Goal: Task Accomplishment & Management: Manage account settings

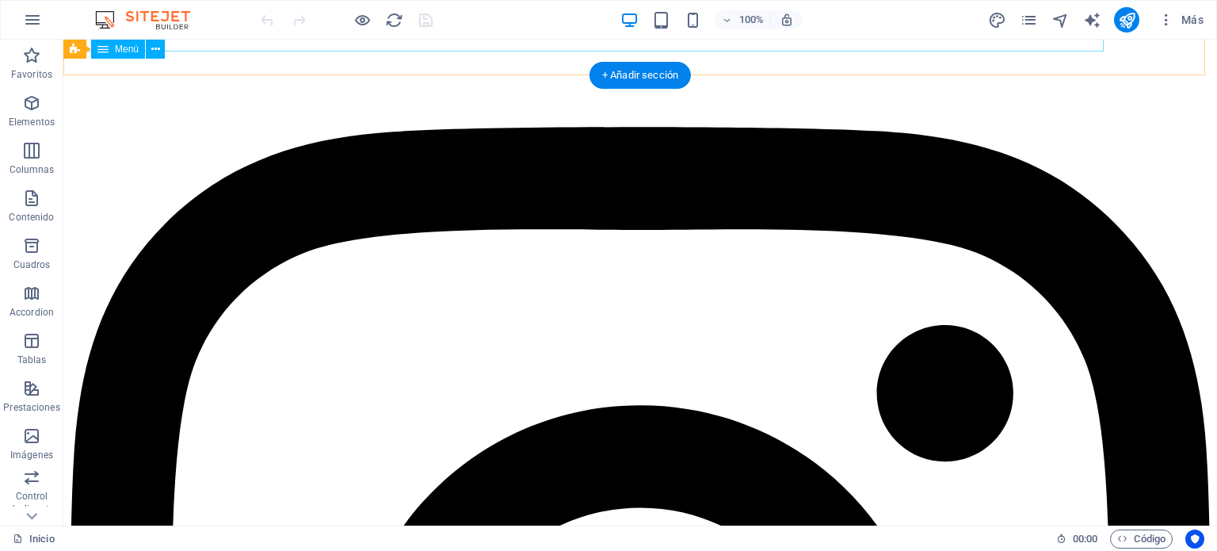
scroll to position [108, 0]
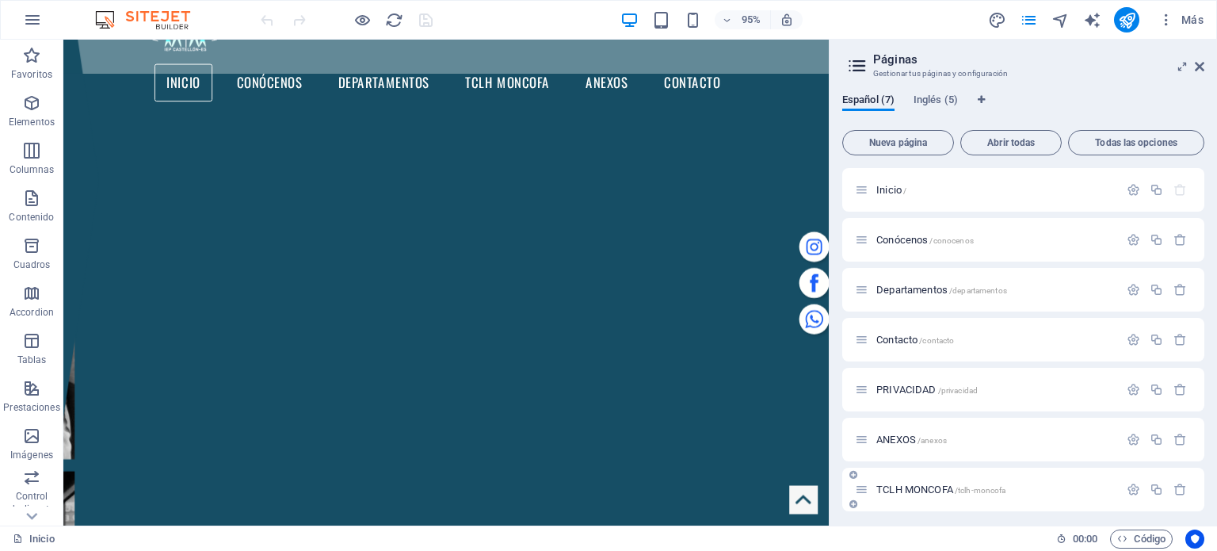
click at [909, 487] on span "TCLH MONCOFA /tclh-moncofa" at bounding box center [941, 490] width 129 height 12
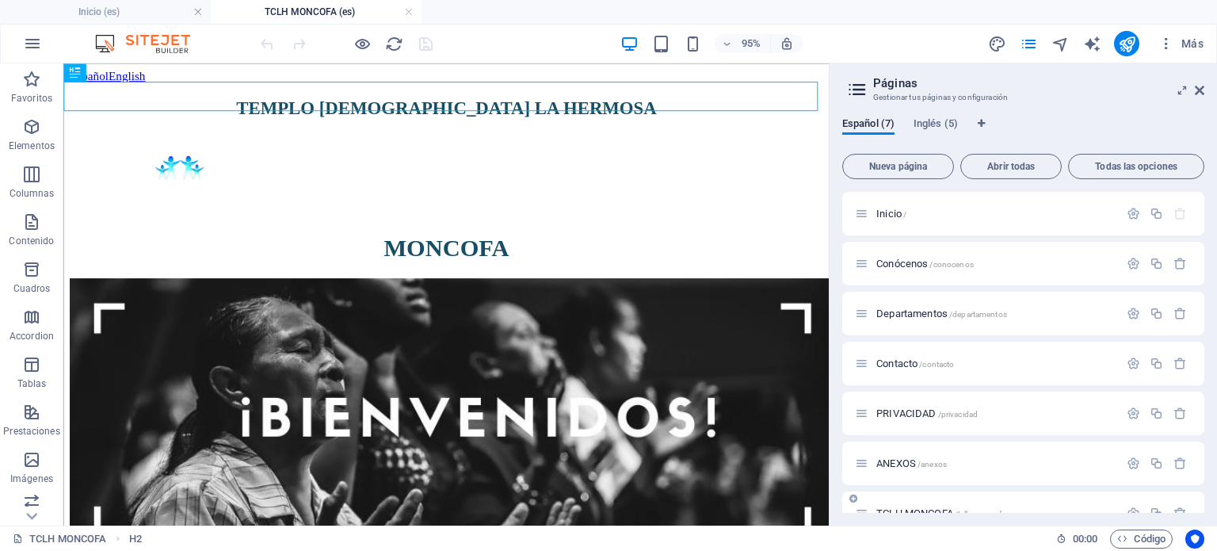
scroll to position [0, 0]
click at [1202, 89] on icon at bounding box center [1200, 90] width 10 height 13
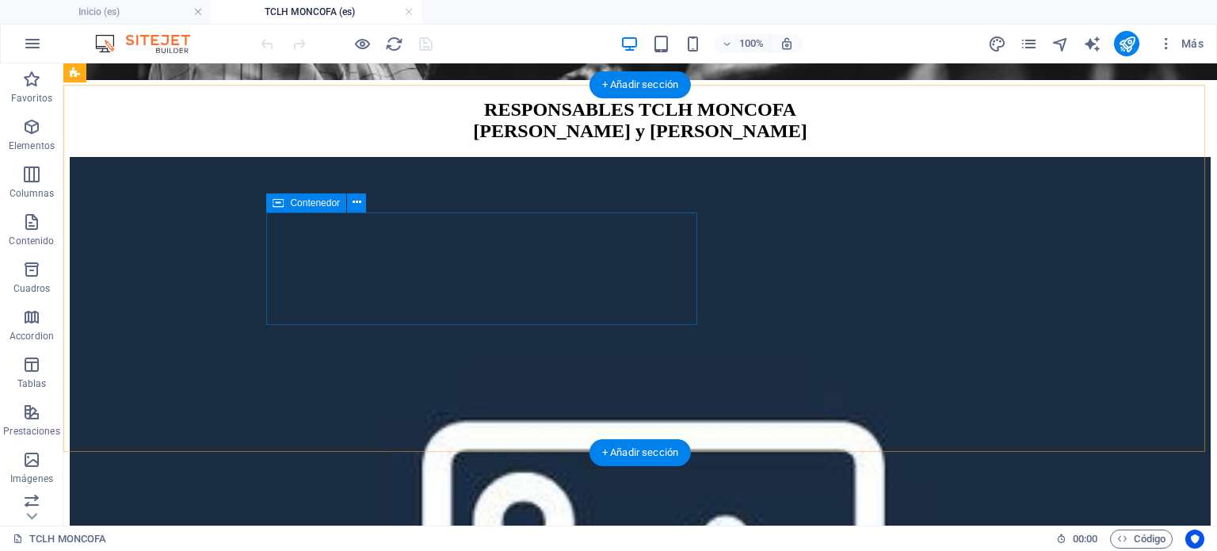
scroll to position [564, 0]
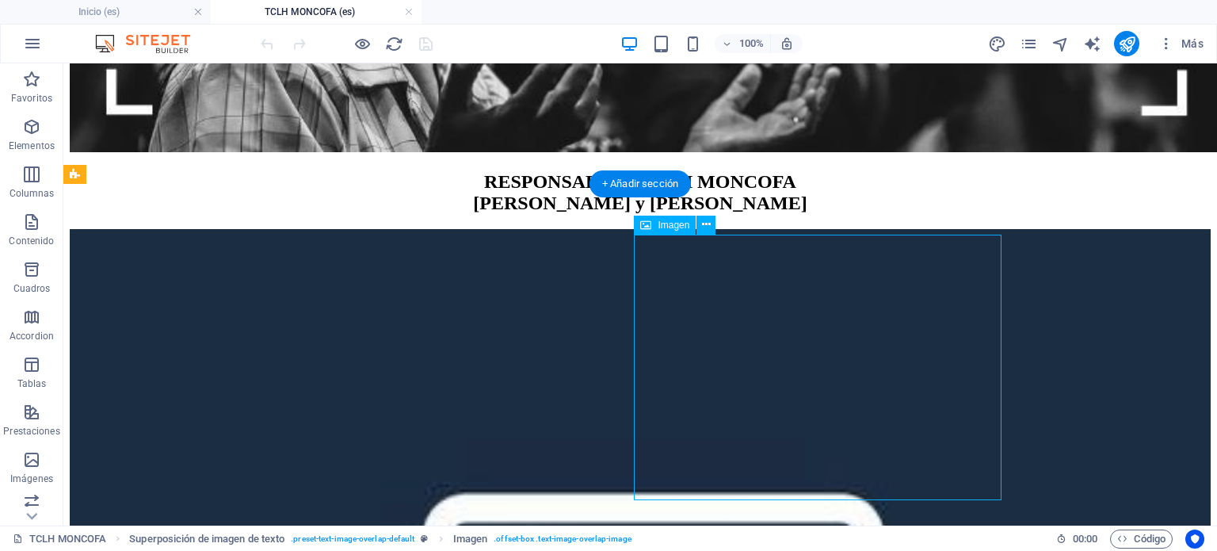
select select "%"
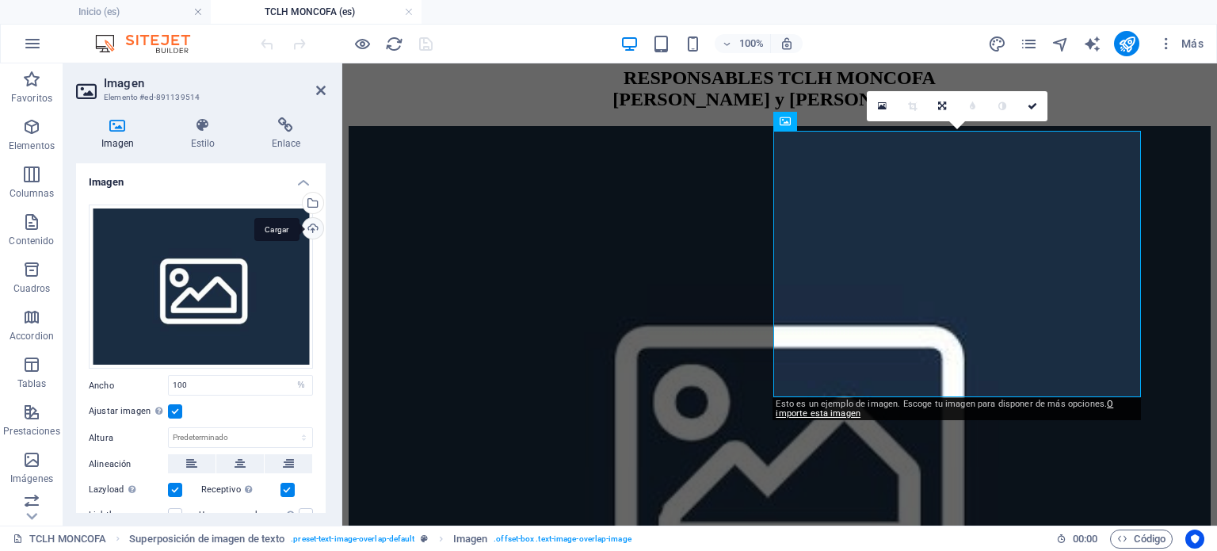
click at [308, 236] on div "Cargar" at bounding box center [312, 230] width 24 height 24
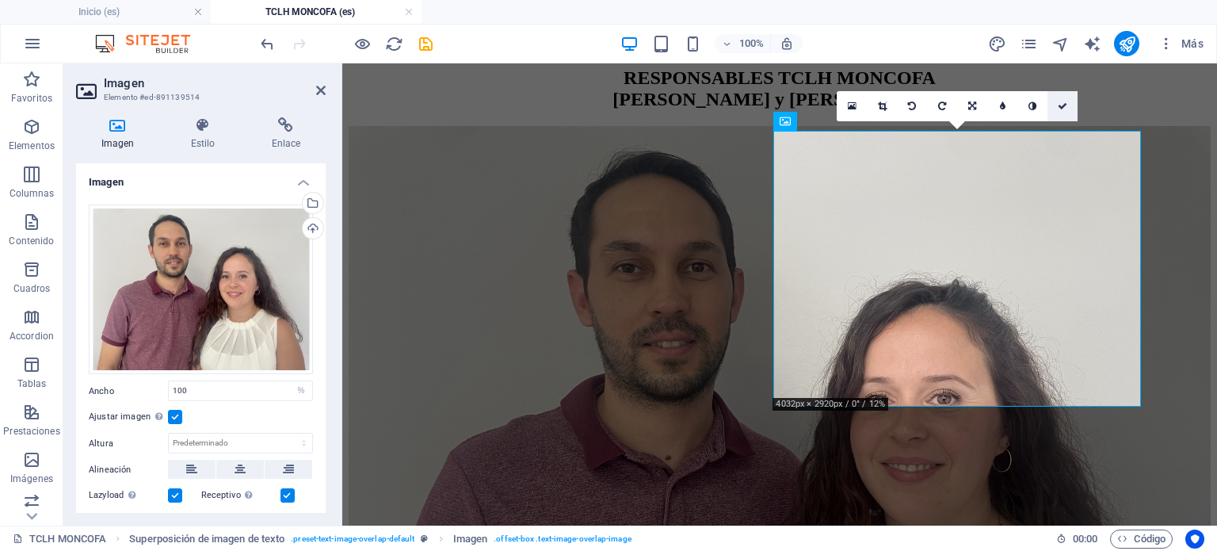
click at [1068, 107] on link at bounding box center [1063, 106] width 30 height 30
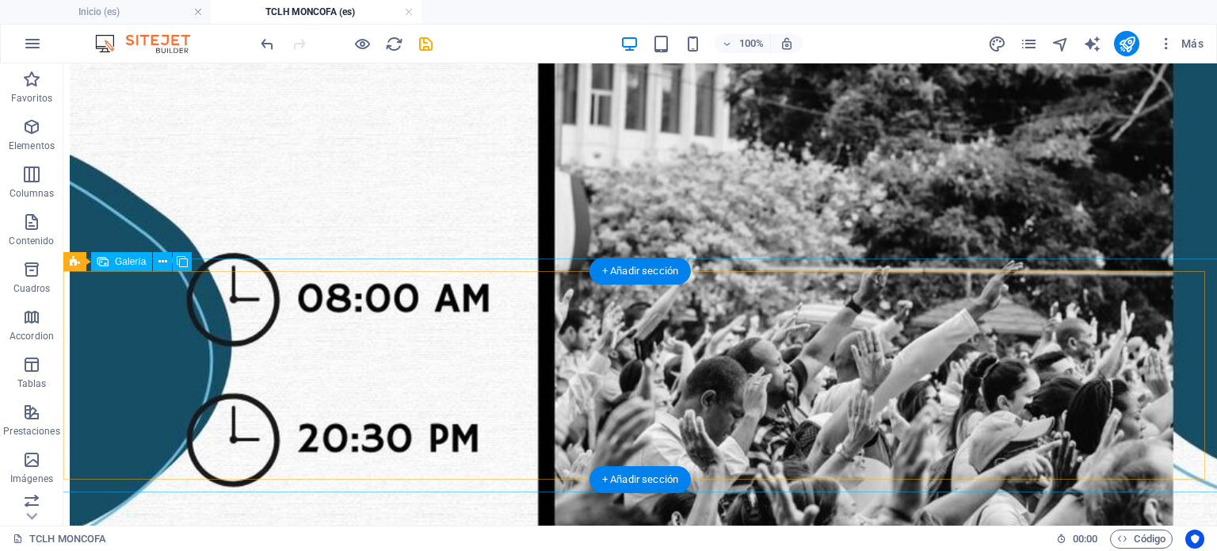
scroll to position [1921, 0]
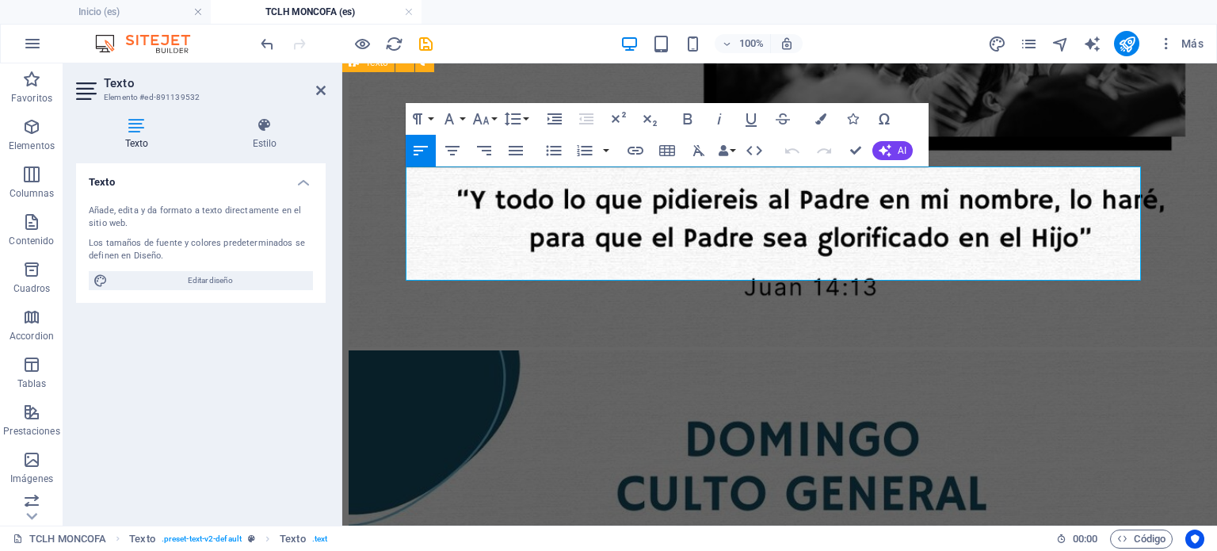
scroll to position [1818, 0]
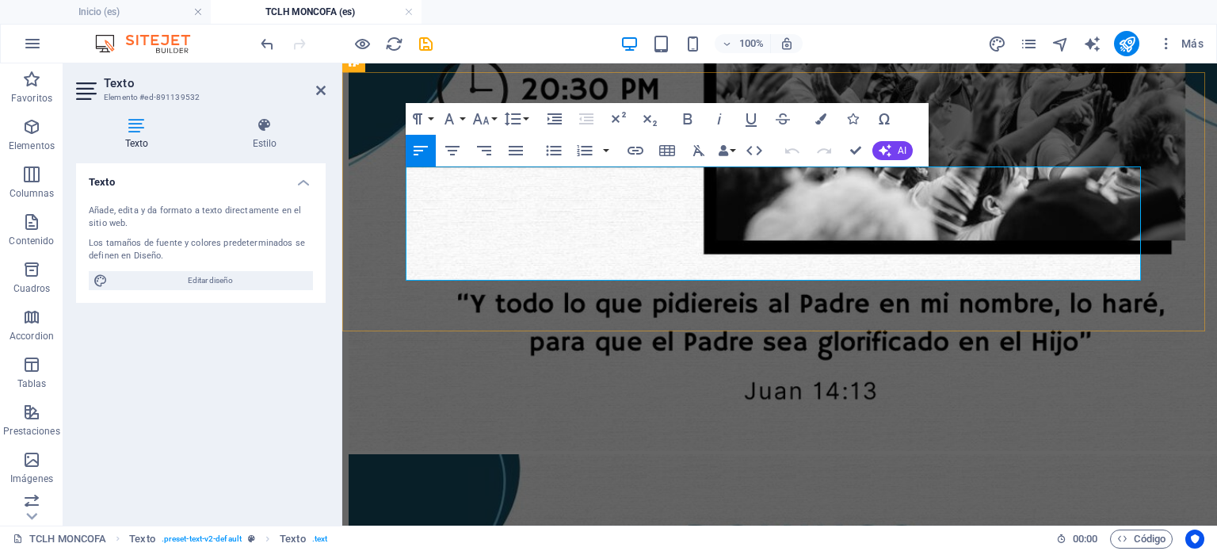
drag, startPoint x: 956, startPoint y: 271, endPoint x: 391, endPoint y: 151, distance: 577.9
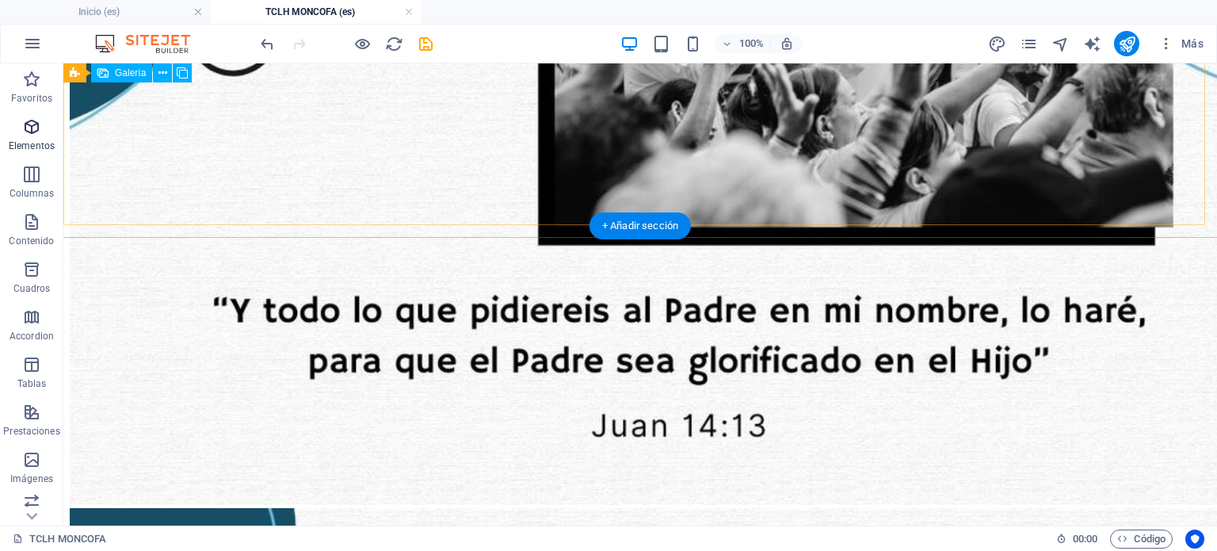
scroll to position [2238, 0]
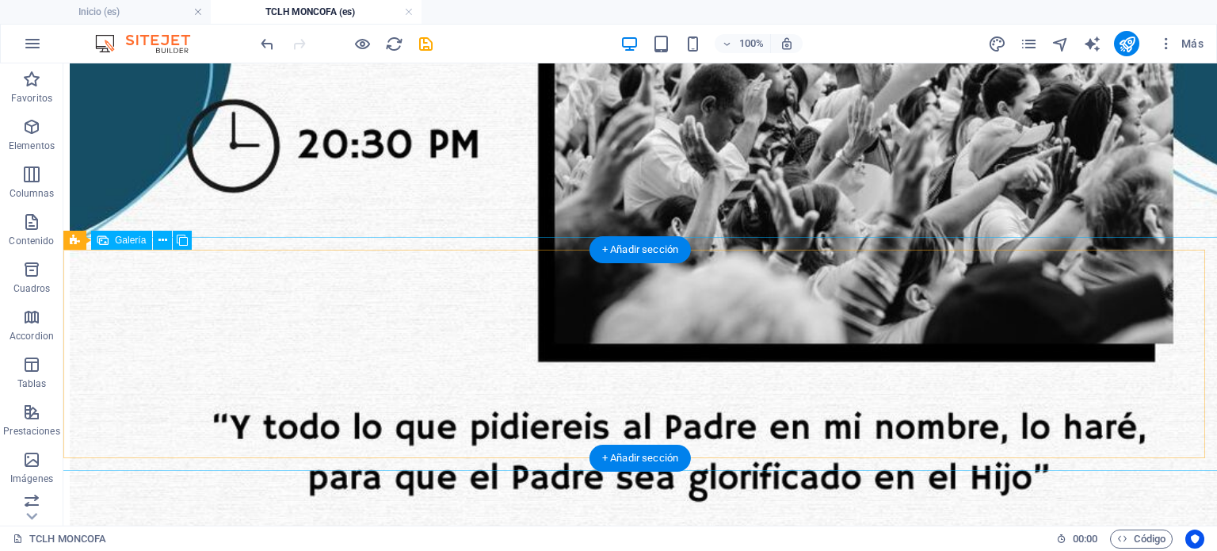
select select "4"
select select "px"
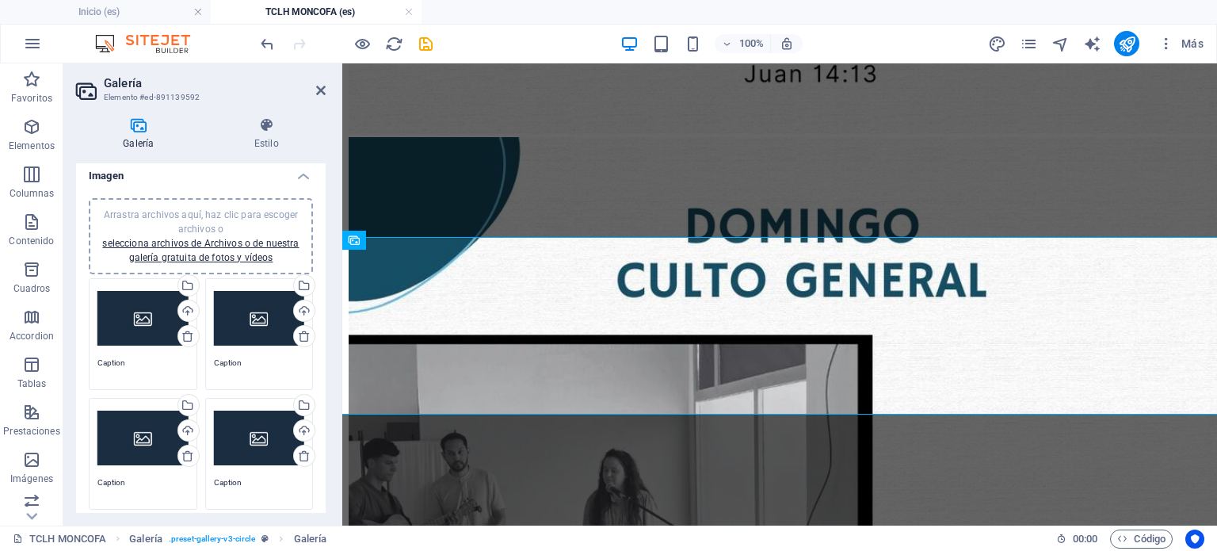
scroll to position [0, 0]
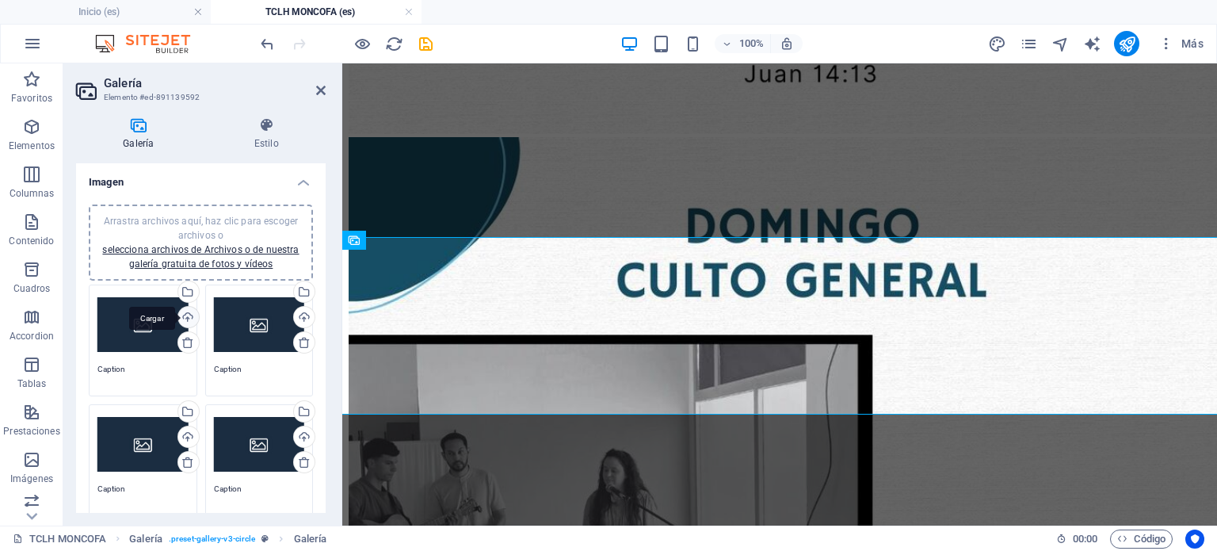
click at [189, 315] on div "Cargar" at bounding box center [187, 319] width 24 height 24
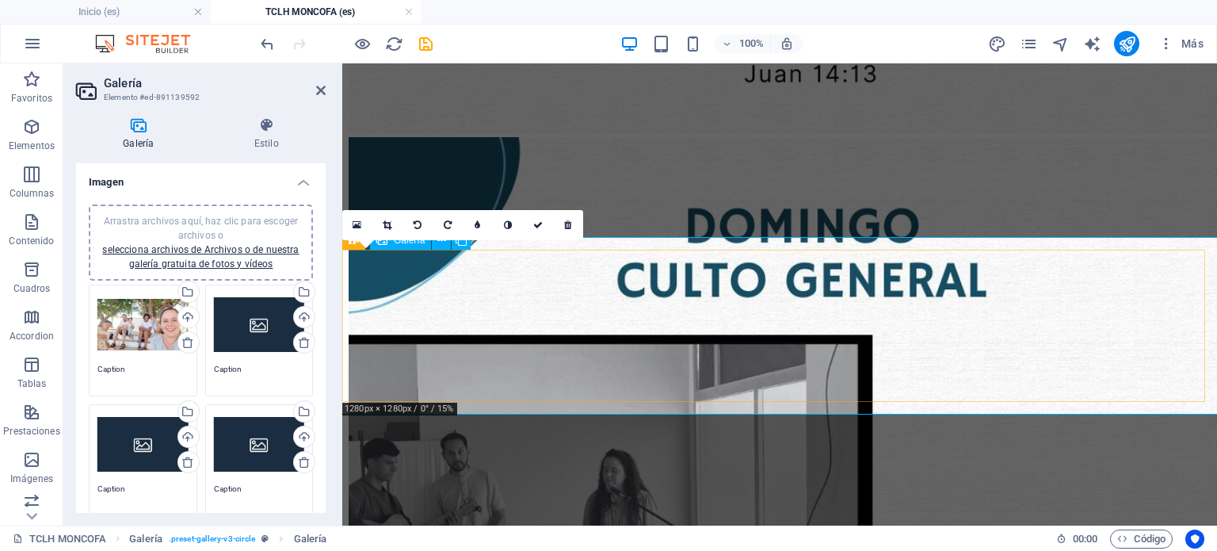
click at [535, 220] on icon at bounding box center [538, 225] width 10 height 10
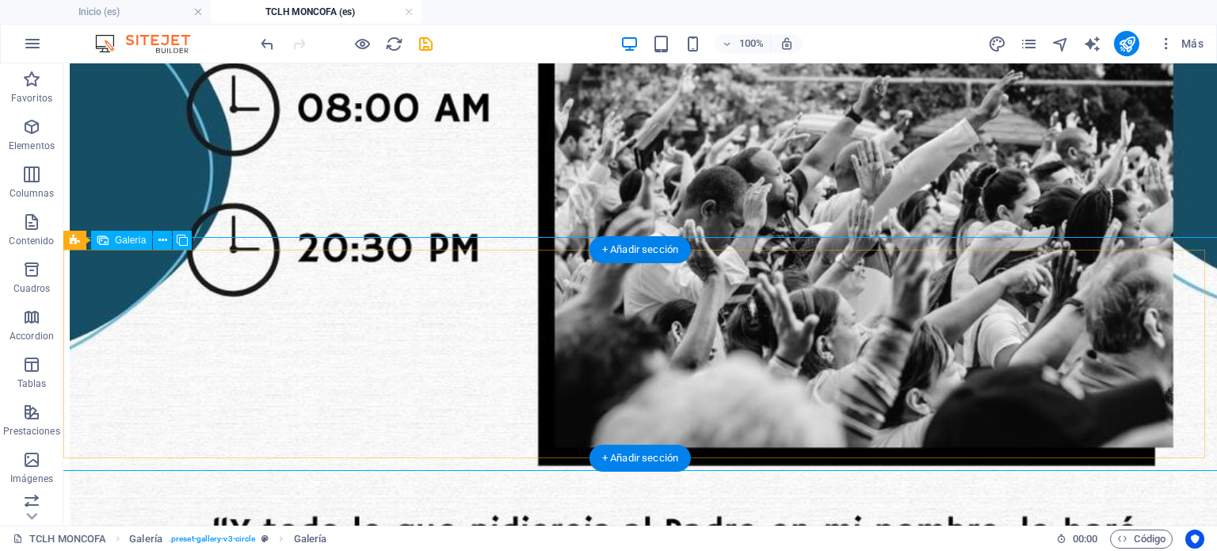
select select "4"
select select "px"
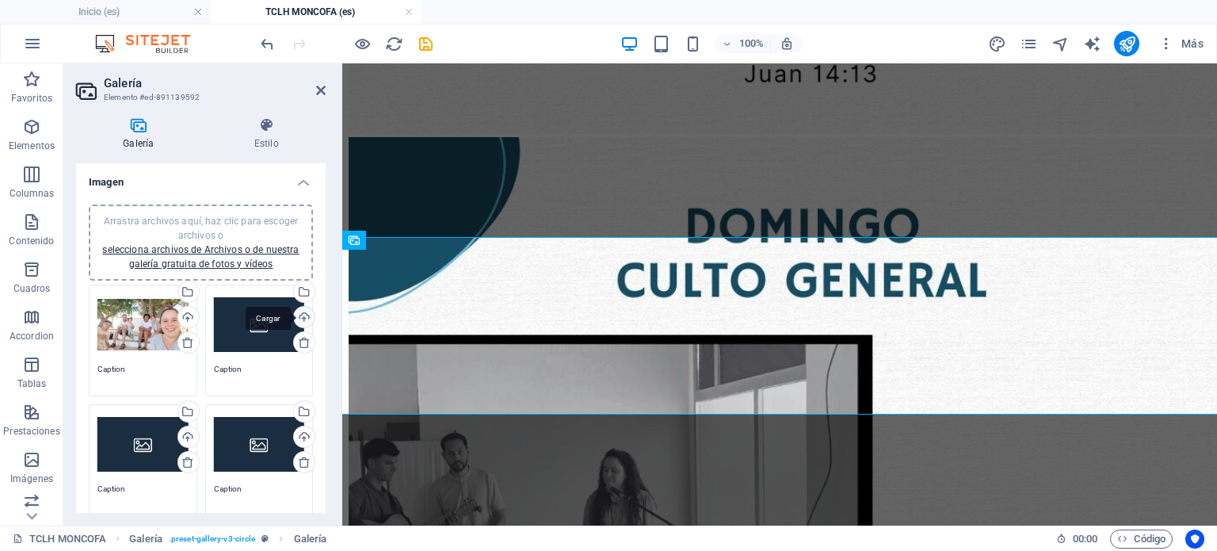
click at [305, 313] on div "Cargar" at bounding box center [303, 319] width 24 height 24
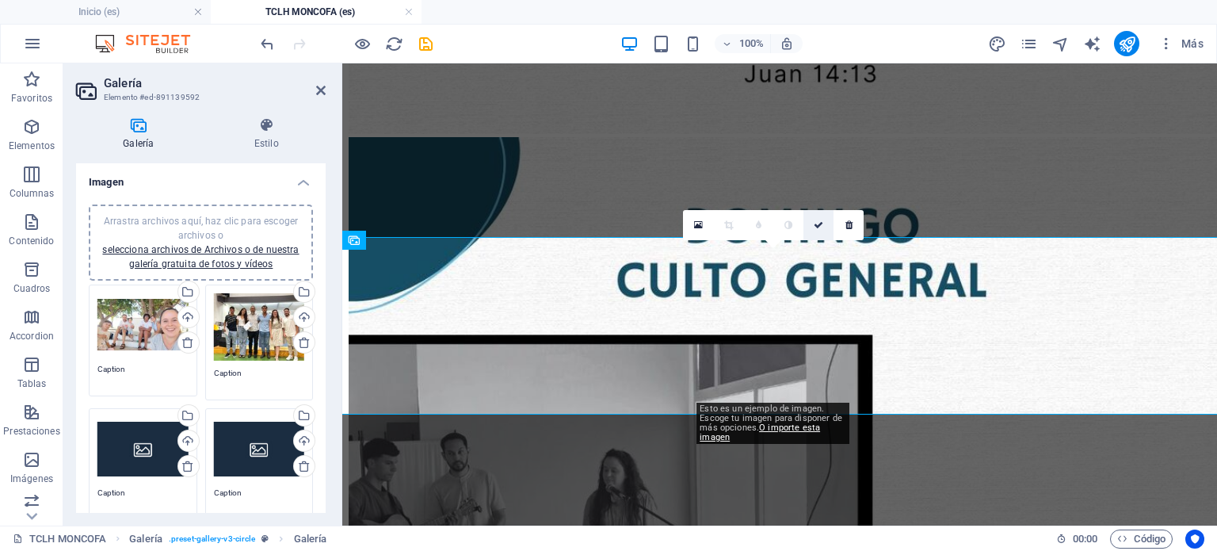
click at [816, 227] on icon at bounding box center [819, 225] width 10 height 10
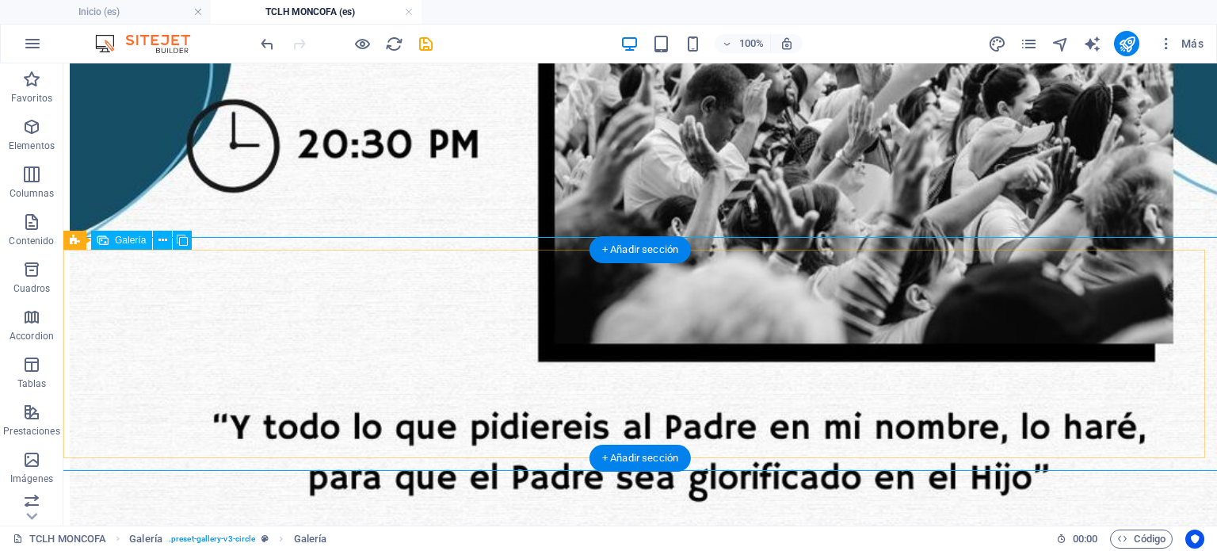
select select "4"
select select "px"
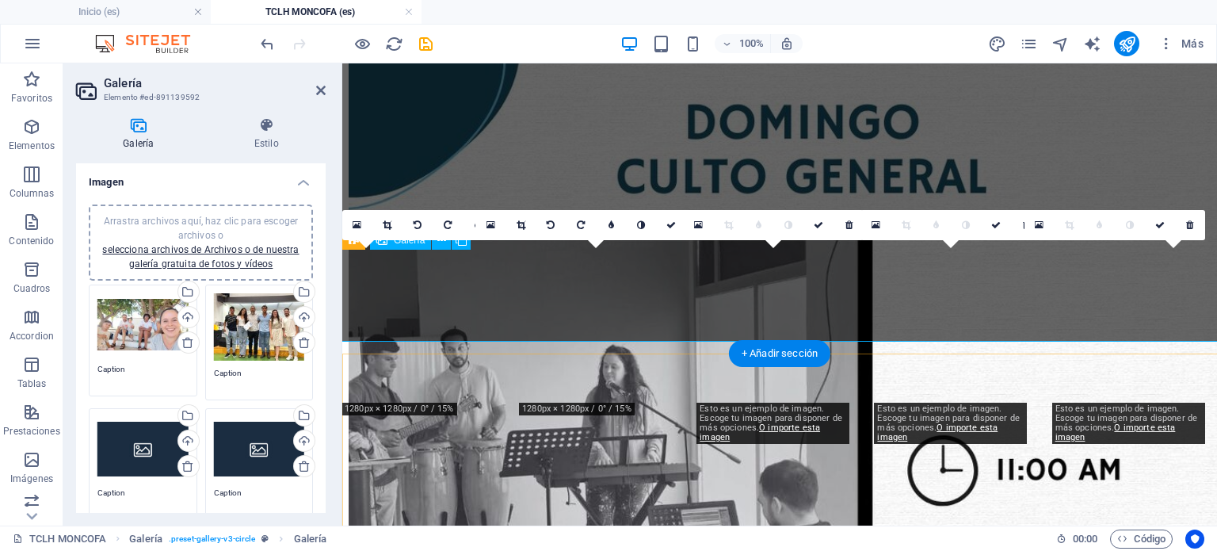
scroll to position [2135, 0]
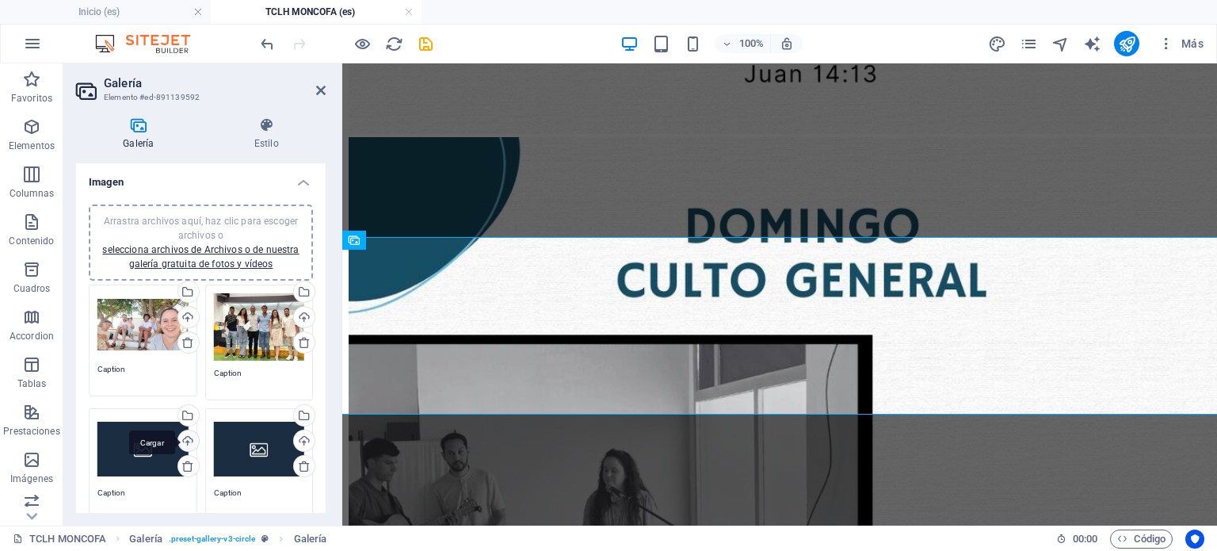
click at [191, 437] on div "Cargar" at bounding box center [187, 442] width 24 height 24
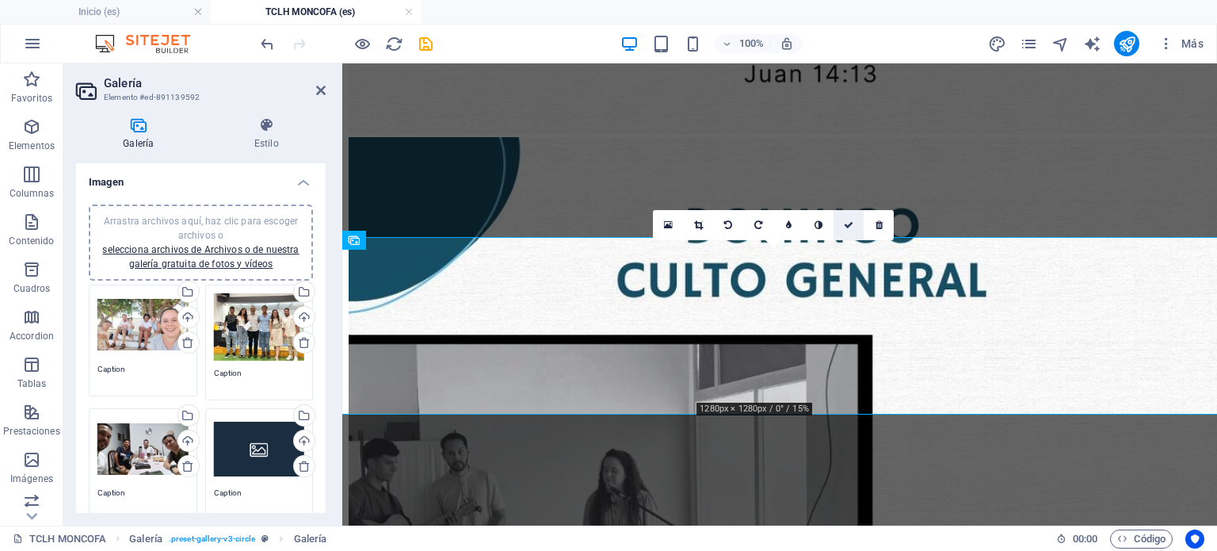
click at [847, 220] on icon at bounding box center [849, 225] width 10 height 10
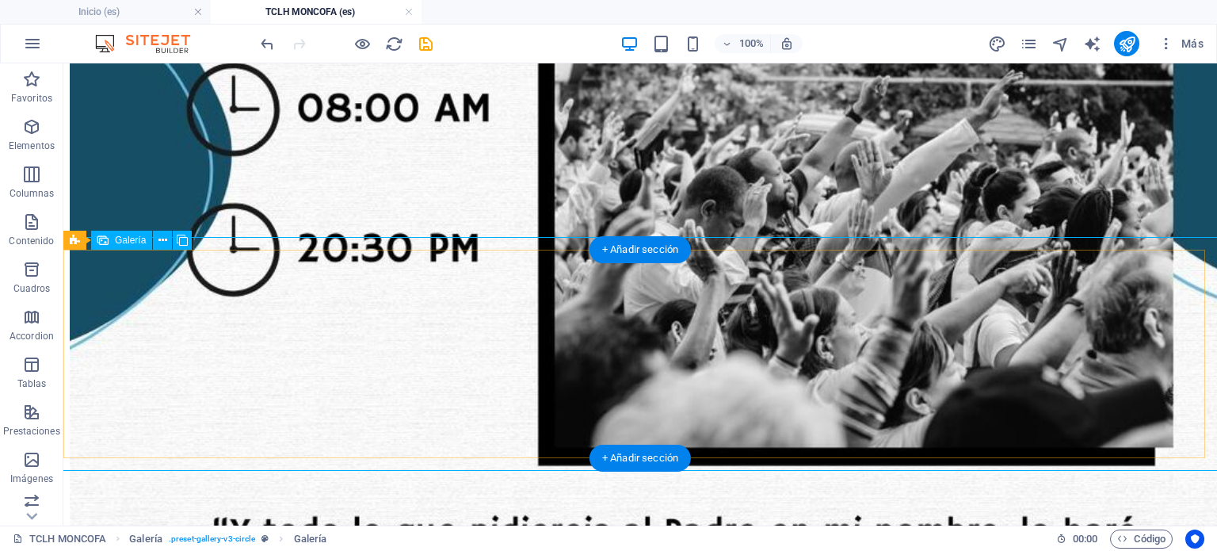
select select "4"
select select "px"
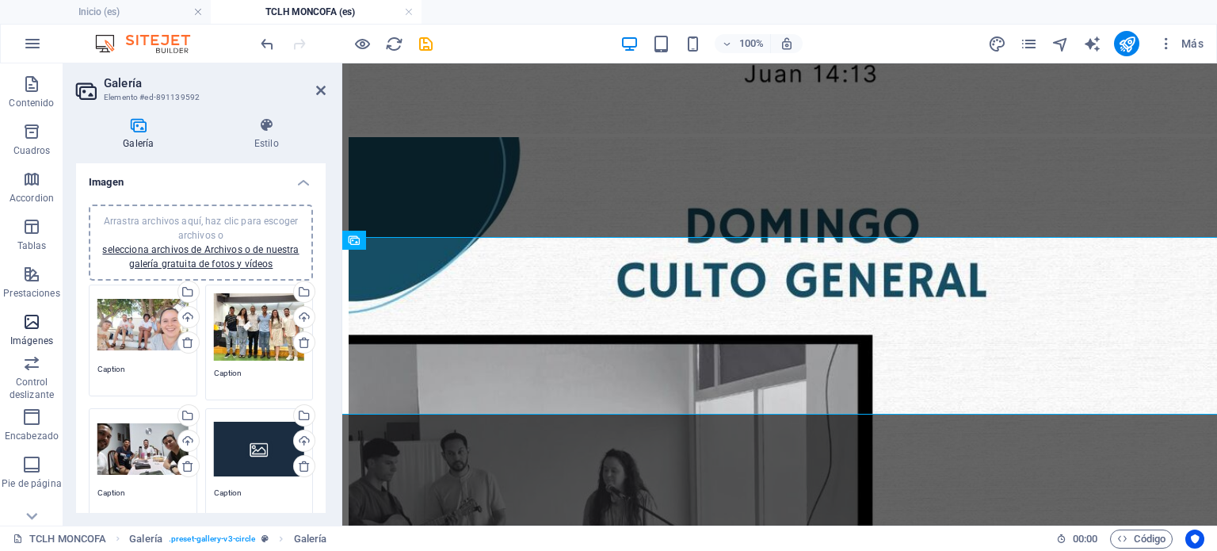
scroll to position [238, 0]
click at [266, 132] on icon at bounding box center [267, 125] width 118 height 16
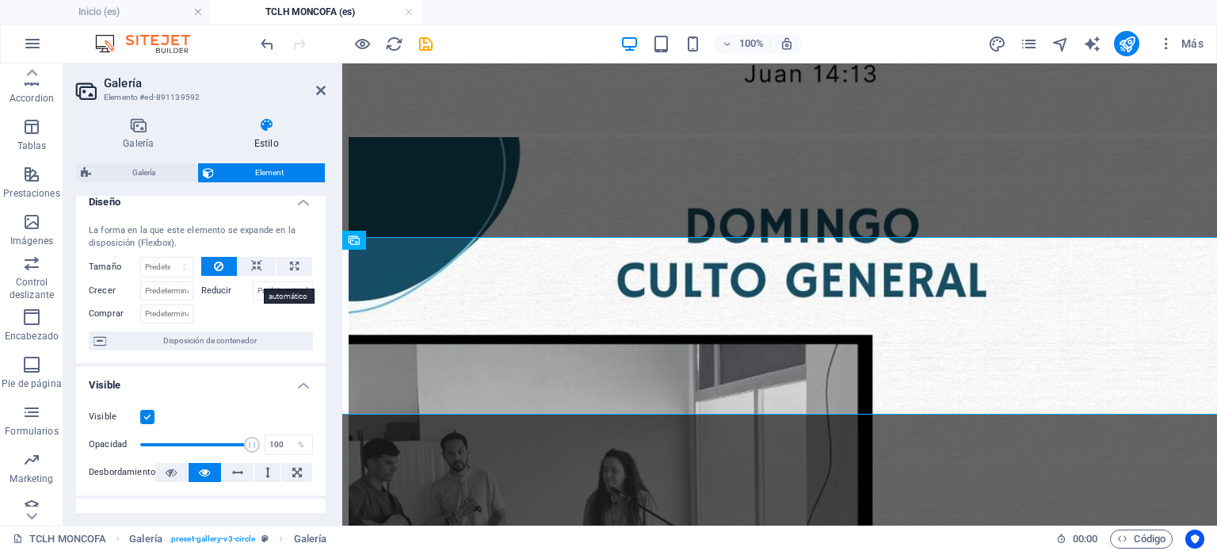
scroll to position [0, 0]
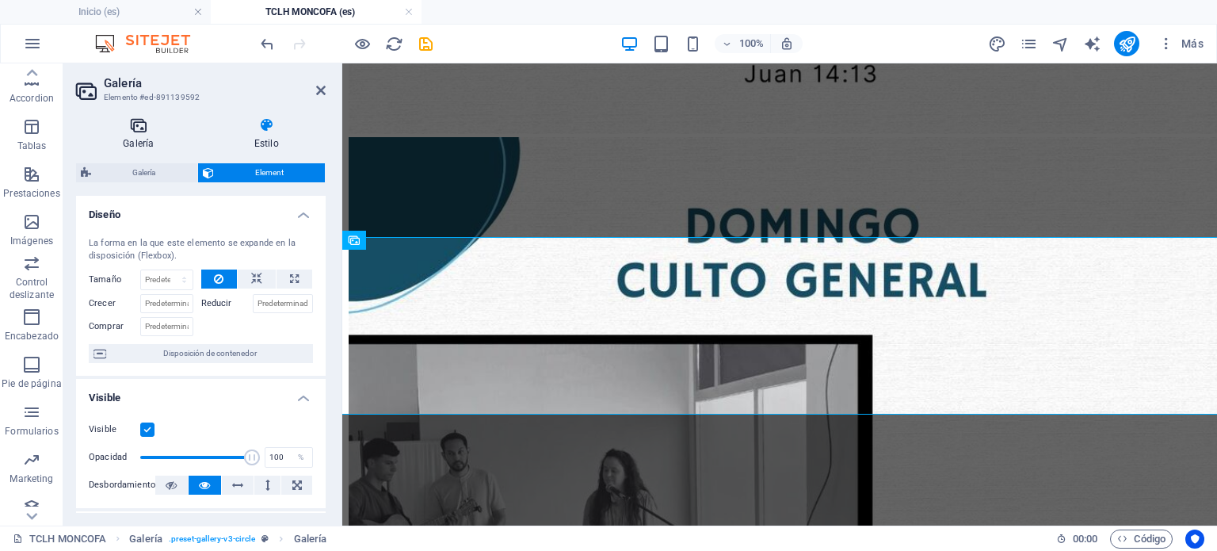
click at [123, 133] on h4 "Galería" at bounding box center [142, 133] width 132 height 33
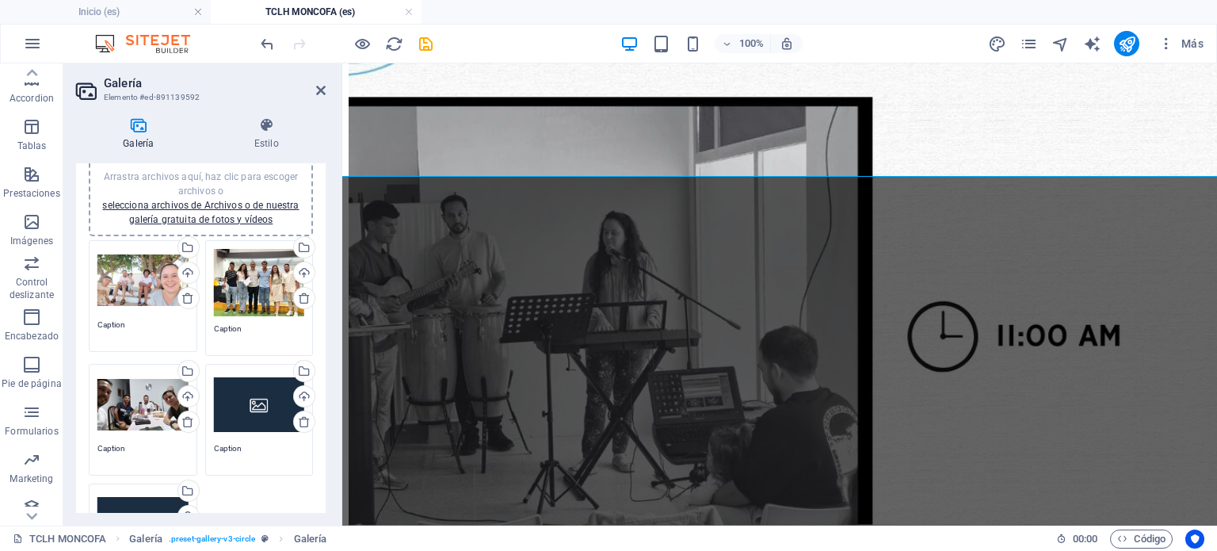
scroll to position [79, 0]
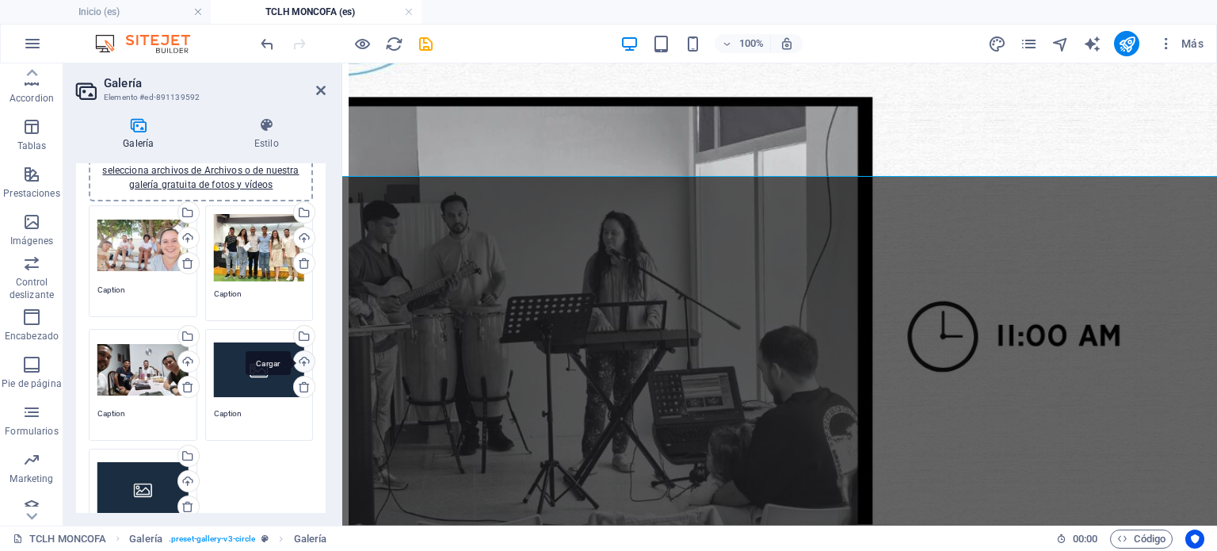
click at [300, 351] on div "Cargar" at bounding box center [303, 363] width 24 height 24
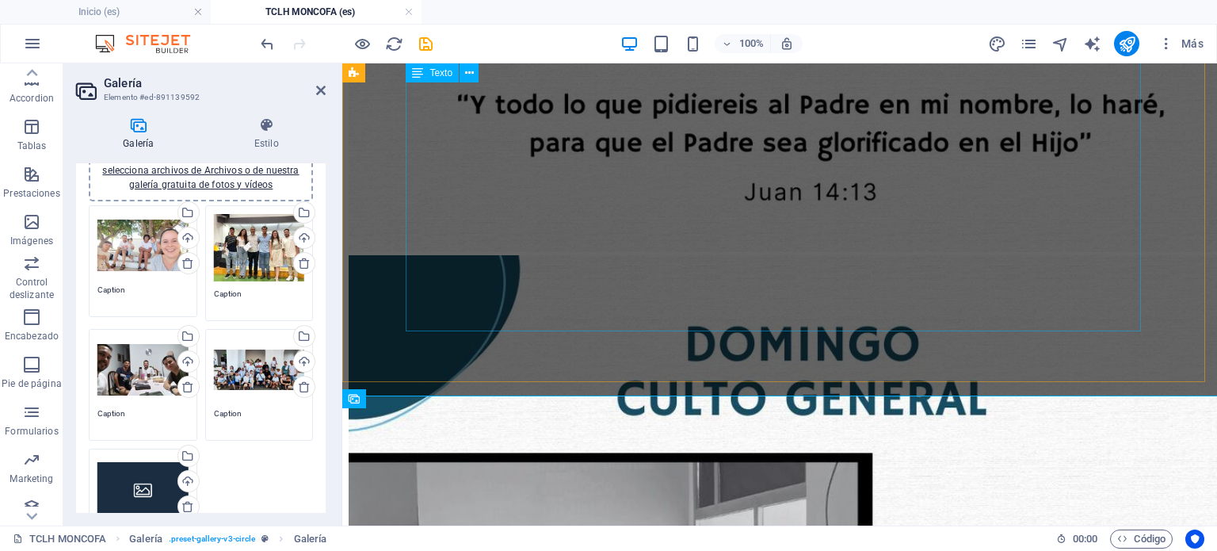
scroll to position [2055, 0]
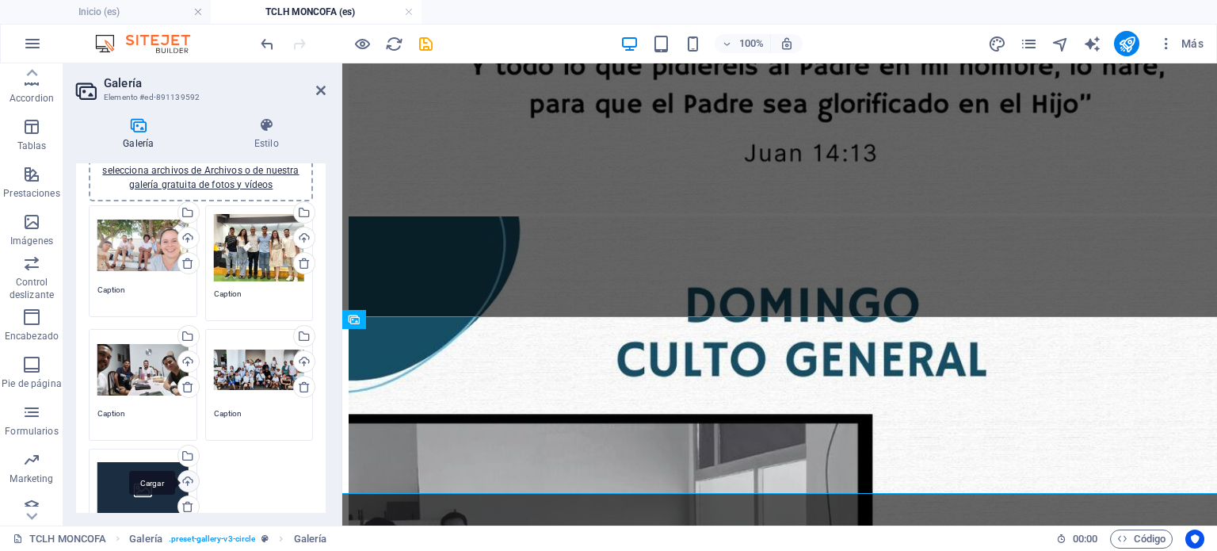
click at [184, 482] on div "Cargar" at bounding box center [187, 483] width 24 height 24
click at [422, 49] on icon "save" at bounding box center [426, 44] width 18 height 18
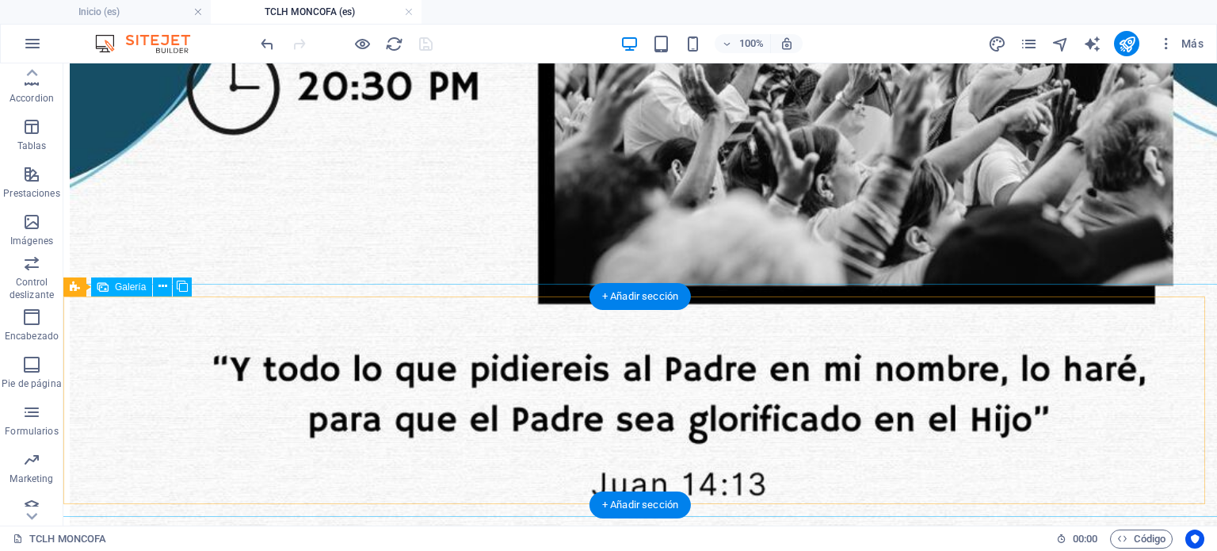
scroll to position [2318, 0]
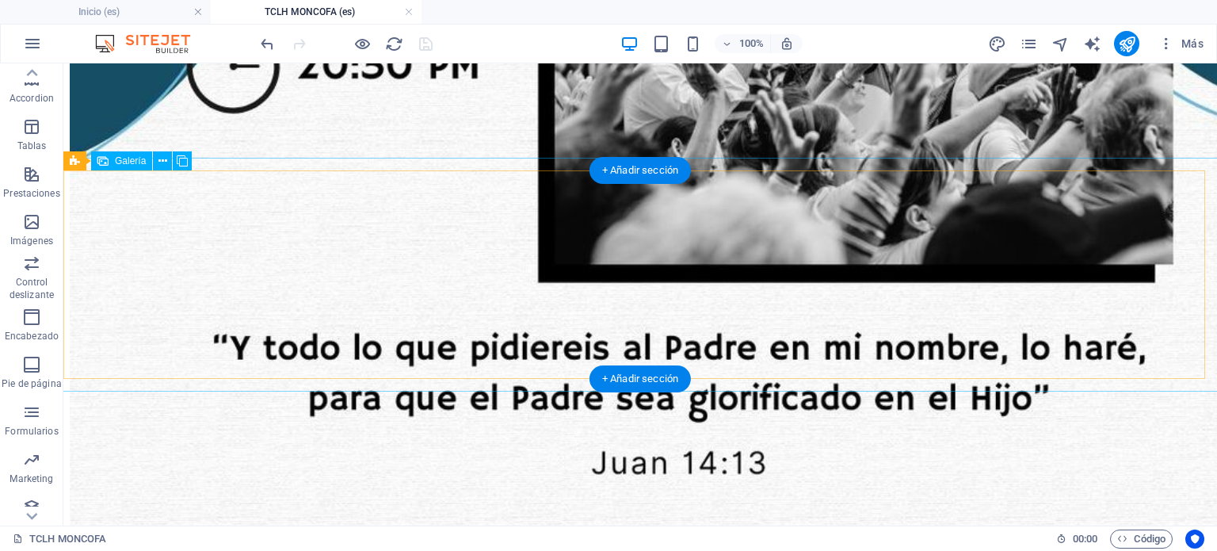
select select "4"
select select "px"
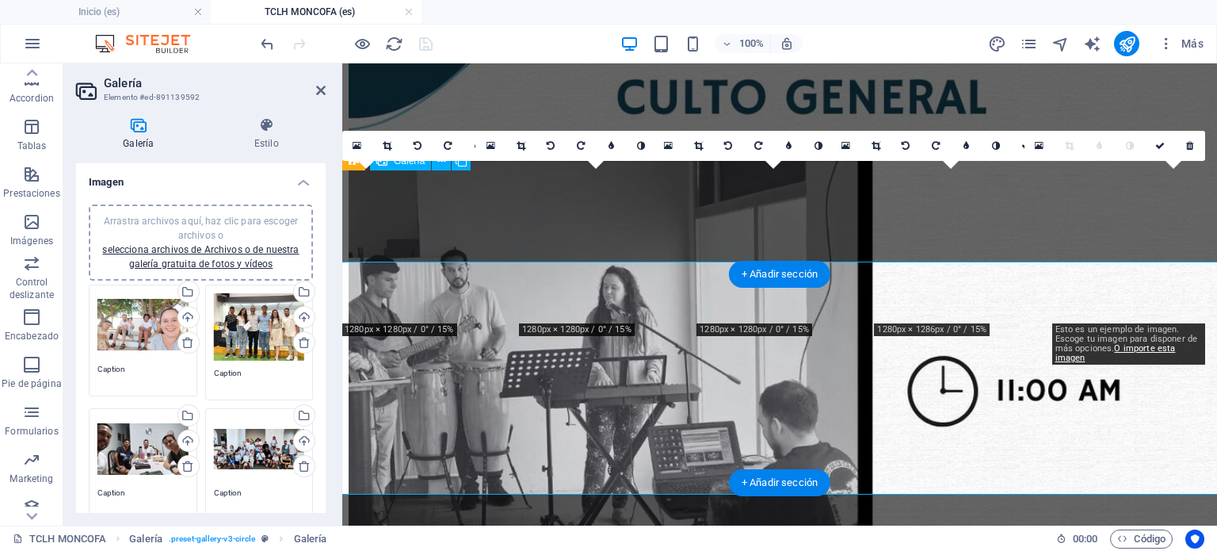
scroll to position [2214, 0]
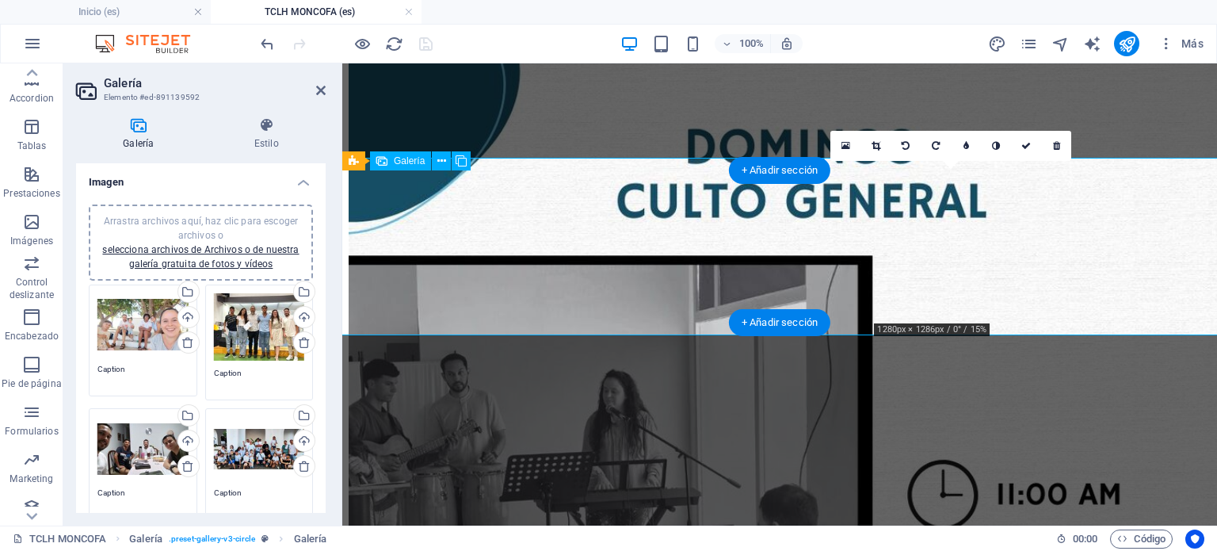
drag, startPoint x: 950, startPoint y: 267, endPoint x: 808, endPoint y: 262, distance: 141.2
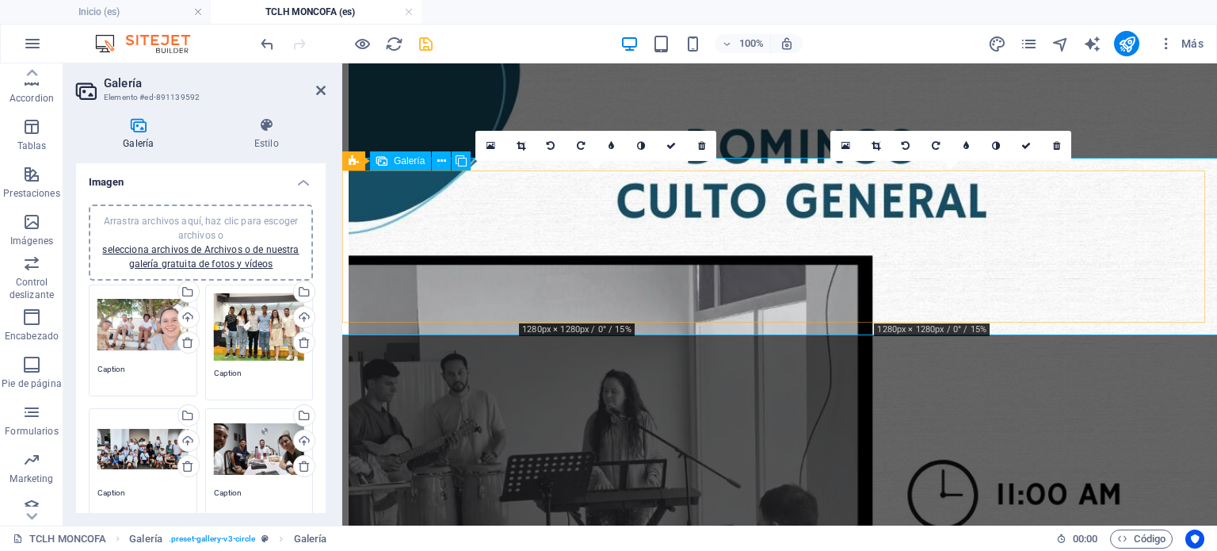
drag, startPoint x: 959, startPoint y: 266, endPoint x: 521, endPoint y: 276, distance: 438.4
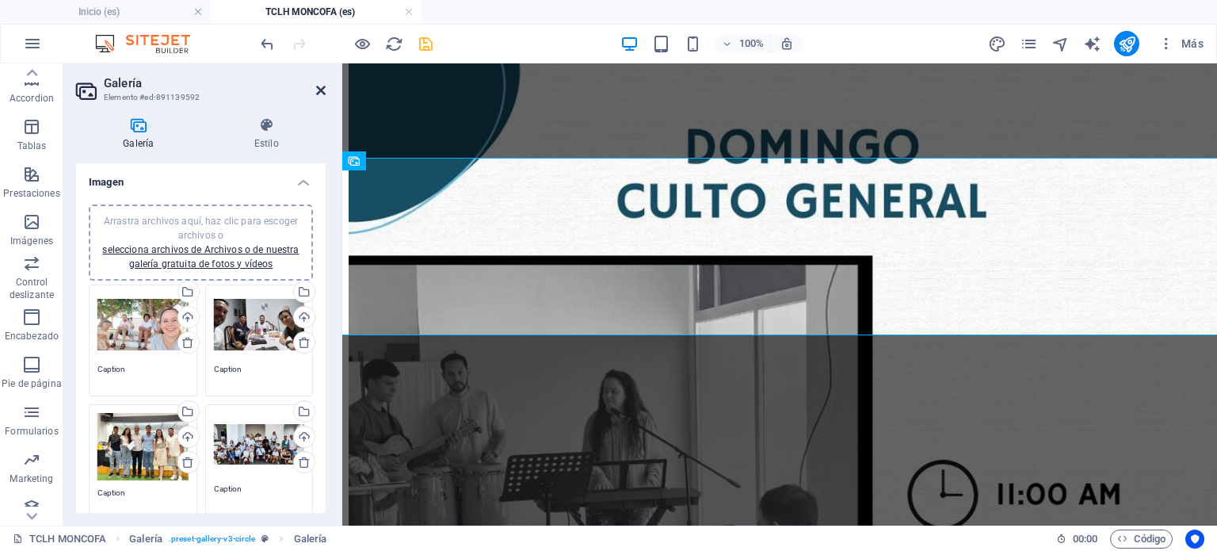
click at [323, 91] on icon at bounding box center [321, 90] width 10 height 13
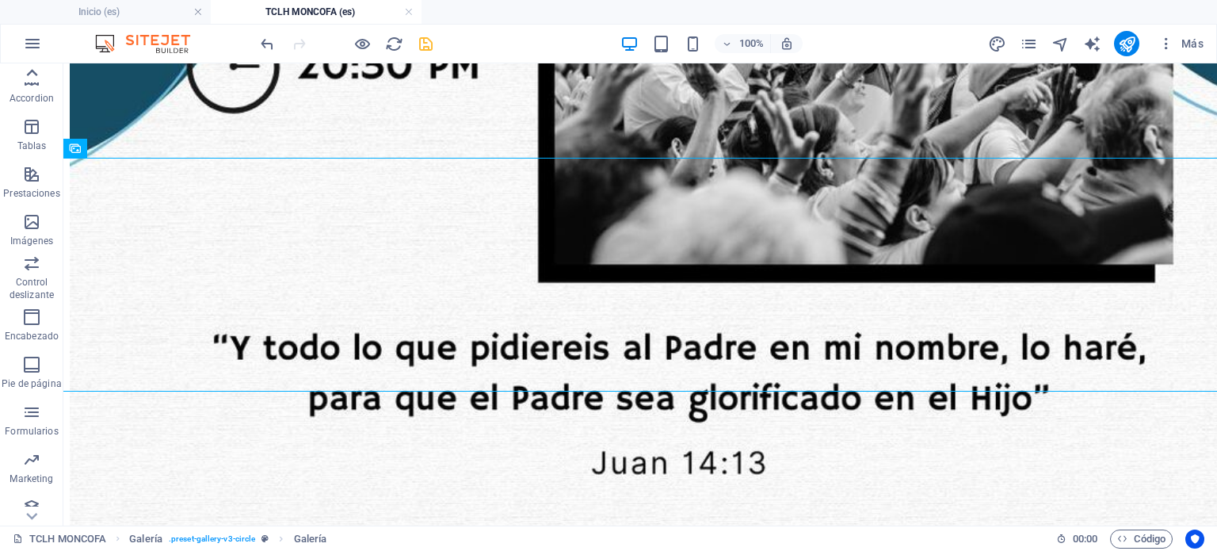
click at [25, 76] on icon at bounding box center [32, 73] width 22 height 22
click at [22, 132] on icon "button" at bounding box center [31, 126] width 19 height 19
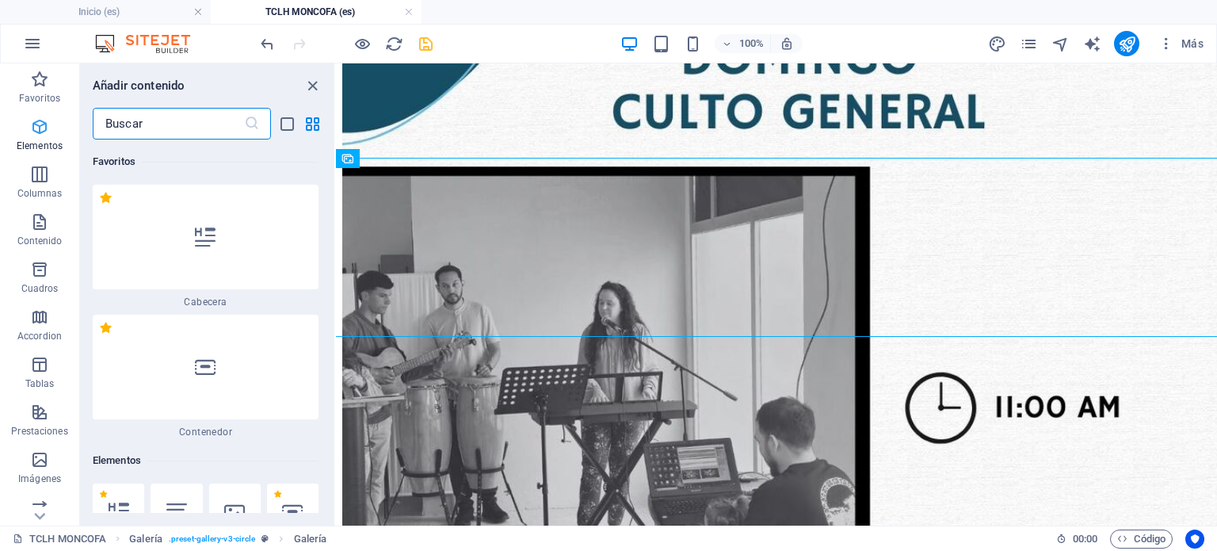
scroll to position [2216, 0]
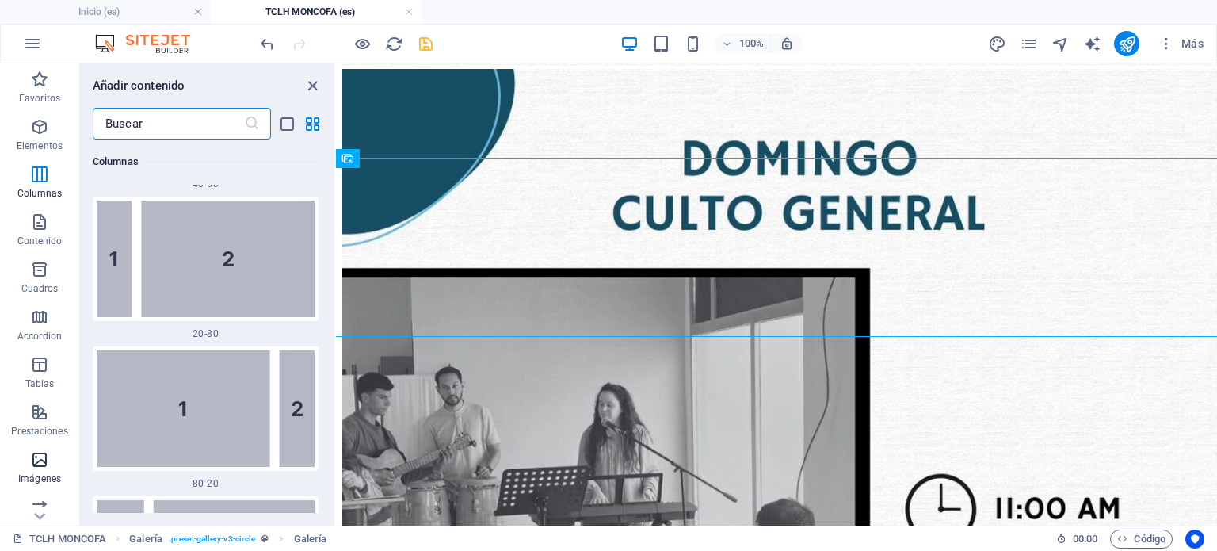
click at [37, 464] on icon "button" at bounding box center [39, 459] width 19 height 19
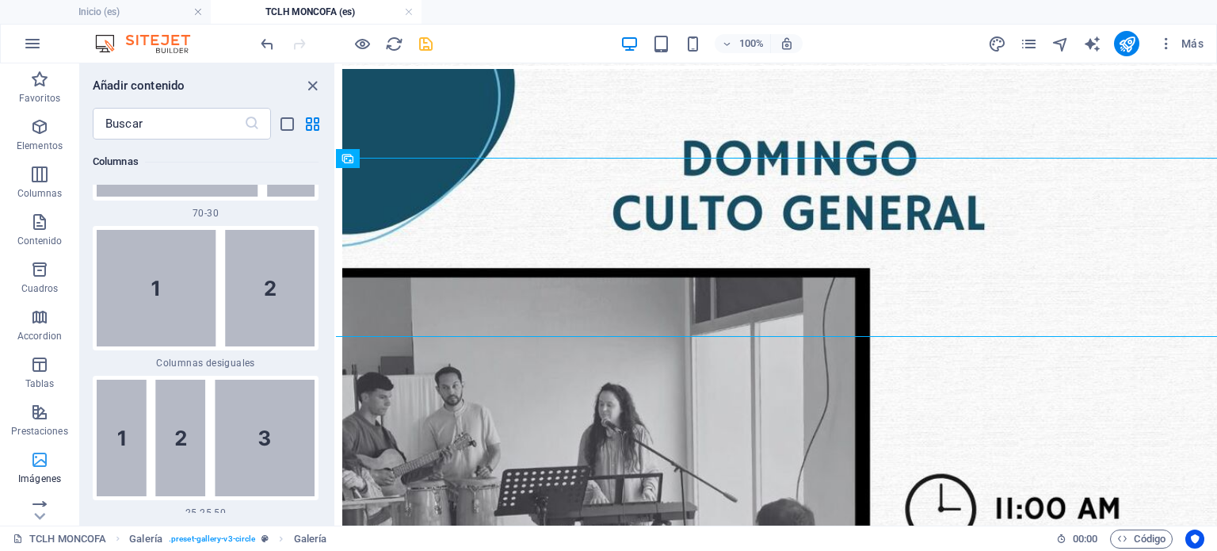
scroll to position [15949, 0]
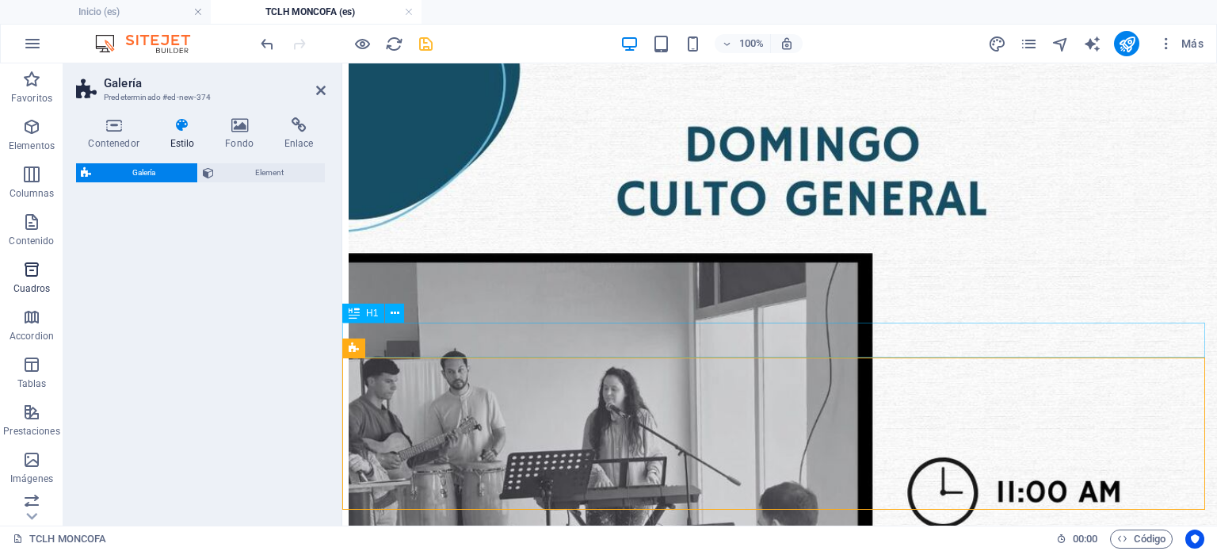
select select "rem"
select select "preset-gallery-v3-captions"
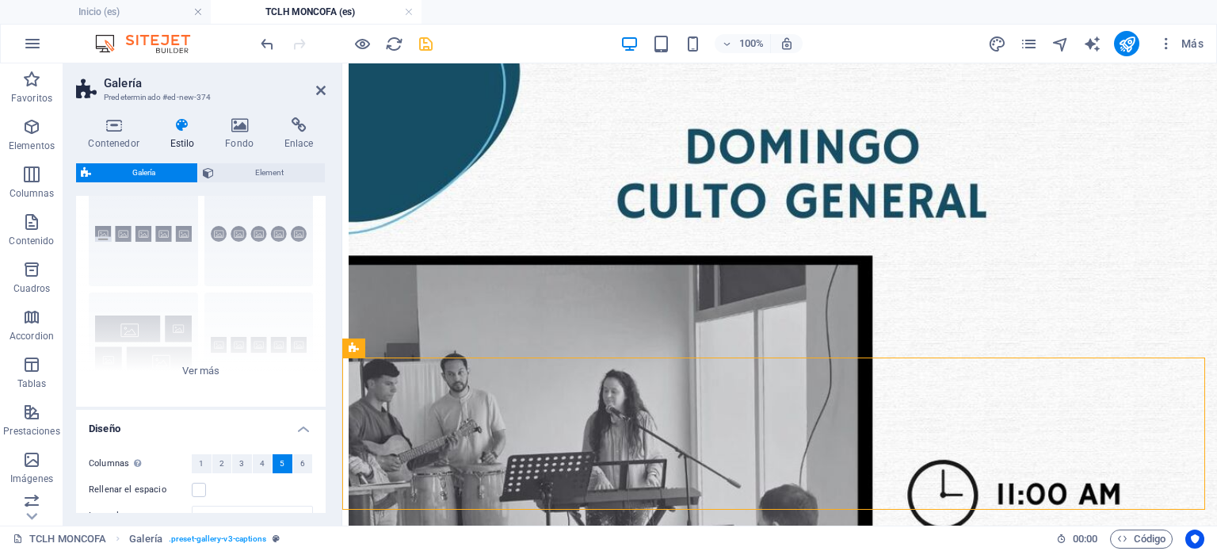
scroll to position [159, 0]
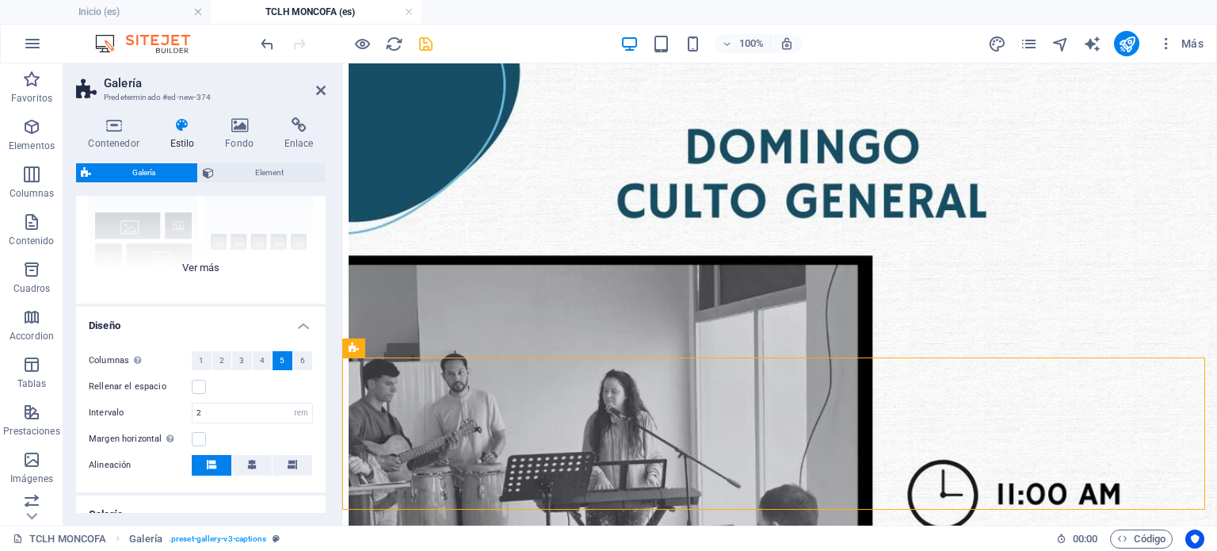
click at [209, 266] on div "Leyendas Círculo Collage Predeterminado Cuadrícula Cuadrícula despla..." at bounding box center [201, 185] width 250 height 238
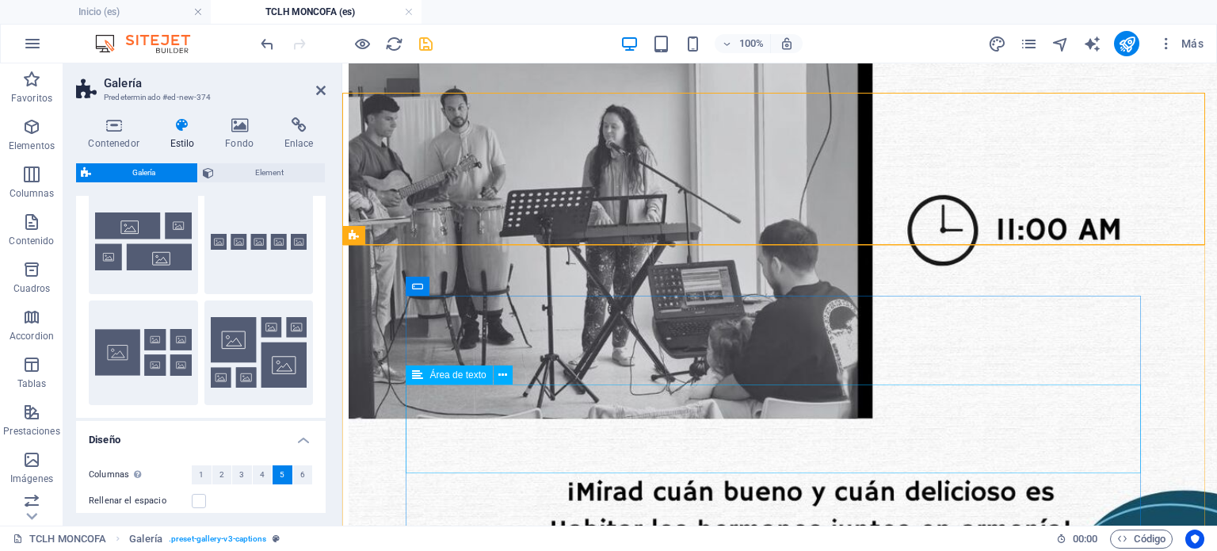
scroll to position [2531, 0]
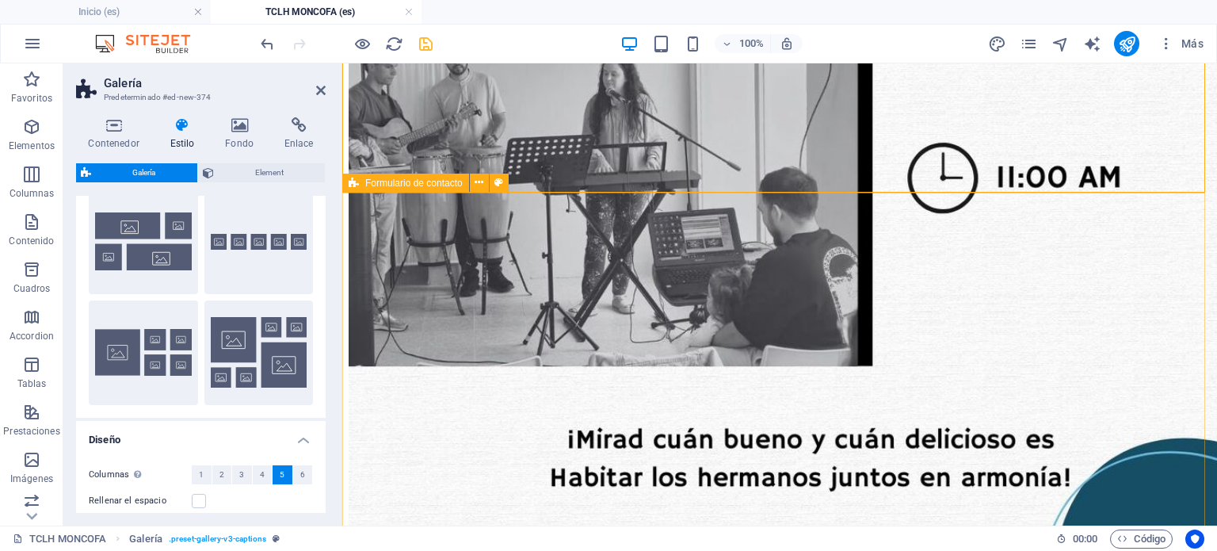
drag, startPoint x: 609, startPoint y: 426, endPoint x: 574, endPoint y: 220, distance: 209.0
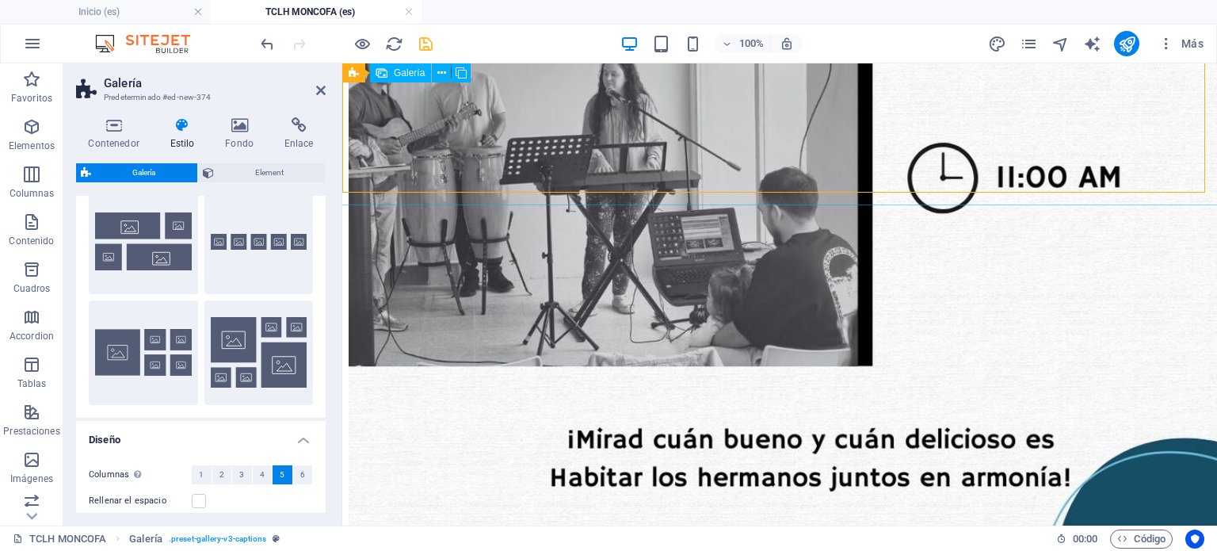
drag, startPoint x: 601, startPoint y: 424, endPoint x: 841, endPoint y: 239, distance: 303.5
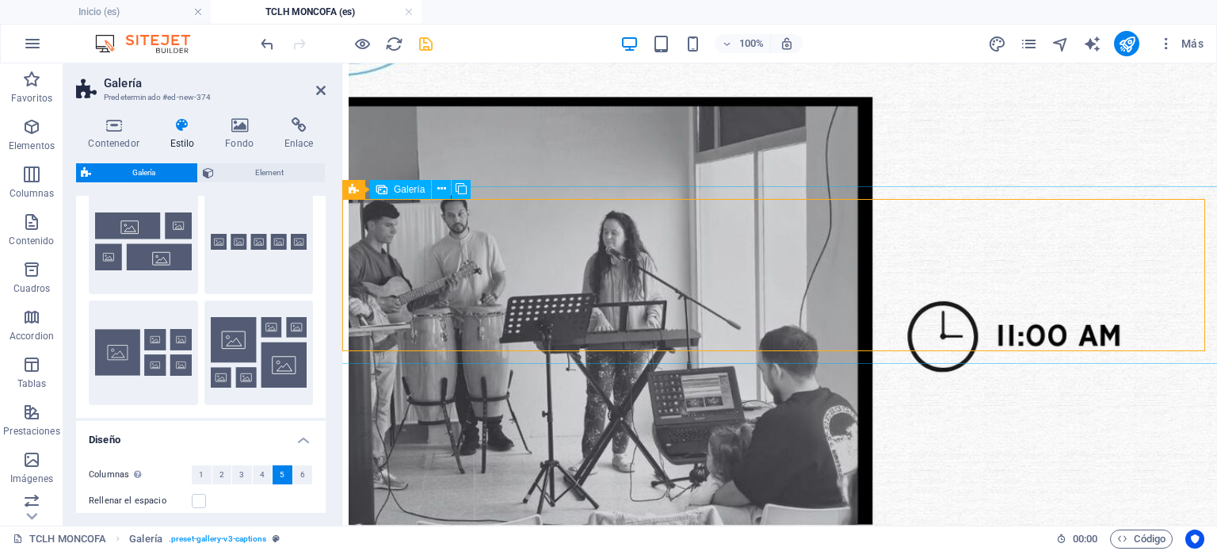
scroll to position [2055, 0]
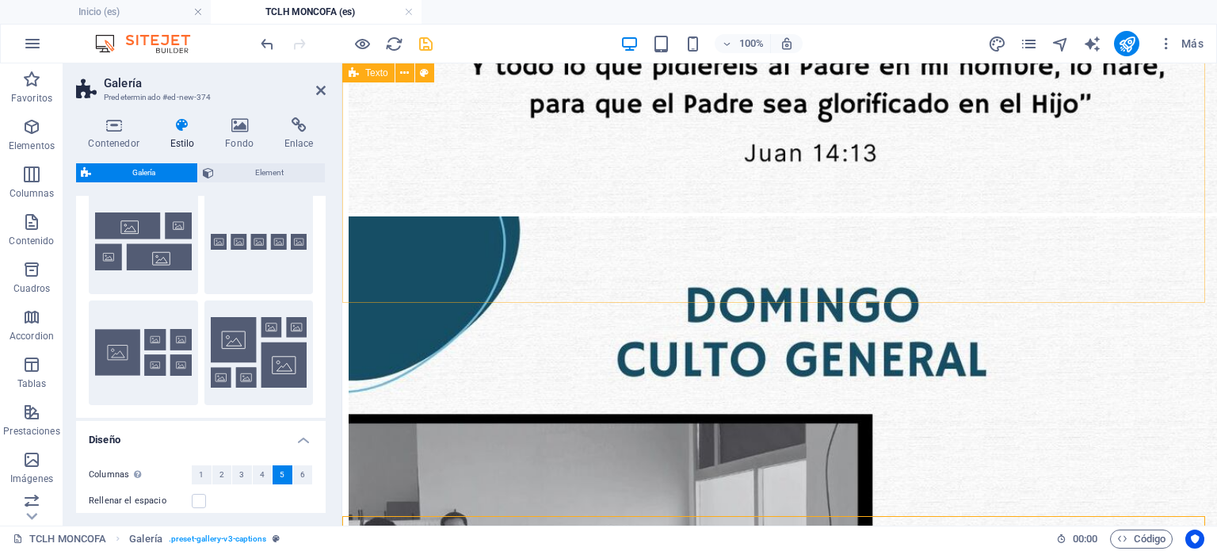
drag, startPoint x: 571, startPoint y: 418, endPoint x: 654, endPoint y: 289, distance: 153.0
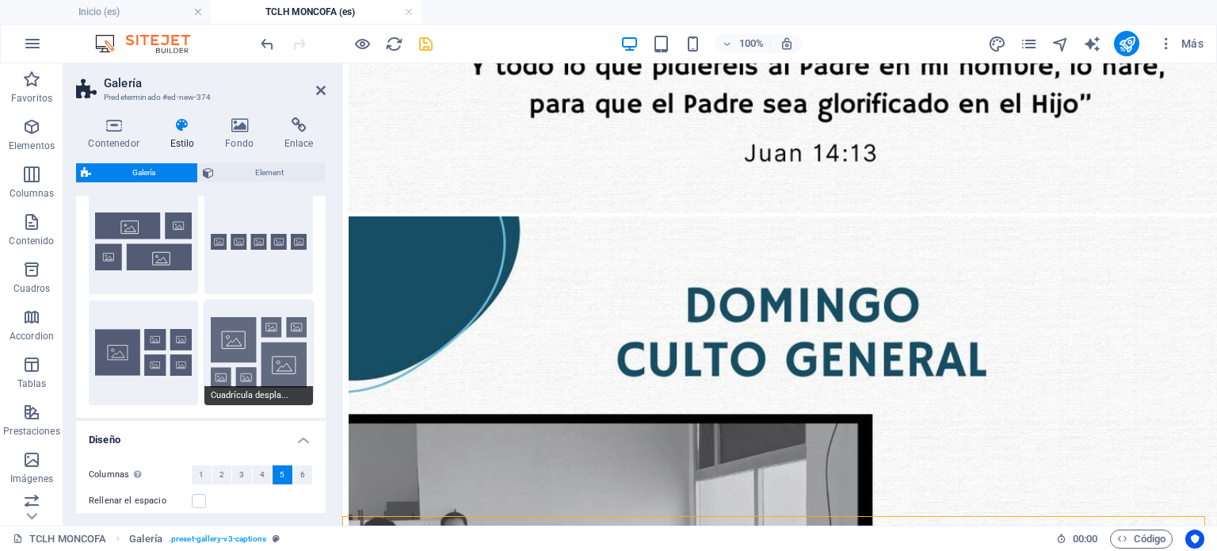
drag, startPoint x: 228, startPoint y: 352, endPoint x: 219, endPoint y: 359, distance: 11.9
click at [242, 339] on button "Cuadrícula despla..." at bounding box center [259, 352] width 109 height 105
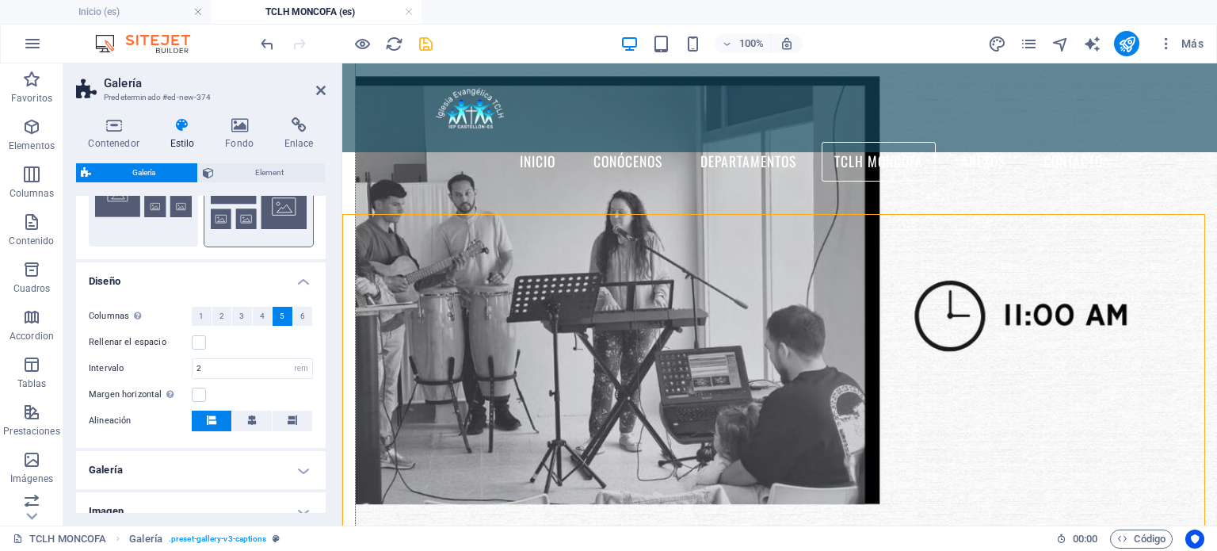
scroll to position [2531, 0]
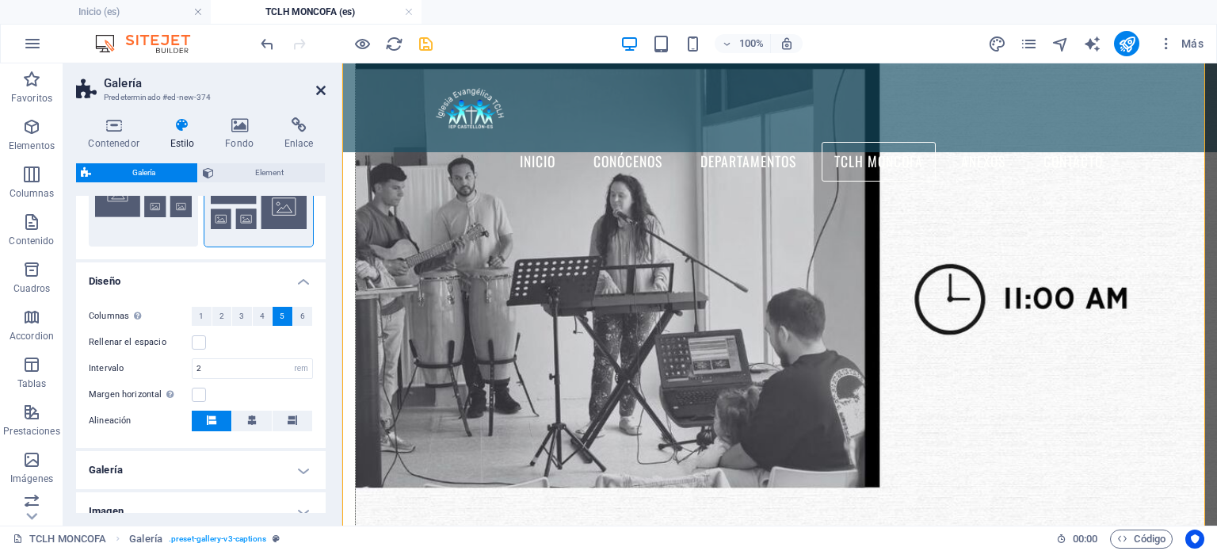
click at [320, 93] on icon at bounding box center [321, 90] width 10 height 13
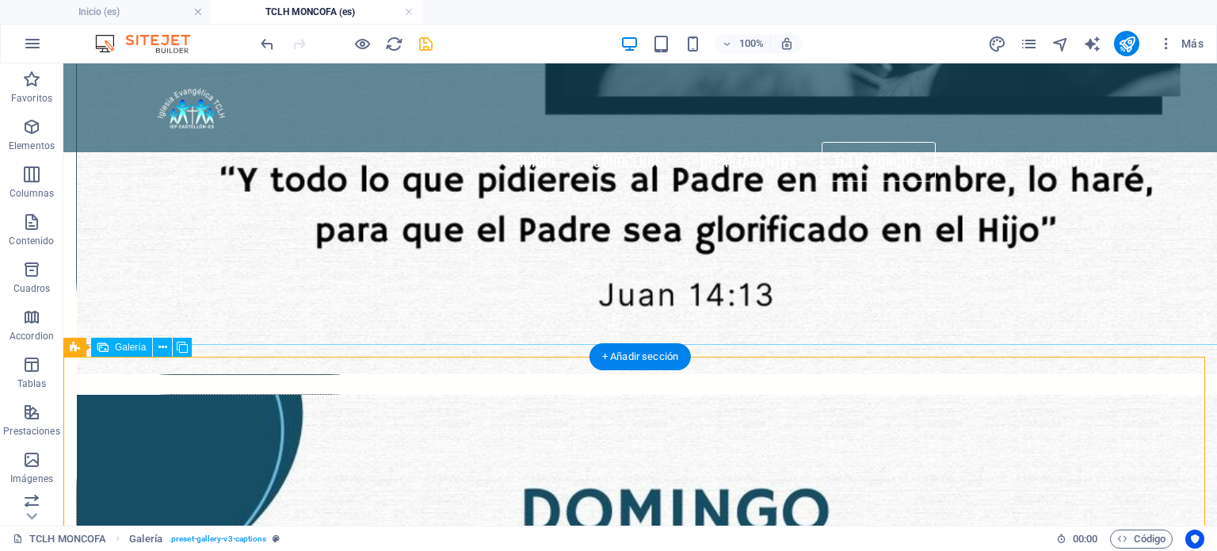
scroll to position [2373, 0]
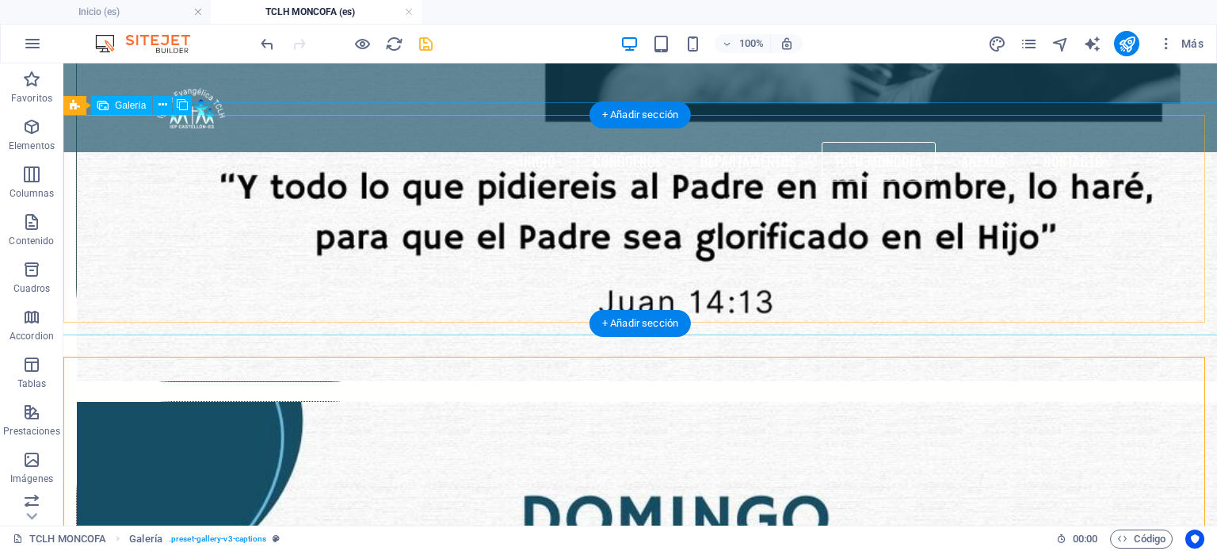
drag, startPoint x: 520, startPoint y: 590, endPoint x: 439, endPoint y: 245, distance: 354.2
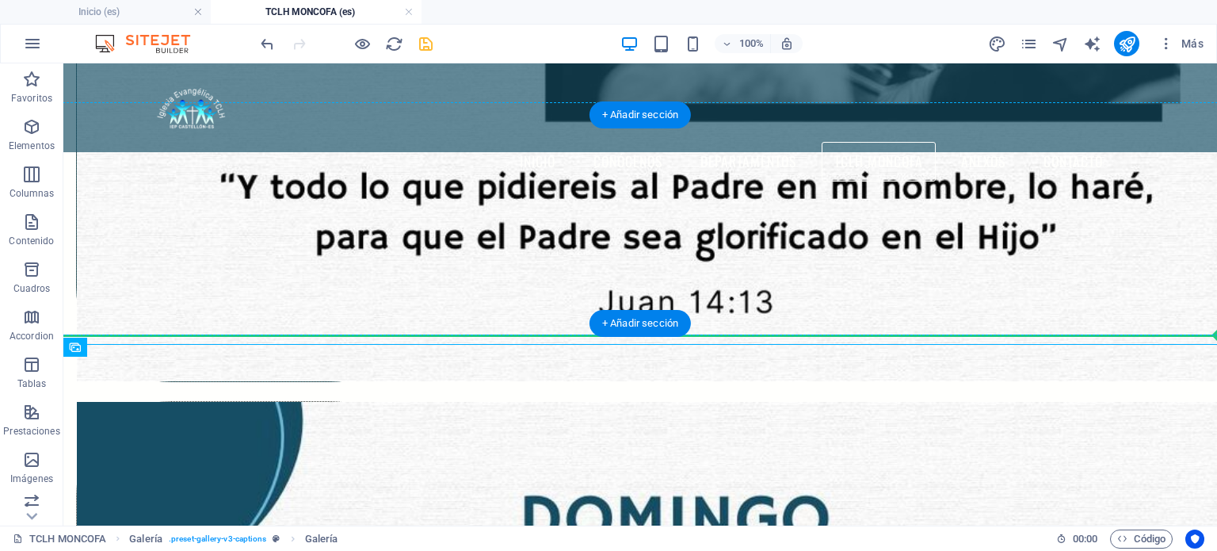
drag, startPoint x: 426, startPoint y: 458, endPoint x: 418, endPoint y: 305, distance: 153.2
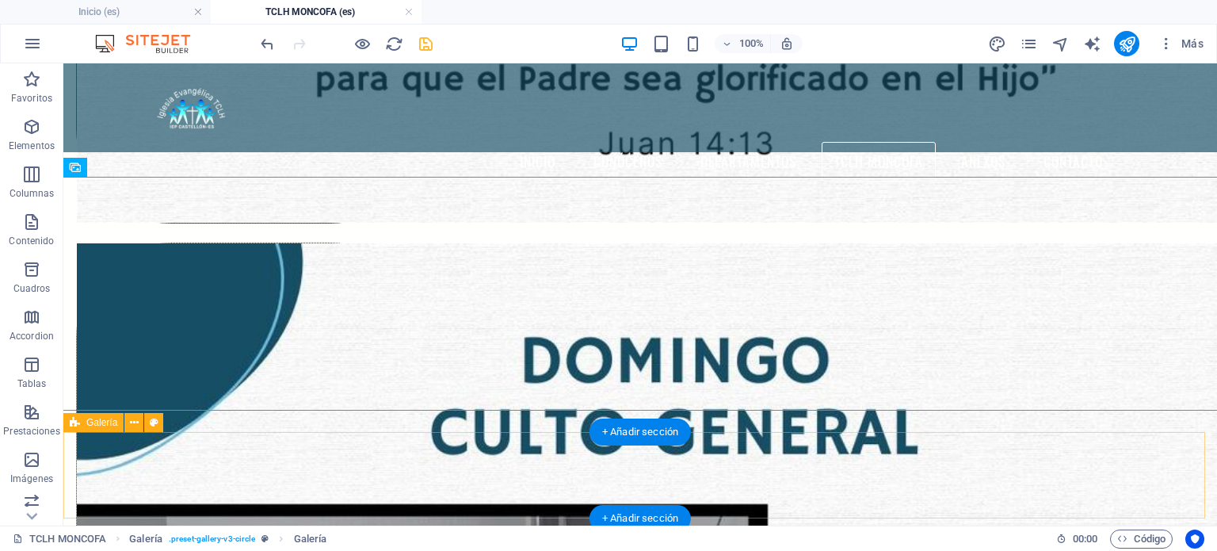
scroll to position [2452, 0]
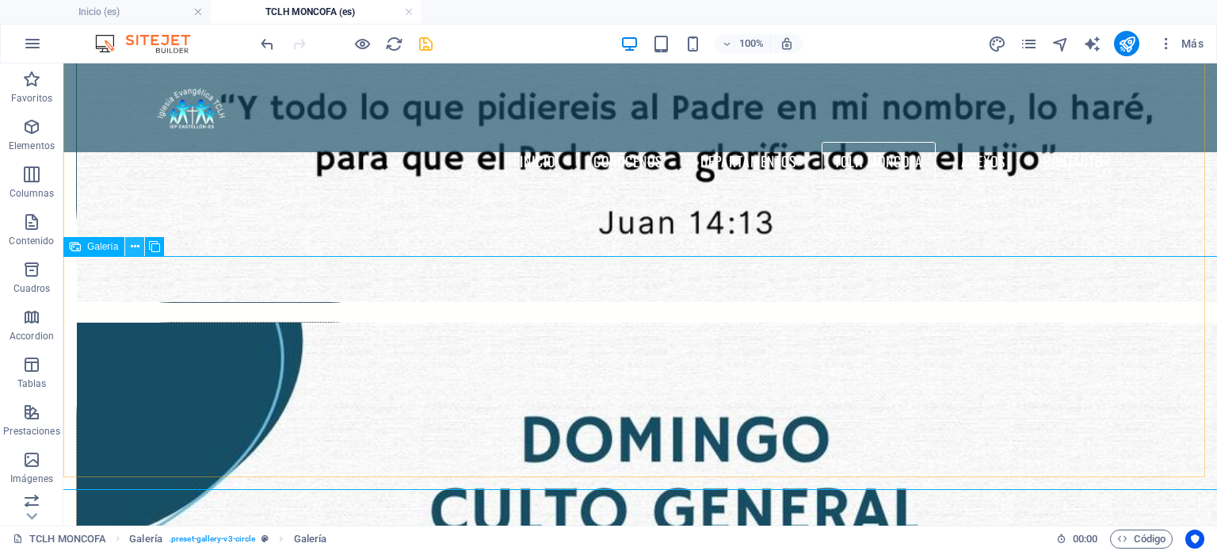
click at [129, 244] on button at bounding box center [134, 246] width 19 height 19
click at [143, 246] on button at bounding box center [134, 246] width 19 height 19
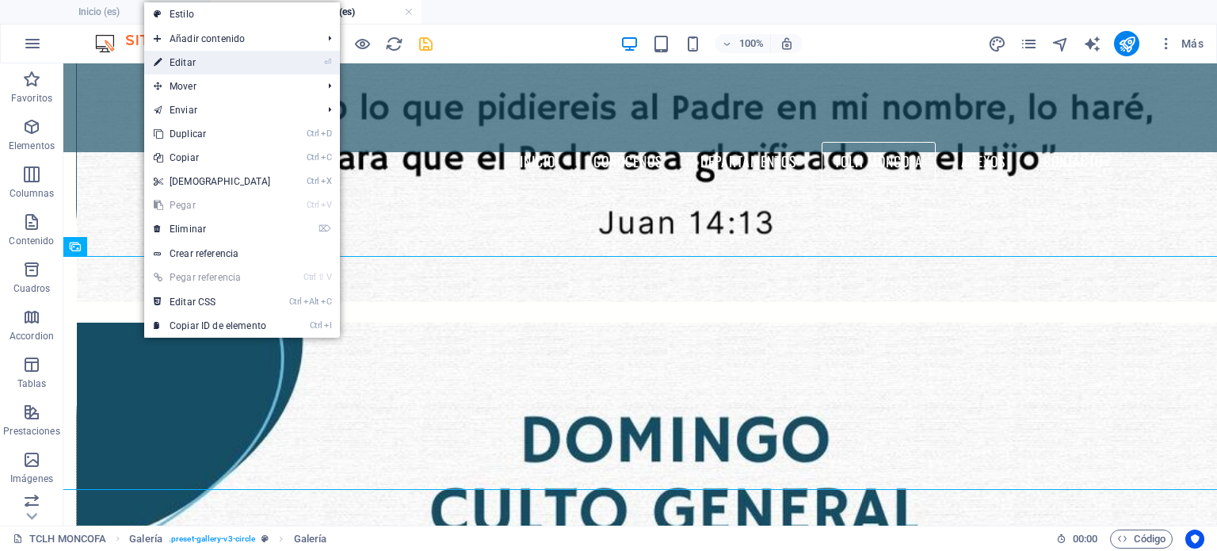
click at [192, 59] on link "⏎ Editar" at bounding box center [212, 63] width 136 height 24
select select "4"
select select "px"
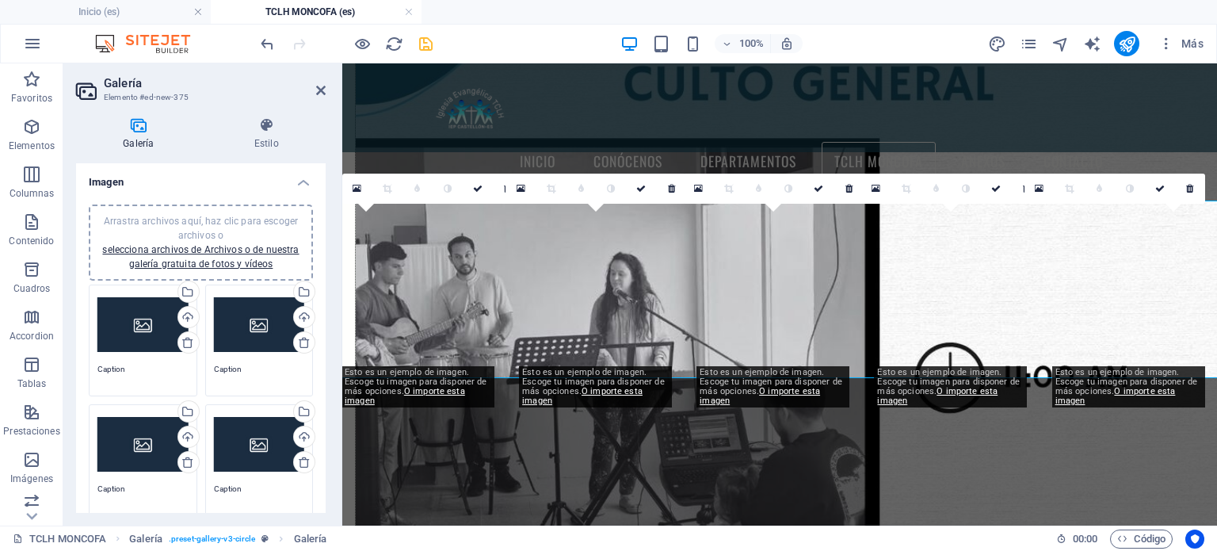
scroll to position [2349, 0]
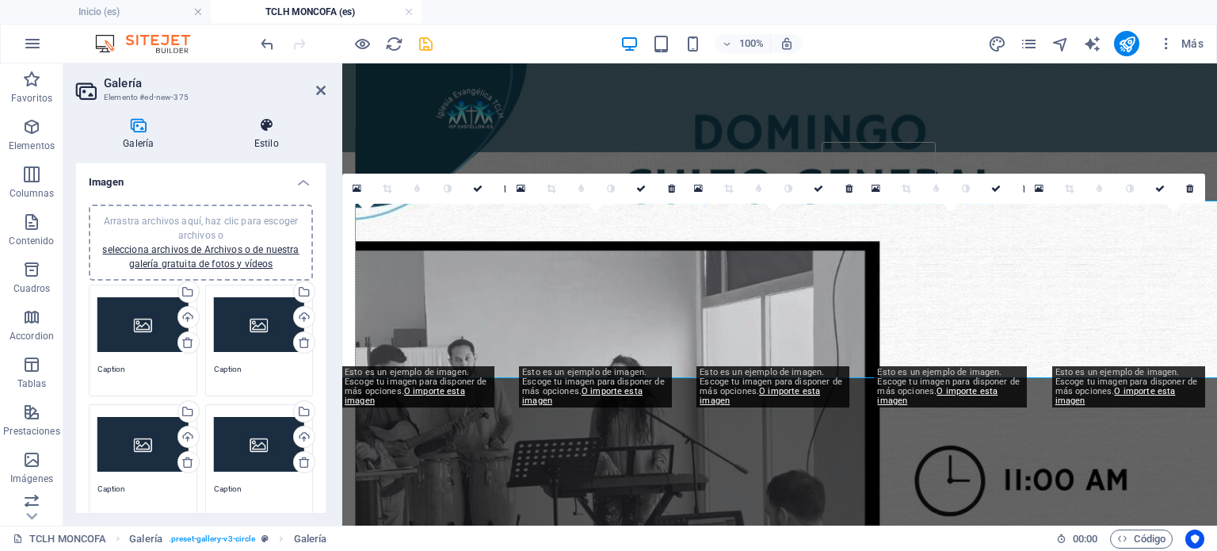
click at [254, 142] on h4 "Estilo" at bounding box center [267, 133] width 118 height 33
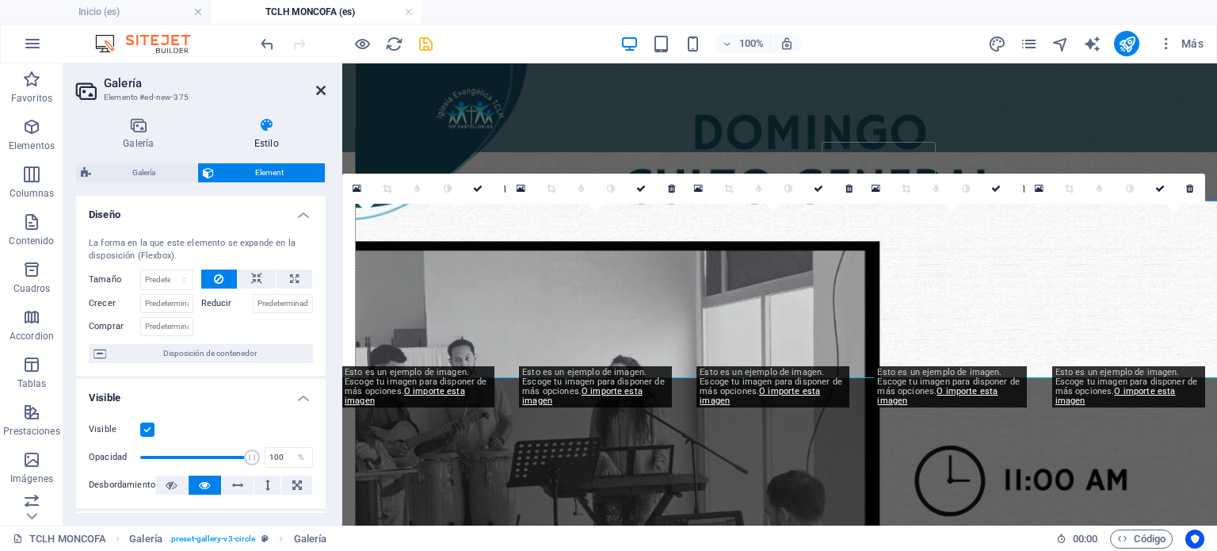
click at [319, 92] on icon at bounding box center [321, 90] width 10 height 13
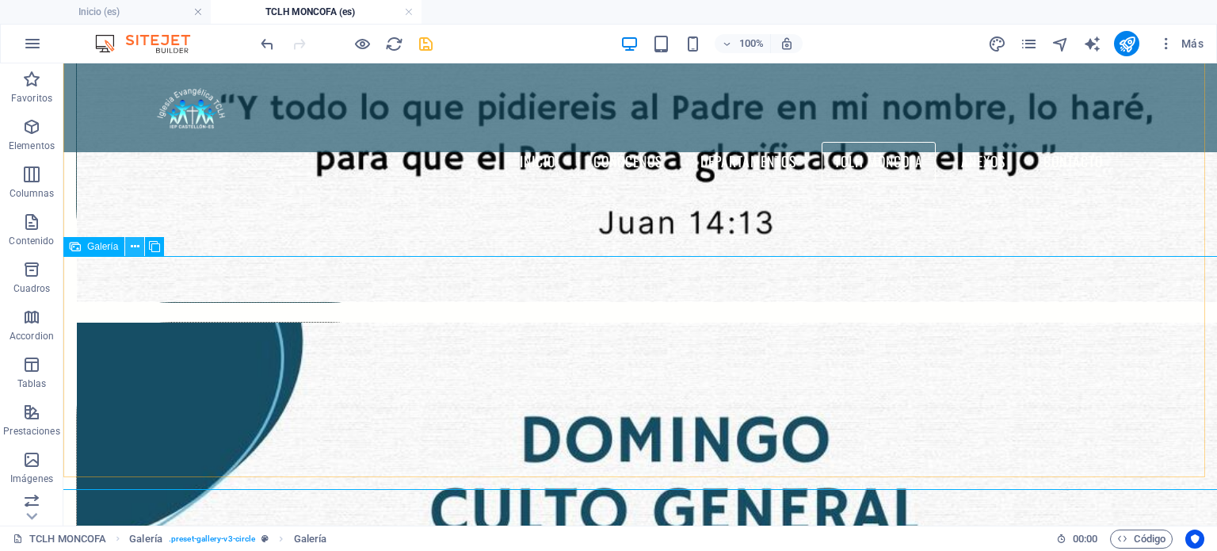
click at [130, 250] on button at bounding box center [134, 246] width 19 height 19
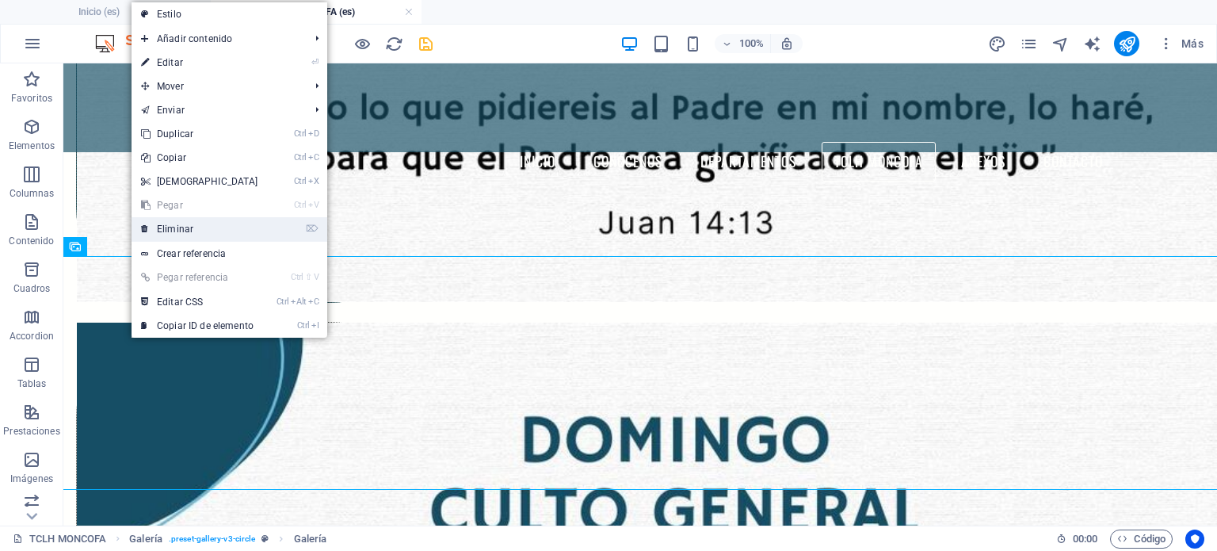
click at [165, 224] on link "⌦ Eliminar" at bounding box center [200, 229] width 136 height 24
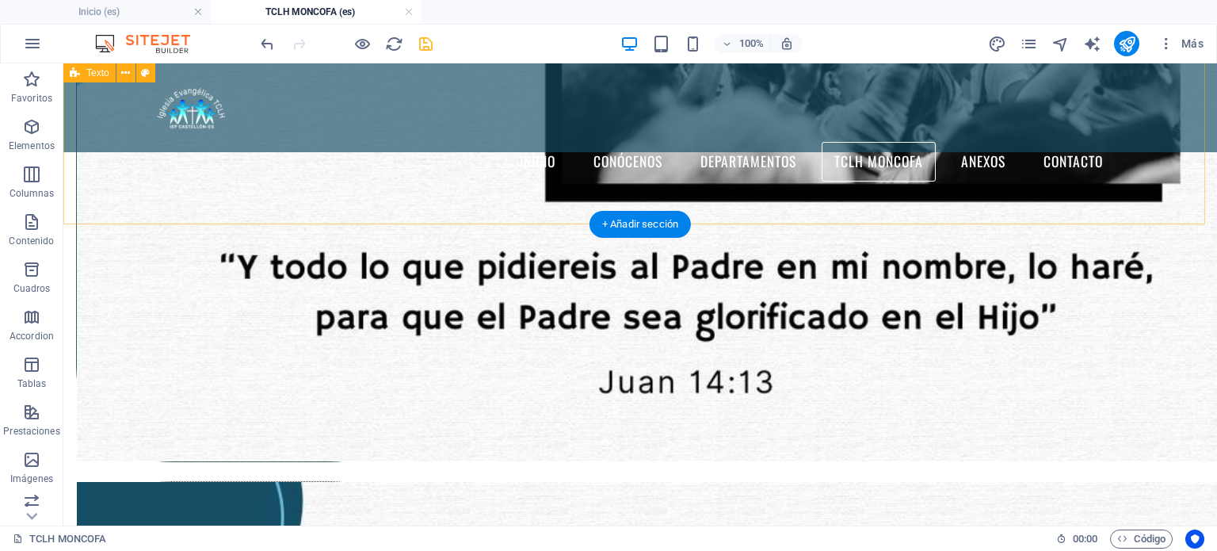
scroll to position [2294, 0]
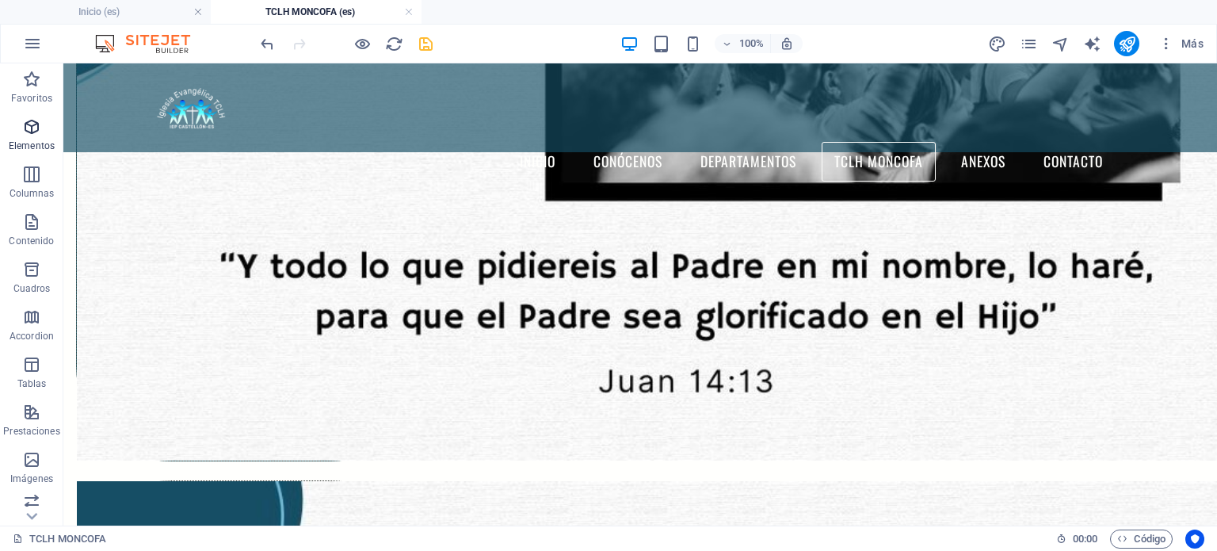
click at [25, 140] on p "Elementos" at bounding box center [32, 146] width 46 height 13
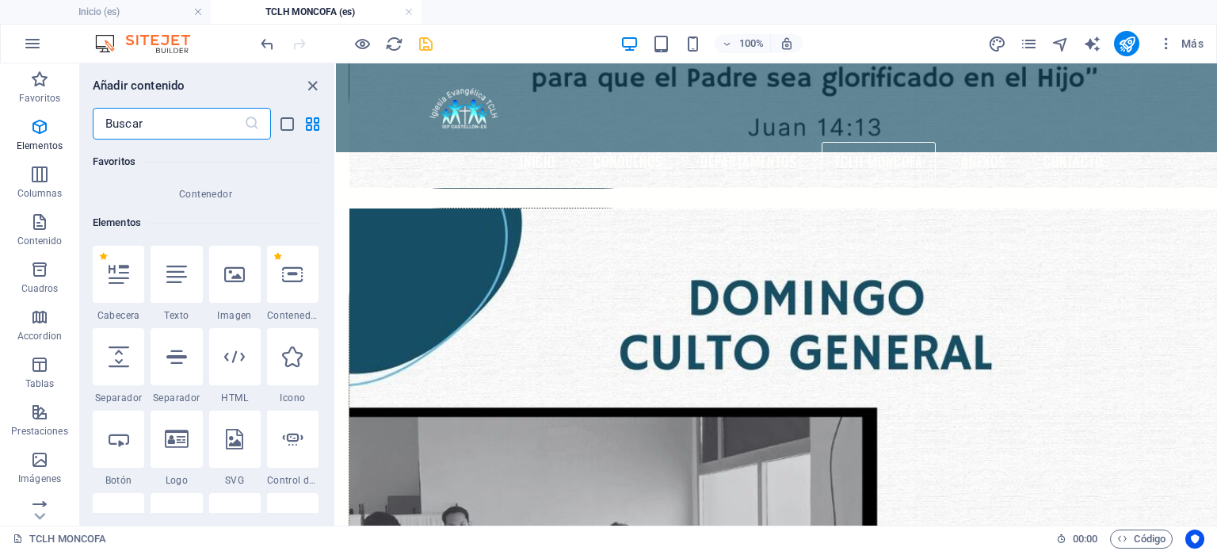
scroll to position [298, 0]
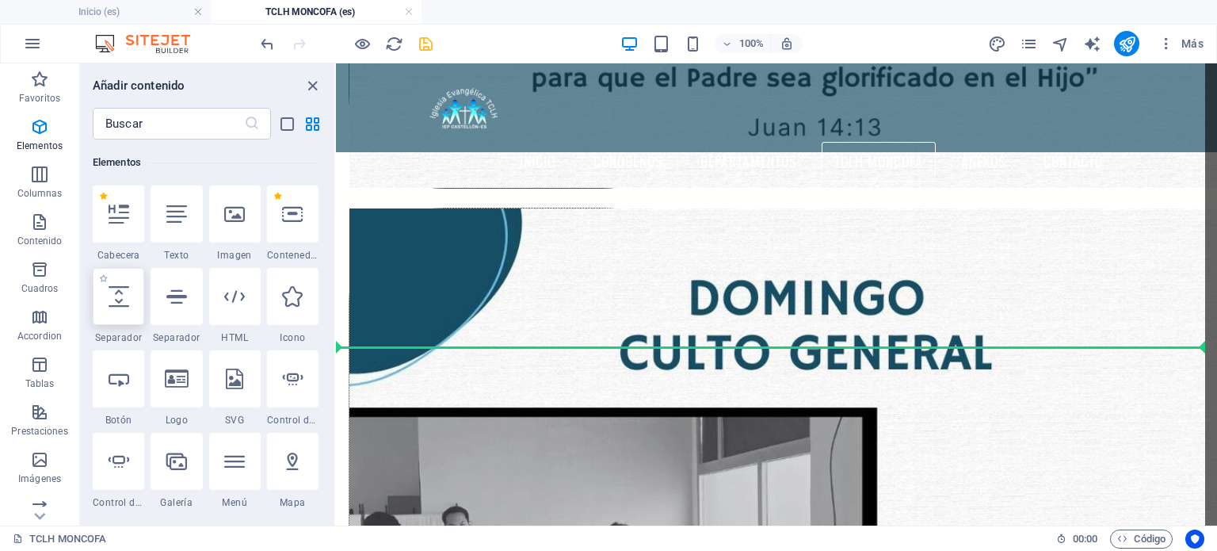
select select "px"
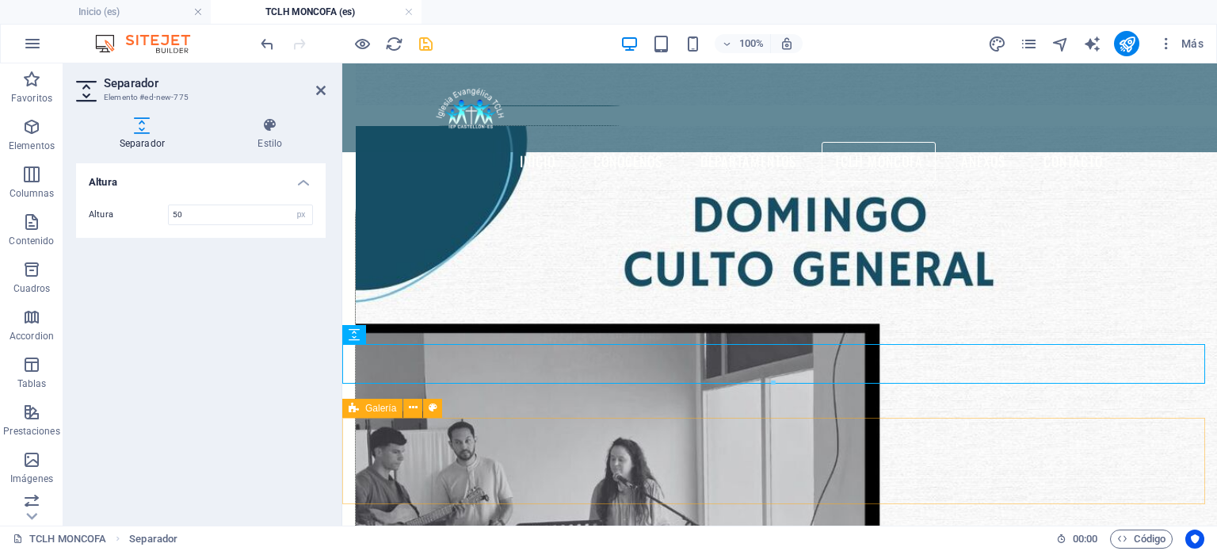
scroll to position [2270, 0]
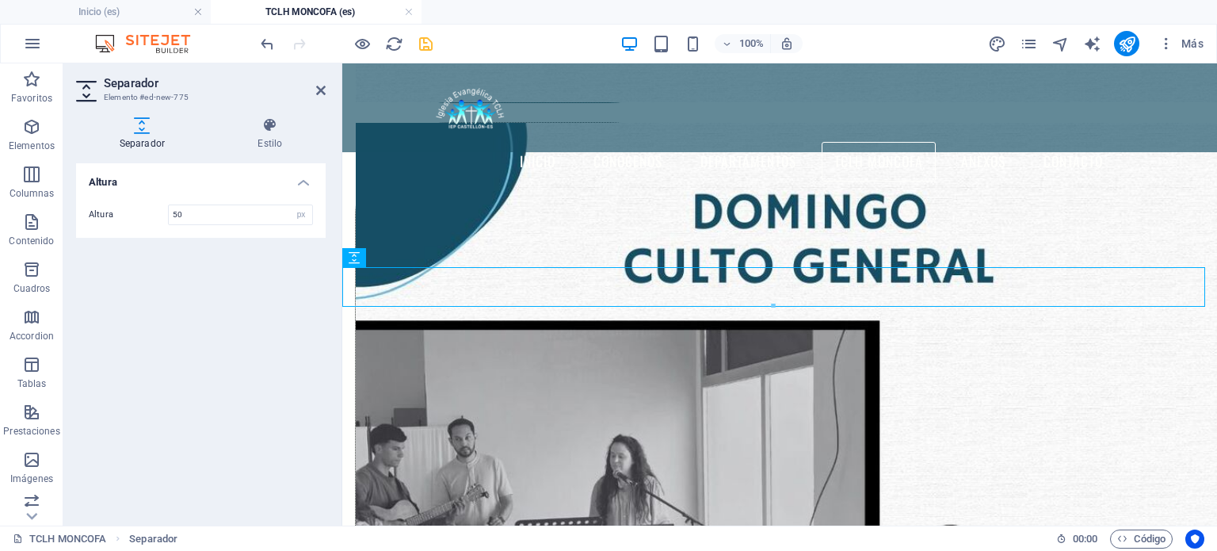
click at [63, 422] on div "Separador Estilo Altura Altura 50 px rem vh vw Predeterminado Element Diseño La…" at bounding box center [200, 315] width 275 height 421
click at [304, 398] on div "Altura Altura 50 px rem vh vw" at bounding box center [201, 338] width 250 height 350
click at [263, 401] on div "Altura Altura 50 px rem vh vw" at bounding box center [201, 338] width 250 height 350
click at [40, 126] on icon "button" at bounding box center [31, 126] width 19 height 19
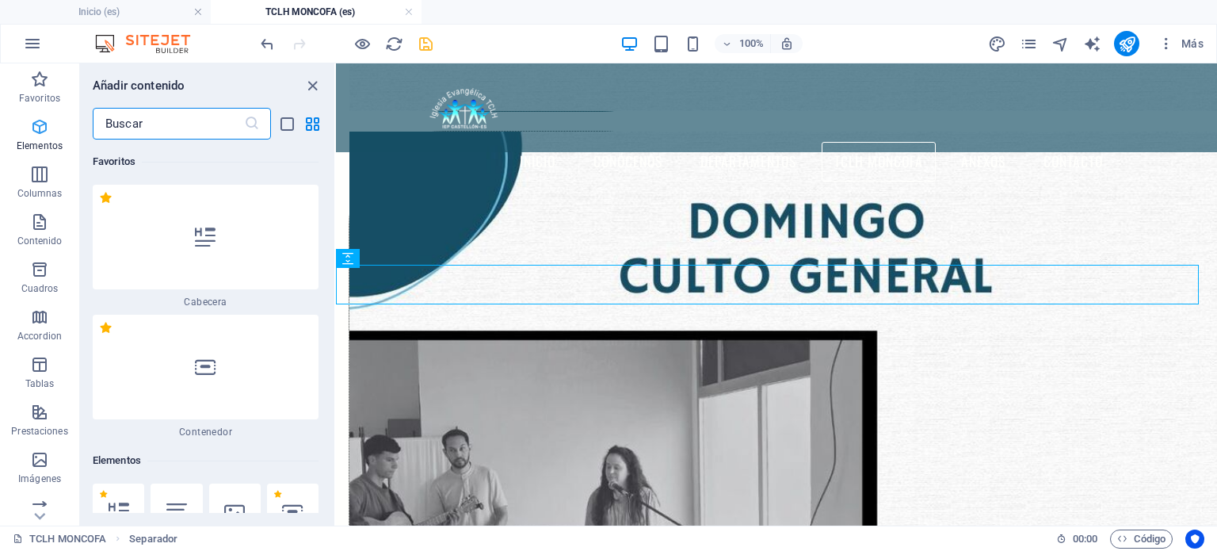
scroll to position [2273, 0]
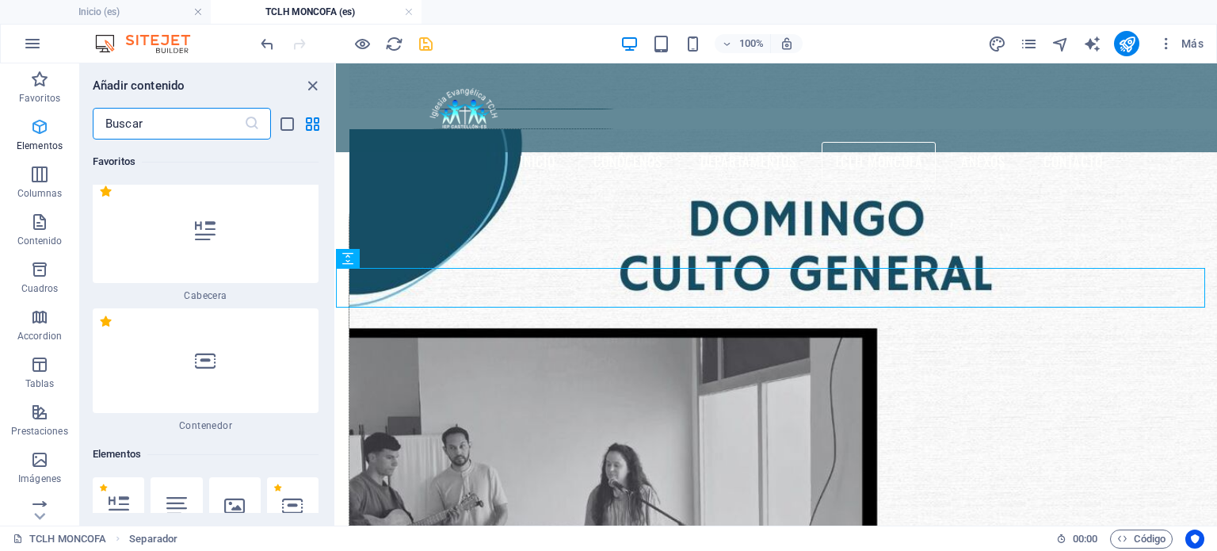
click at [40, 126] on icon "button" at bounding box center [39, 126] width 19 height 19
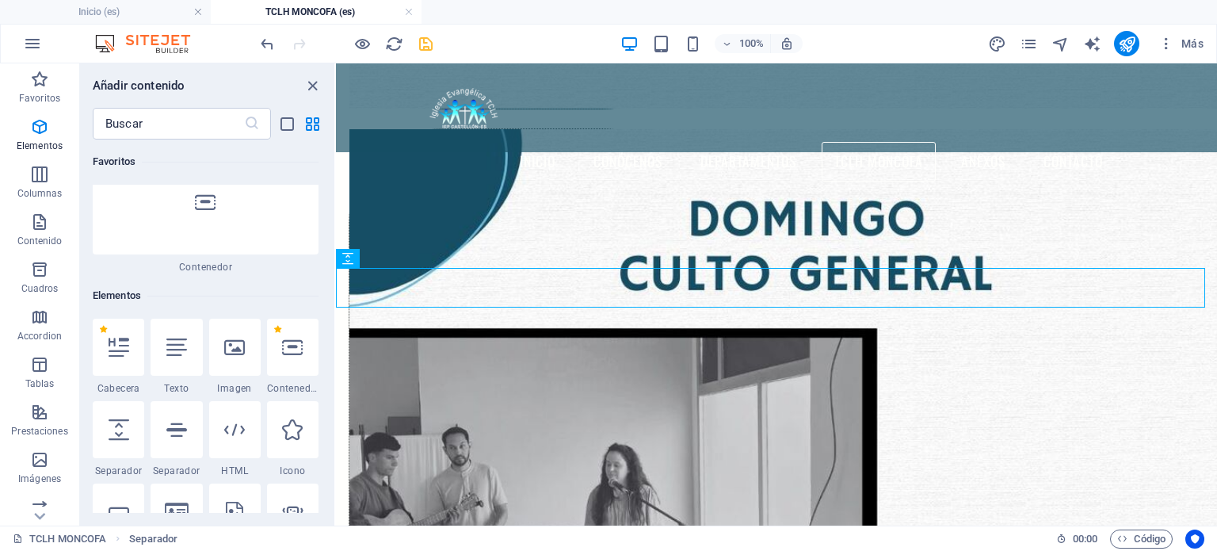
scroll to position [403, 0]
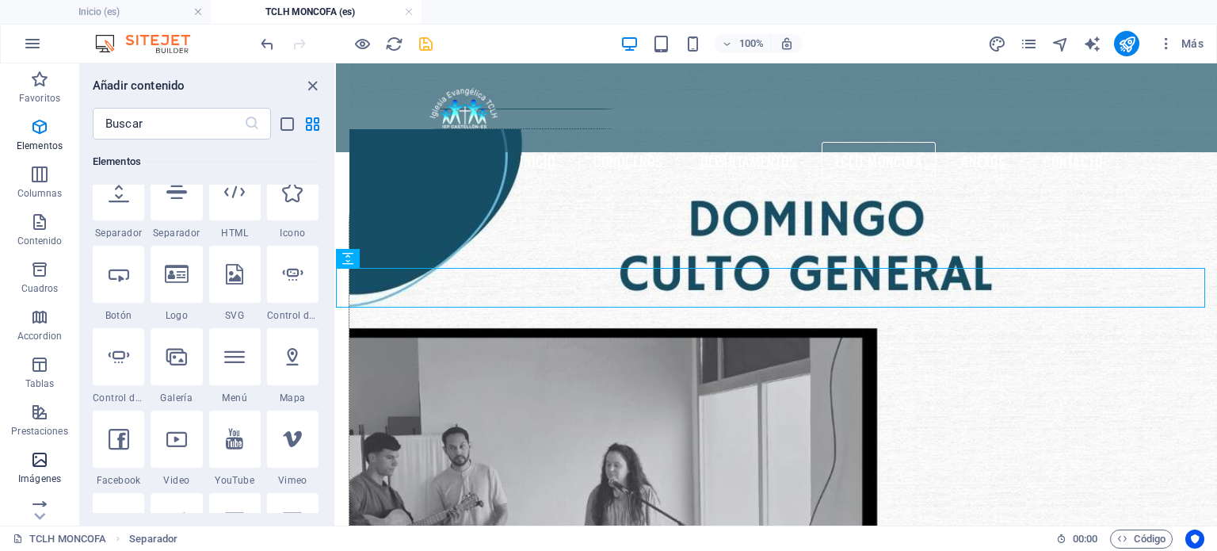
click at [20, 468] on span "Imágenes" at bounding box center [39, 469] width 79 height 38
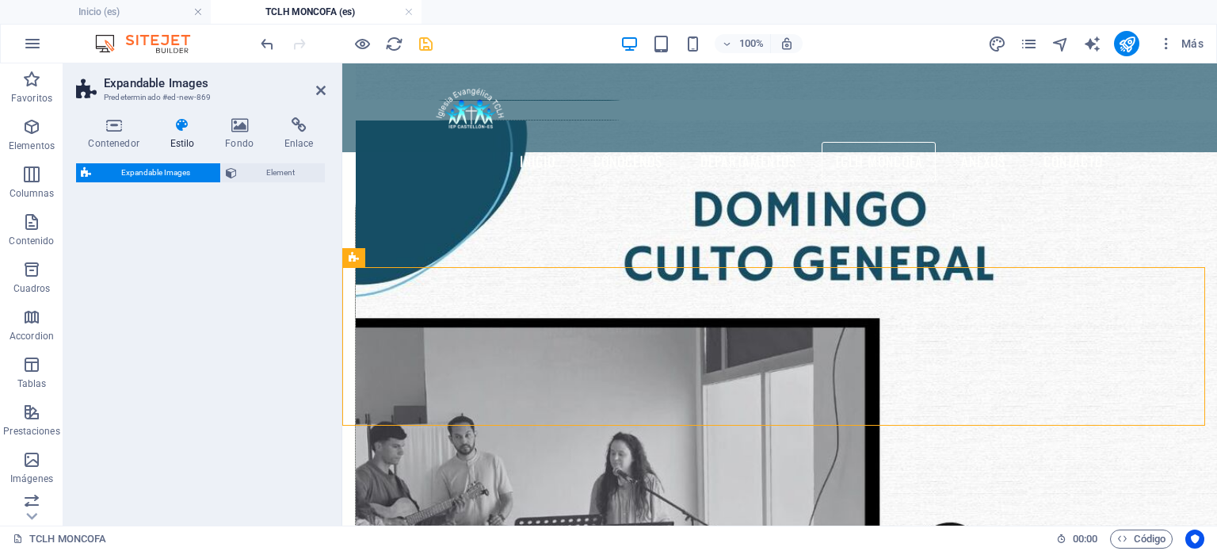
scroll to position [2270, 0]
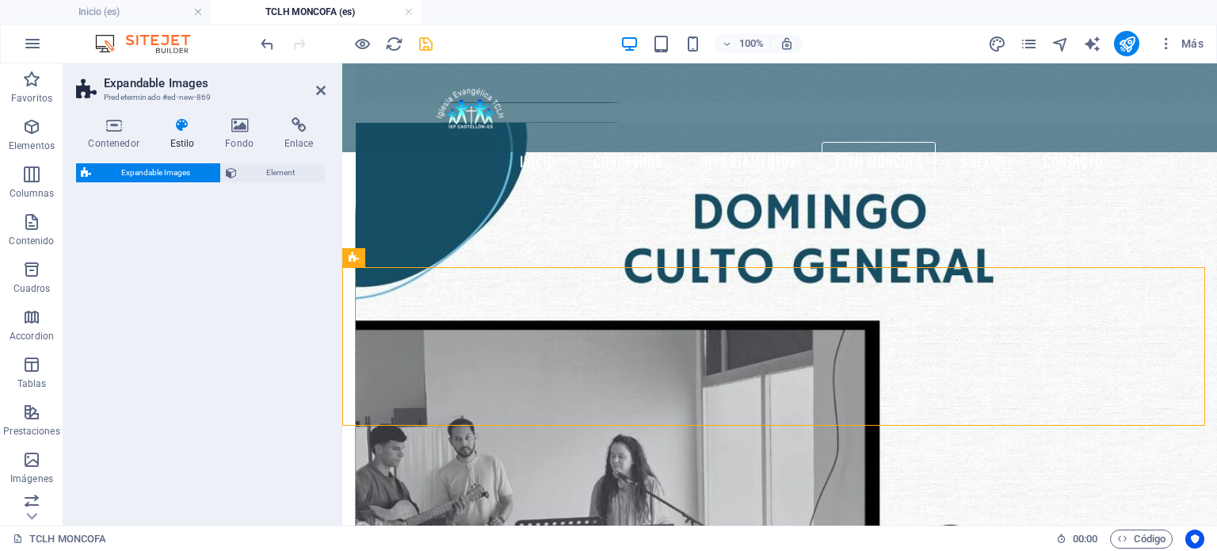
select select "rem"
select select "px"
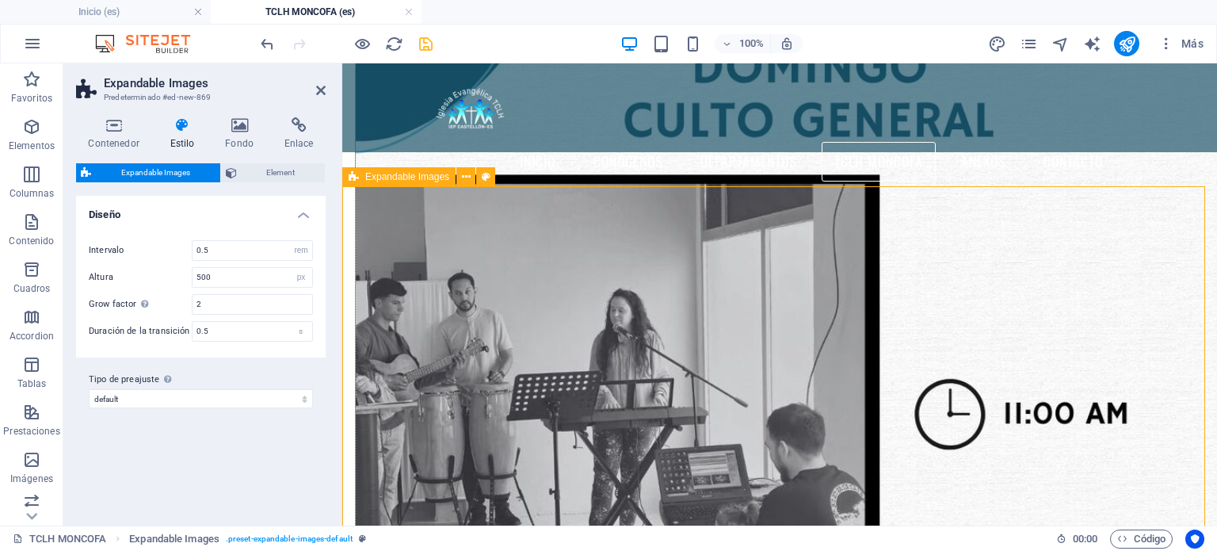
scroll to position [2349, 0]
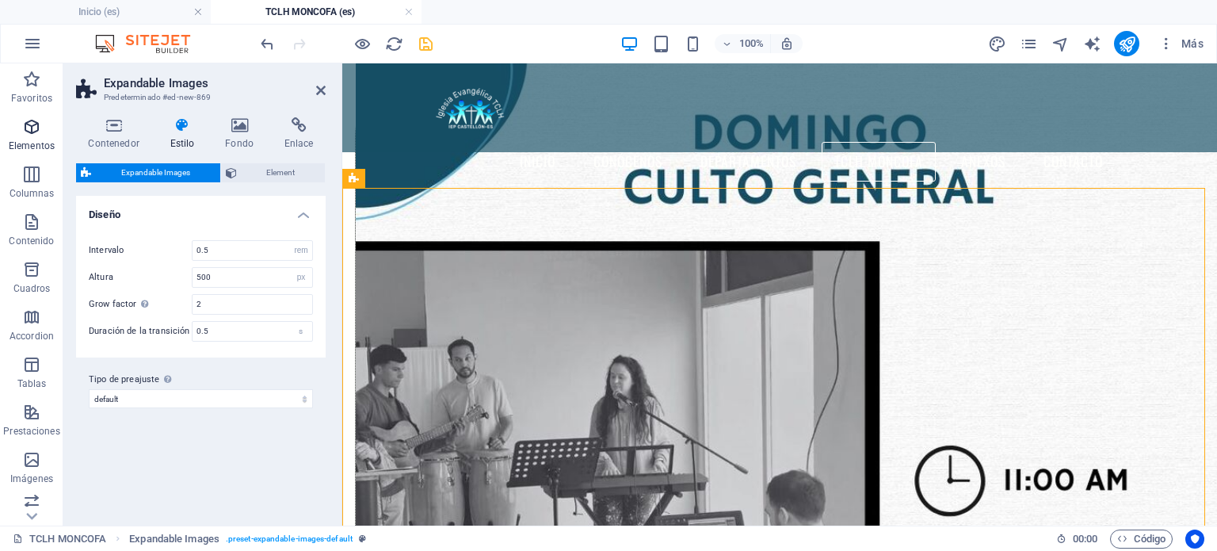
click at [19, 135] on span "Elementos" at bounding box center [31, 136] width 63 height 38
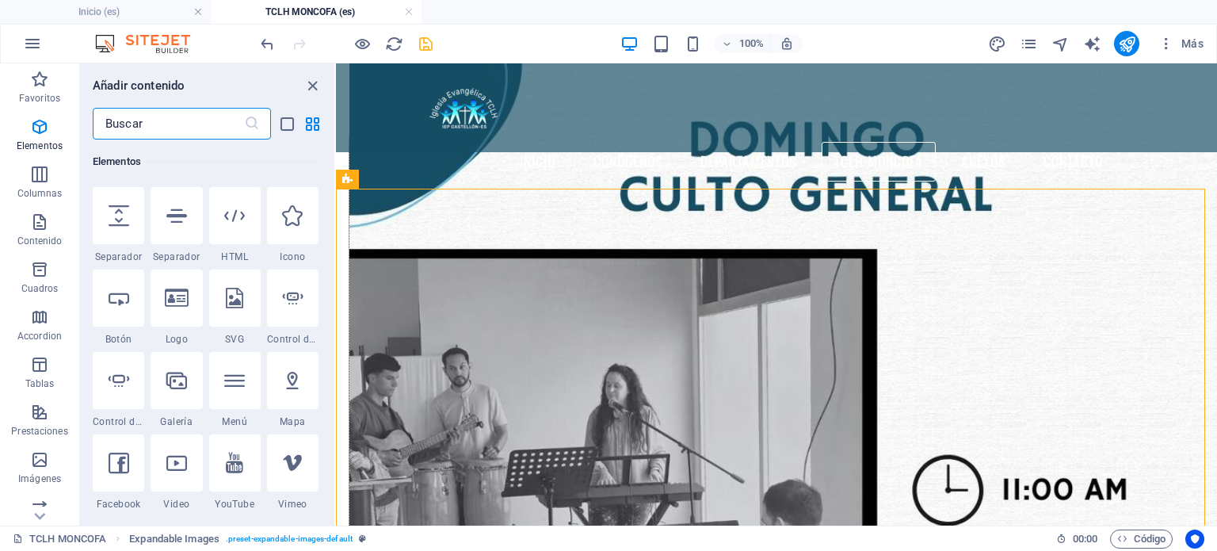
scroll to position [457, 0]
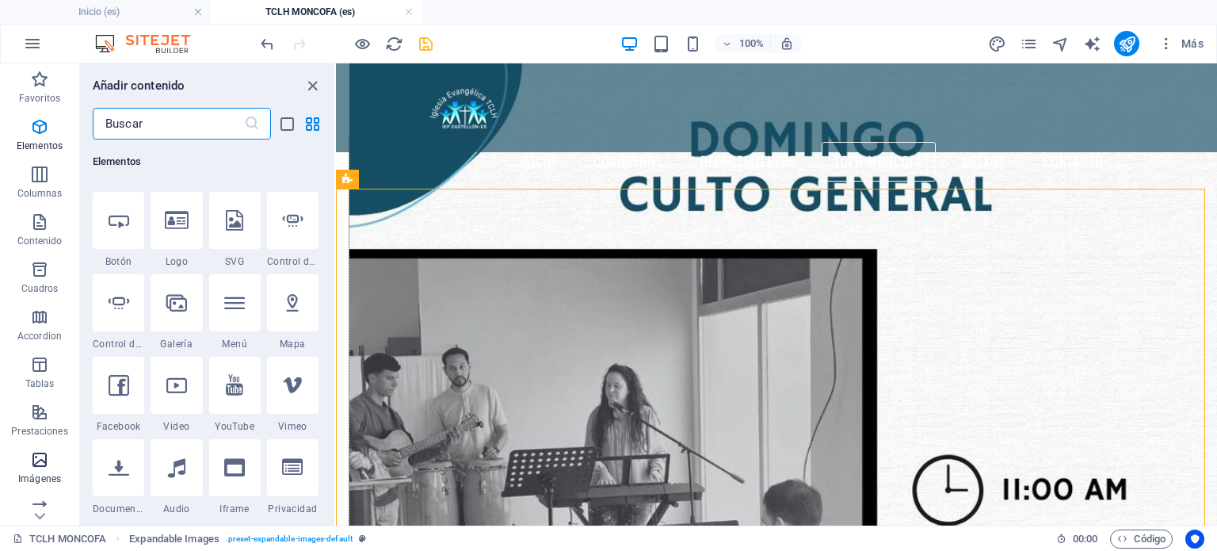
click at [39, 488] on button "Imágenes" at bounding box center [39, 468] width 79 height 48
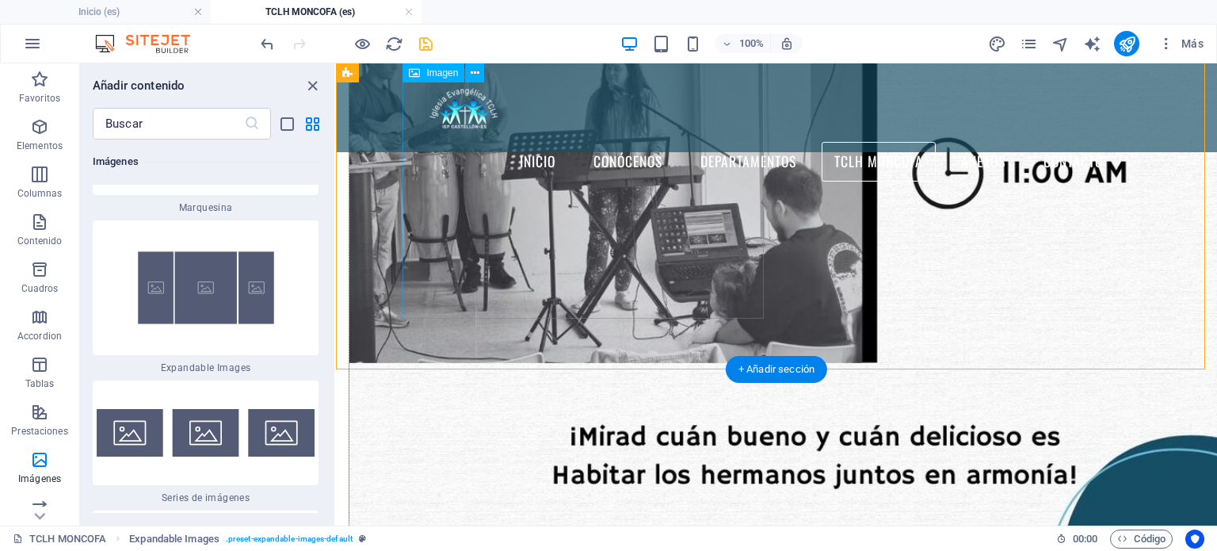
scroll to position [2352, 0]
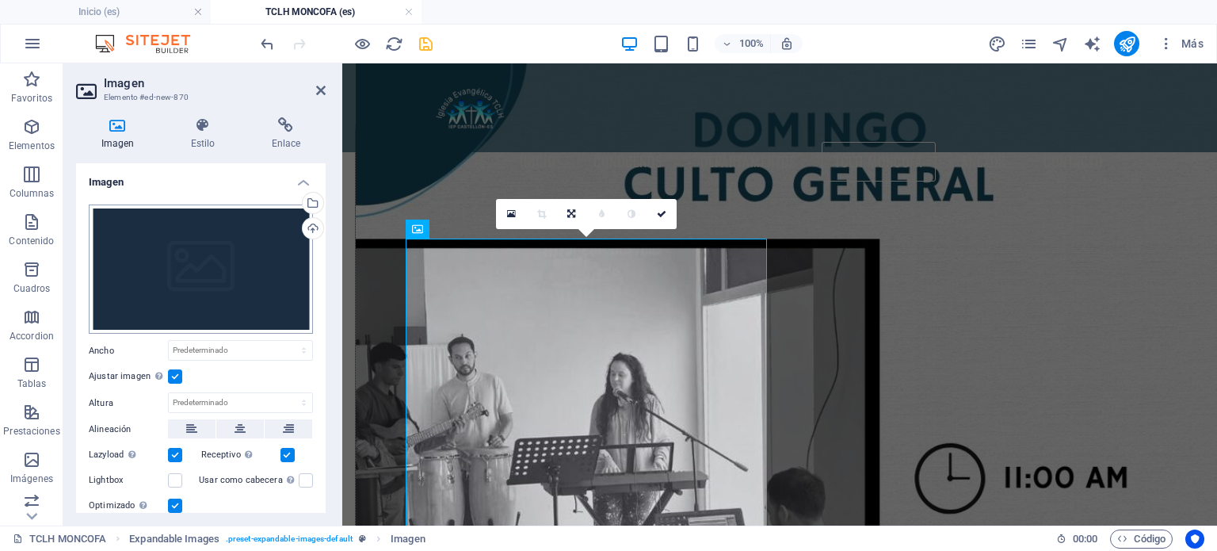
scroll to position [2349, 0]
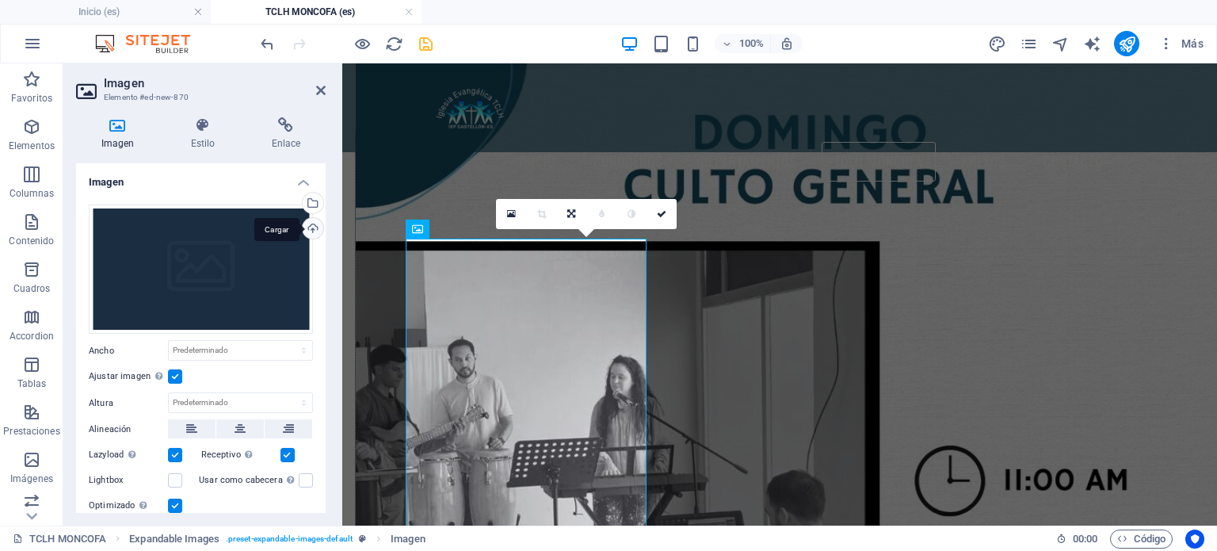
click at [301, 224] on div "Cargar" at bounding box center [312, 230] width 24 height 24
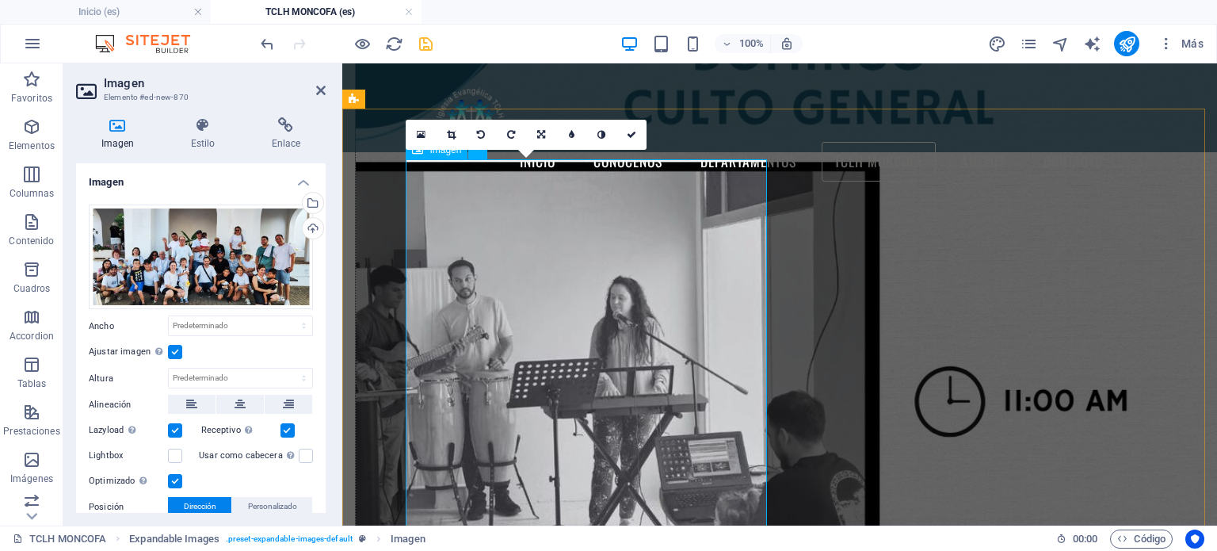
scroll to position [2587, 0]
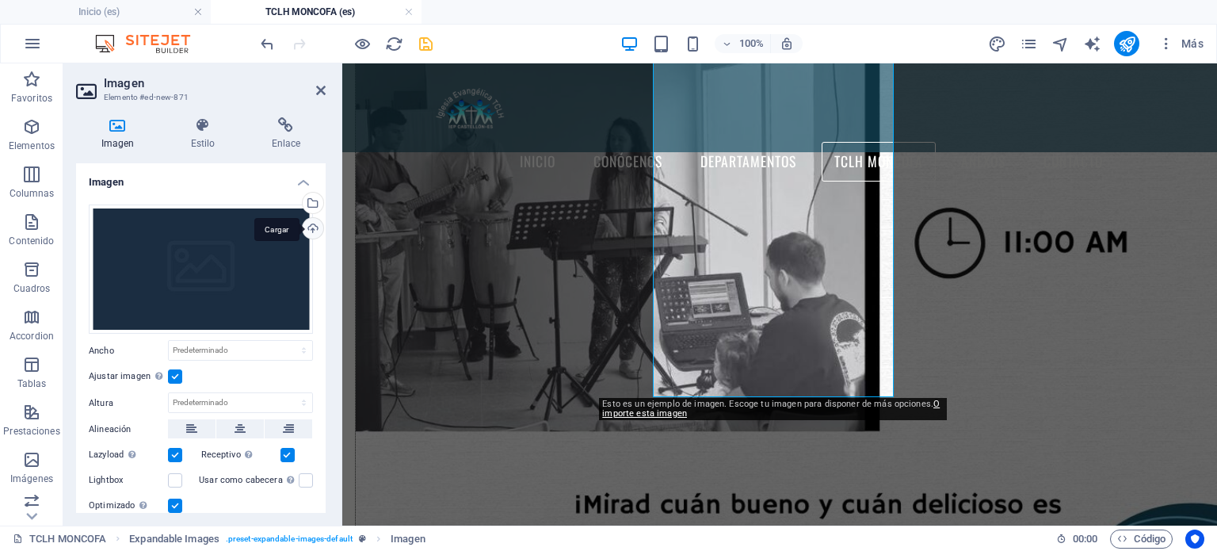
click at [310, 235] on div "Cargar" at bounding box center [312, 230] width 24 height 24
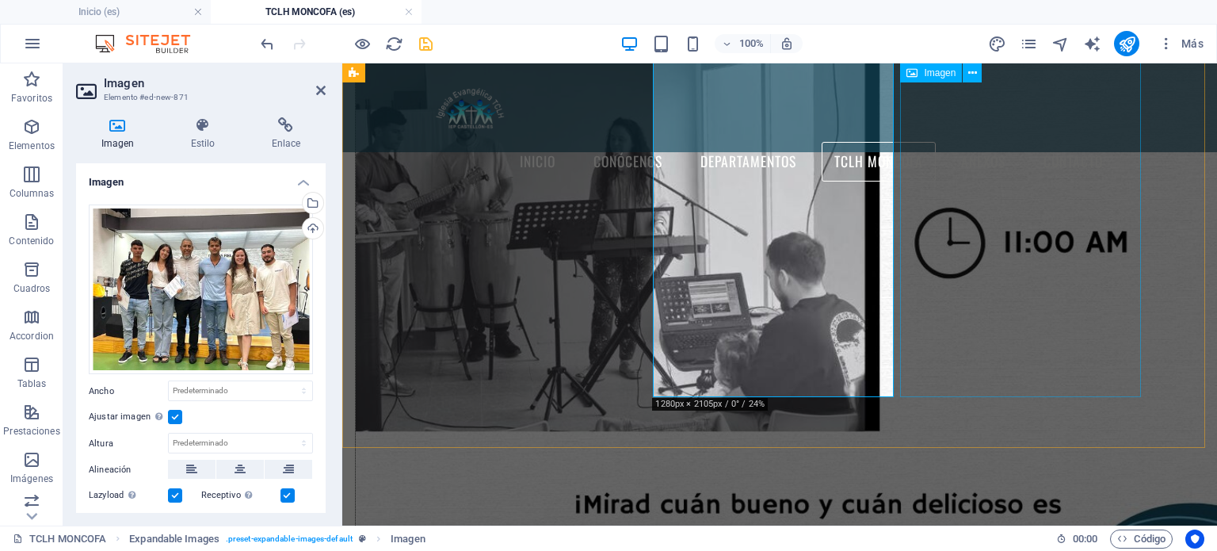
scroll to position [2508, 0]
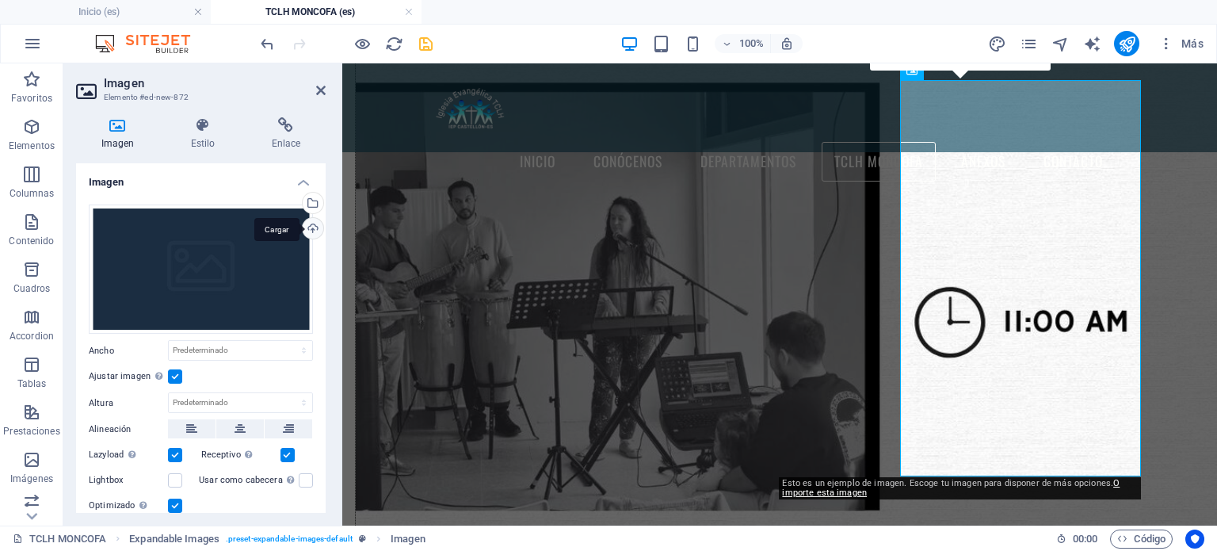
click at [311, 235] on div "Cargar" at bounding box center [312, 230] width 24 height 24
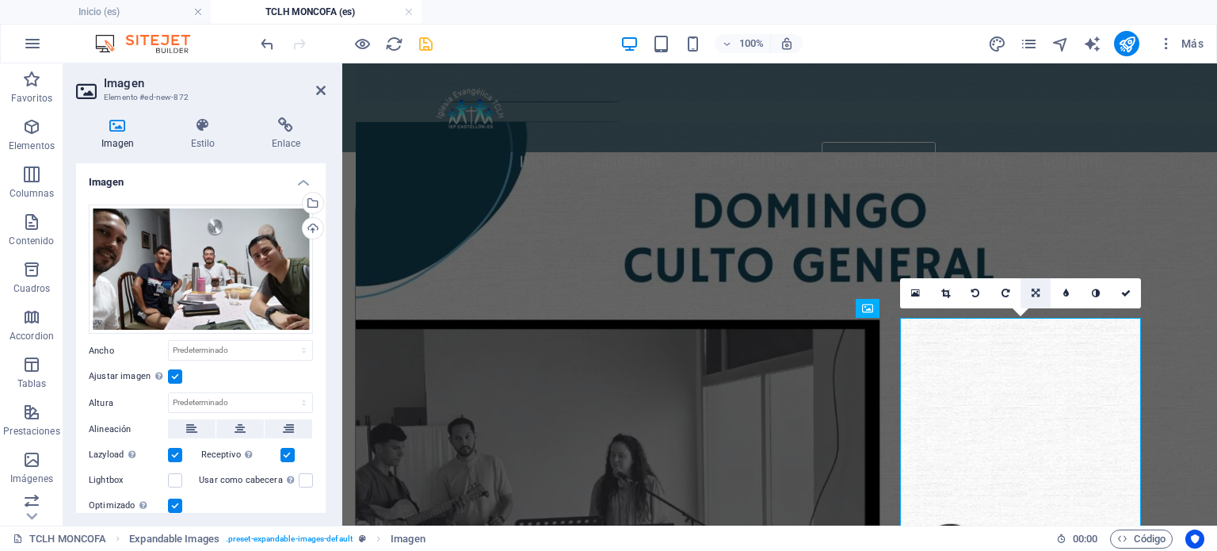
scroll to position [2270, 0]
click at [1126, 295] on icon at bounding box center [1127, 294] width 10 height 10
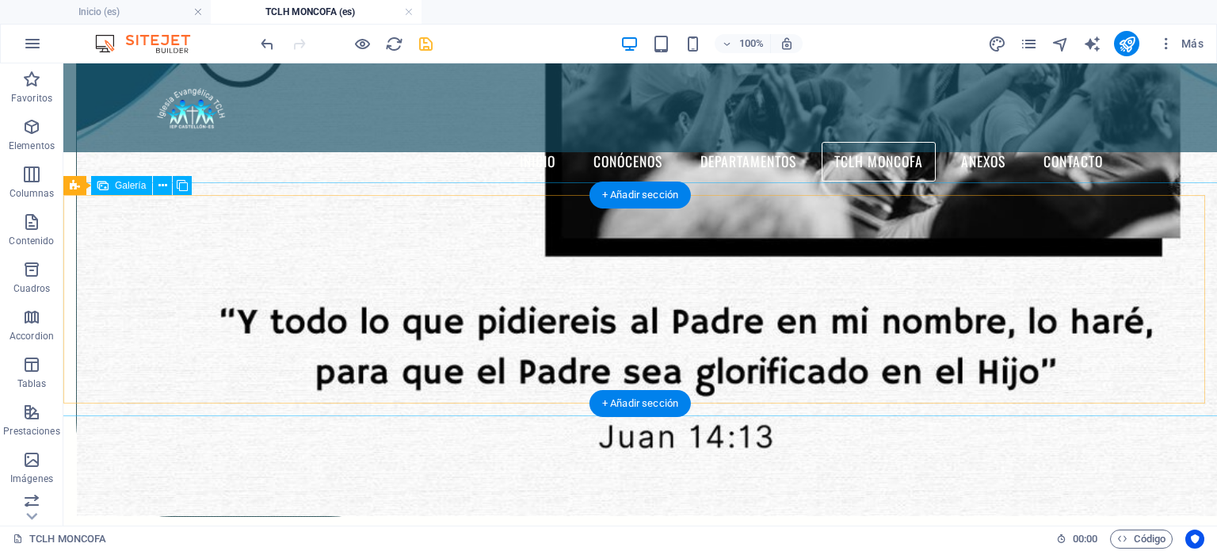
scroll to position [2215, 0]
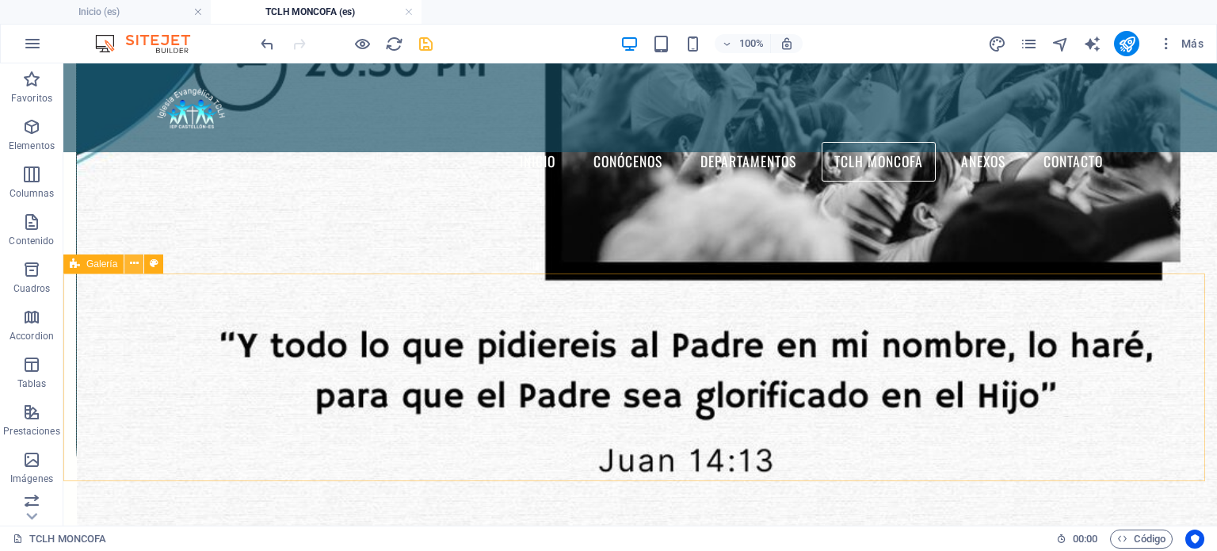
click at [127, 269] on button at bounding box center [133, 263] width 19 height 19
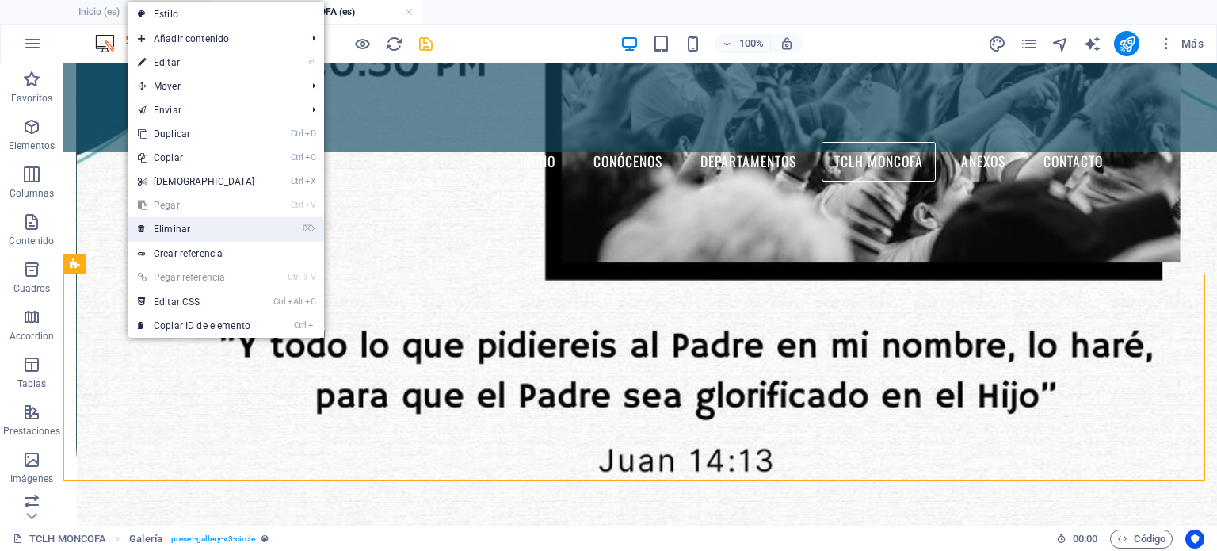
click at [155, 227] on link "⌦ Eliminar" at bounding box center [196, 229] width 136 height 24
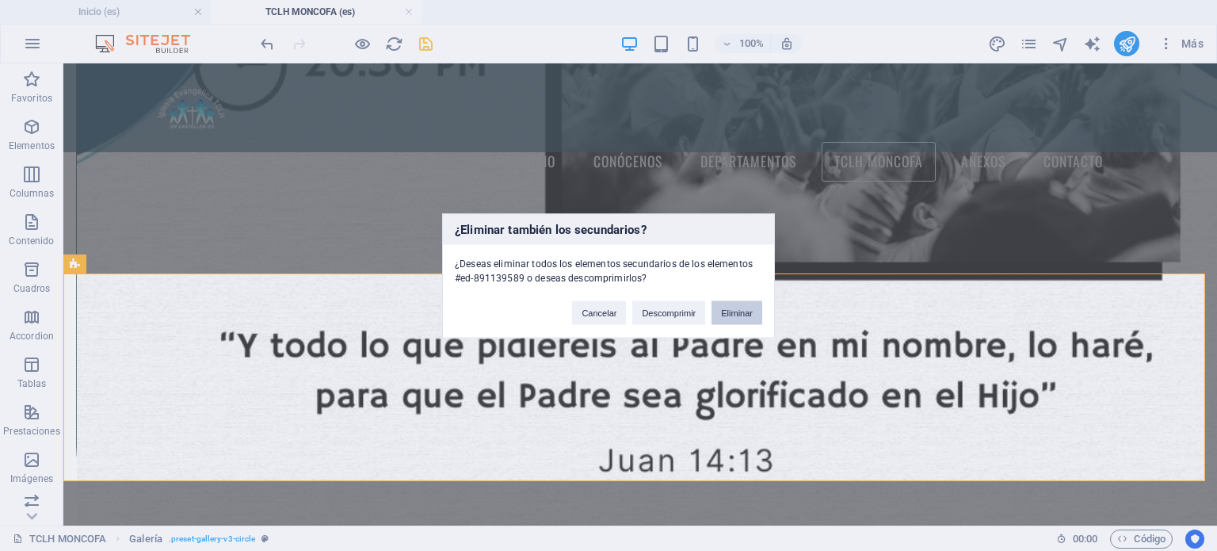
click at [727, 307] on button "Eliminar" at bounding box center [737, 312] width 51 height 24
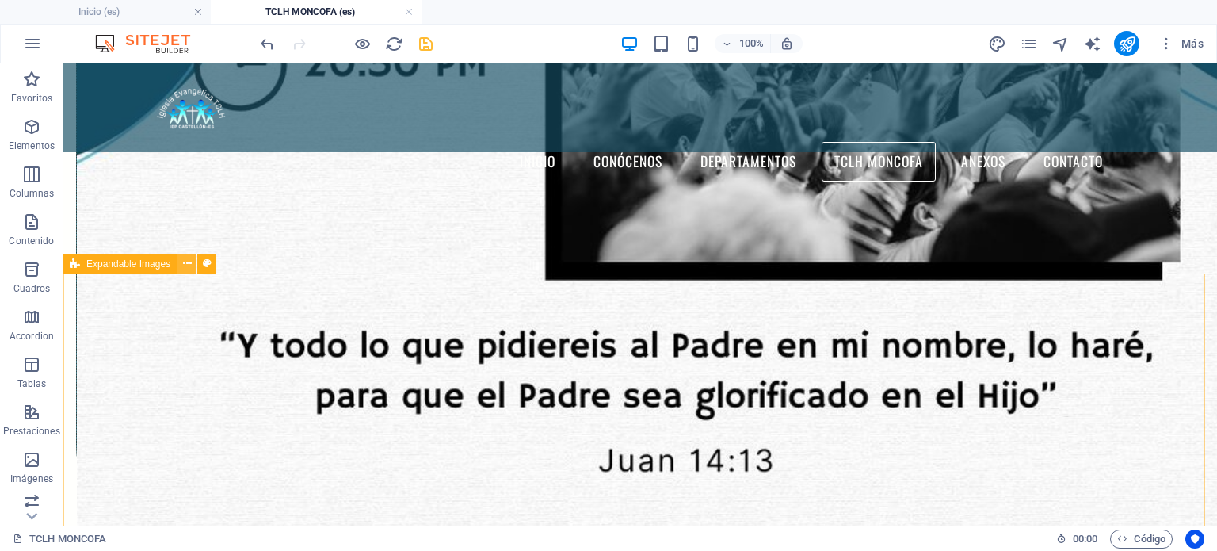
click at [191, 263] on button at bounding box center [187, 263] width 19 height 19
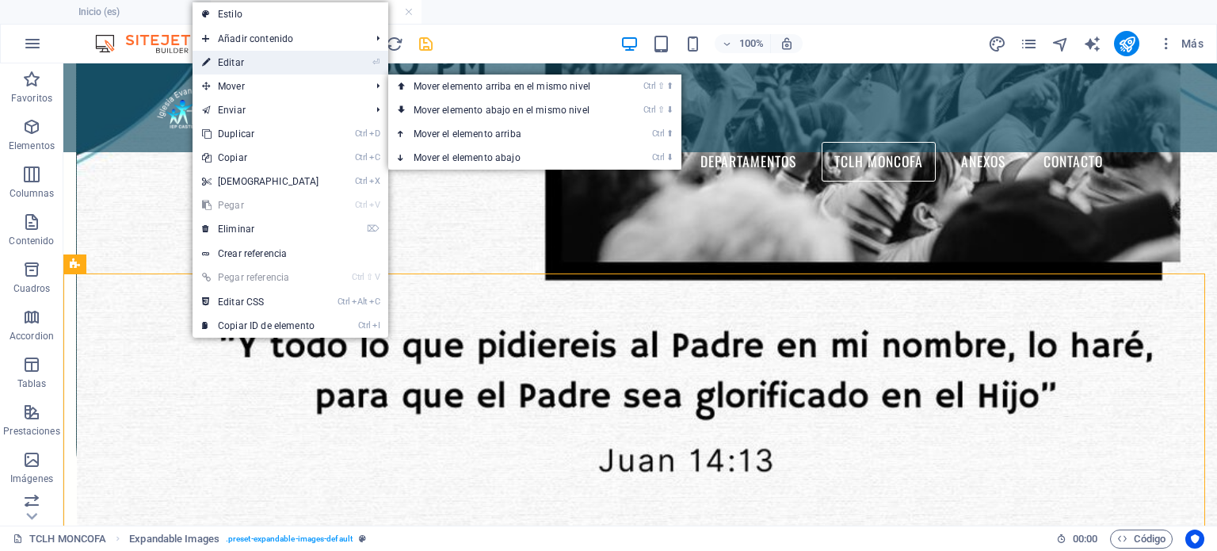
click at [247, 69] on link "⏎ Editar" at bounding box center [261, 63] width 136 height 24
select select "rem"
select select "px"
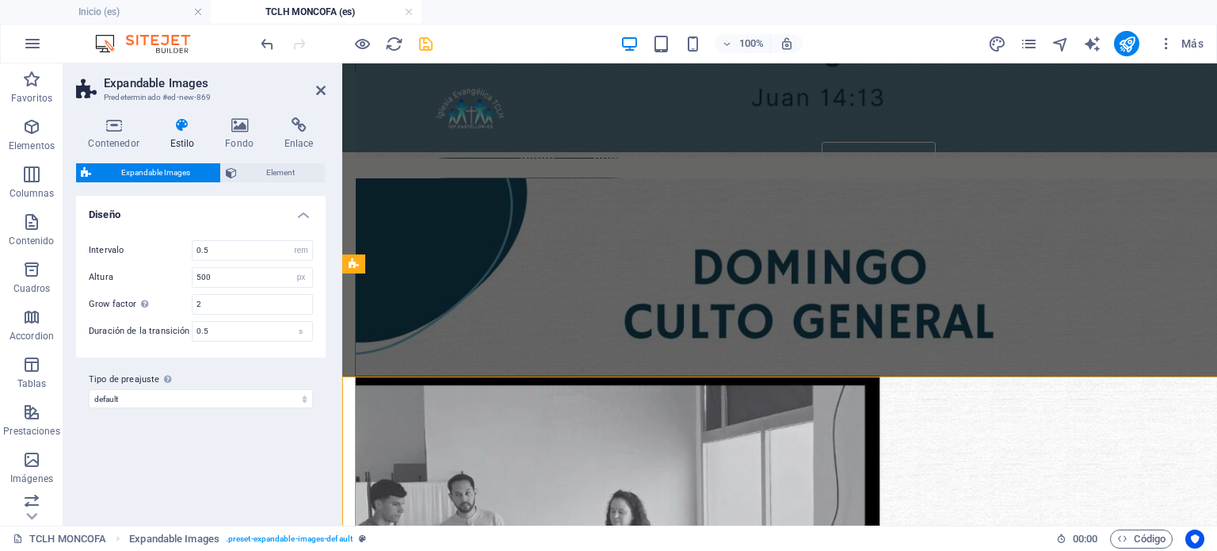
scroll to position [2112, 0]
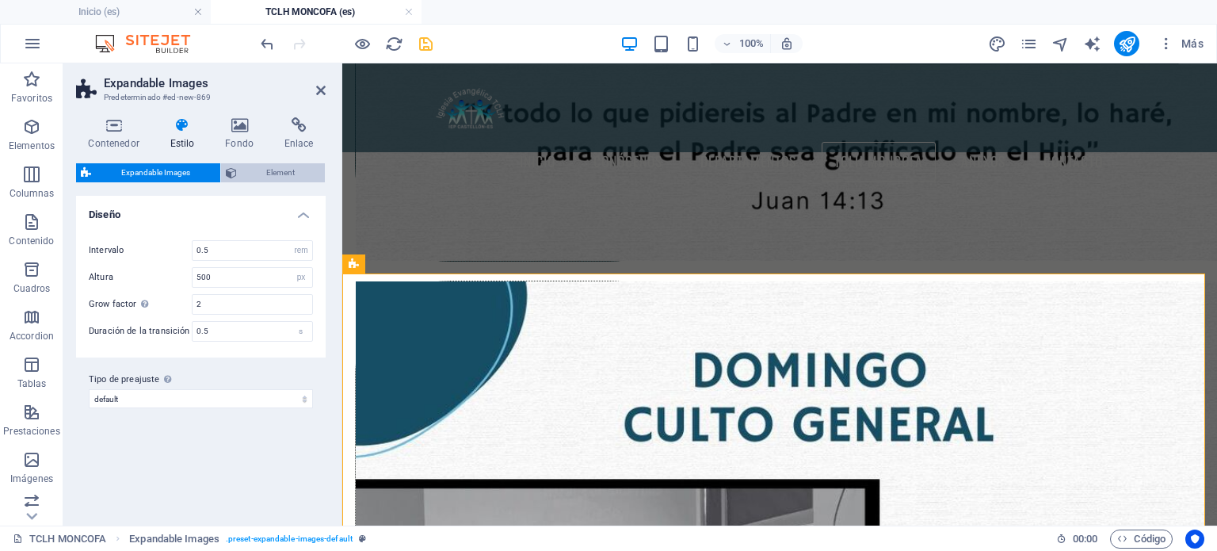
click at [292, 170] on span "Element" at bounding box center [281, 172] width 79 height 19
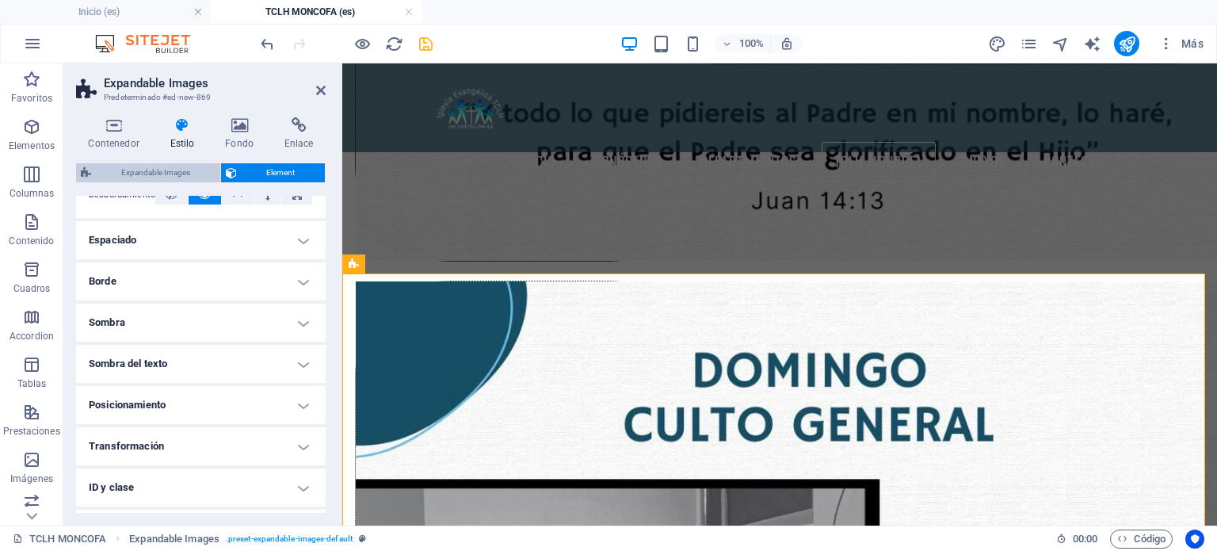
scroll to position [79, 0]
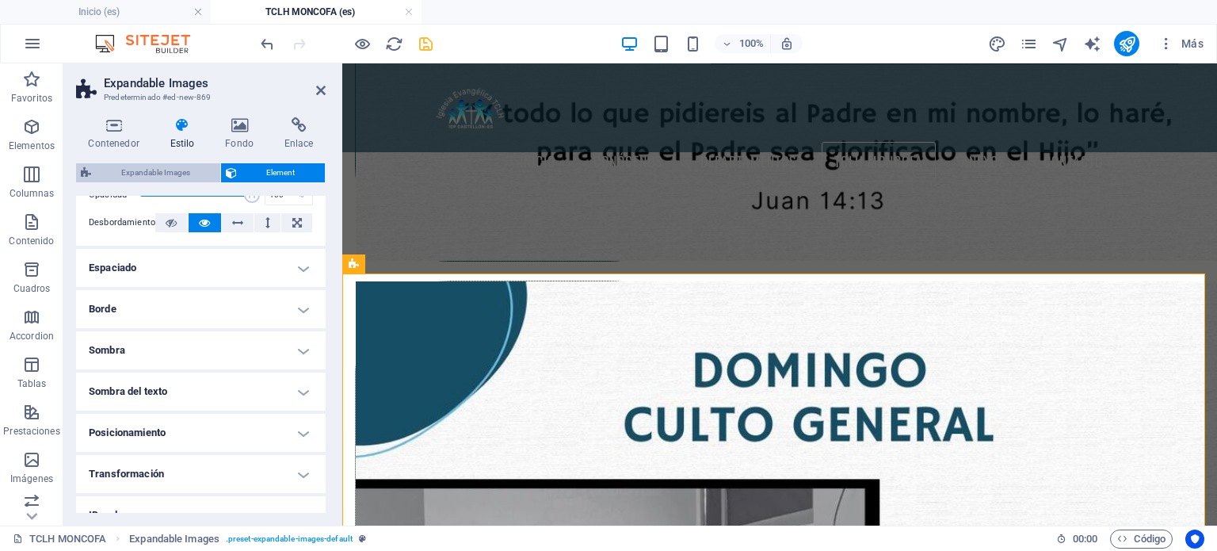
click at [133, 170] on span "Expandable Images" at bounding box center [156, 172] width 120 height 19
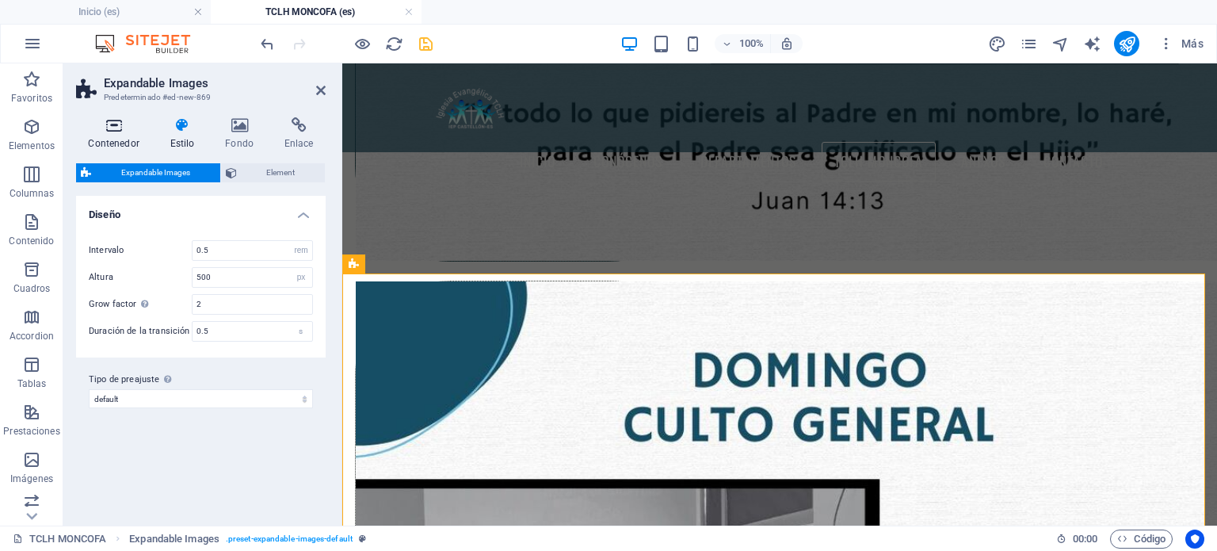
click at [123, 144] on h4 "Contenedor" at bounding box center [117, 133] width 82 height 33
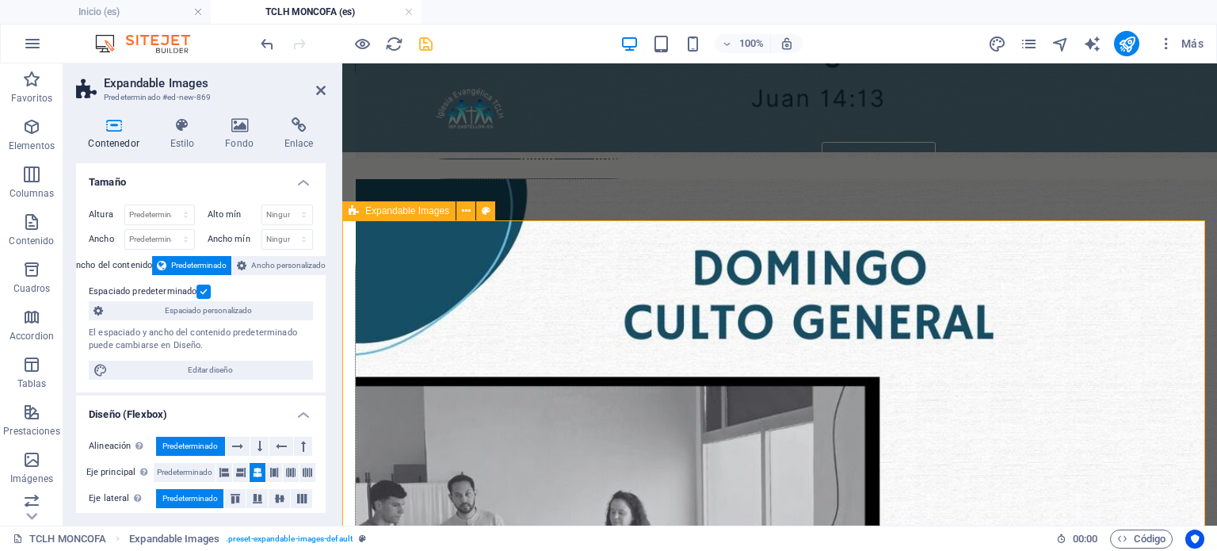
scroll to position [2270, 0]
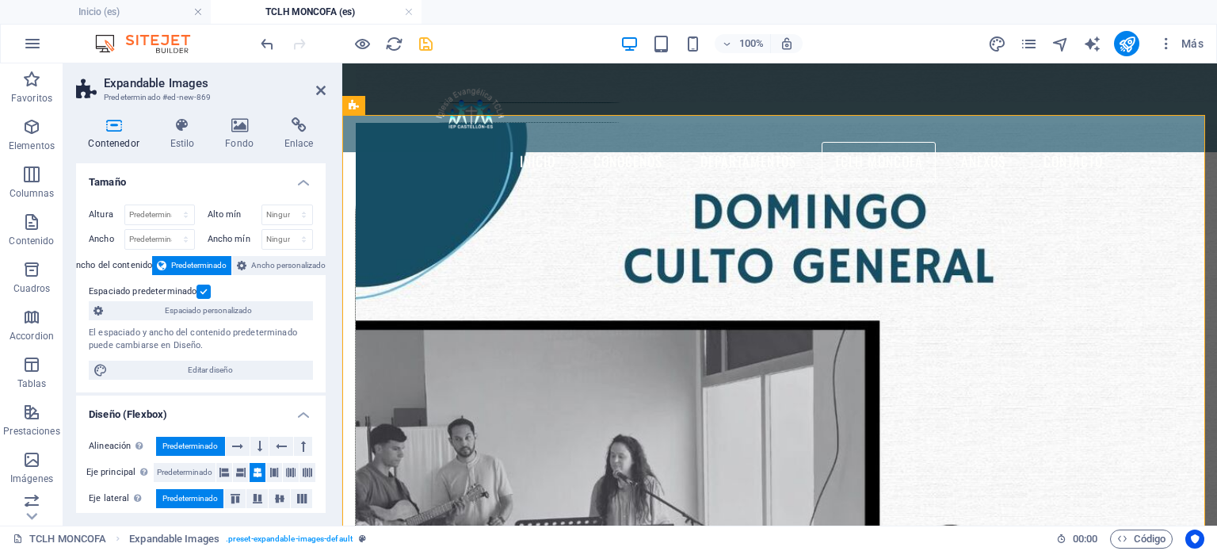
click at [315, 93] on header "Expandable Images Predeterminado #ed-new-869" at bounding box center [201, 83] width 250 height 41
click at [316, 91] on icon at bounding box center [321, 90] width 10 height 13
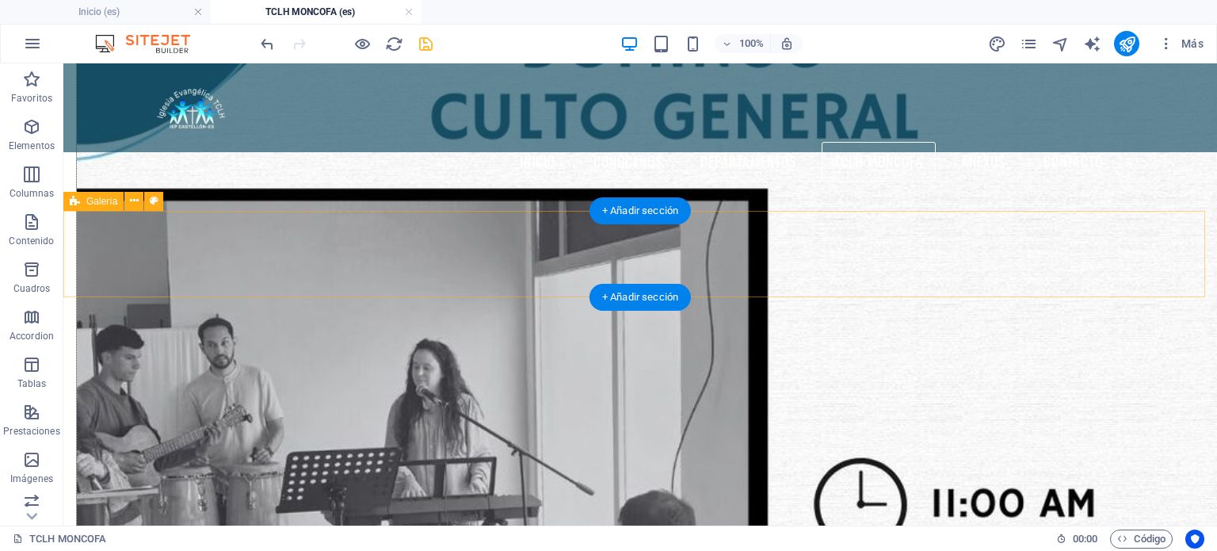
scroll to position [2849, 0]
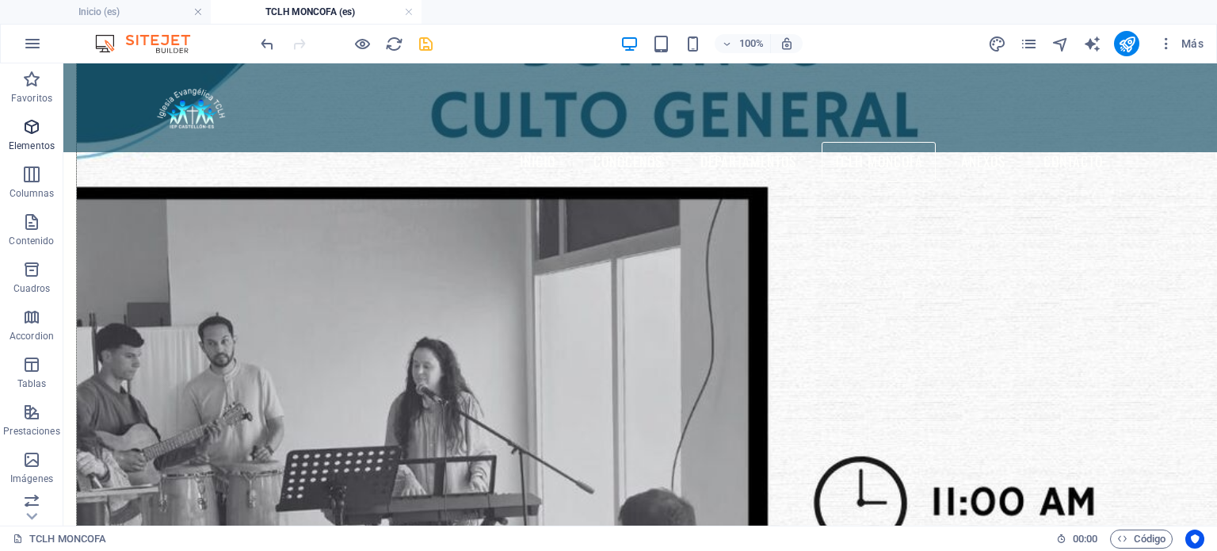
click at [30, 141] on p "Elementos" at bounding box center [32, 146] width 46 height 13
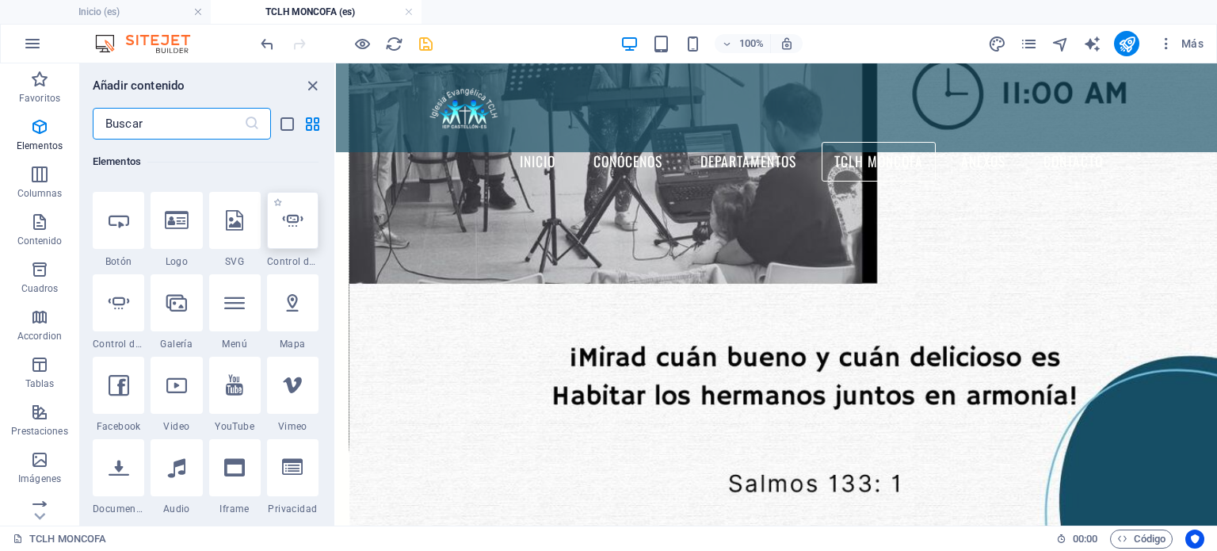
scroll to position [774, 0]
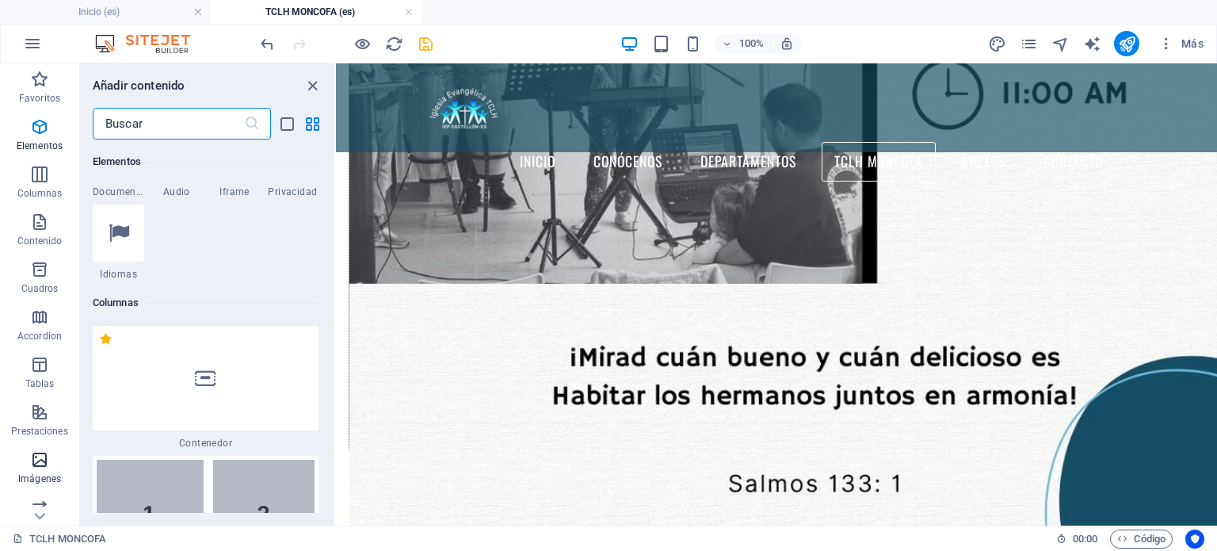
click at [51, 468] on span "Imágenes" at bounding box center [39, 469] width 79 height 38
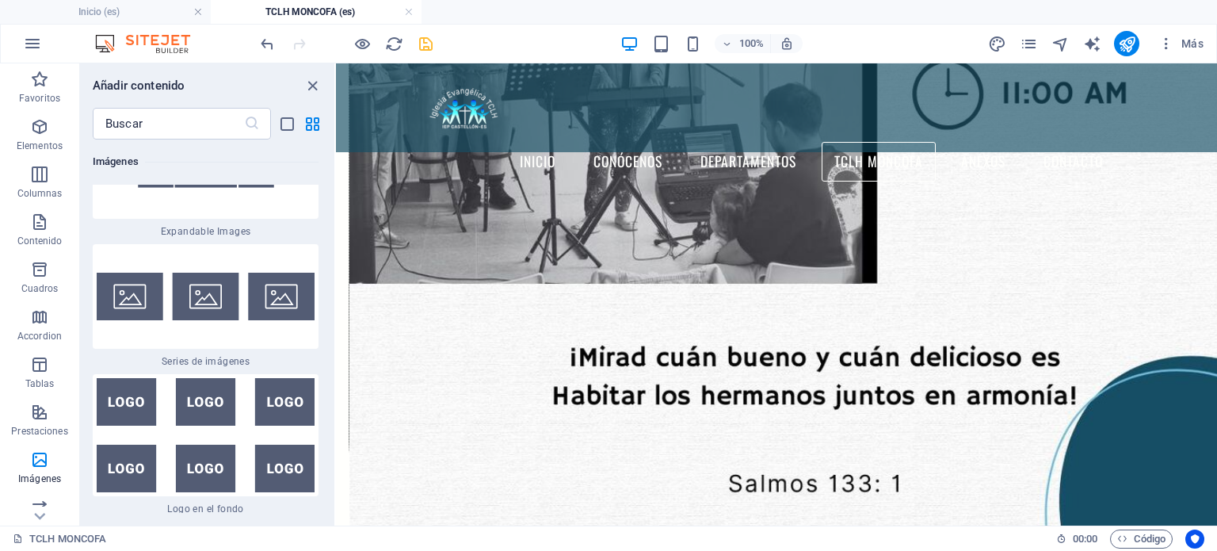
scroll to position [17217, 0]
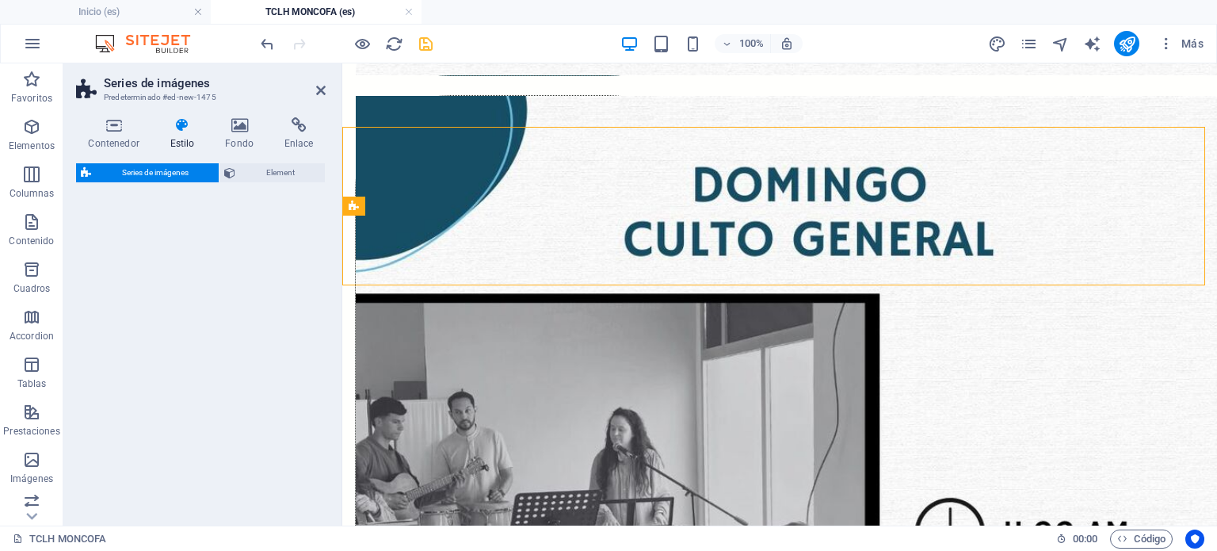
select select "rem"
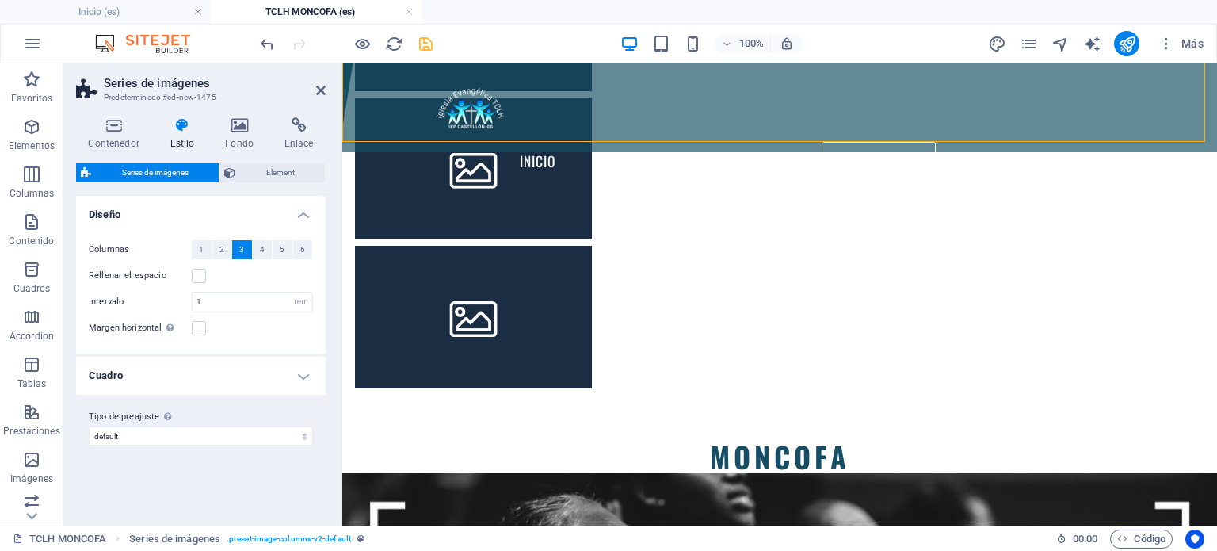
scroll to position [155, 0]
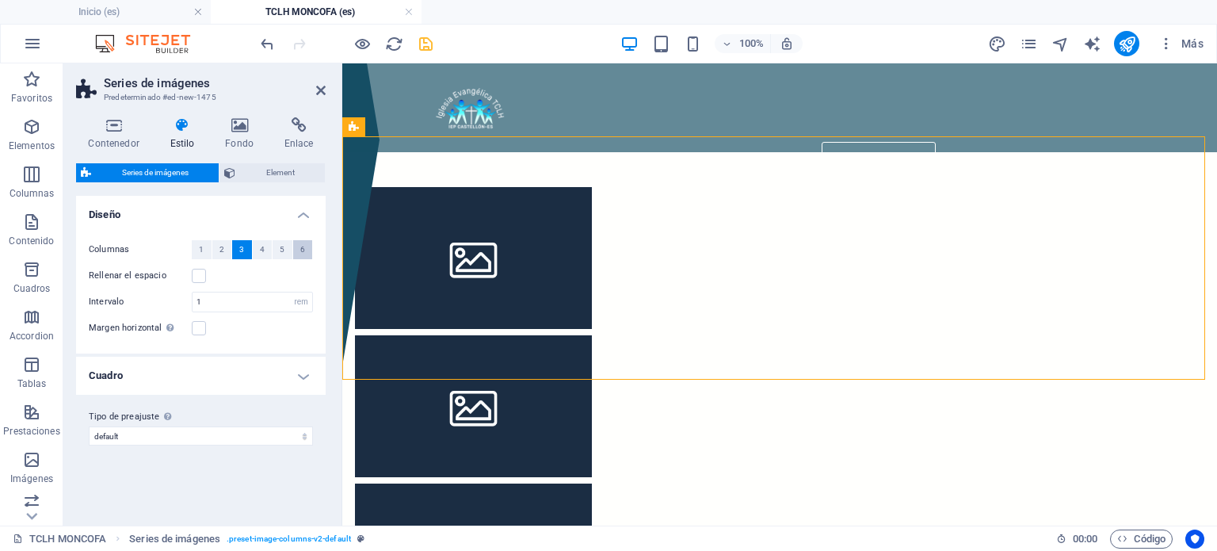
click at [301, 248] on span "6" at bounding box center [302, 249] width 5 height 19
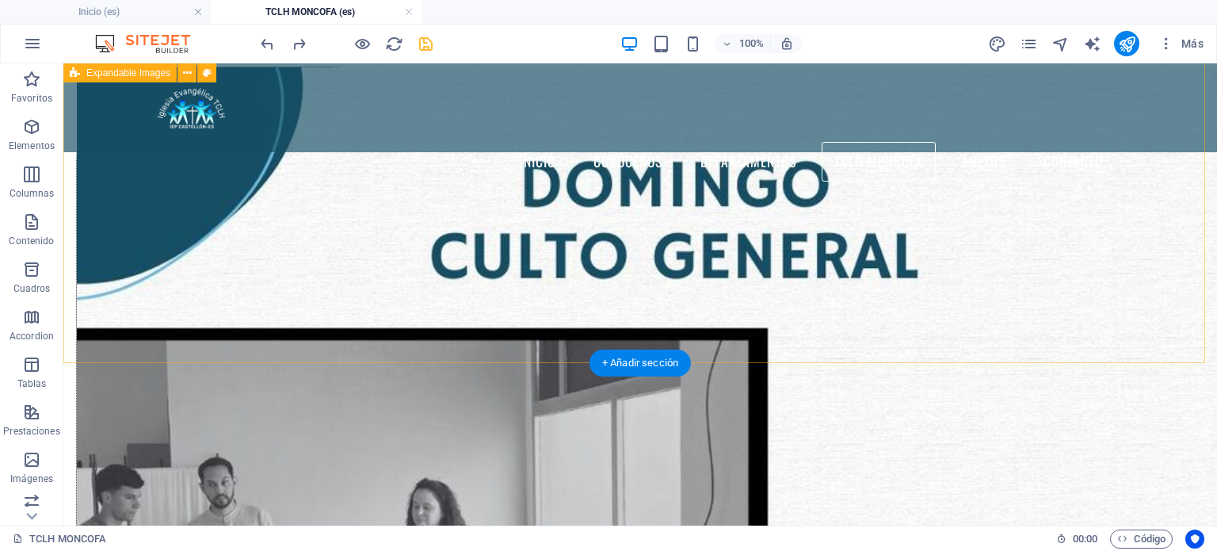
scroll to position [2770, 0]
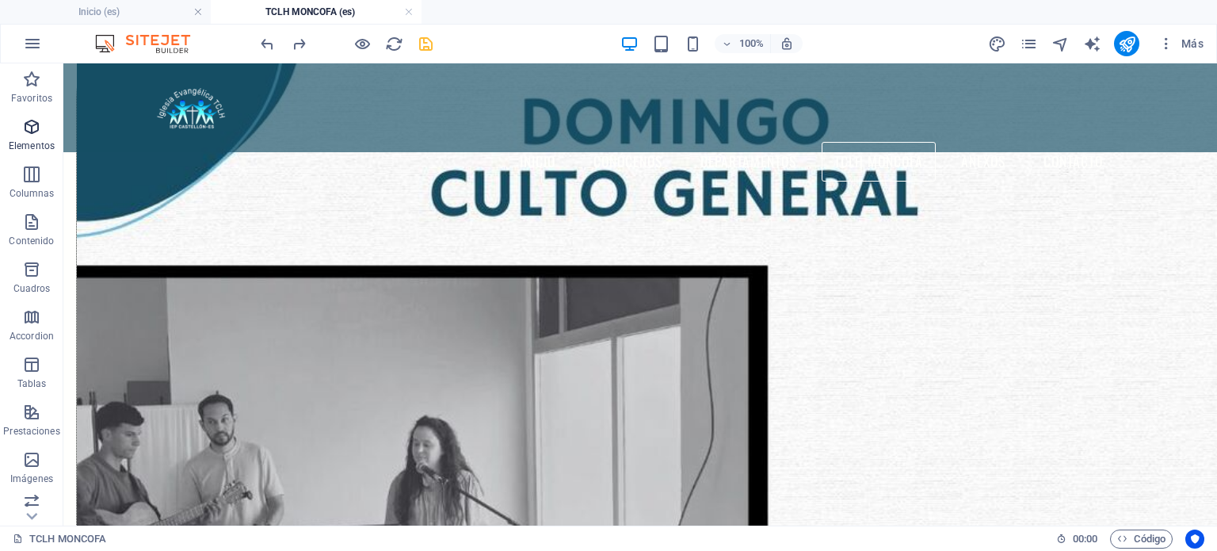
click at [37, 143] on p "Elementos" at bounding box center [32, 146] width 46 height 13
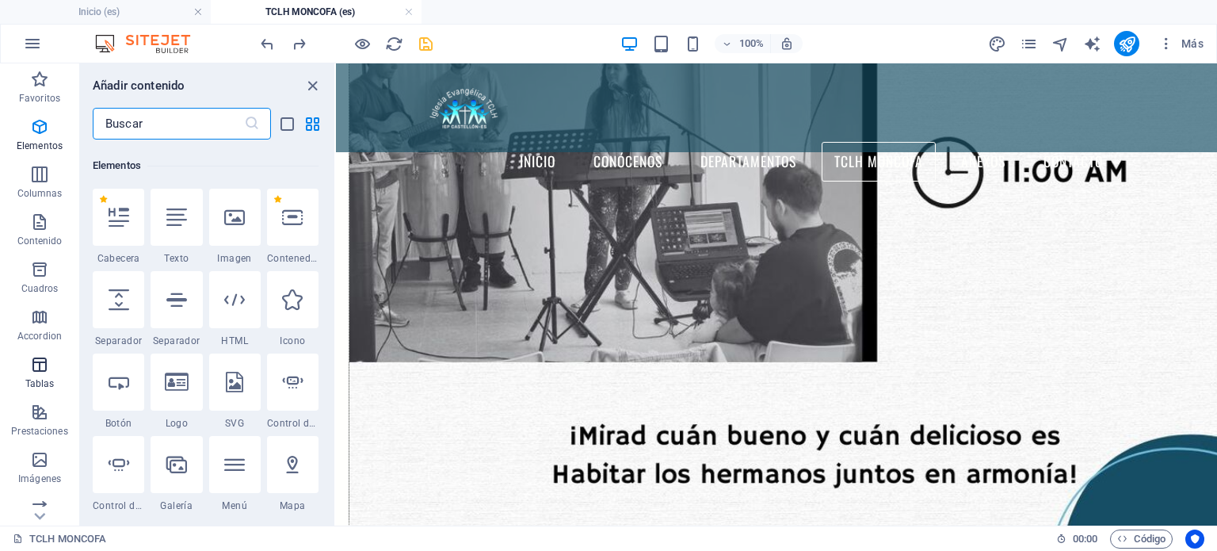
scroll to position [298, 0]
click at [27, 464] on span "Imágenes" at bounding box center [39, 469] width 79 height 38
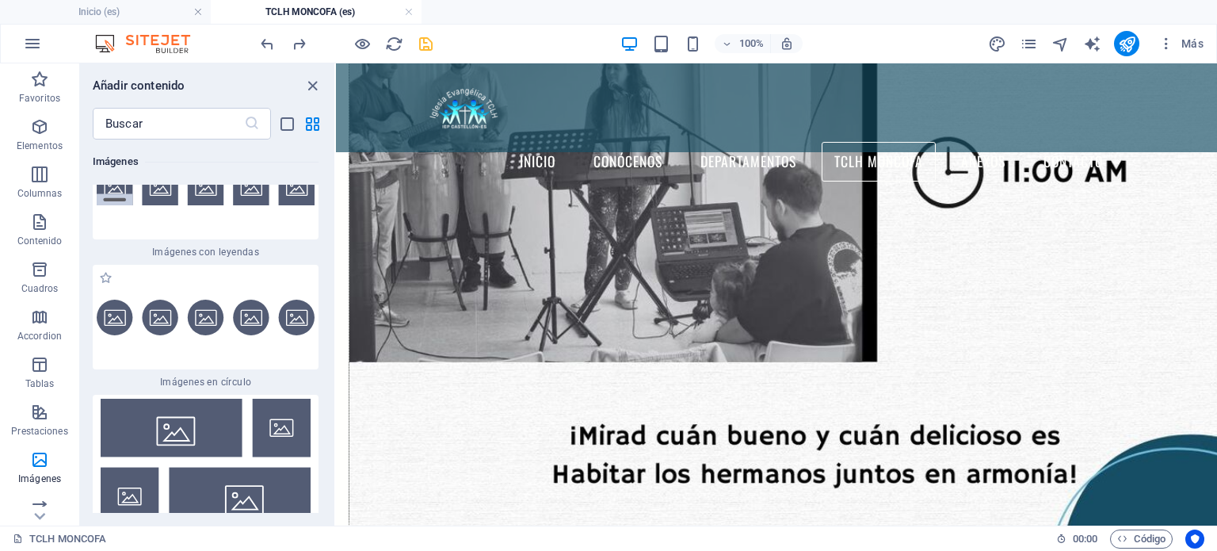
scroll to position [15949, 0]
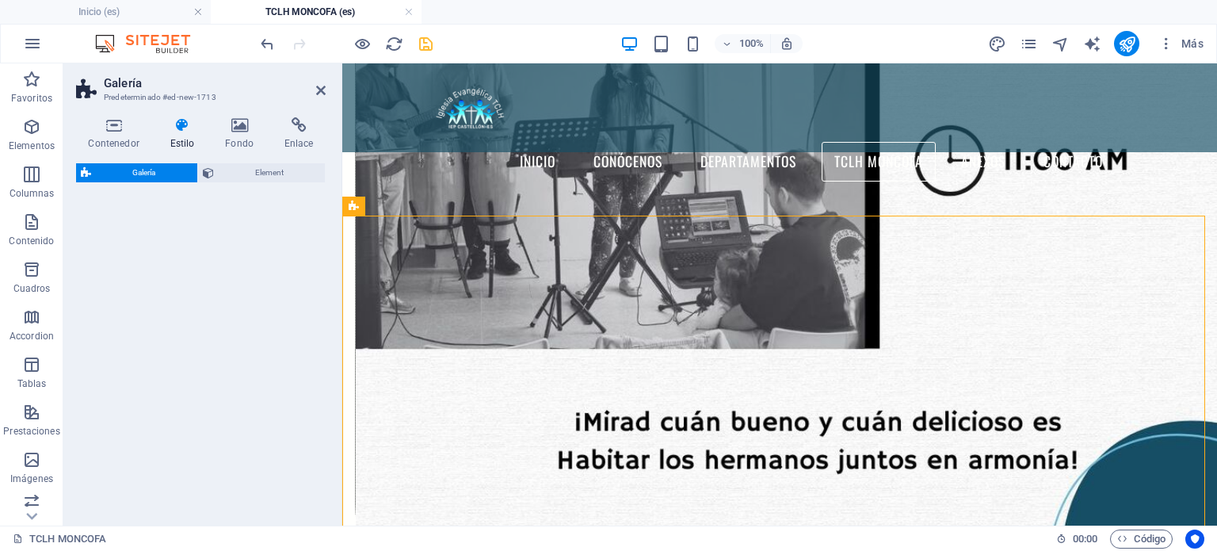
select select "rem"
select select "preset-gallery-v3-captions"
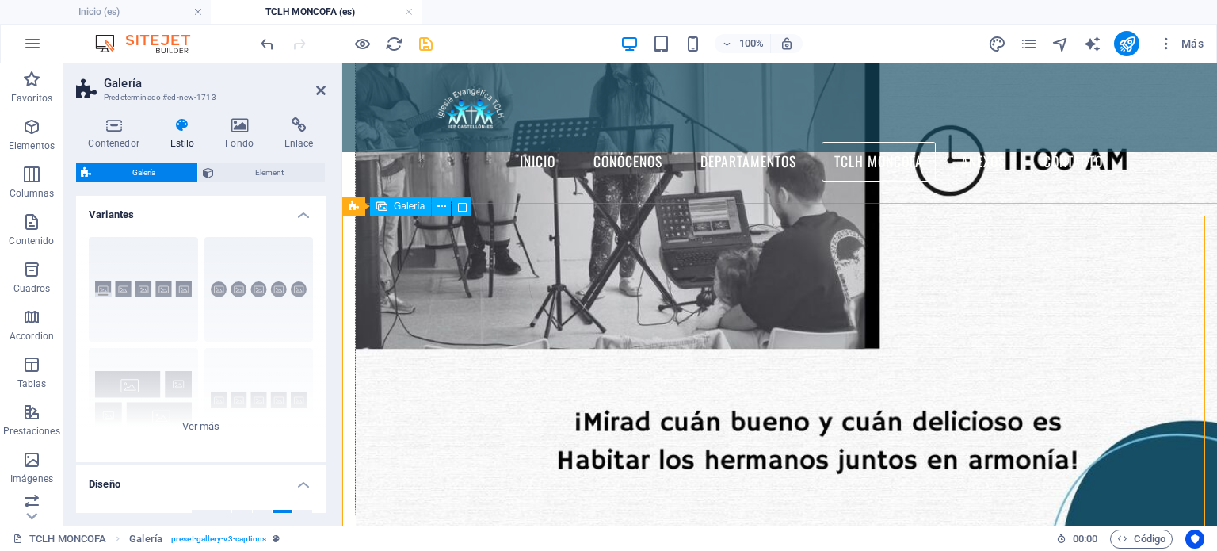
scroll to position [2666, 0]
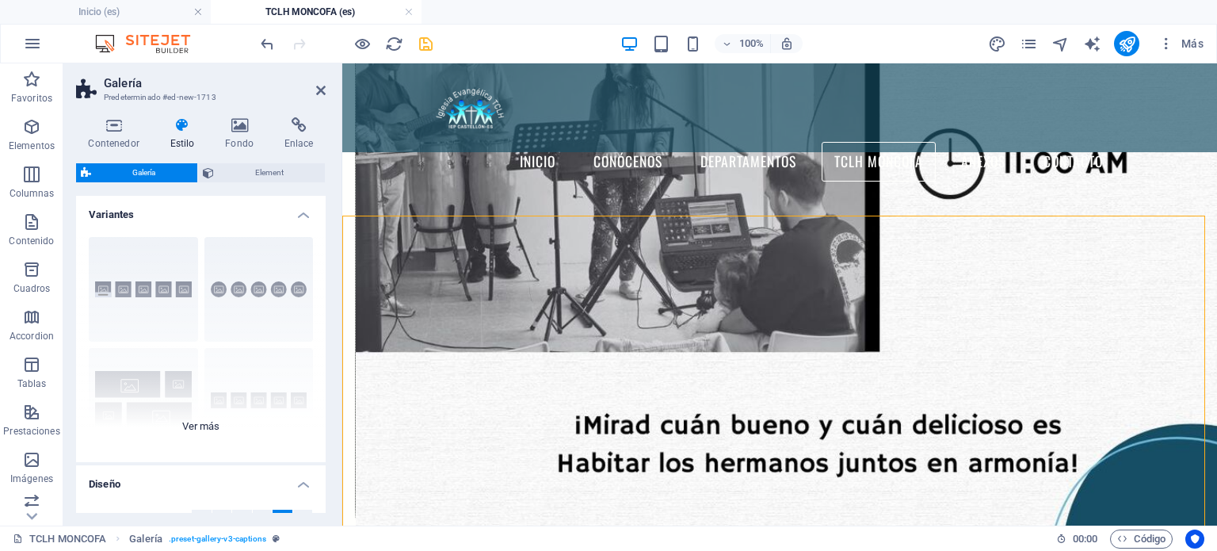
click at [121, 297] on div "Leyendas Círculo Collage Predeterminado Cuadrícula Cuadrícula despla..." at bounding box center [201, 343] width 250 height 238
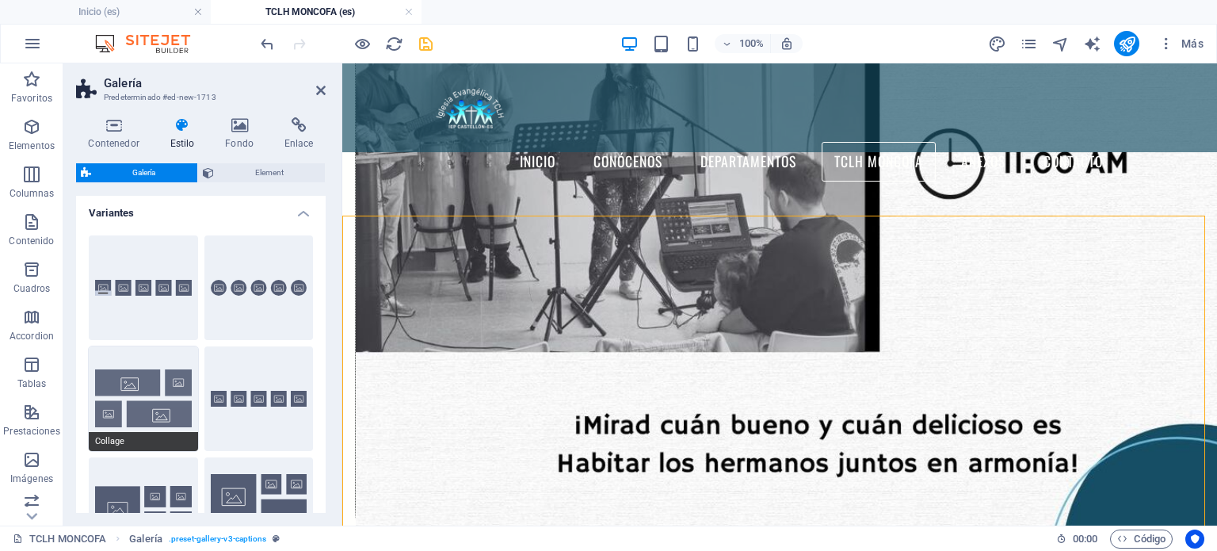
scroll to position [0, 0]
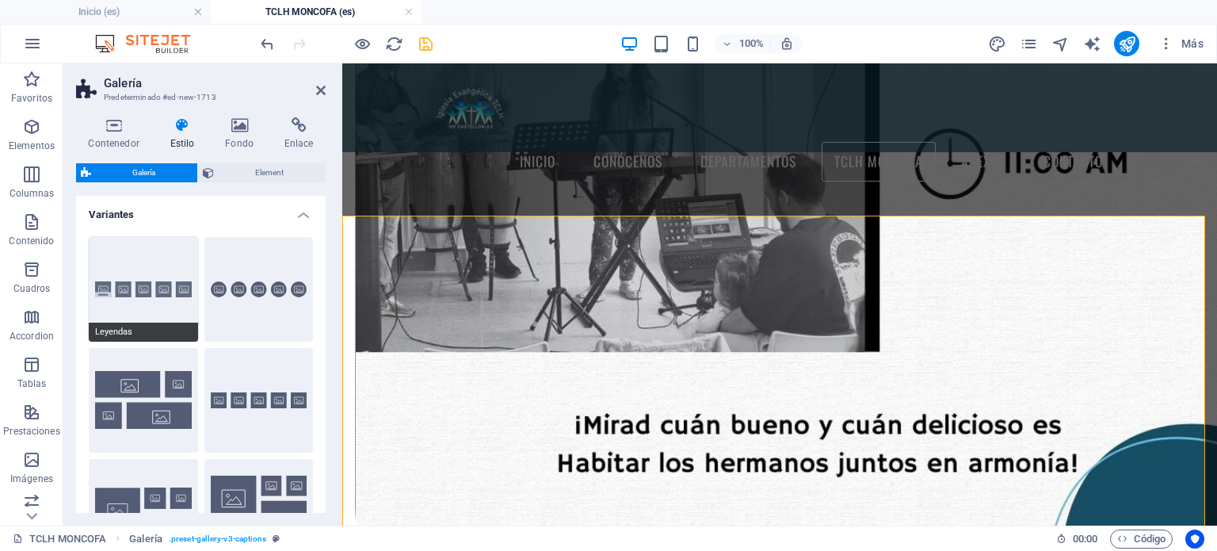
click at [116, 301] on button "Leyendas" at bounding box center [143, 289] width 109 height 105
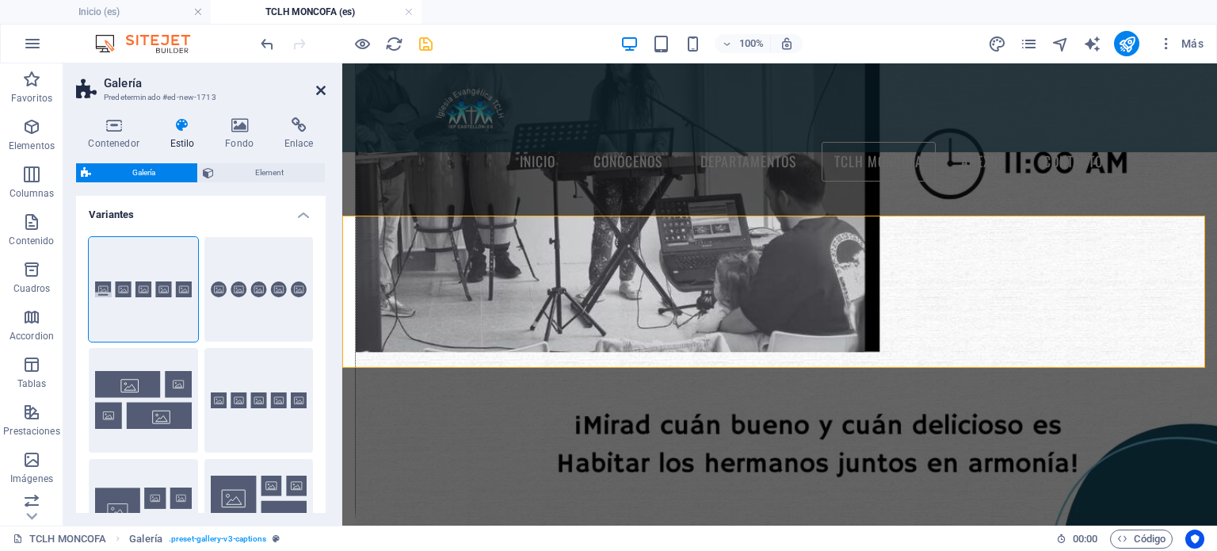
click at [319, 84] on icon at bounding box center [321, 90] width 10 height 13
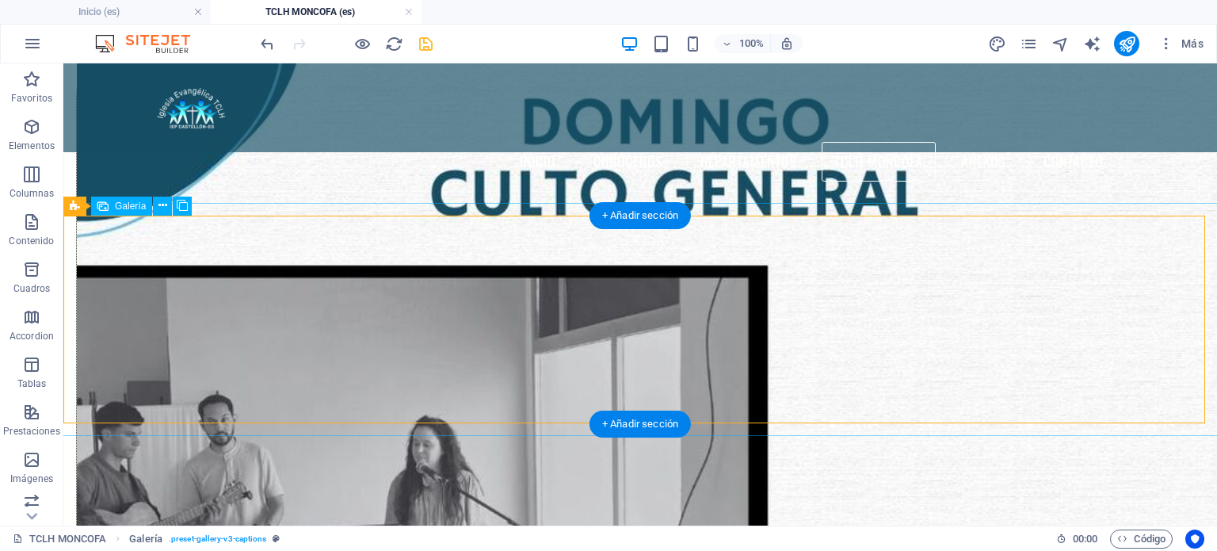
select select "4"
select select "px"
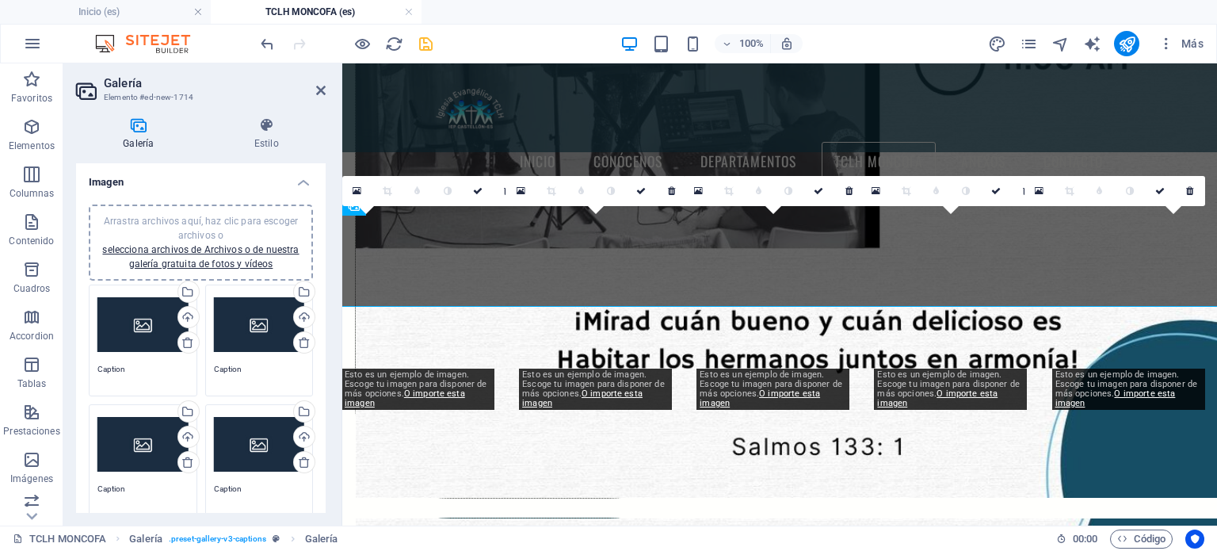
scroll to position [2666, 0]
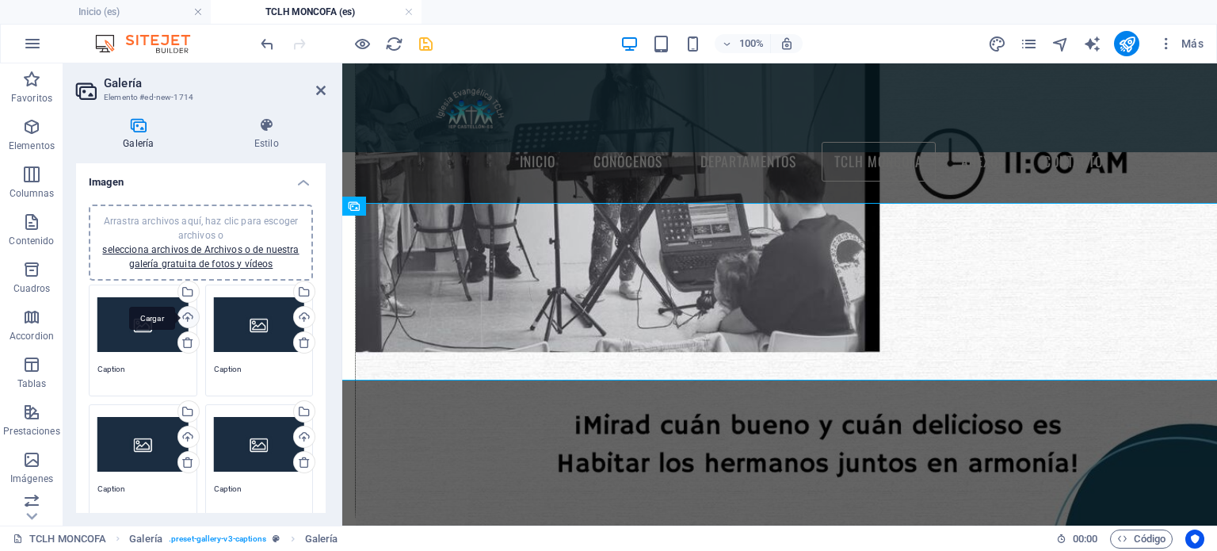
click at [185, 321] on div "Cargar" at bounding box center [187, 319] width 24 height 24
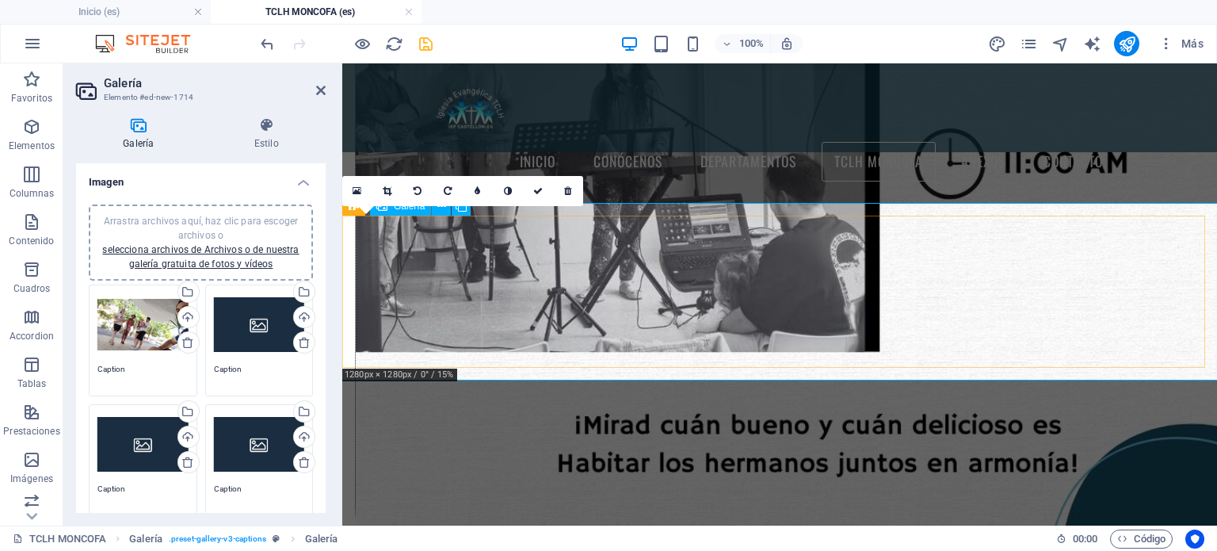
click at [533, 193] on icon at bounding box center [538, 191] width 10 height 10
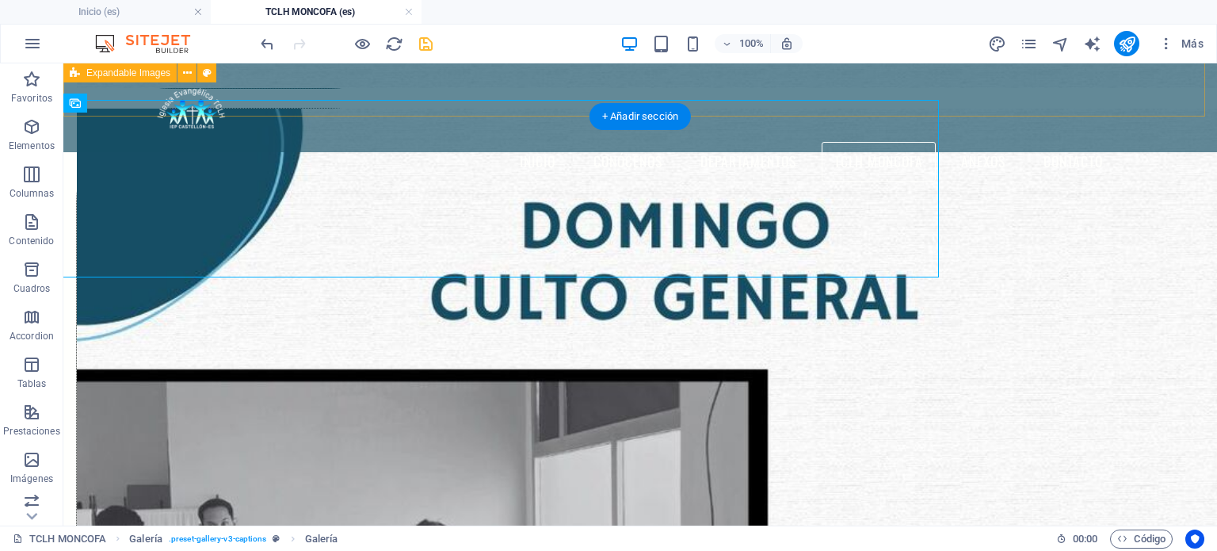
scroll to position [2770, 0]
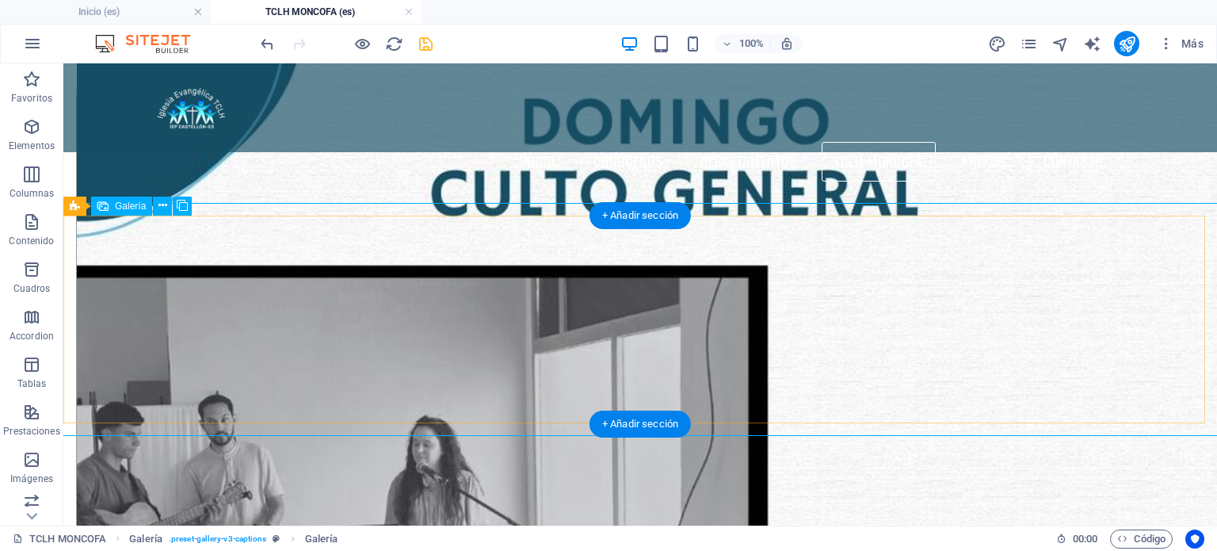
select select "4"
select select "px"
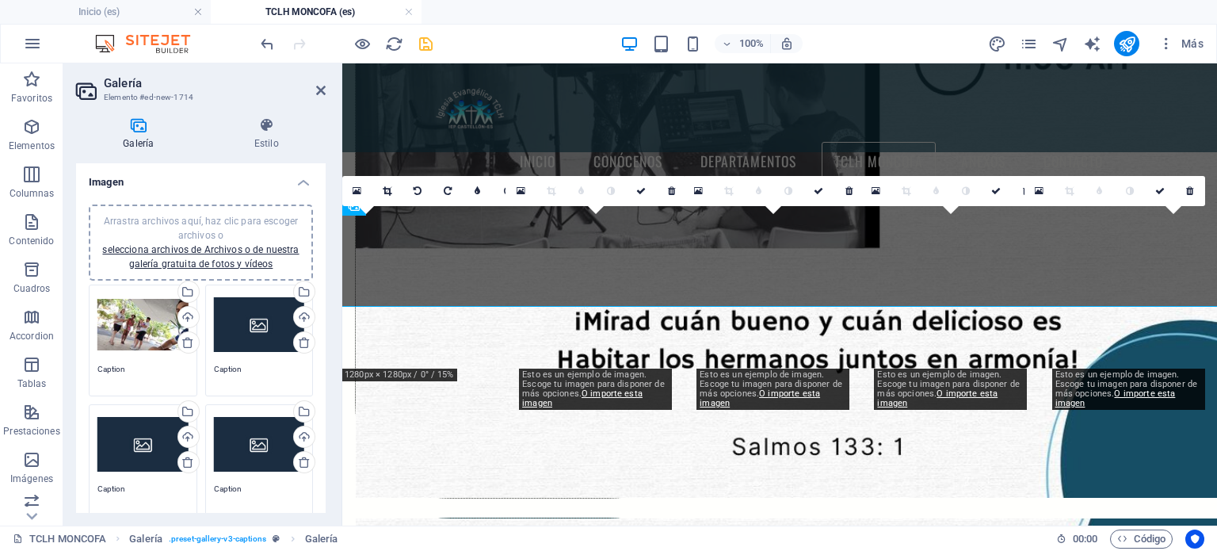
scroll to position [2666, 0]
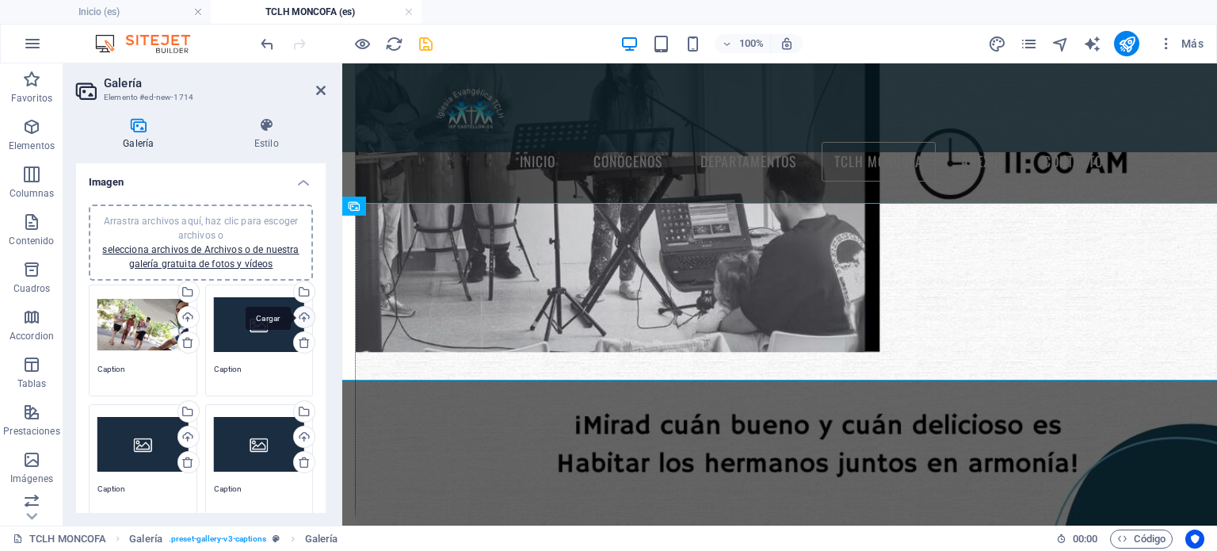
click at [304, 318] on div "Cargar" at bounding box center [303, 319] width 24 height 24
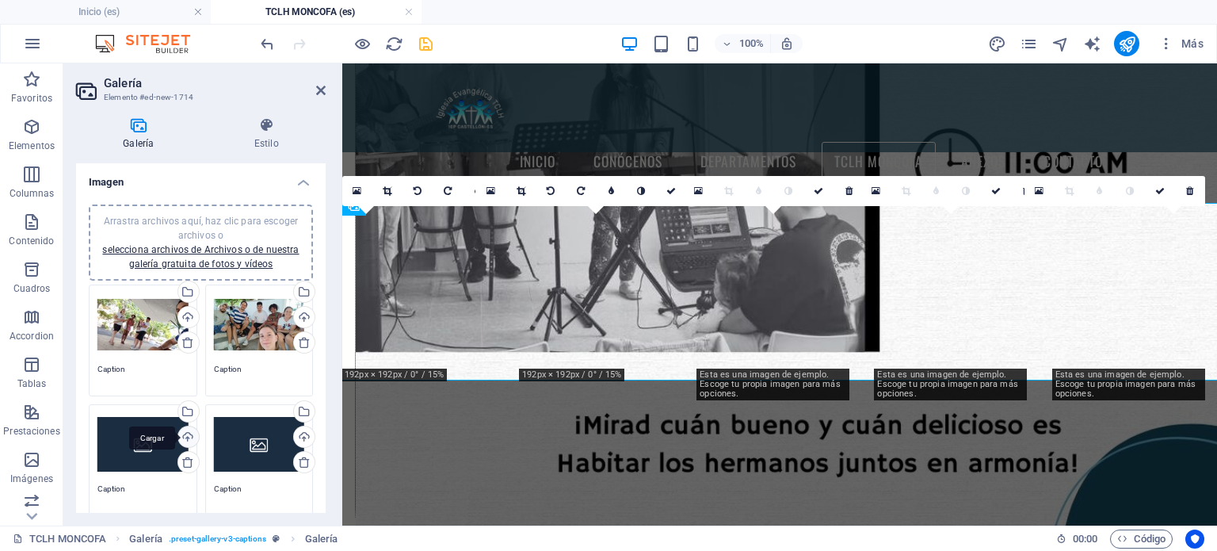
click at [181, 435] on div "Cargar" at bounding box center [187, 438] width 24 height 24
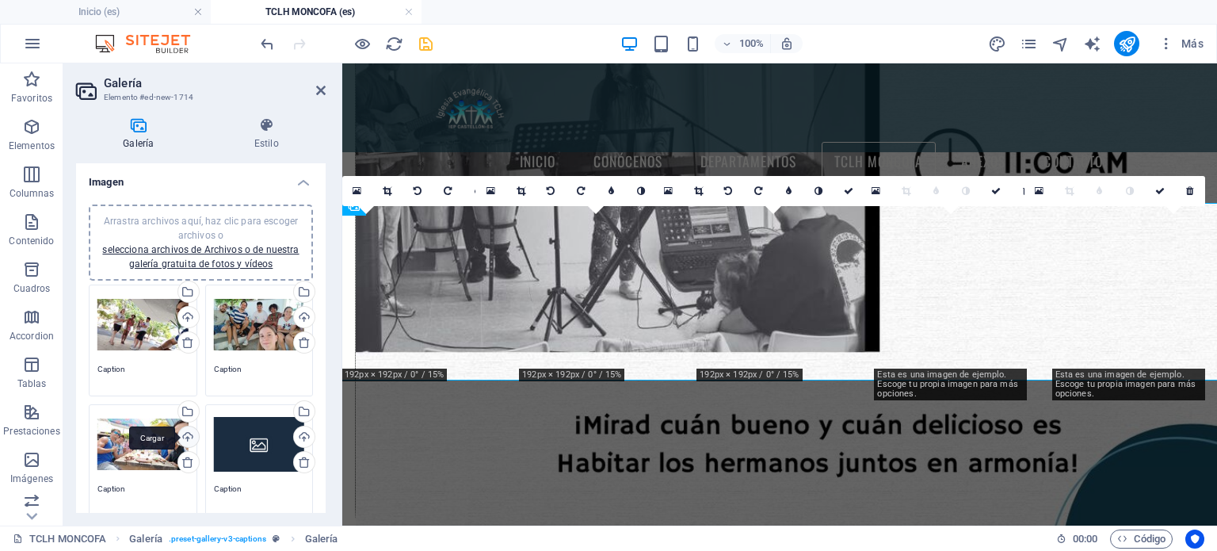
click at [189, 430] on div "Cargar" at bounding box center [187, 438] width 24 height 24
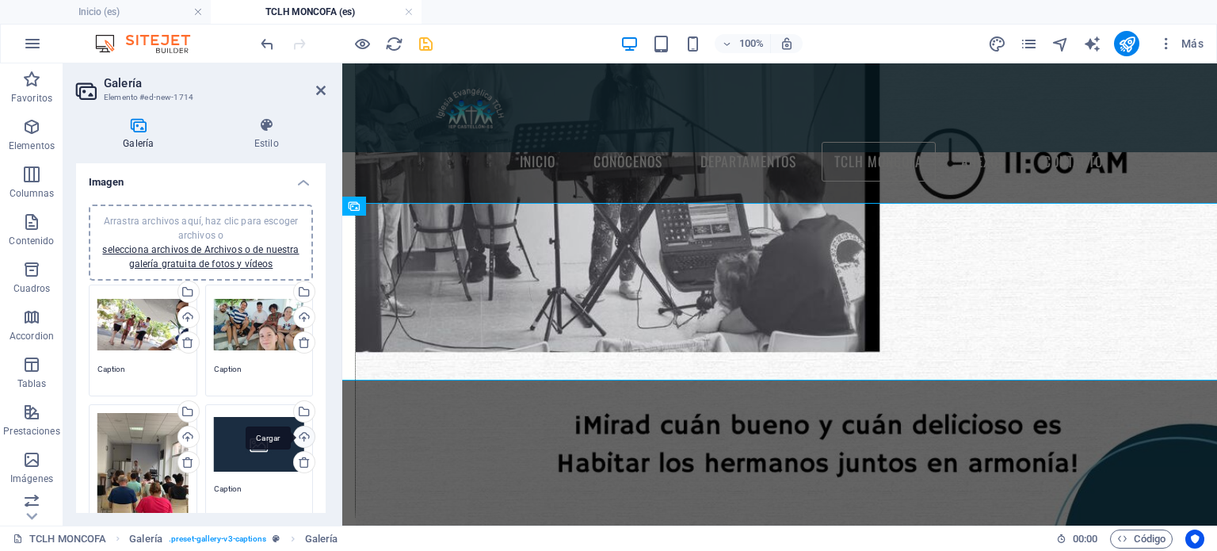
click at [308, 434] on div "Cargar" at bounding box center [303, 438] width 24 height 24
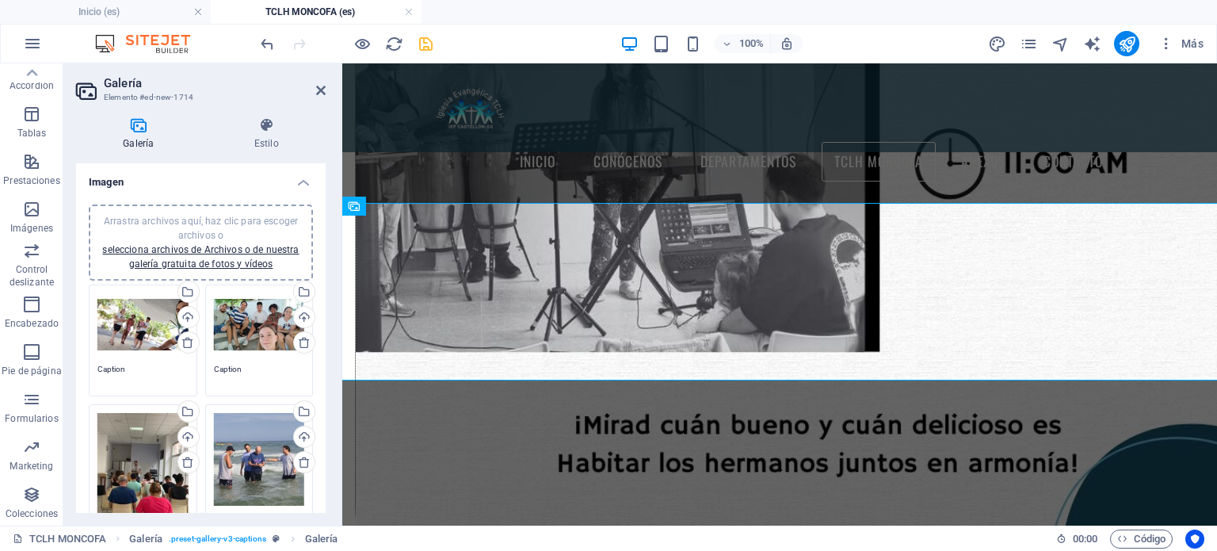
scroll to position [317, 0]
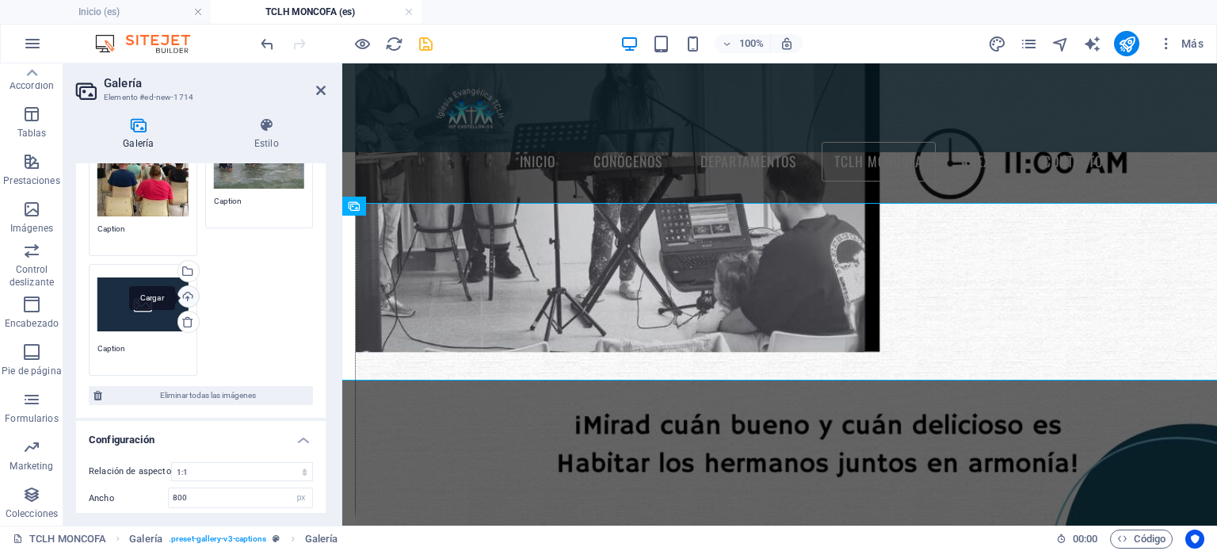
click at [181, 288] on div "Cargar" at bounding box center [187, 298] width 24 height 24
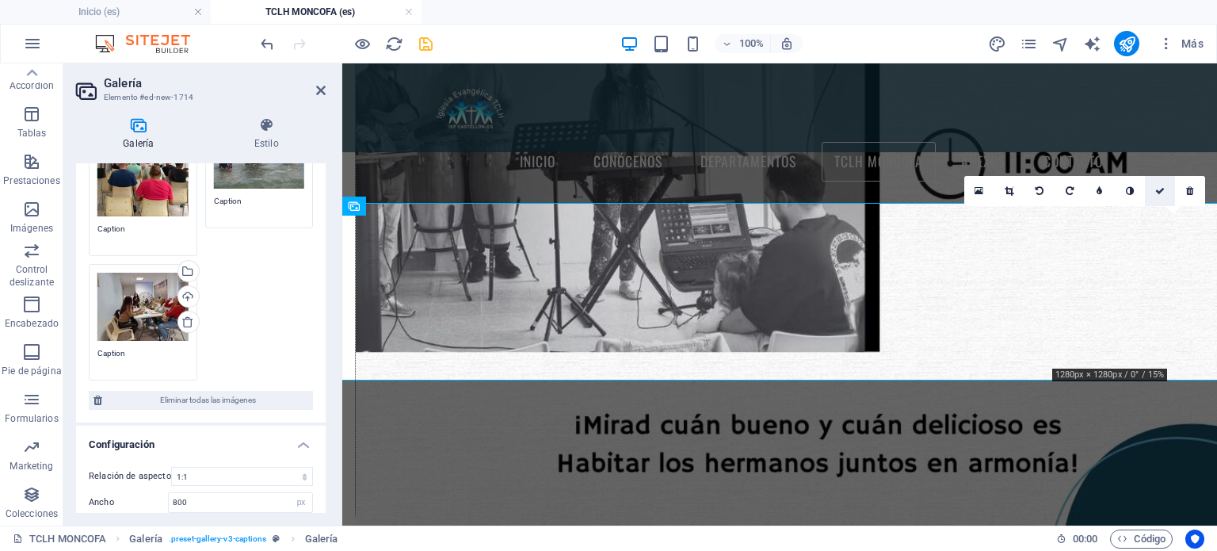
drag, startPoint x: 1161, startPoint y: 189, endPoint x: 1098, endPoint y: 126, distance: 89.7
click at [1161, 189] on icon at bounding box center [1161, 191] width 10 height 10
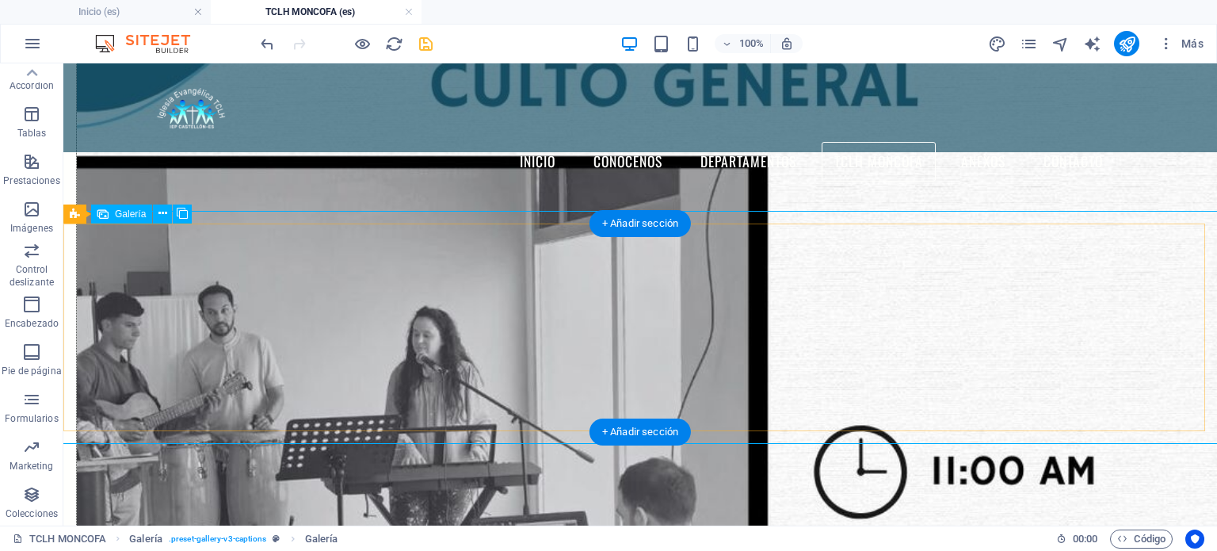
scroll to position [2691, 0]
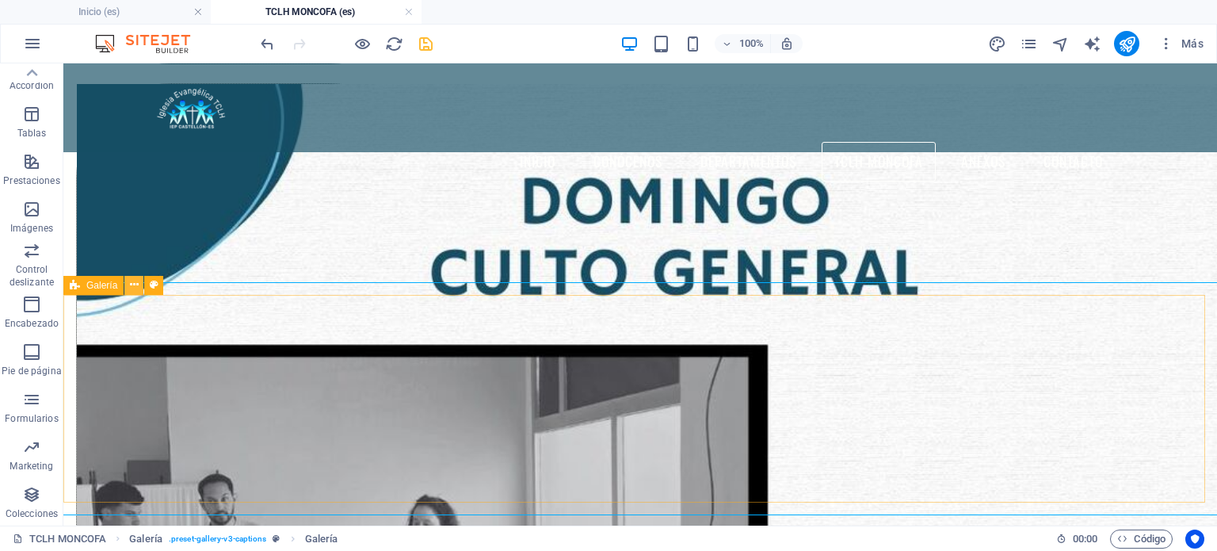
click at [132, 285] on icon at bounding box center [134, 285] width 9 height 17
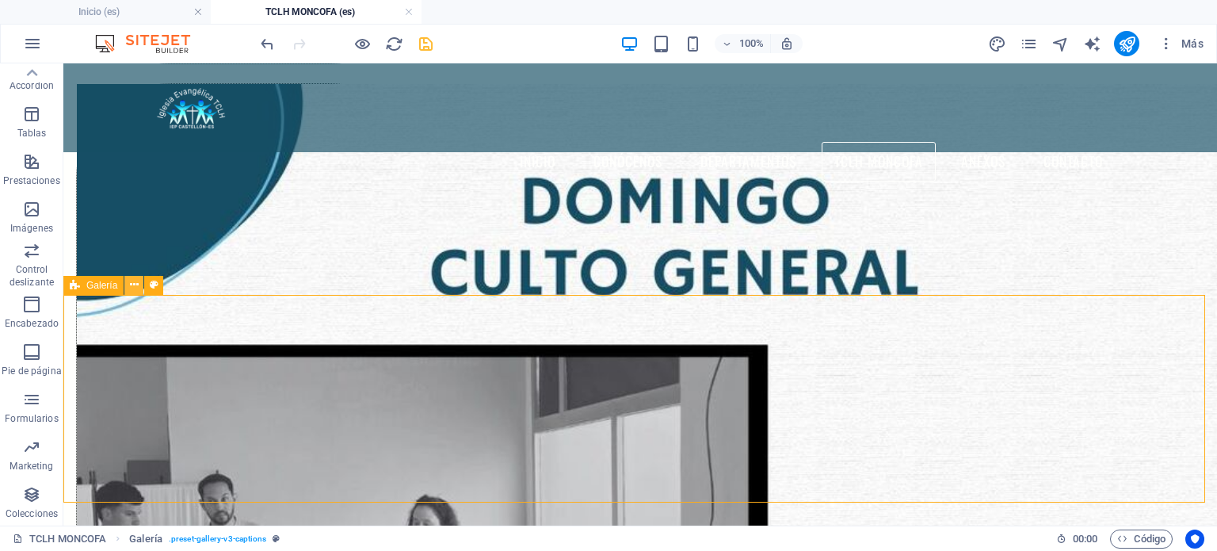
click at [136, 282] on icon at bounding box center [134, 285] width 9 height 17
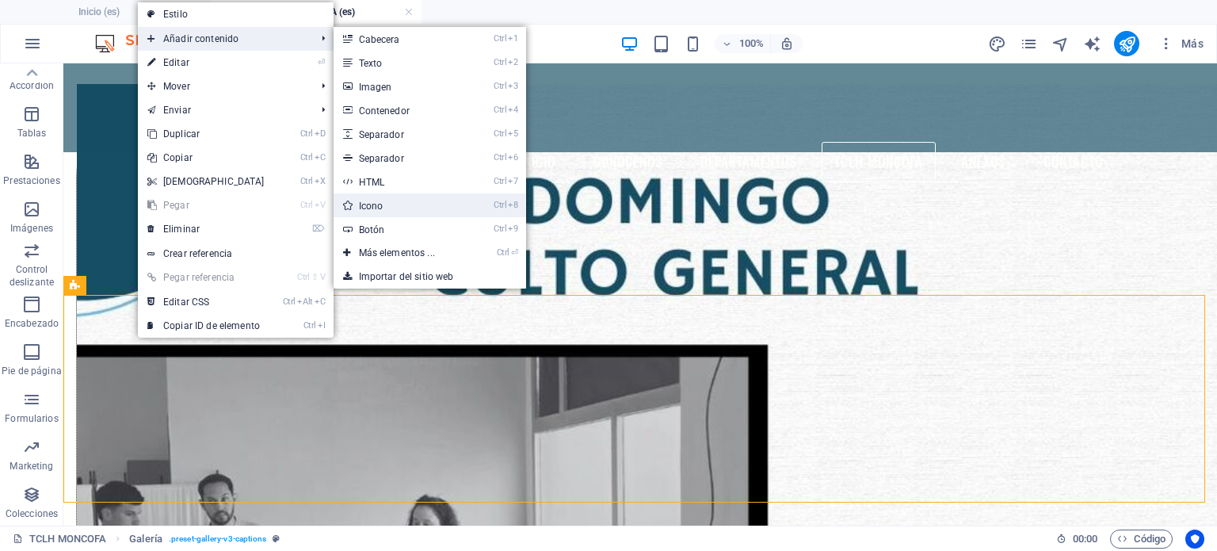
click at [377, 207] on link "Ctrl 8 Icono" at bounding box center [400, 205] width 133 height 24
select select "xMidYMid"
select select "px"
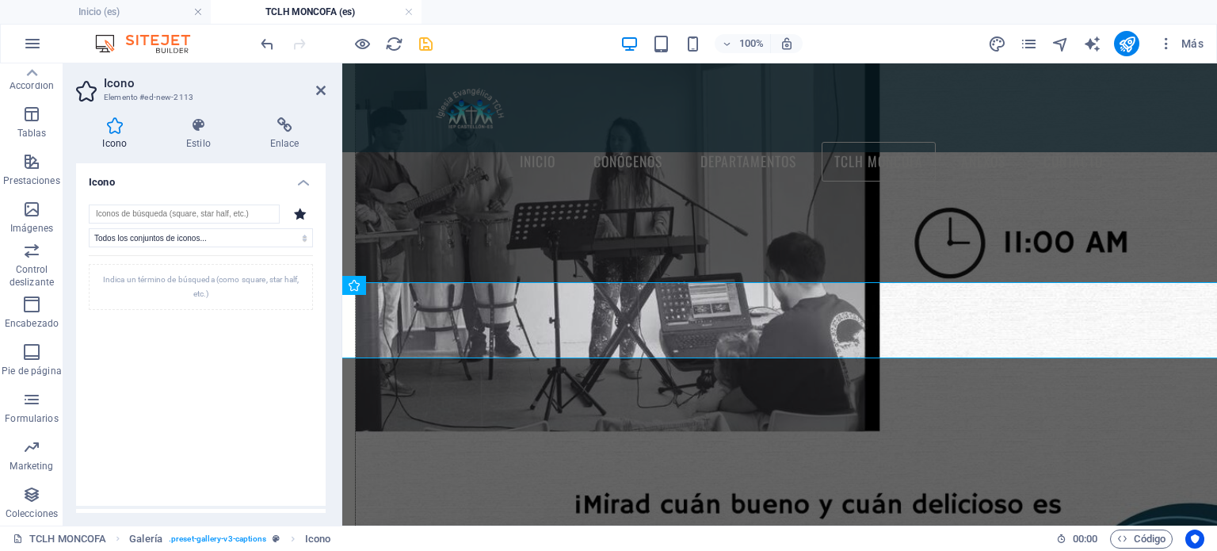
scroll to position [79, 0]
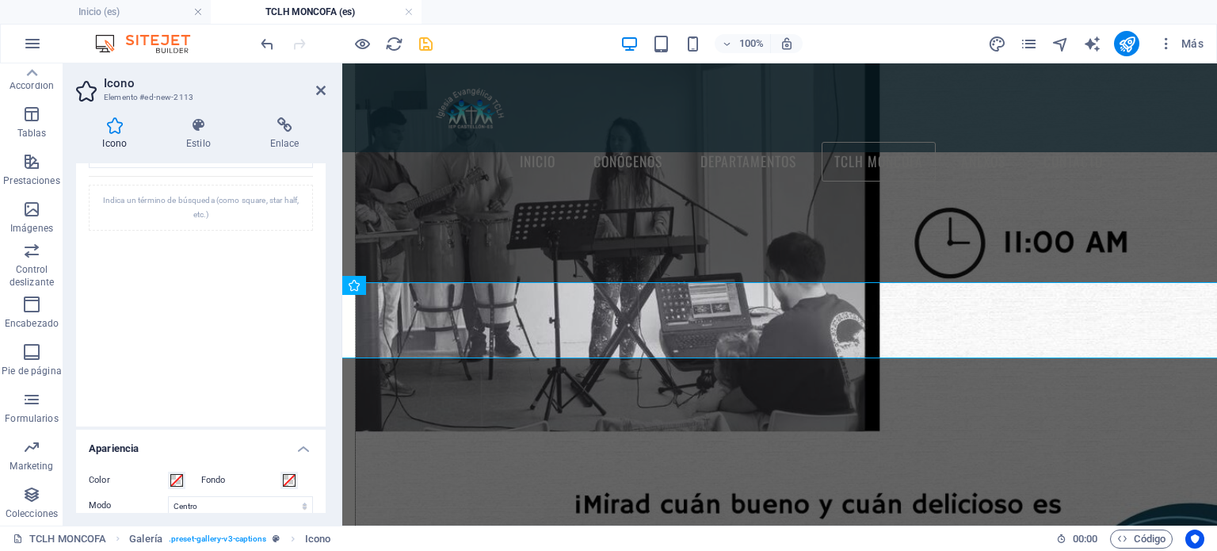
click at [332, 90] on aside "Icono Elemento #ed-new-2113 Icono Estilo Enlace Icono Todos los conjuntos de ic…" at bounding box center [202, 294] width 279 height 462
click at [325, 91] on icon at bounding box center [321, 90] width 10 height 13
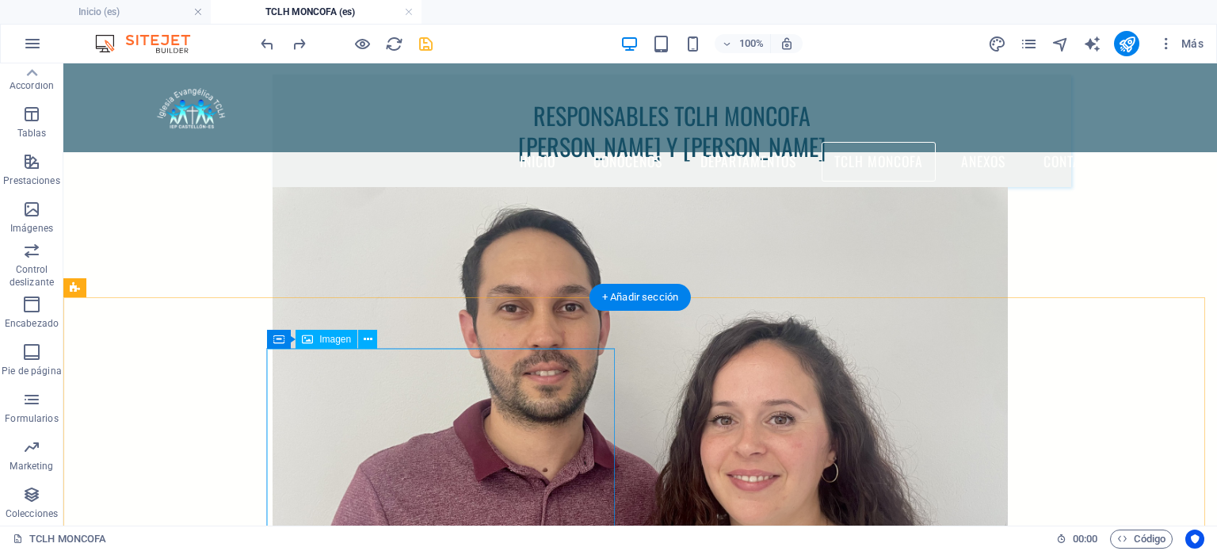
scroll to position [512, 0]
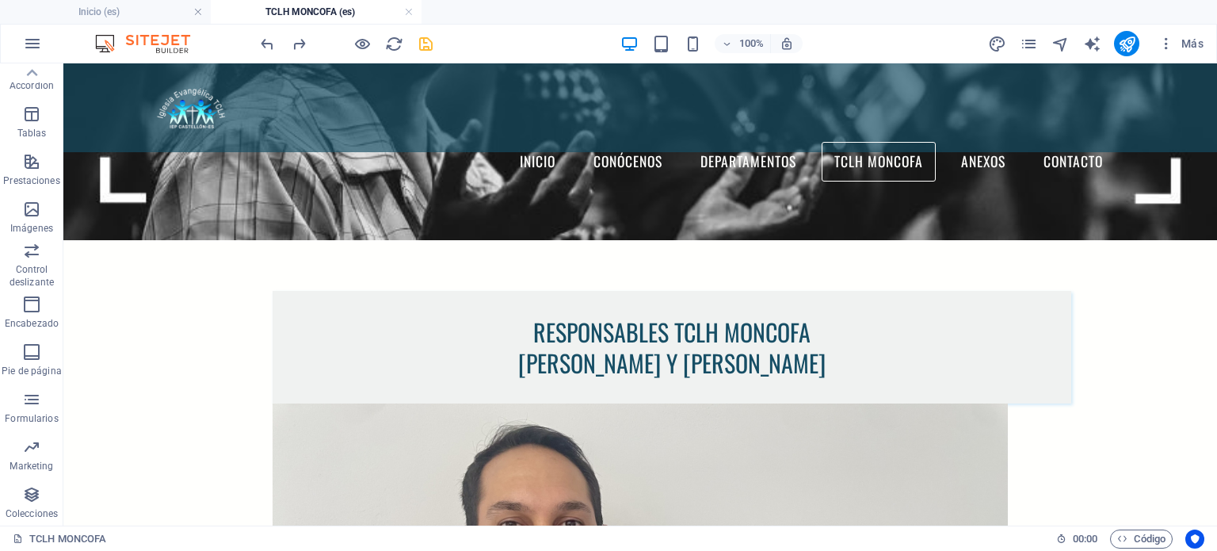
click at [425, 44] on icon "save" at bounding box center [426, 44] width 18 height 18
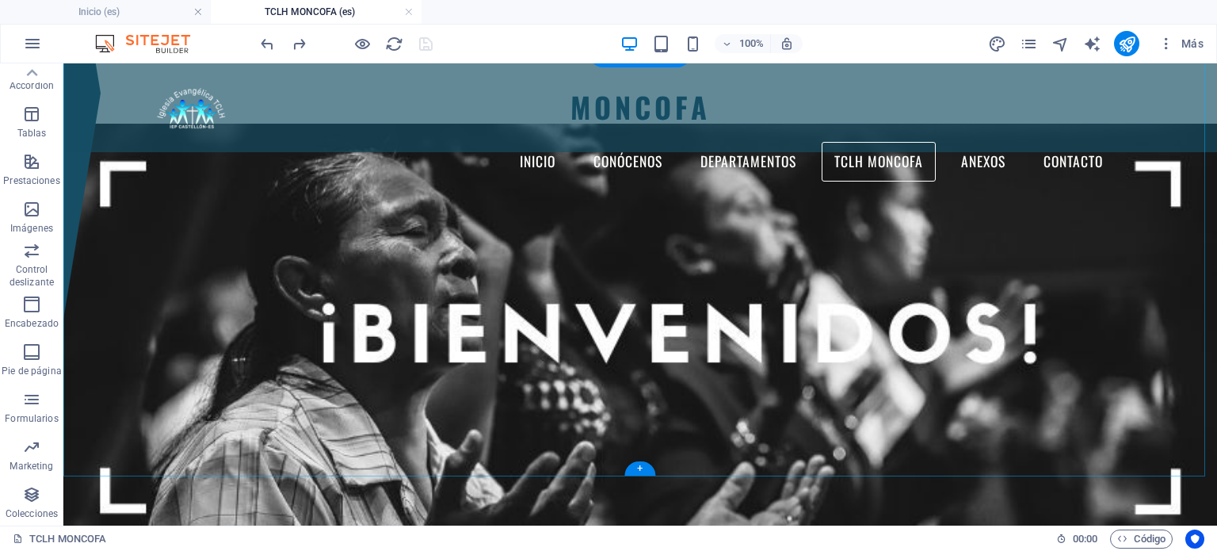
scroll to position [274, 0]
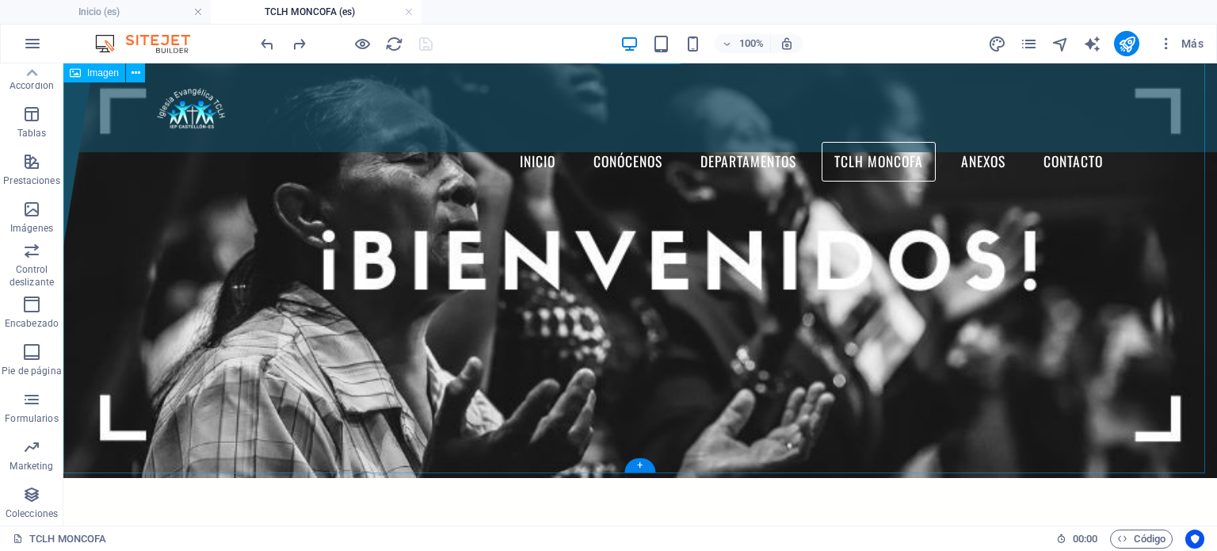
click at [519, 279] on figure at bounding box center [640, 264] width 1154 height 427
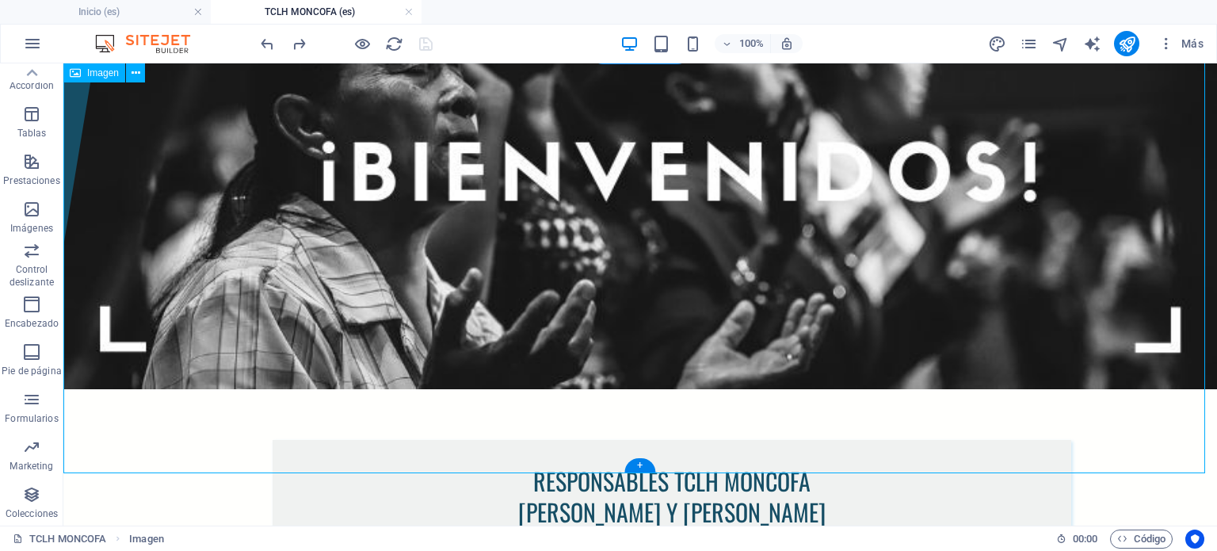
scroll to position [0, 0]
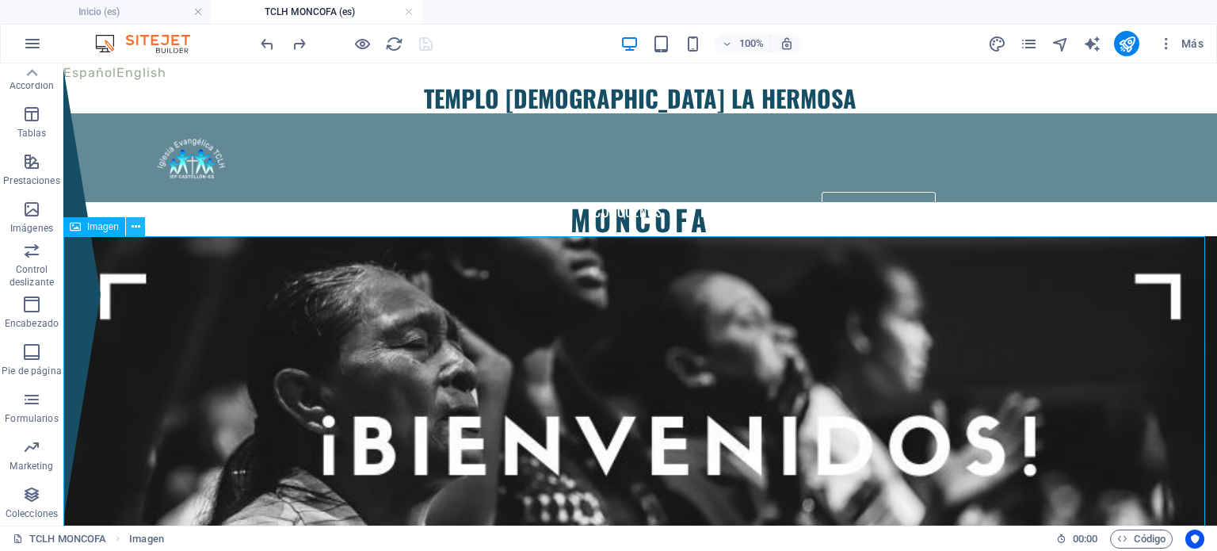
click at [136, 231] on icon at bounding box center [136, 227] width 9 height 17
click at [113, 266] on figure at bounding box center [640, 449] width 1154 height 427
click at [101, 281] on figure at bounding box center [640, 449] width 1154 height 427
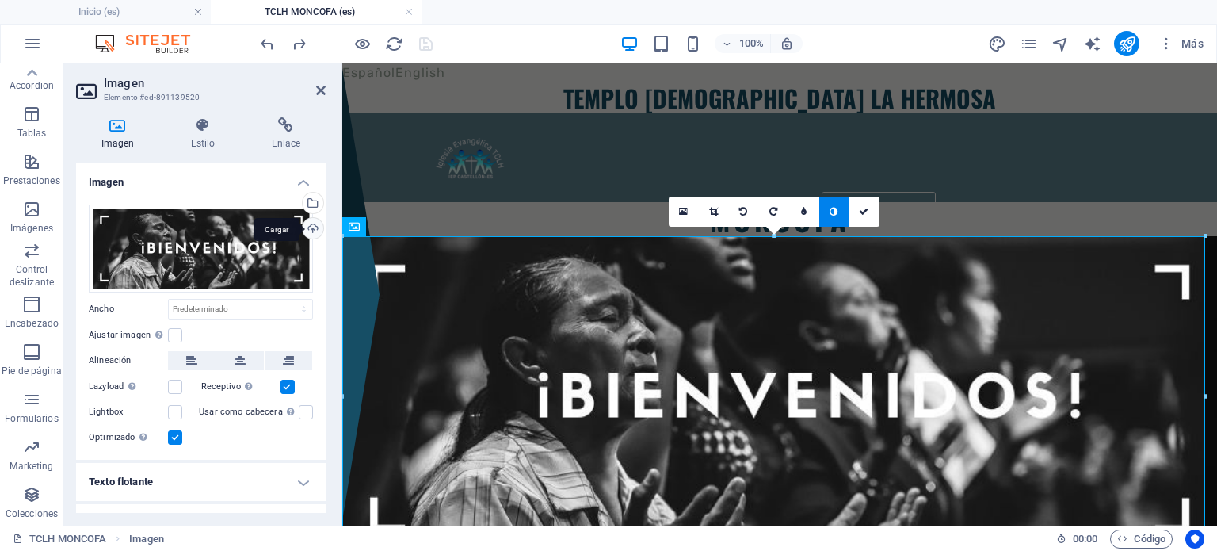
click at [308, 231] on div "Cargar" at bounding box center [312, 230] width 24 height 24
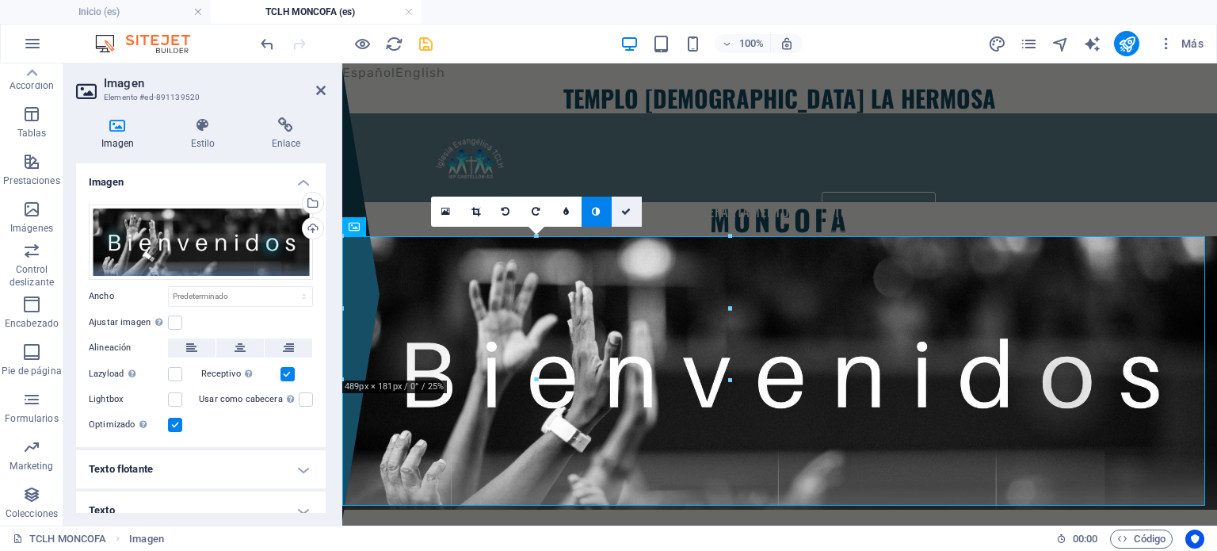
click at [624, 216] on link at bounding box center [627, 212] width 30 height 30
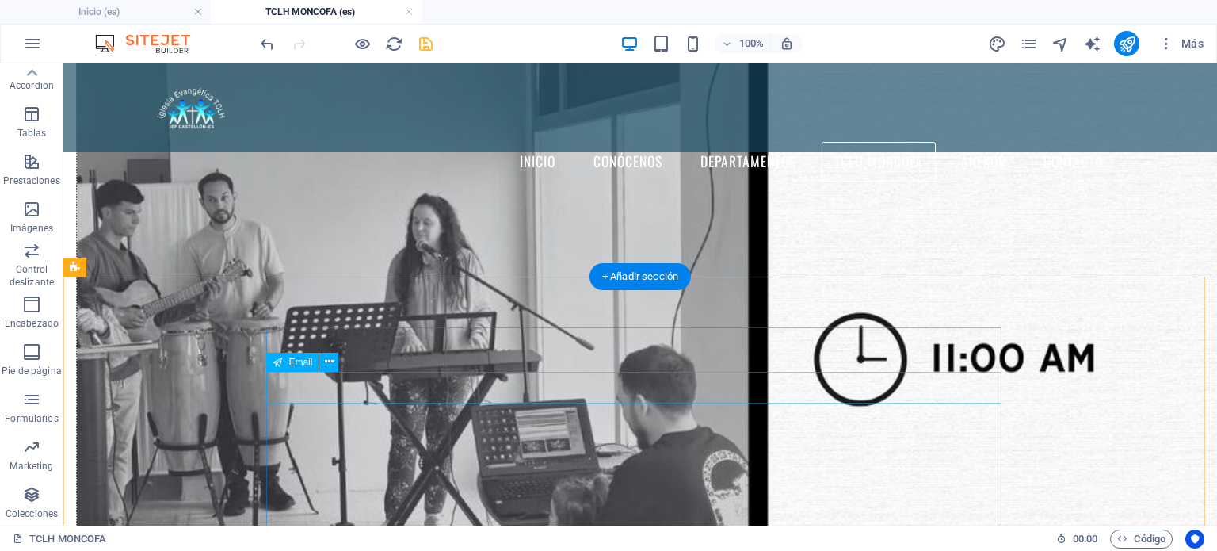
scroll to position [3012, 0]
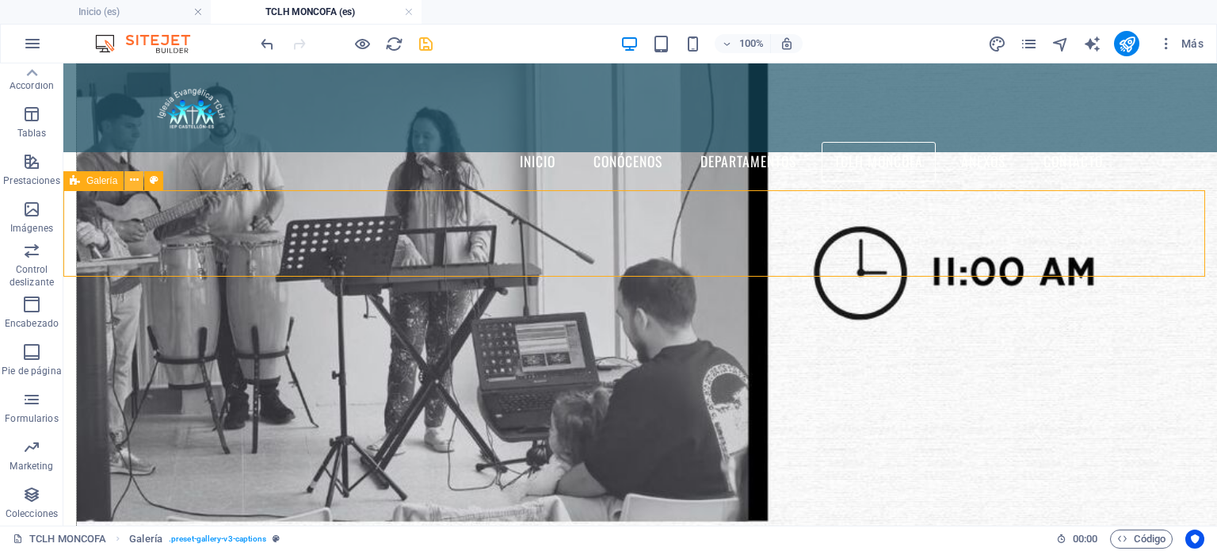
click at [132, 181] on icon at bounding box center [134, 180] width 9 height 17
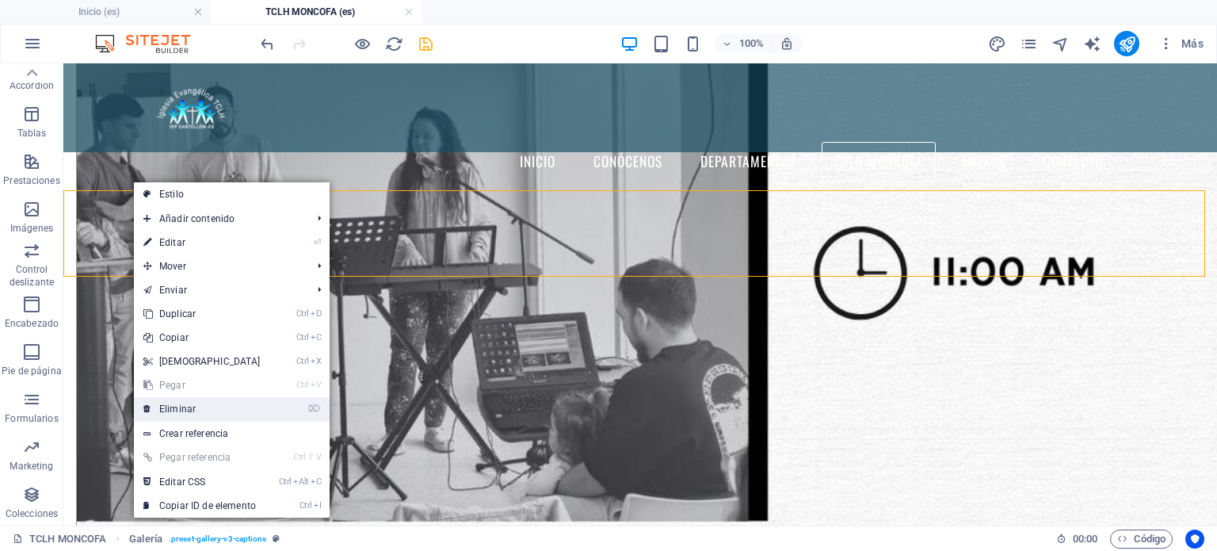
click at [178, 415] on link "⌦ Eliminar" at bounding box center [202, 409] width 136 height 24
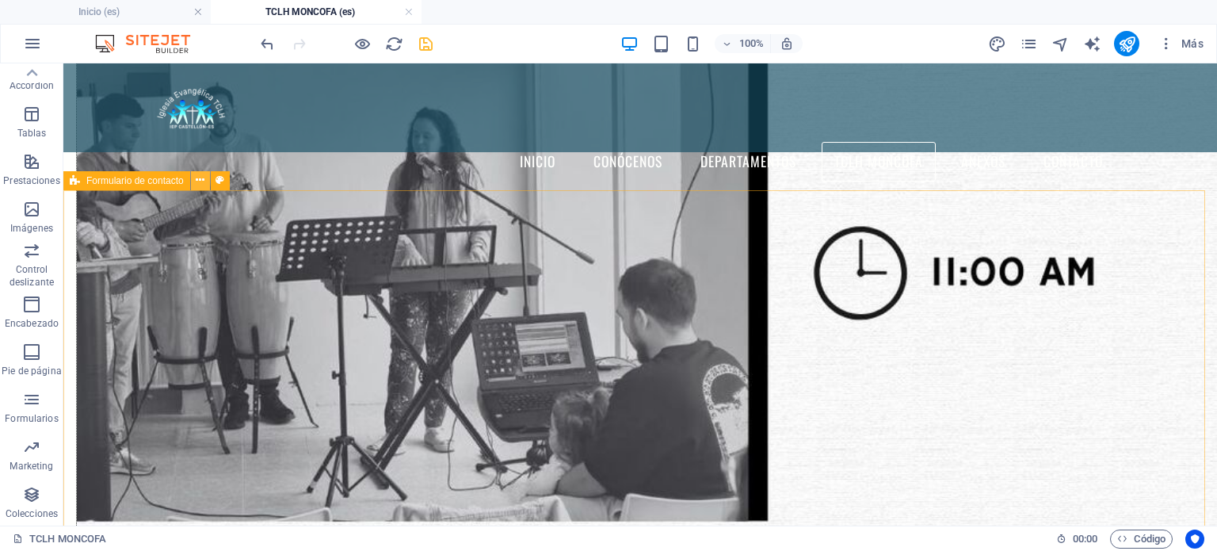
click at [197, 185] on icon at bounding box center [200, 180] width 9 height 17
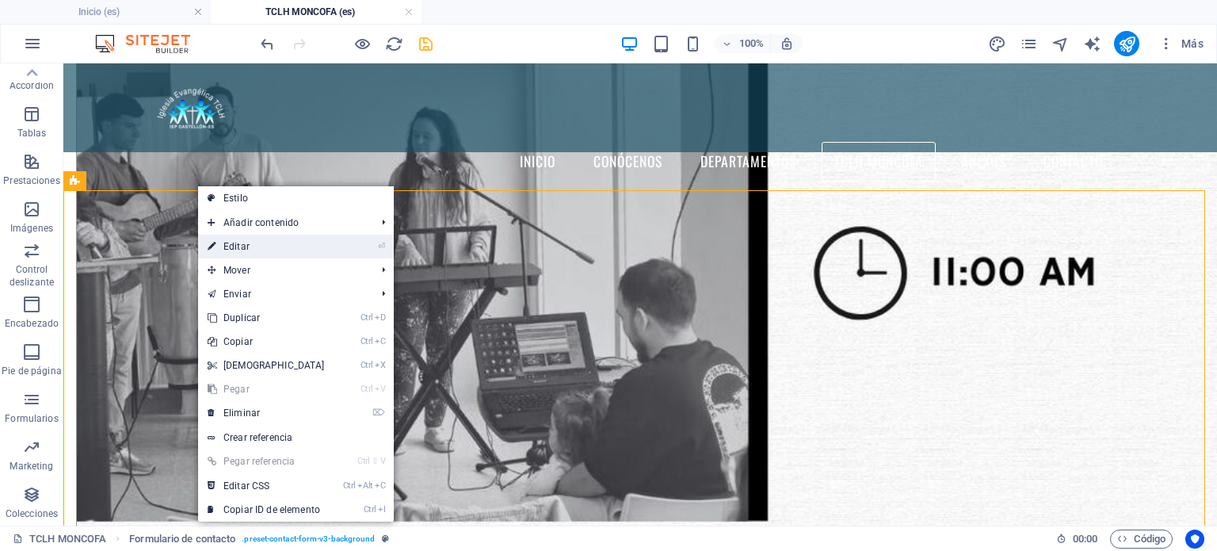
click at [246, 249] on link "⏎ Editar" at bounding box center [266, 247] width 136 height 24
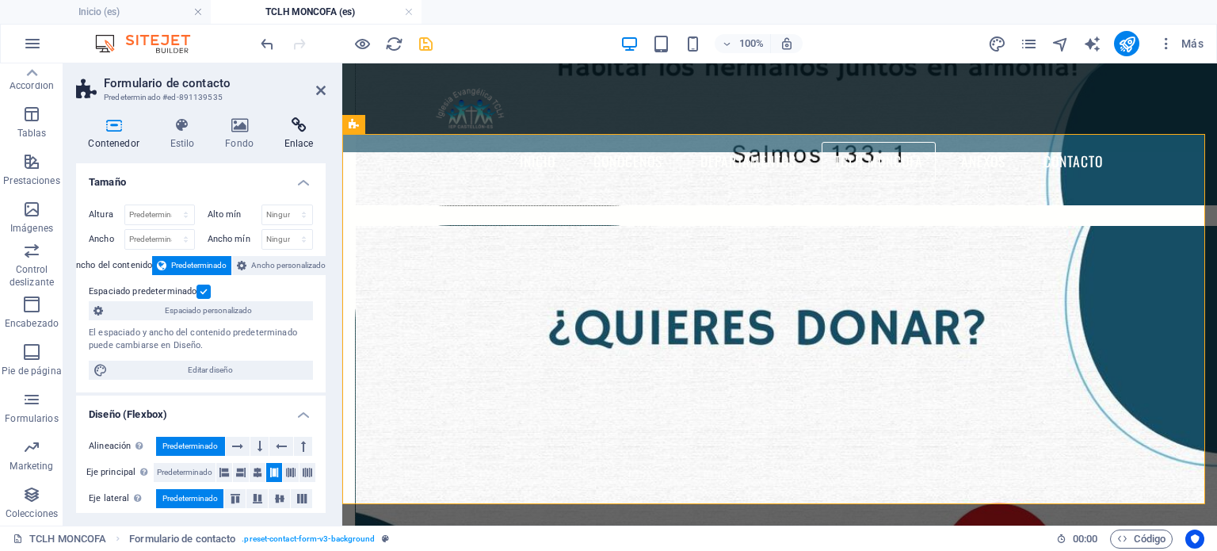
scroll to position [2925, 0]
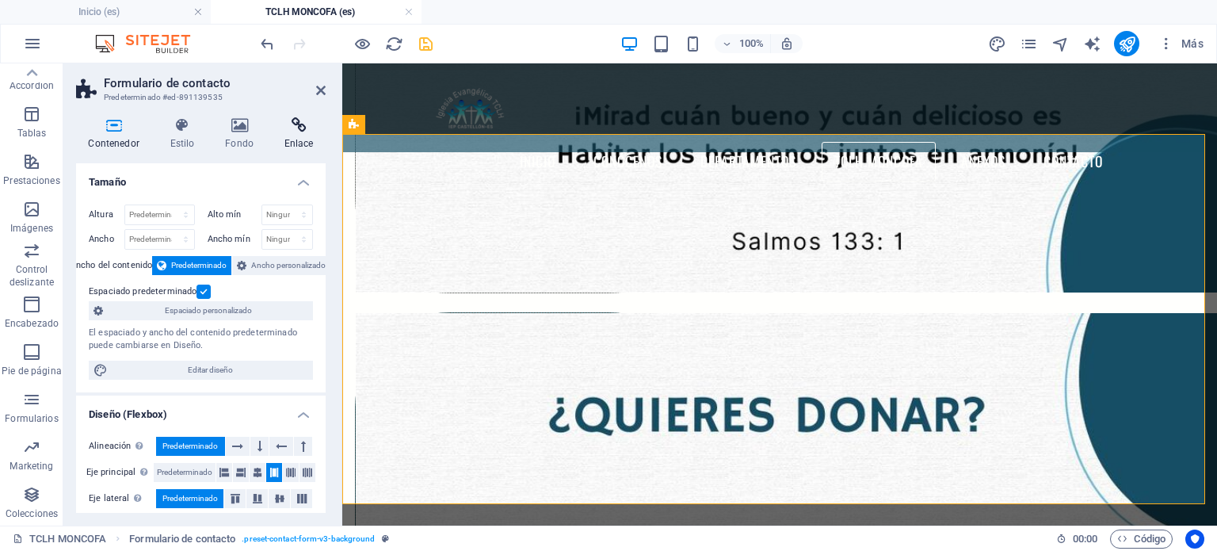
click at [285, 143] on h4 "Enlace" at bounding box center [299, 133] width 54 height 33
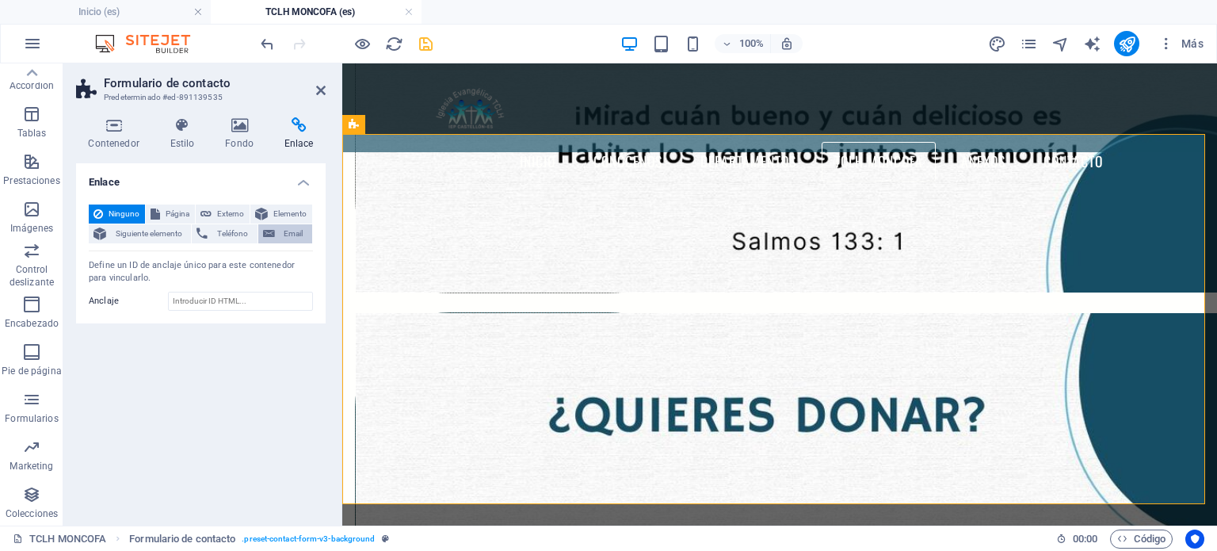
click at [277, 229] on button "Email" at bounding box center [285, 233] width 54 height 19
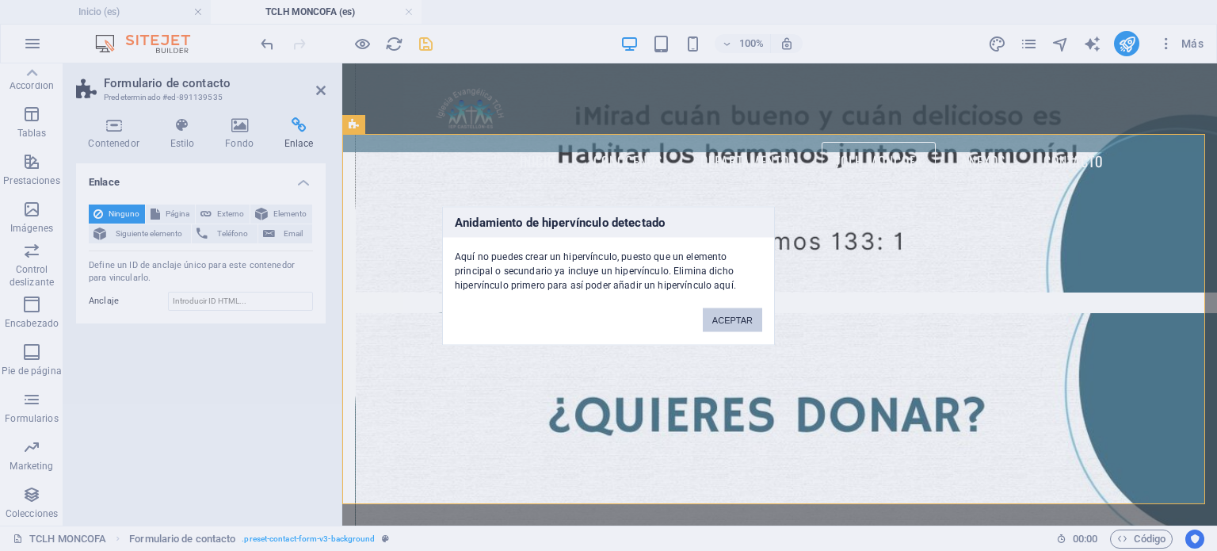
click at [748, 326] on button "ACEPTAR" at bounding box center [732, 320] width 59 height 24
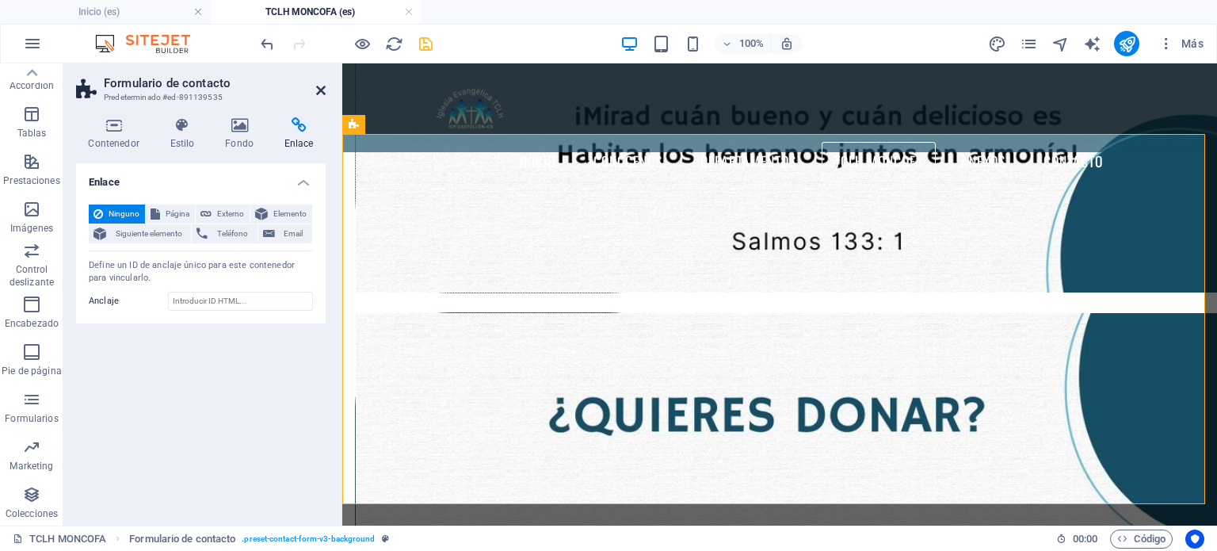
click at [318, 90] on icon at bounding box center [321, 90] width 10 height 13
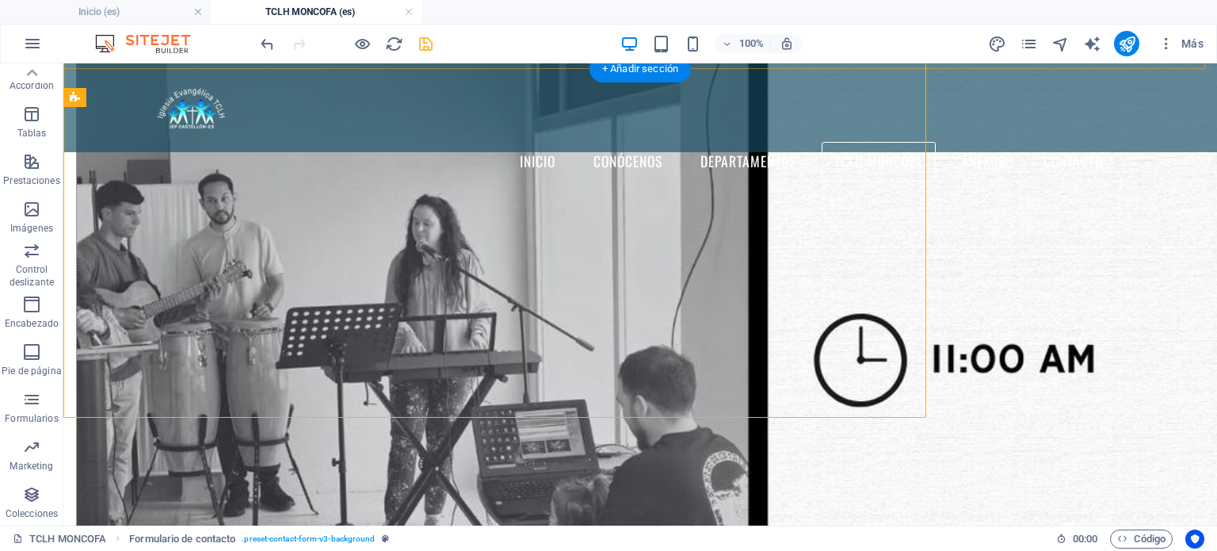
scroll to position [3012, 0]
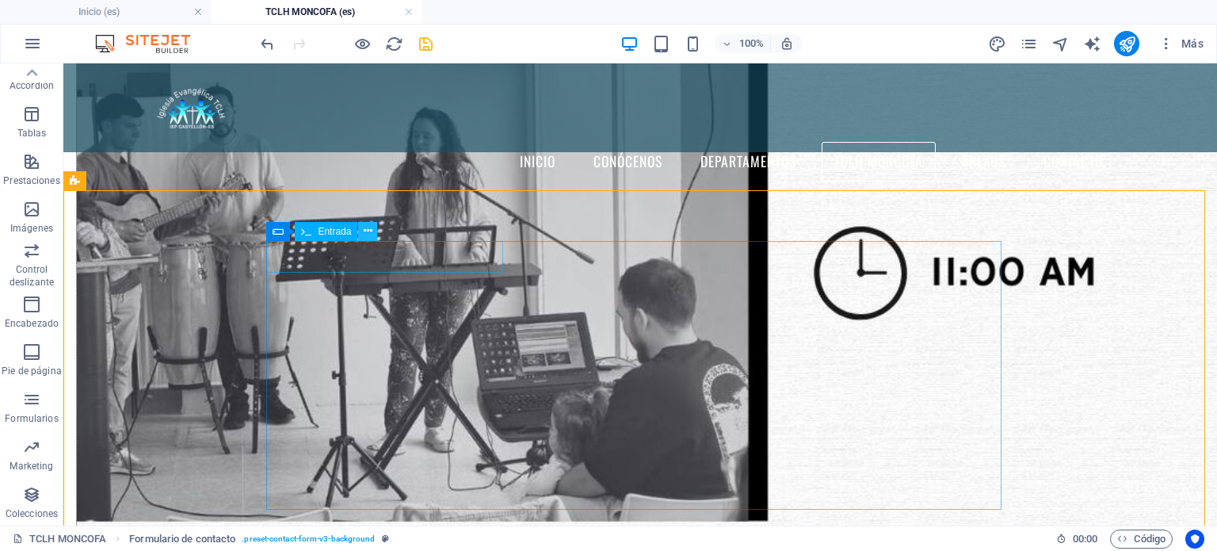
click at [367, 232] on icon at bounding box center [368, 231] width 9 height 17
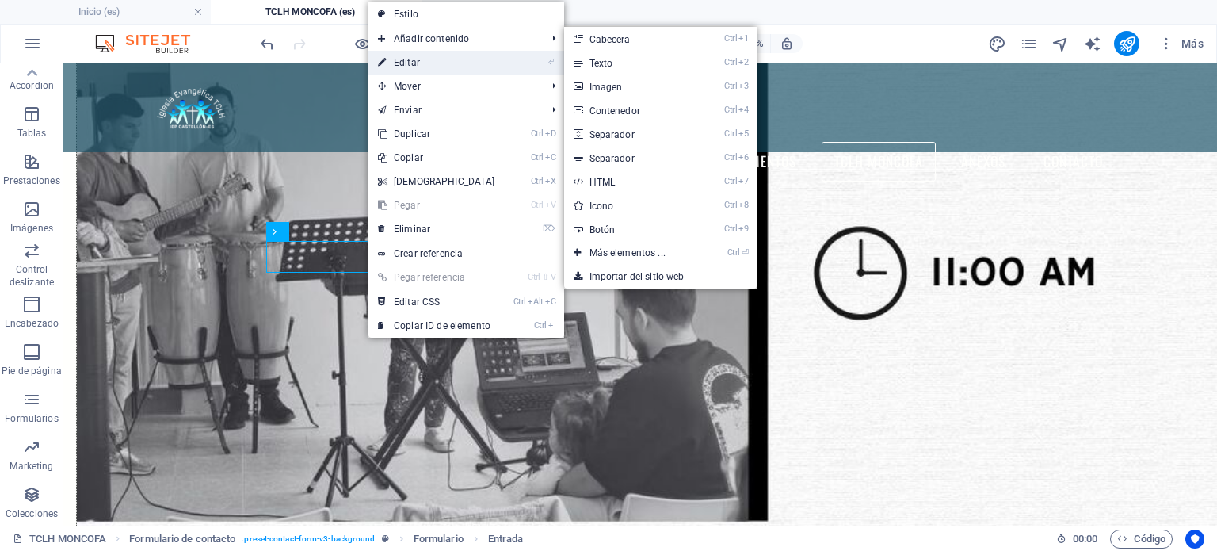
click at [446, 61] on link "⏎ Editar" at bounding box center [437, 63] width 136 height 24
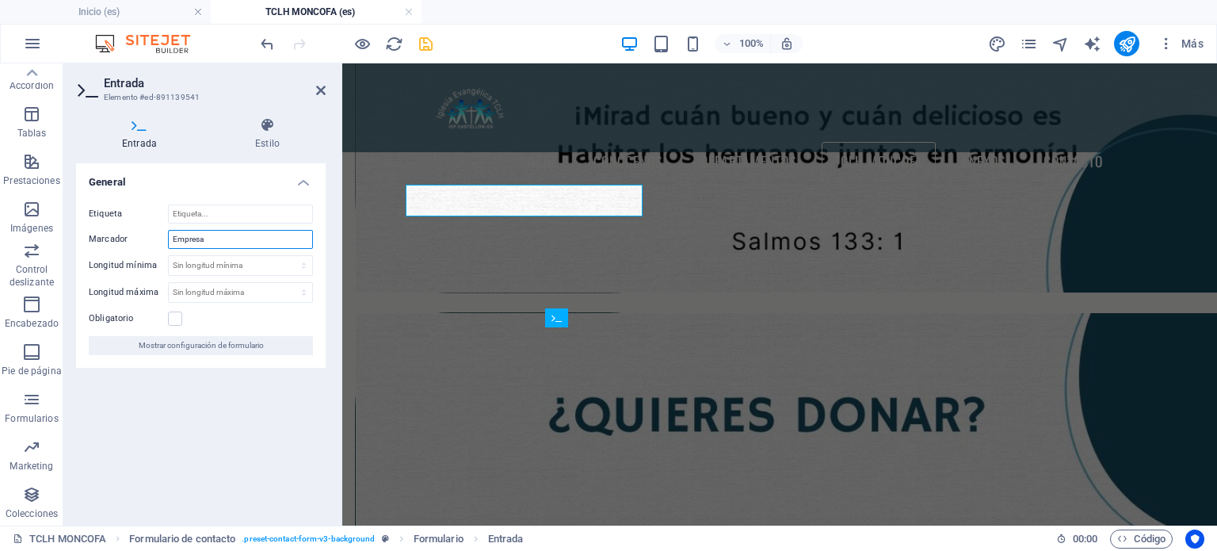
drag, startPoint x: 219, startPoint y: 237, endPoint x: 162, endPoint y: 231, distance: 57.4
click at [162, 231] on div "Marcador Empresa" at bounding box center [201, 239] width 224 height 19
type input "C"
type input "Concepto"
click at [208, 448] on div "General Etiqueta Marcador Concepto Longitud mínima Sin longitud mínima carácter…" at bounding box center [201, 338] width 250 height 350
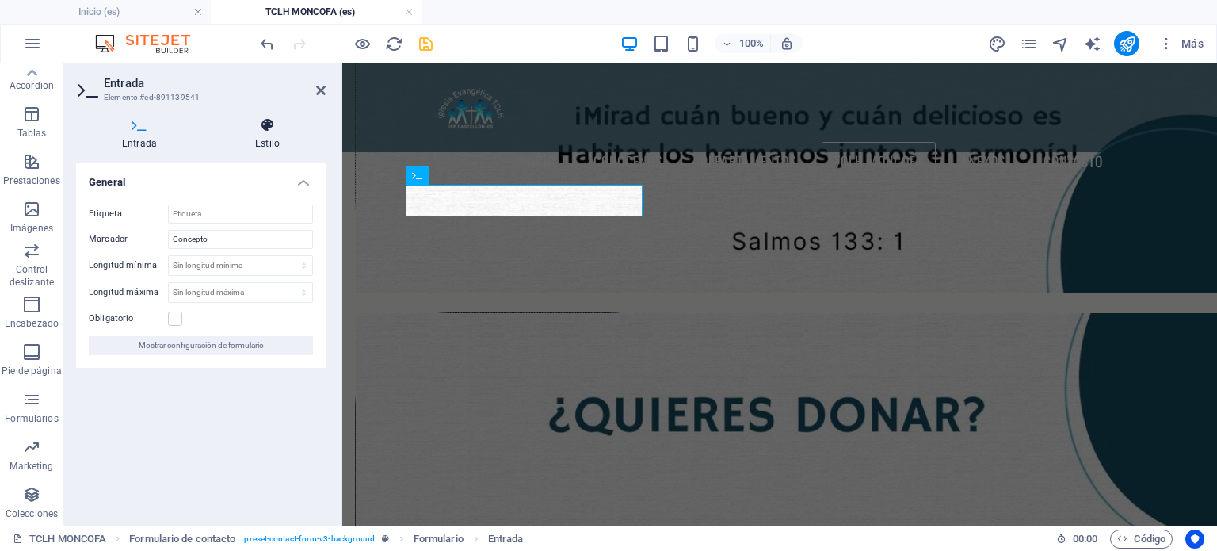
click at [269, 127] on icon at bounding box center [267, 125] width 117 height 16
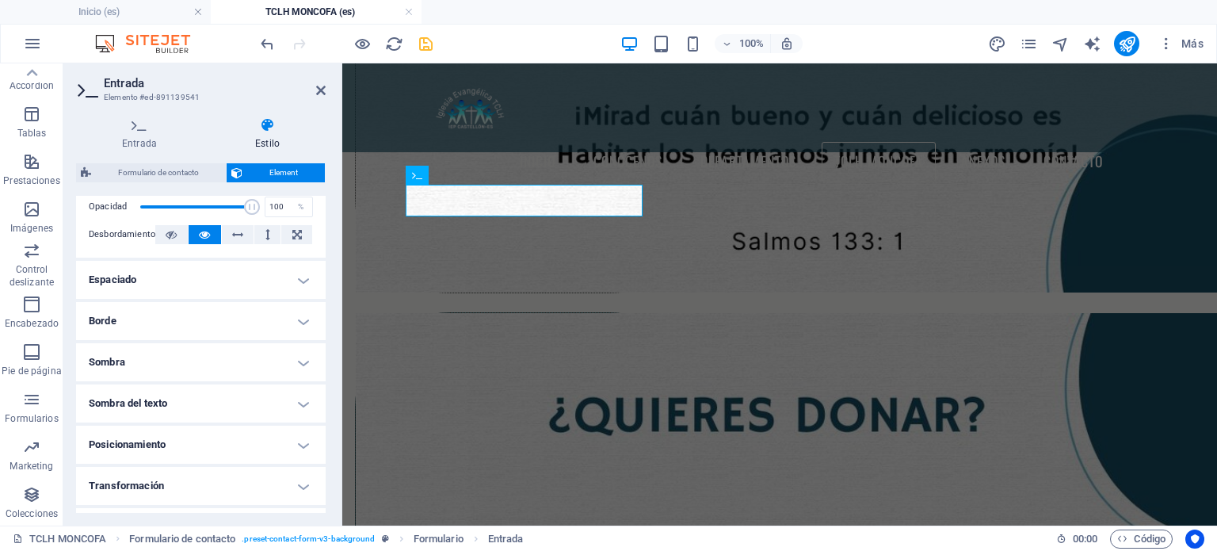
scroll to position [317, 0]
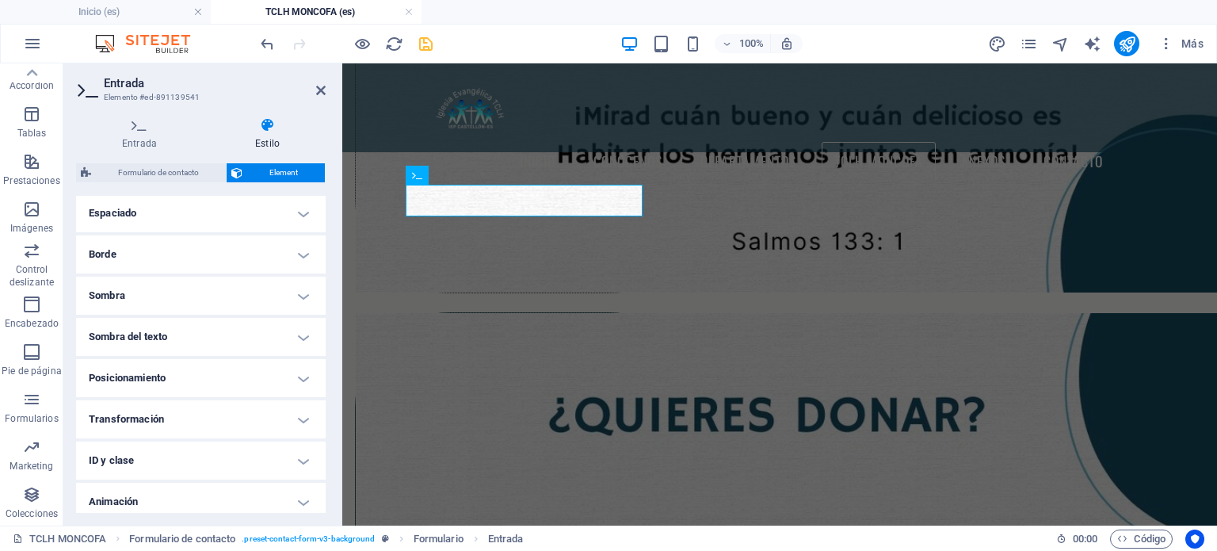
click at [415, 44] on div at bounding box center [347, 43] width 178 height 25
click at [419, 44] on icon "save" at bounding box center [426, 44] width 18 height 18
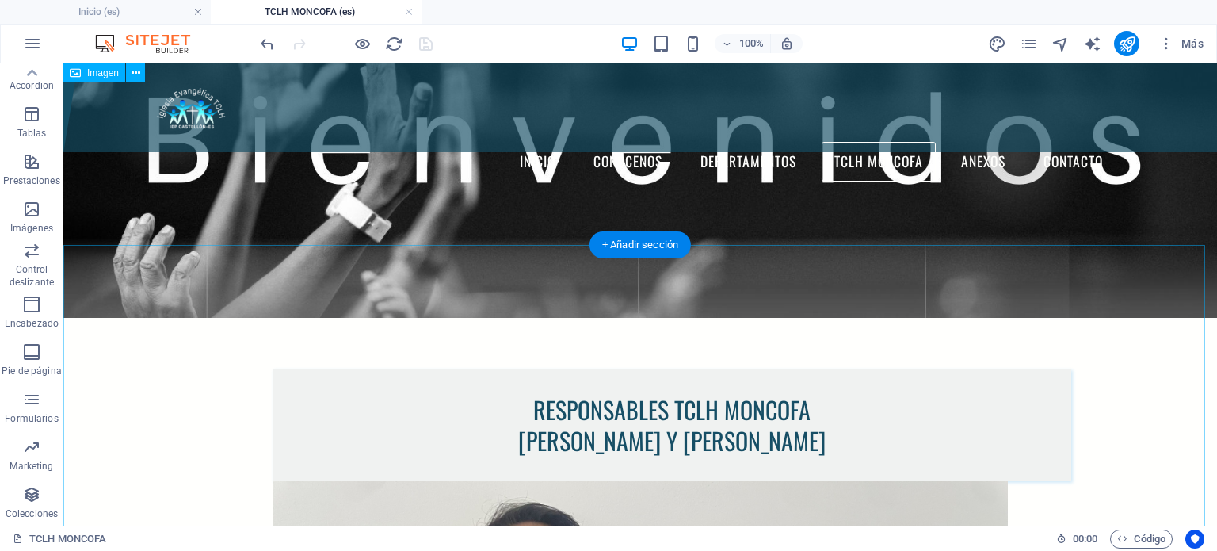
scroll to position [0, 0]
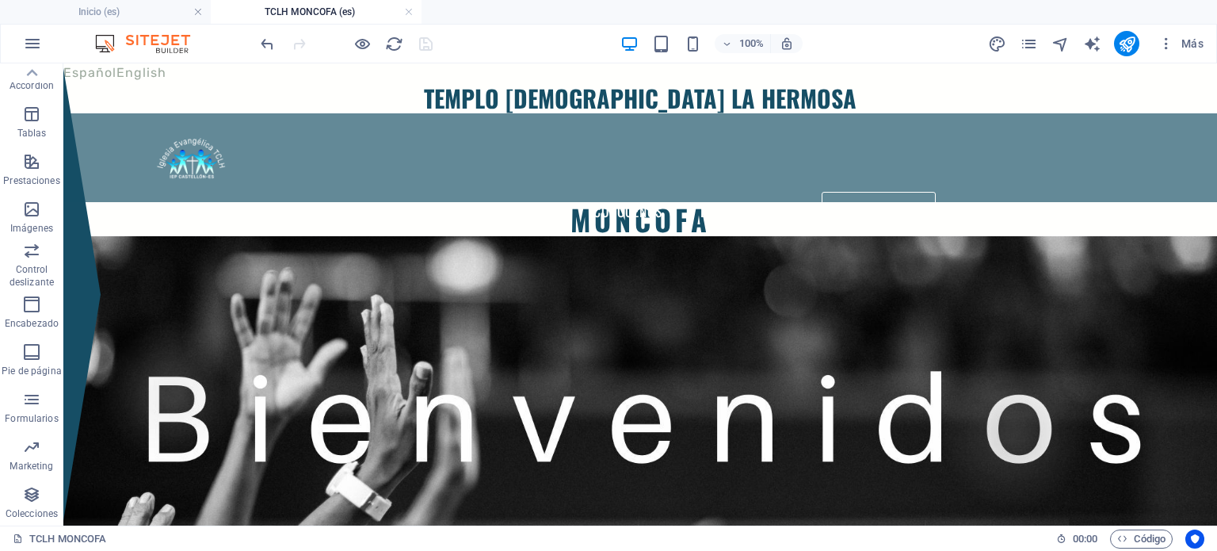
click at [427, 41] on div at bounding box center [347, 43] width 178 height 25
click at [1037, 37] on icon "pages" at bounding box center [1029, 44] width 18 height 18
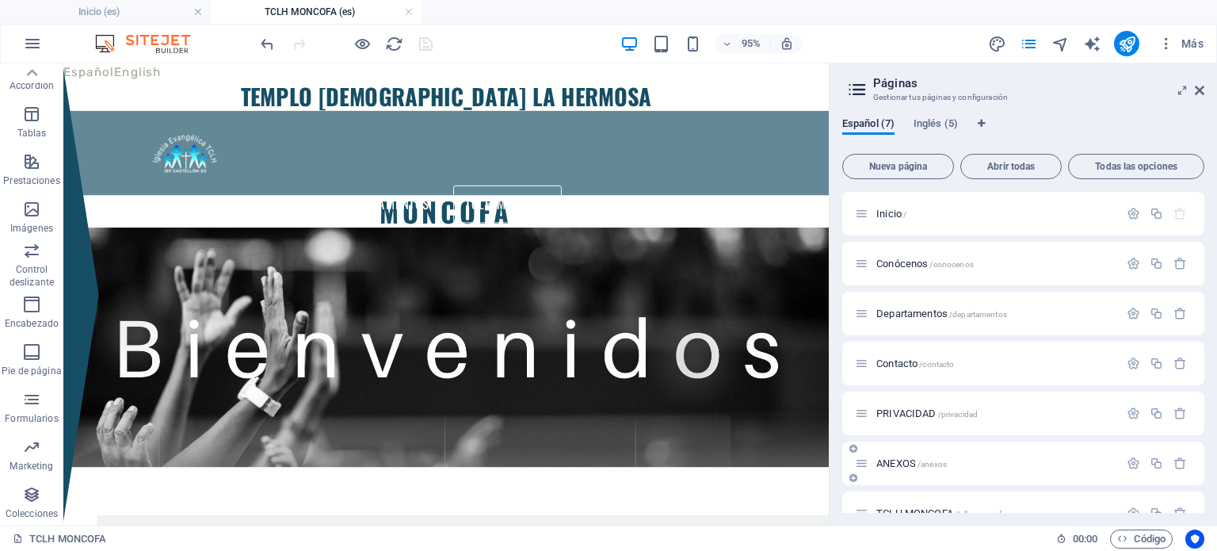
click at [889, 472] on div "ANEXOS /anexos" at bounding box center [987, 463] width 264 height 18
click at [903, 460] on span "ANEXOS /anexos" at bounding box center [912, 463] width 71 height 12
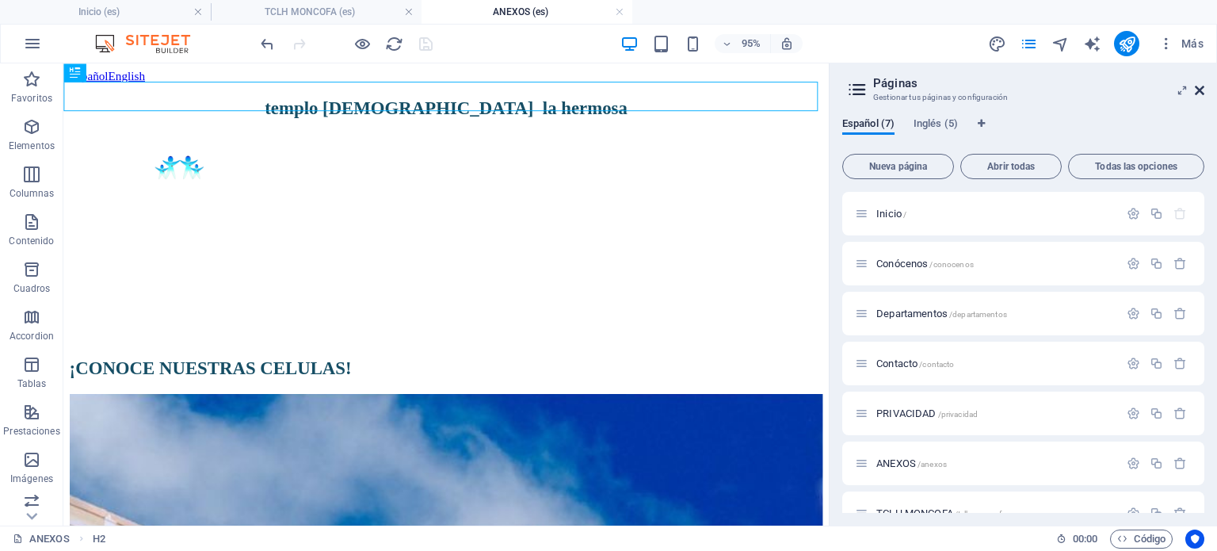
click at [1203, 90] on icon at bounding box center [1200, 90] width 10 height 13
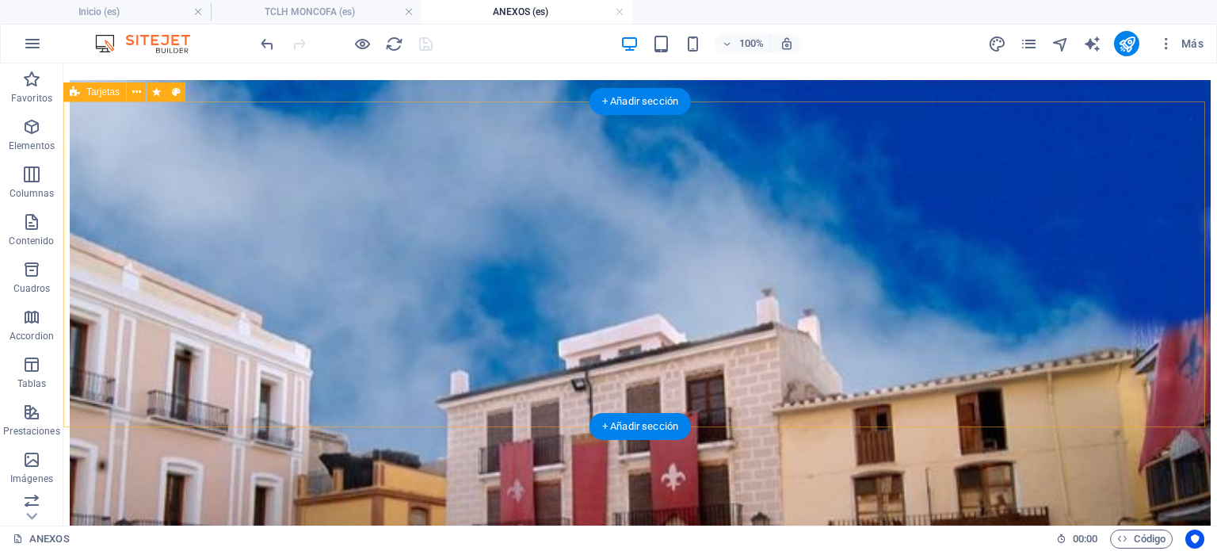
scroll to position [301, 0]
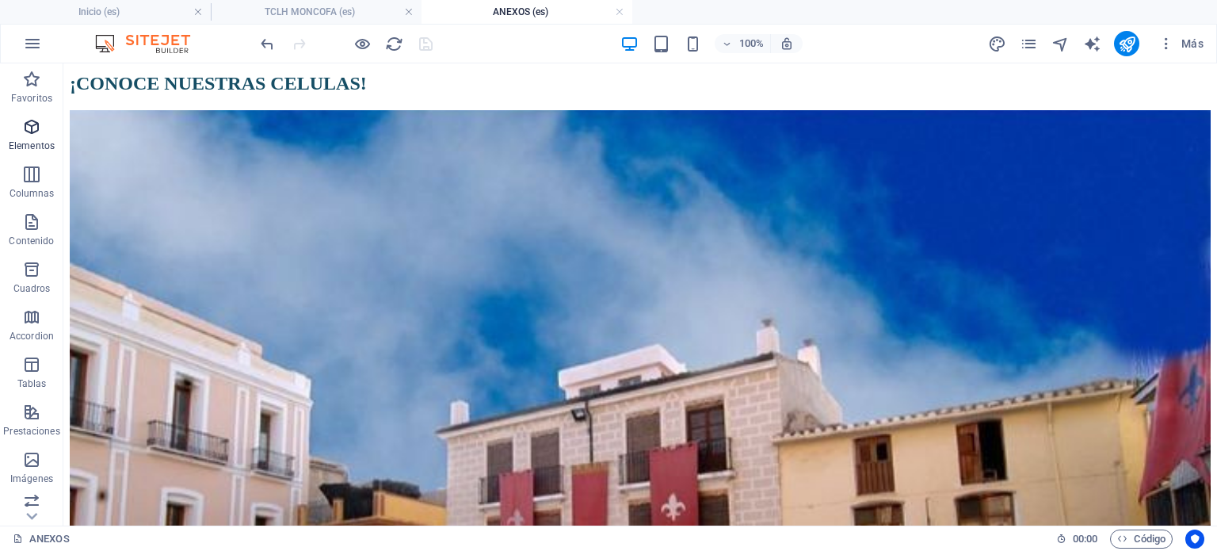
click at [20, 132] on span "Elementos" at bounding box center [31, 136] width 63 height 38
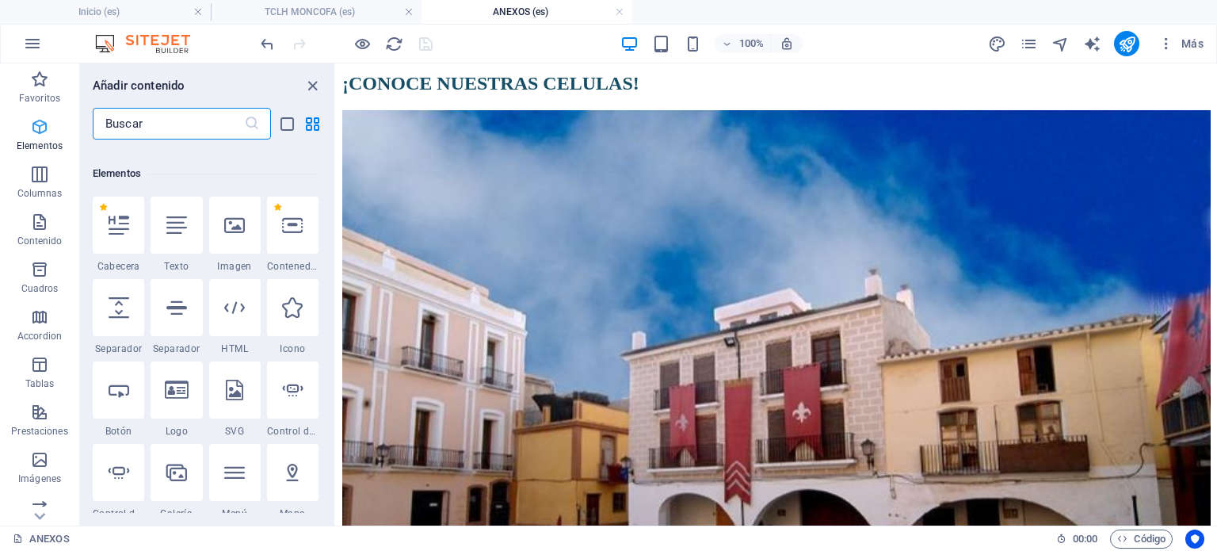
scroll to position [298, 0]
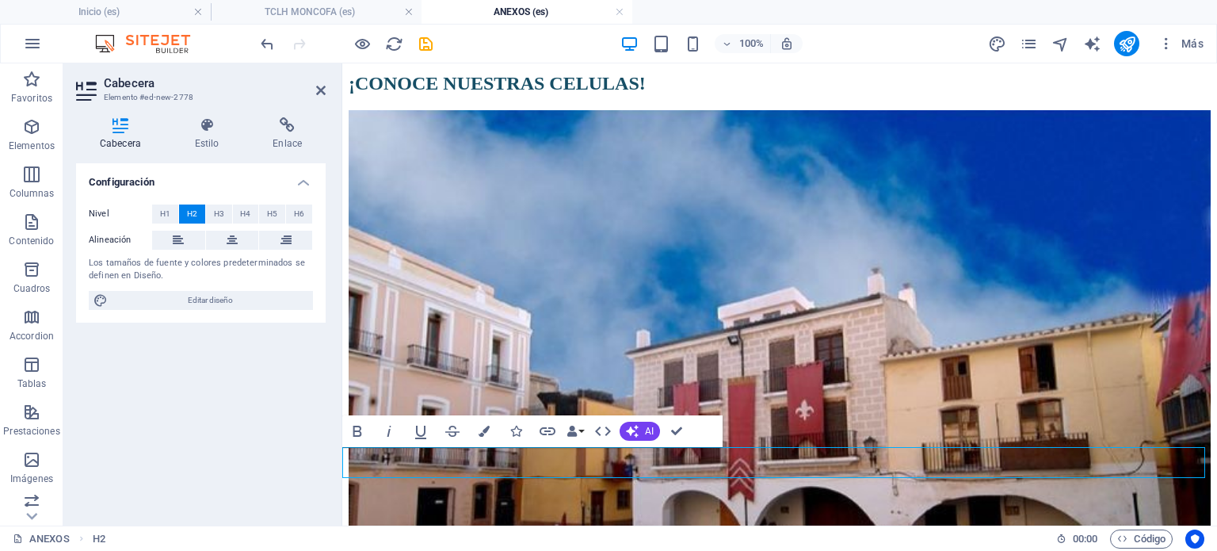
drag, startPoint x: 835, startPoint y: 464, endPoint x: 82, endPoint y: 456, distance: 753.1
click at [488, 430] on icon "button" at bounding box center [484, 431] width 11 height 11
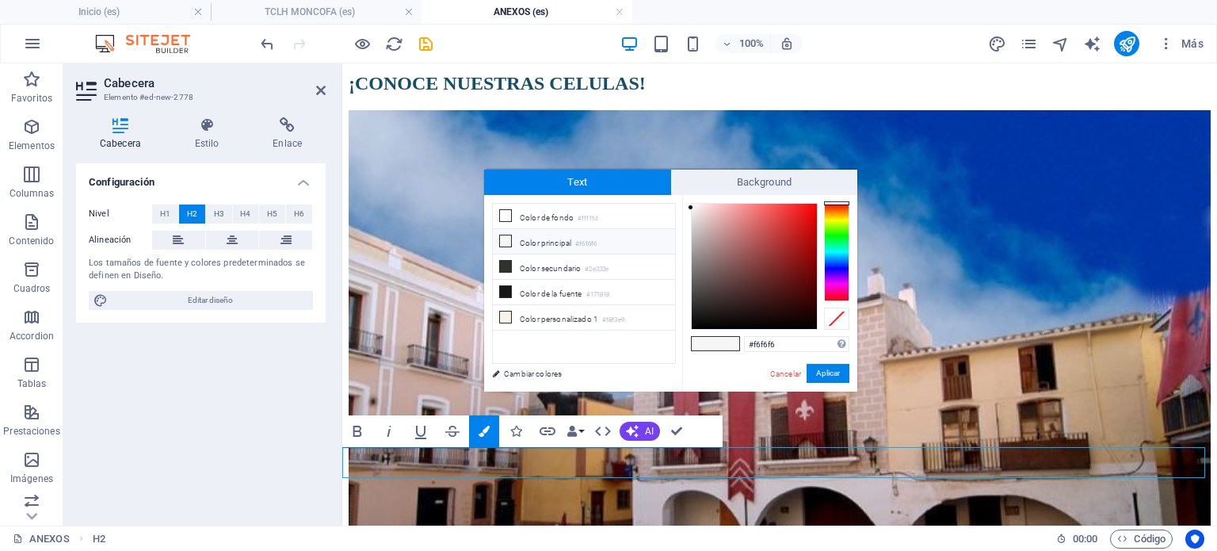
click at [507, 237] on icon at bounding box center [505, 240] width 11 height 11
type input "#161414"
drag, startPoint x: 768, startPoint y: 285, endPoint x: 705, endPoint y: 318, distance: 71.3
click at [705, 318] on div at bounding box center [754, 266] width 125 height 125
click at [812, 377] on button "Aplicar" at bounding box center [828, 373] width 43 height 19
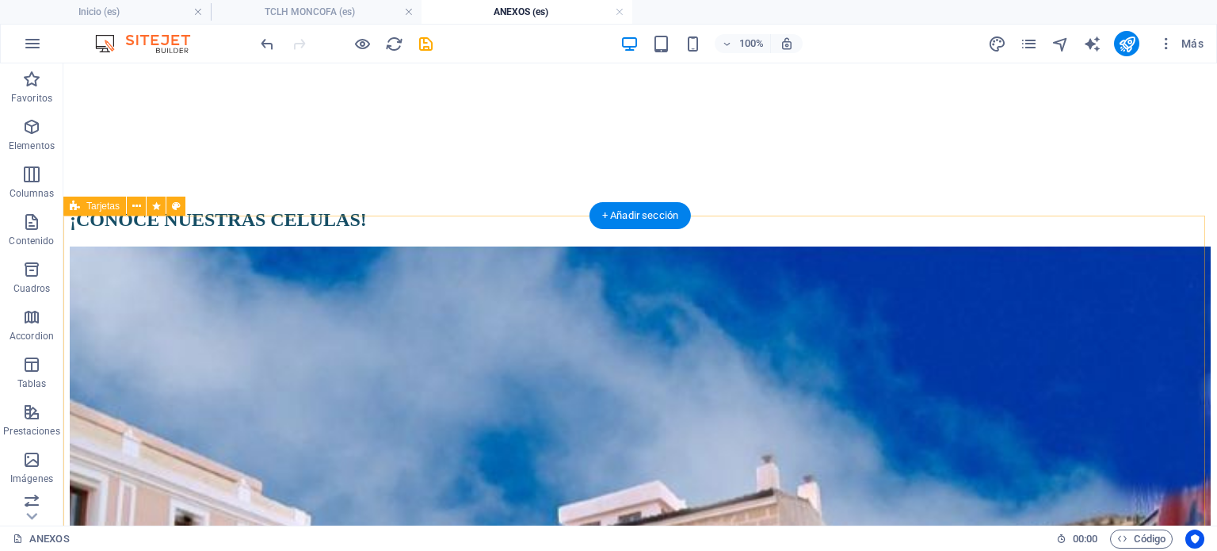
scroll to position [317, 0]
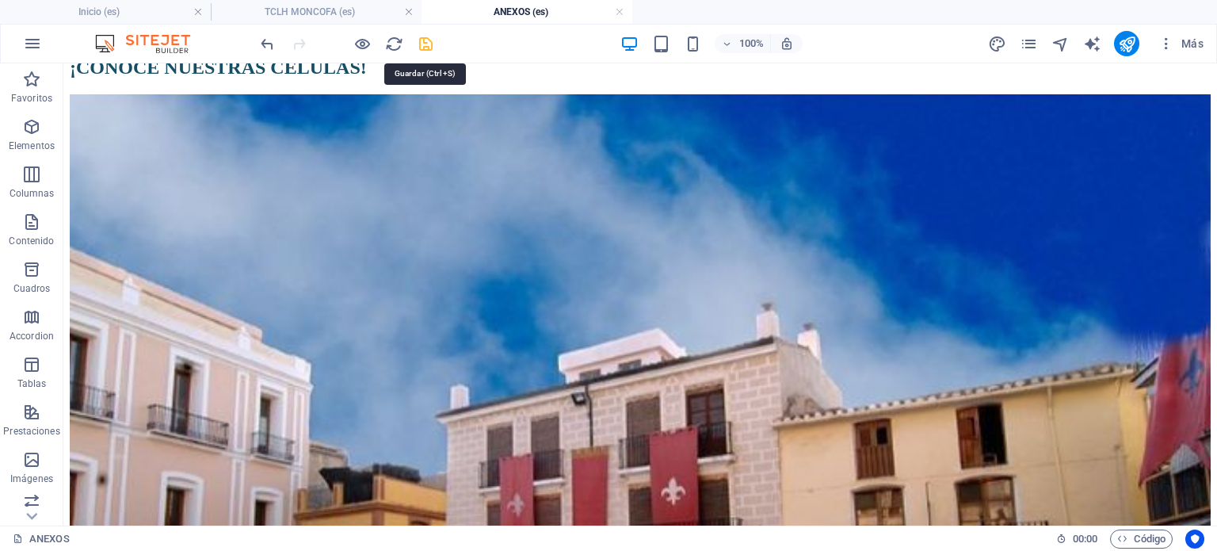
click at [424, 41] on icon "save" at bounding box center [426, 44] width 18 height 18
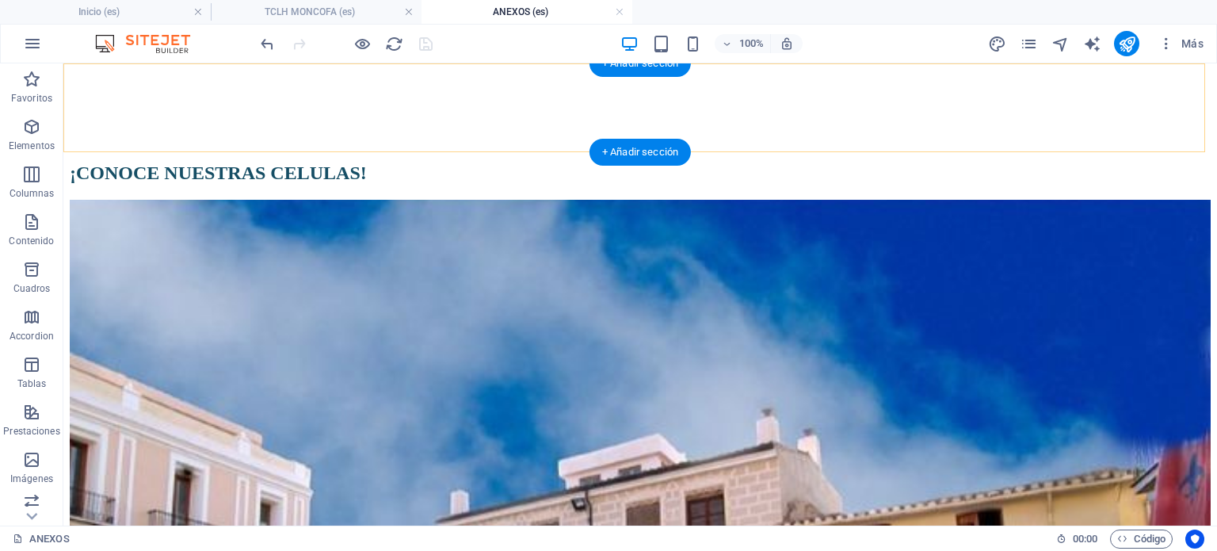
scroll to position [238, 0]
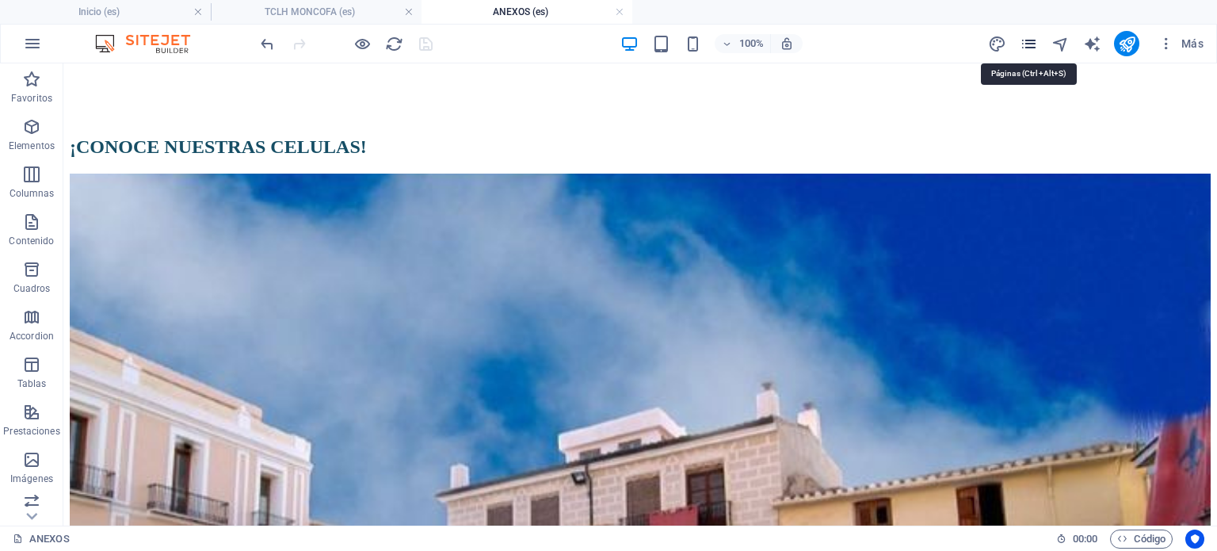
click at [1032, 44] on icon "pages" at bounding box center [1029, 44] width 18 height 18
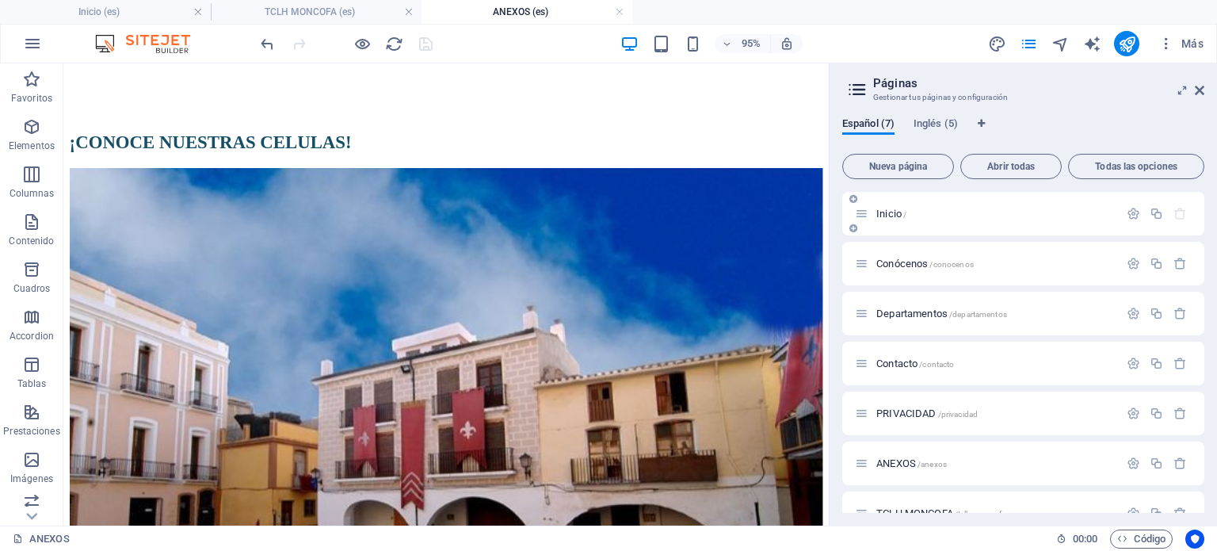
click at [914, 218] on p "Inicio /" at bounding box center [996, 213] width 238 height 10
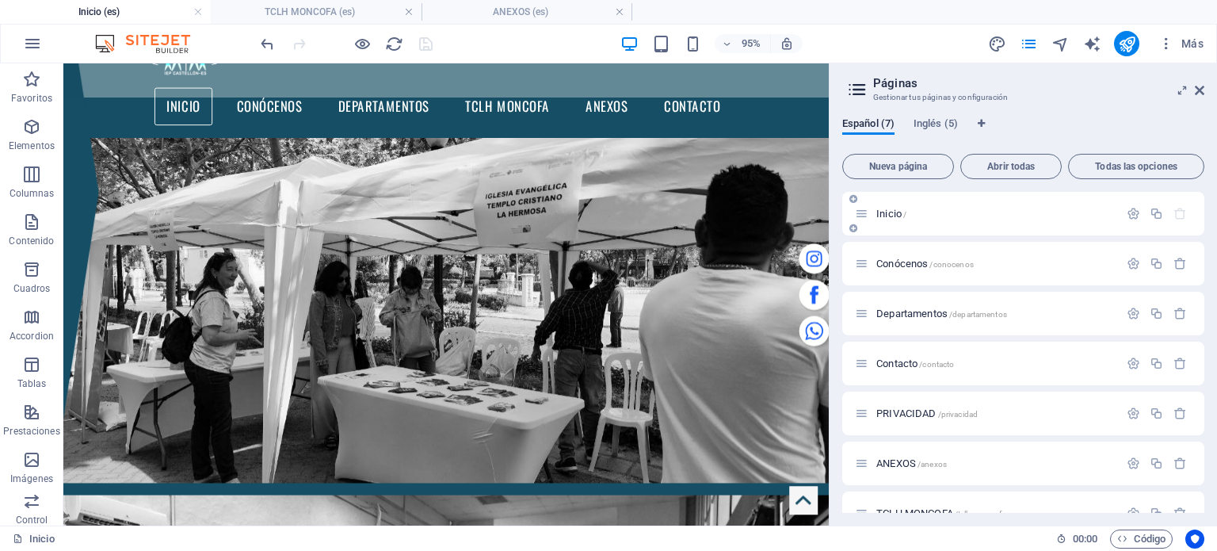
scroll to position [0, 0]
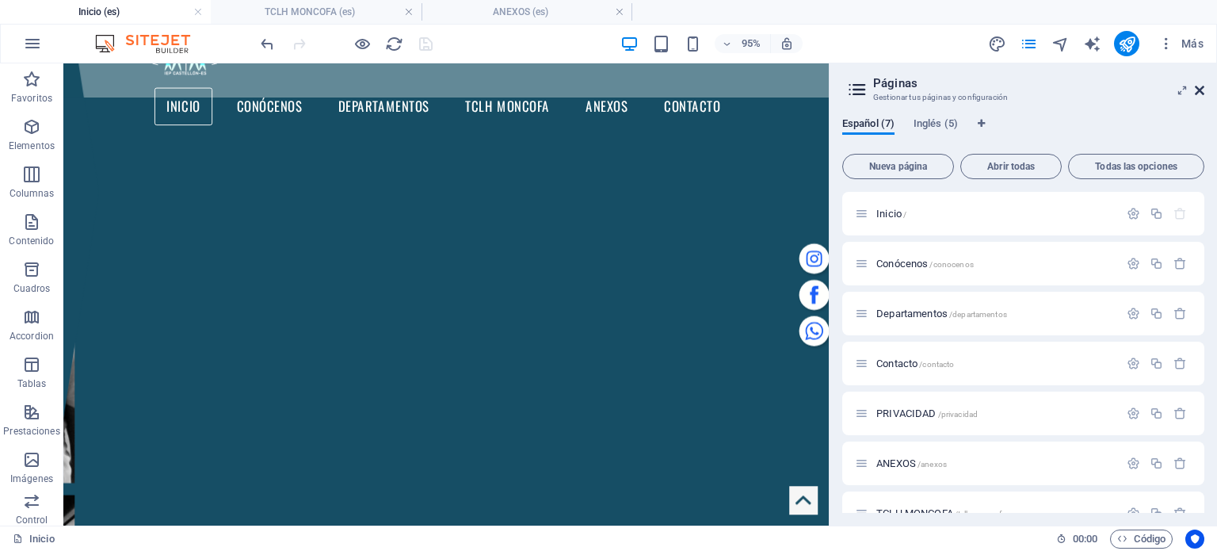
click at [1202, 86] on icon at bounding box center [1200, 90] width 10 height 13
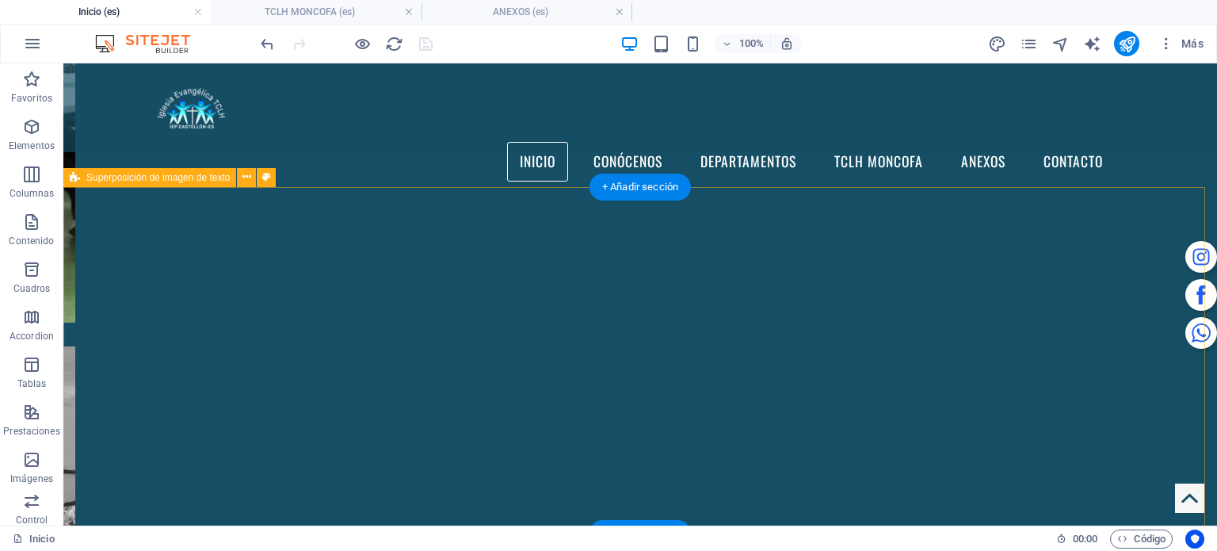
scroll to position [1376, 0]
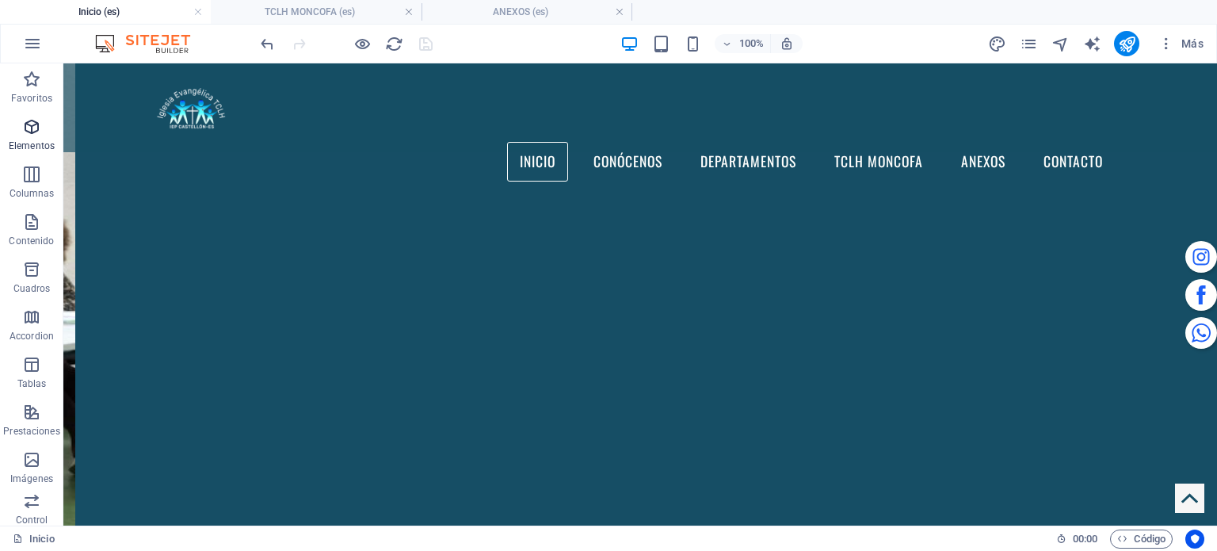
click at [29, 123] on icon "button" at bounding box center [31, 126] width 19 height 19
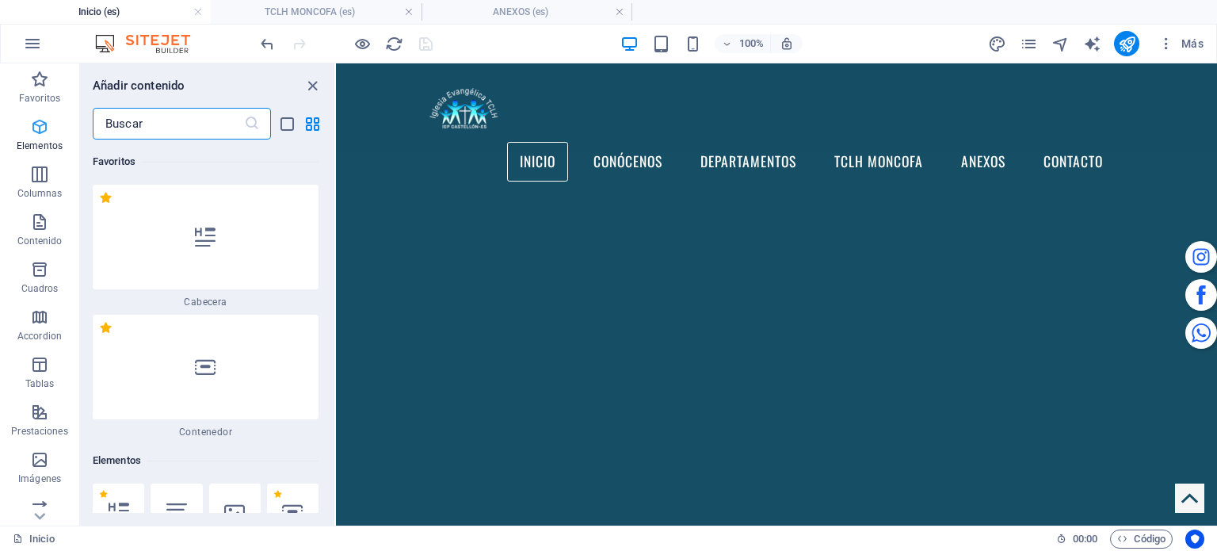
click at [36, 136] on icon "button" at bounding box center [39, 126] width 19 height 19
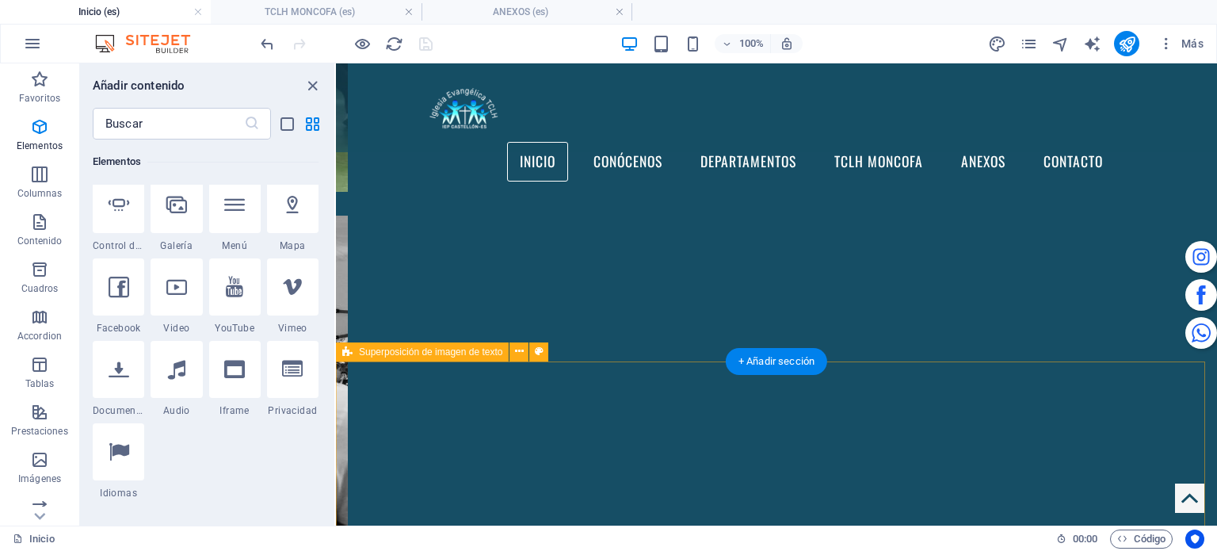
scroll to position [1481, 0]
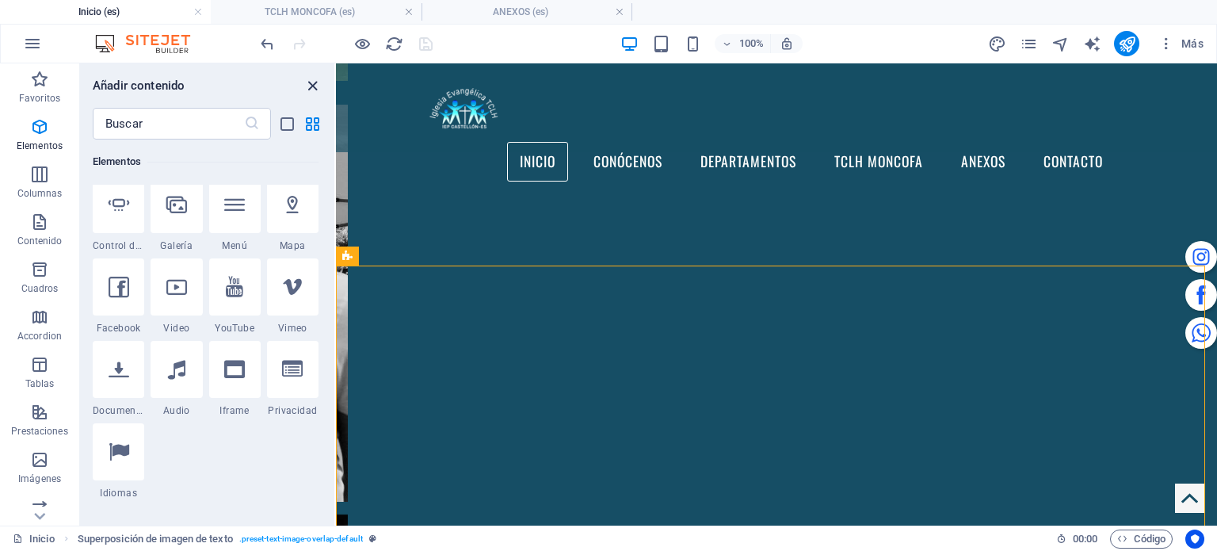
click at [312, 85] on icon "close panel" at bounding box center [313, 86] width 18 height 18
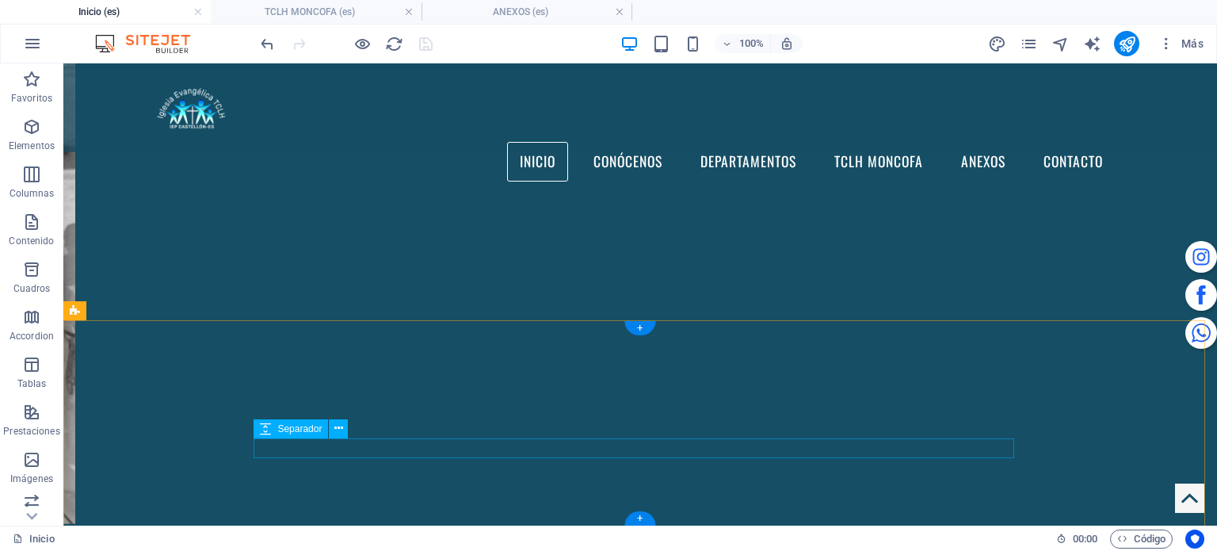
scroll to position [2624, 0]
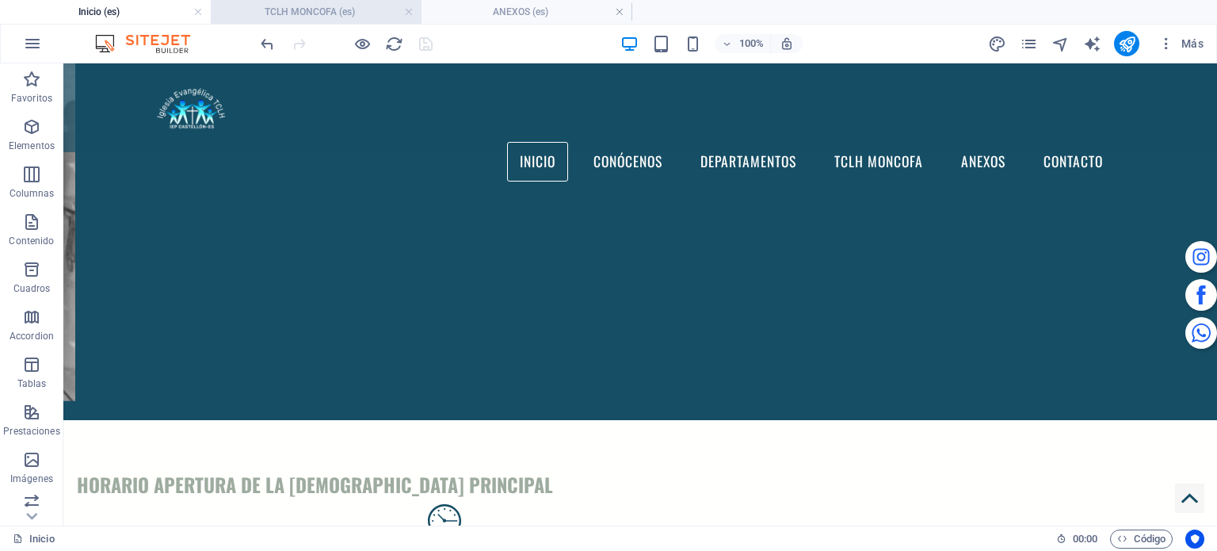
click at [338, 21] on li "TCLH MONCOFA (es)" at bounding box center [316, 12] width 211 height 24
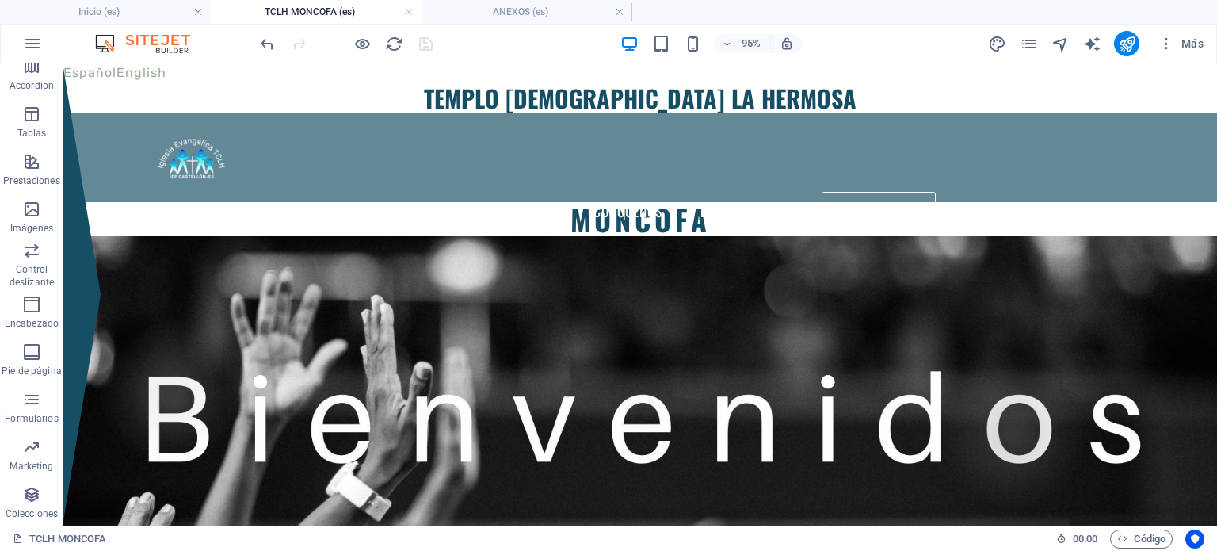
scroll to position [0, 0]
click at [510, 6] on h4 "ANEXOS (es)" at bounding box center [527, 11] width 211 height 17
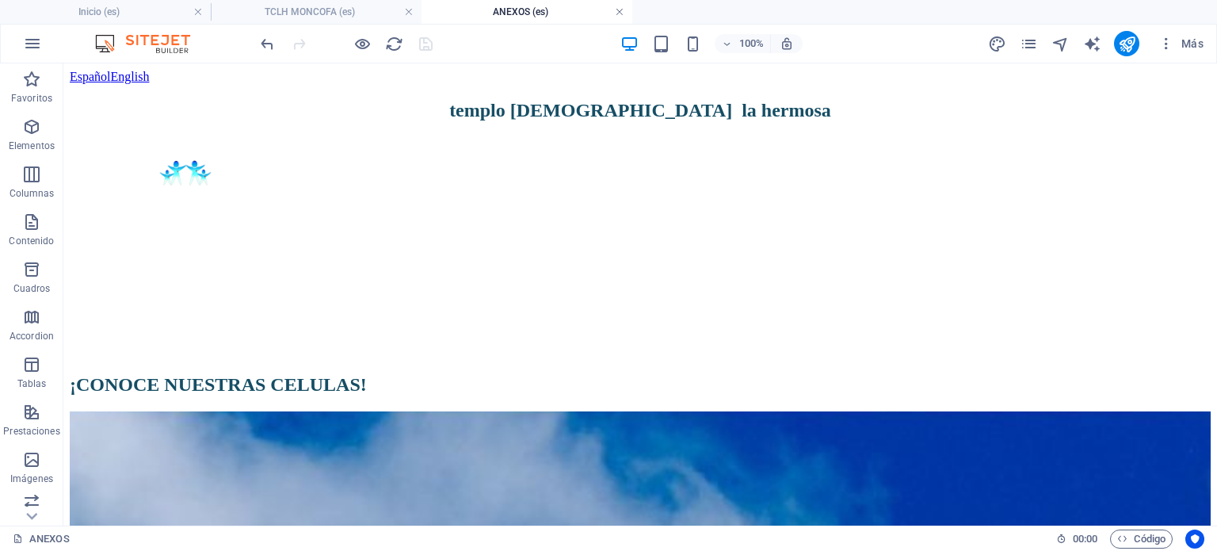
click at [617, 14] on link at bounding box center [620, 12] width 10 height 15
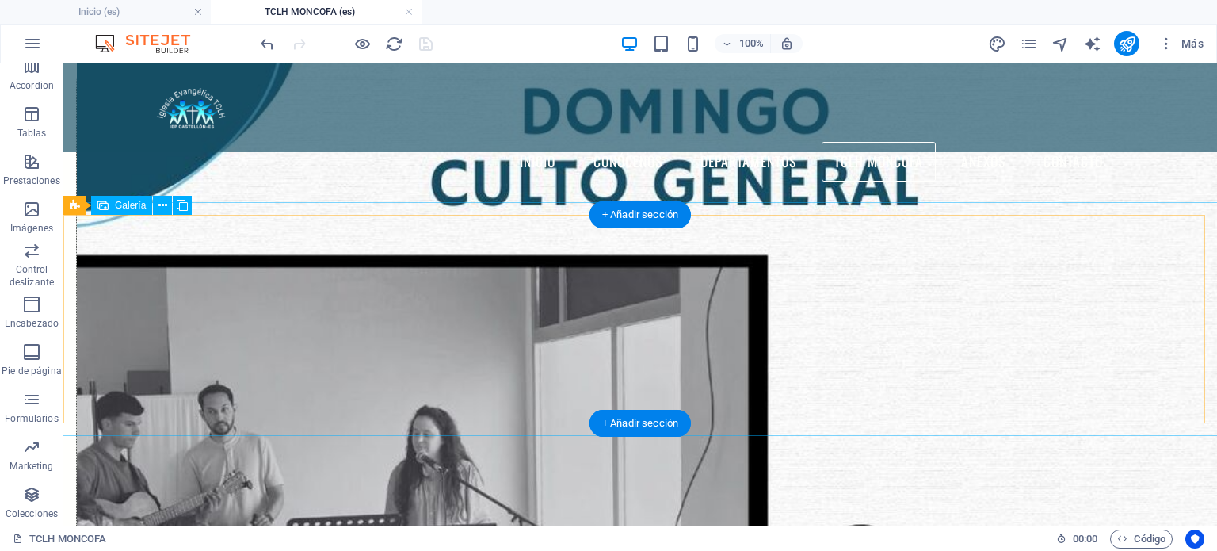
scroll to position [2695, 0]
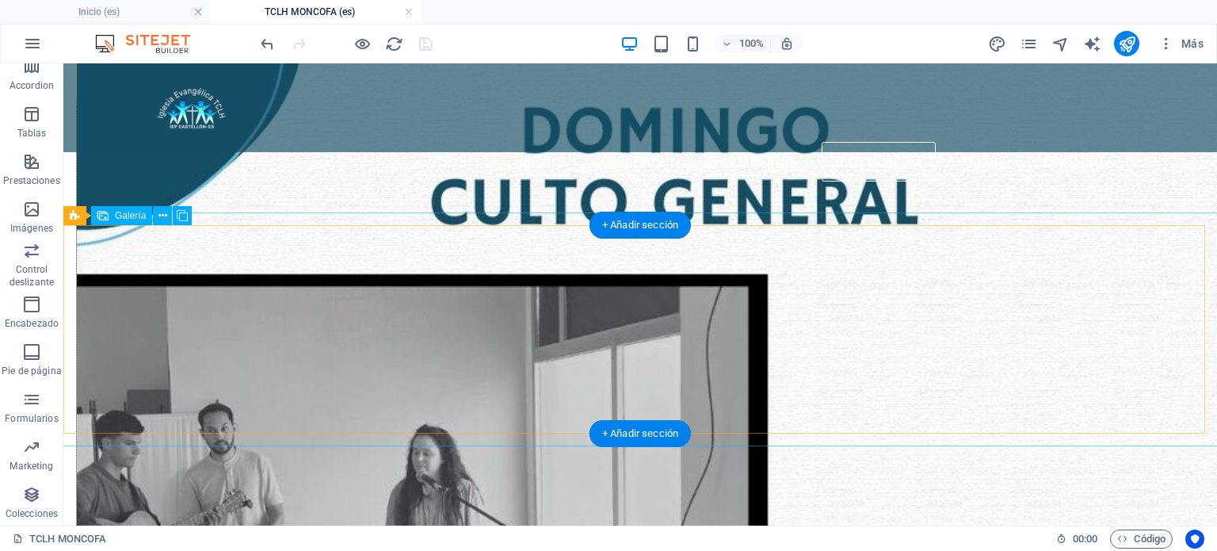
select select "4"
select select "px"
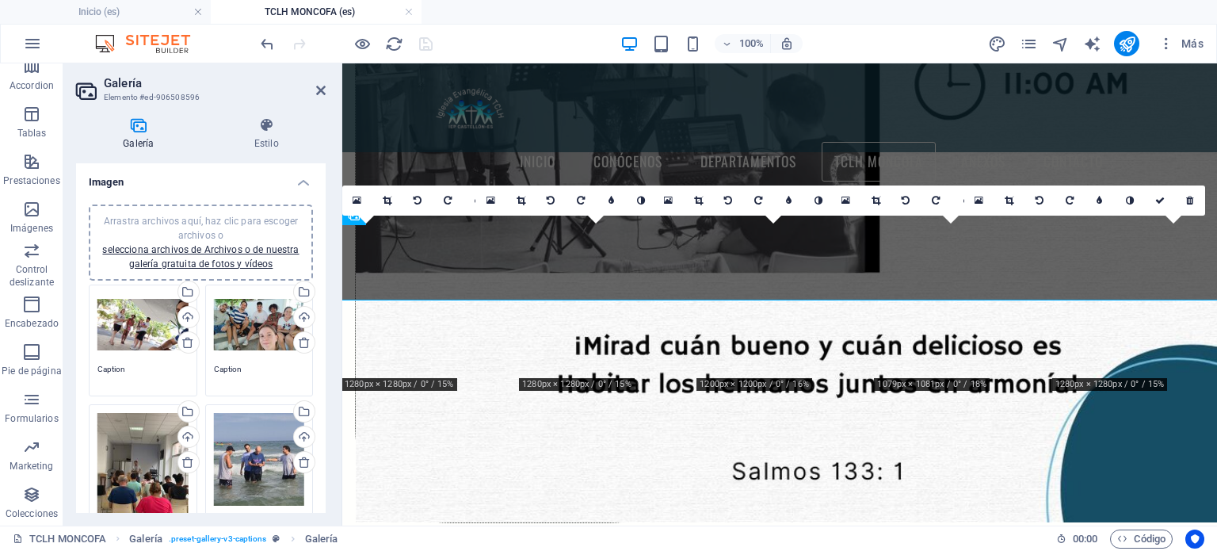
scroll to position [2608, 0]
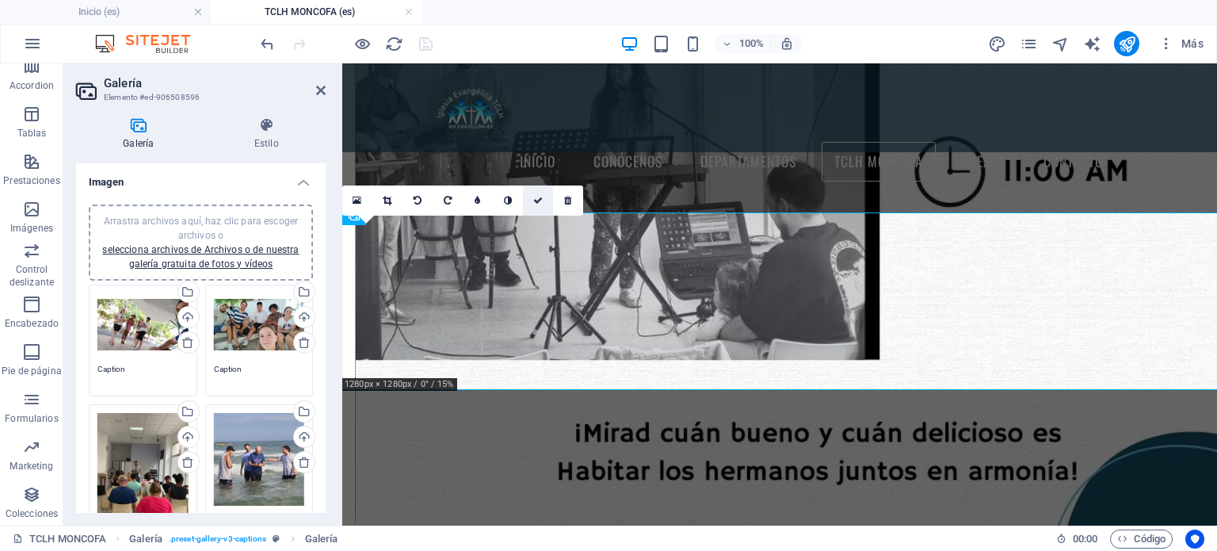
click at [539, 202] on icon at bounding box center [538, 201] width 10 height 10
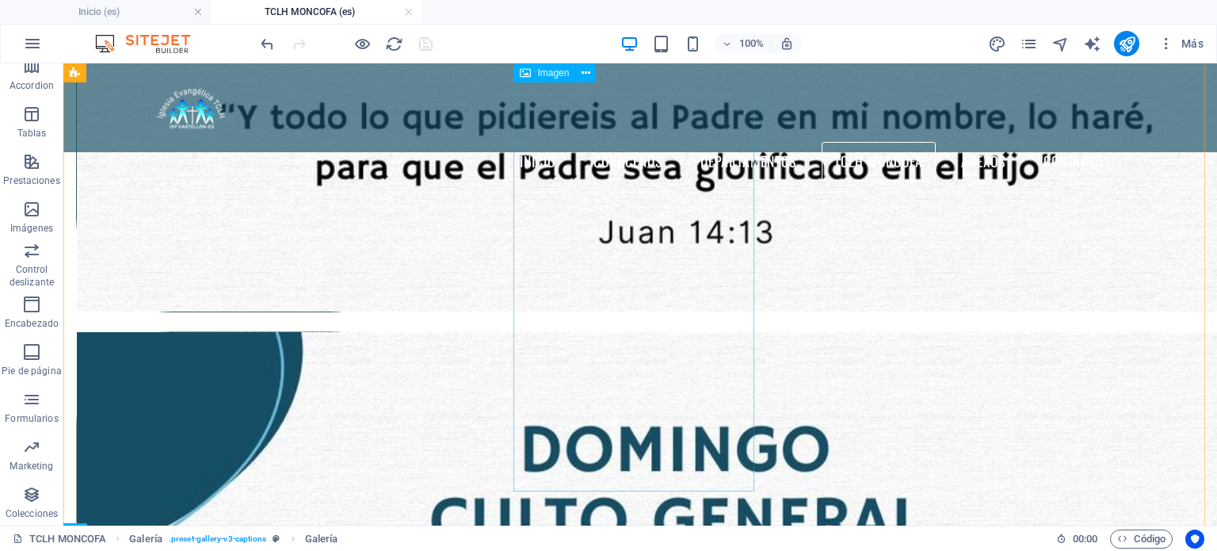
scroll to position [2299, 0]
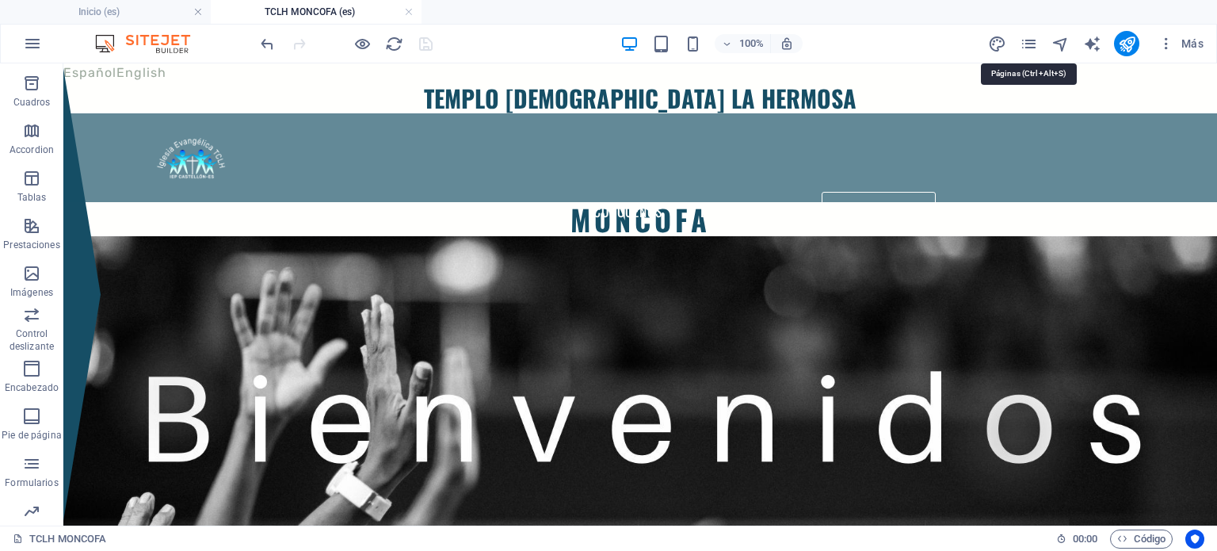
click at [1018, 44] on div "Más" at bounding box center [1099, 43] width 223 height 25
click at [1033, 47] on icon "pages" at bounding box center [1029, 44] width 18 height 18
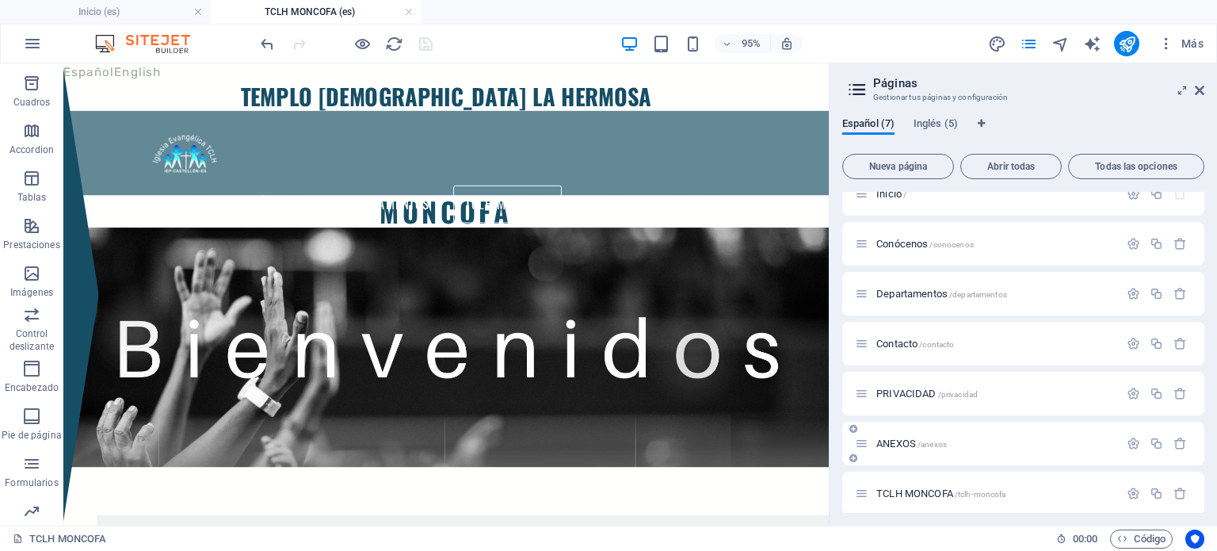
scroll to position [28, 0]
click at [897, 289] on span "Departamentos /departamentos" at bounding box center [942, 286] width 131 height 12
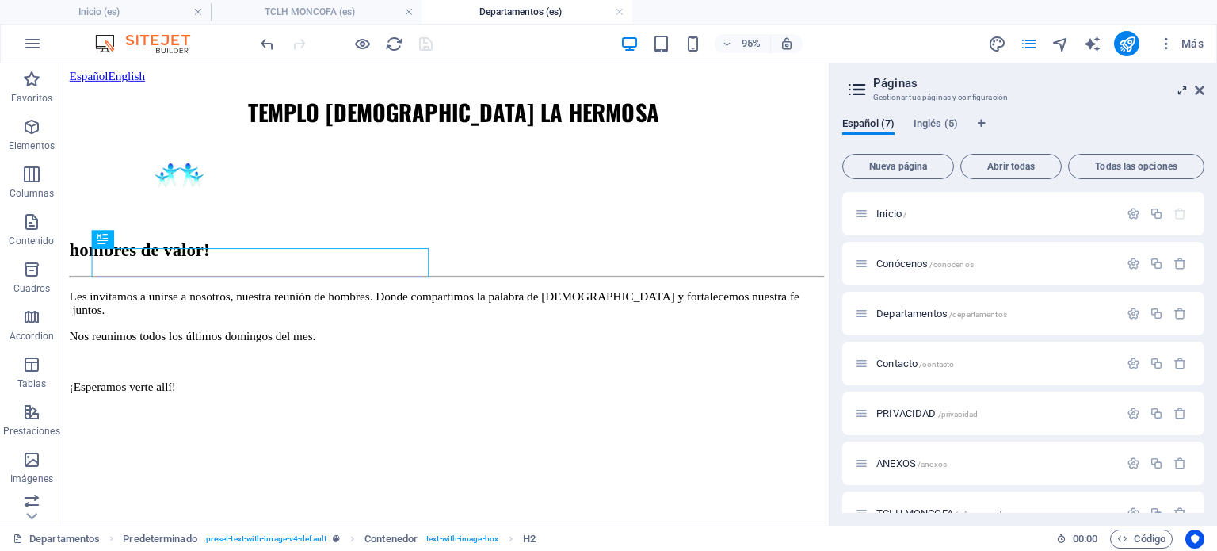
scroll to position [0, 0]
click at [1208, 87] on aside "Páginas Gestionar tus páginas y configuración Español (7) Inglés (5) Nueva pági…" at bounding box center [1023, 294] width 388 height 462
click at [1197, 89] on icon at bounding box center [1200, 90] width 10 height 13
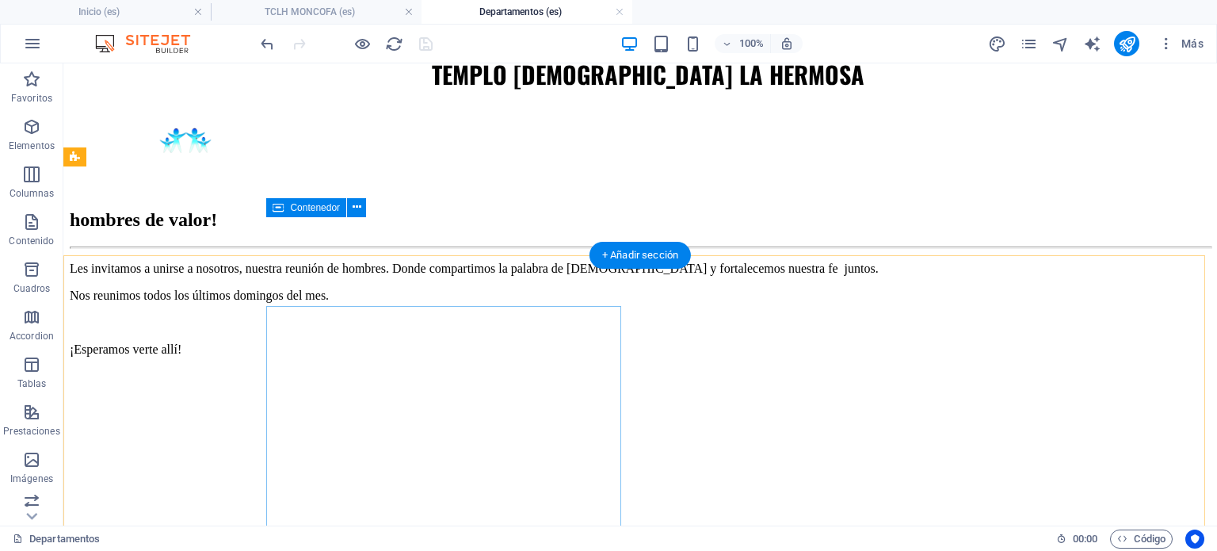
scroll to position [278, 0]
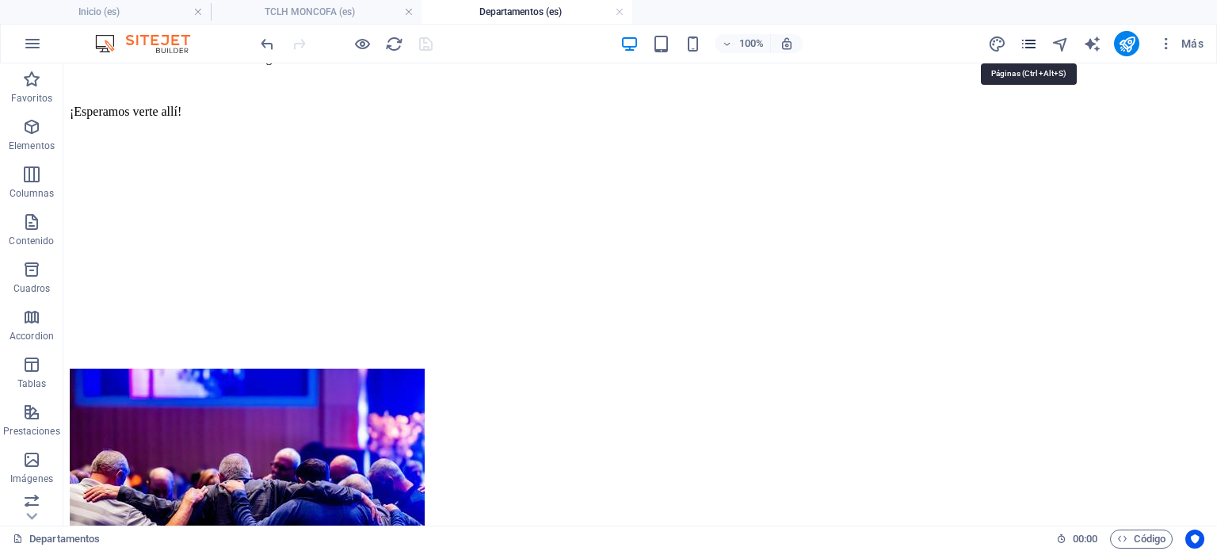
click at [1020, 49] on icon "pages" at bounding box center [1029, 44] width 18 height 18
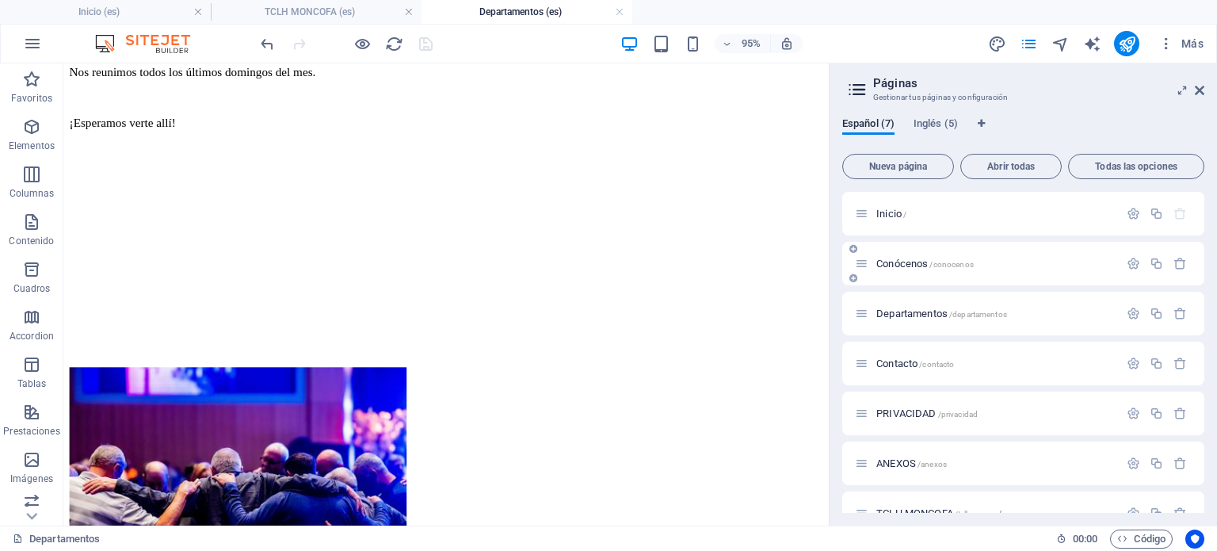
click at [900, 268] on span "Conócenos /conocenos" at bounding box center [925, 264] width 97 height 12
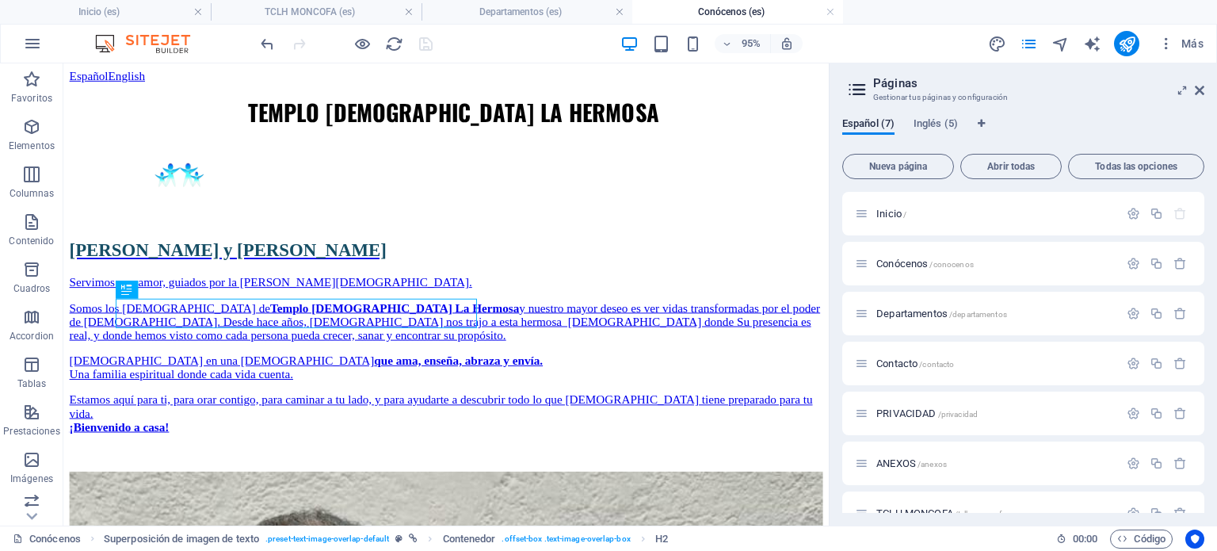
scroll to position [0, 0]
click at [1205, 94] on aside "Páginas Gestionar tus páginas y configuración Español (7) Inglés (5) Nueva pági…" at bounding box center [1023, 294] width 388 height 462
click at [1204, 90] on icon at bounding box center [1200, 90] width 10 height 13
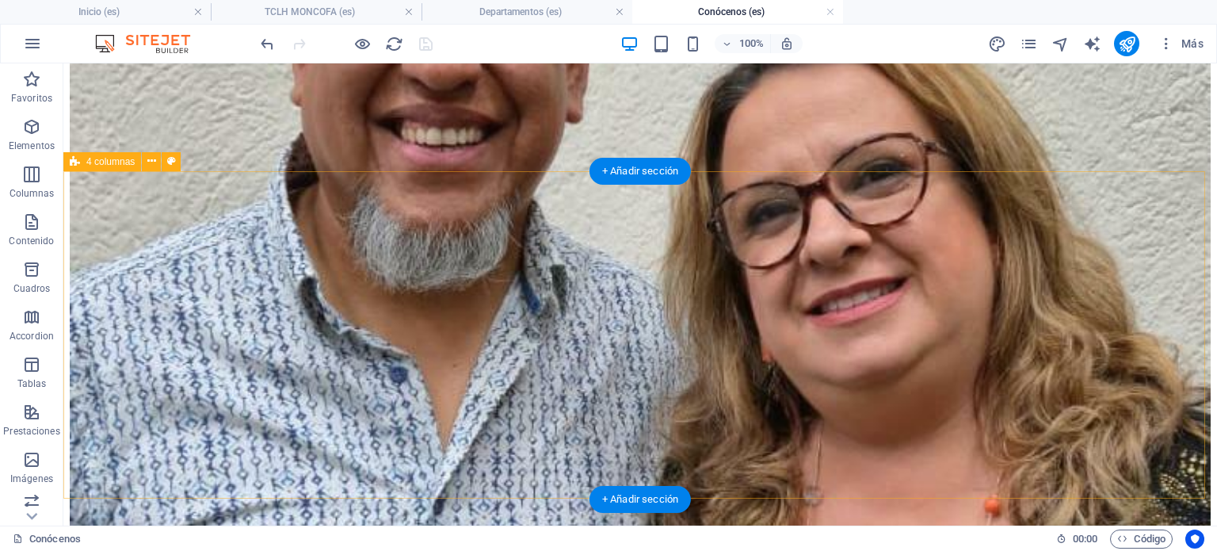
scroll to position [1030, 0]
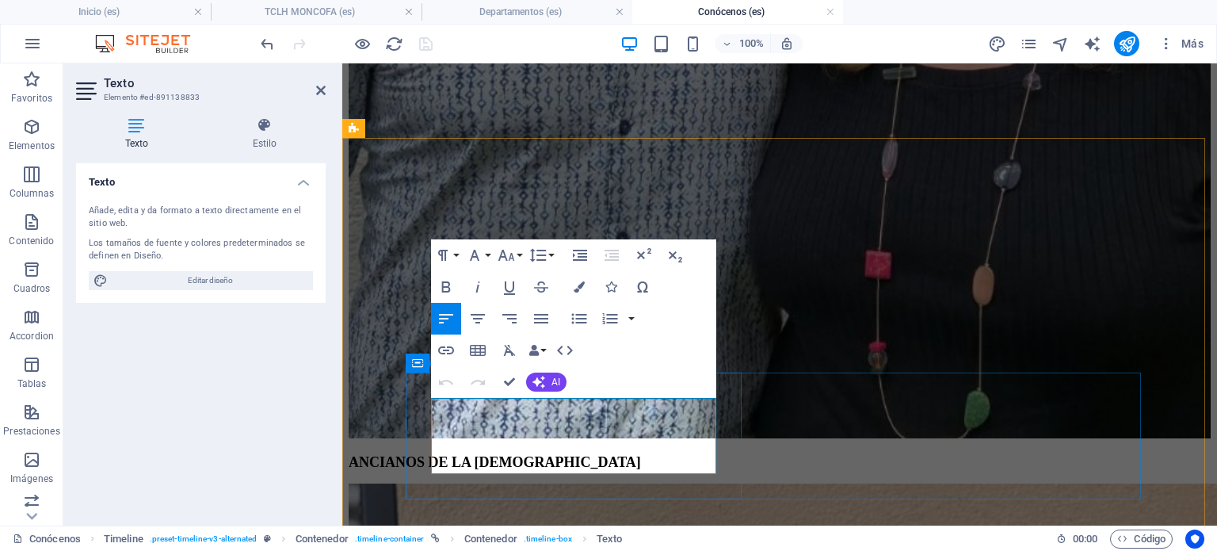
drag, startPoint x: 571, startPoint y: 467, endPoint x: 425, endPoint y: 410, distance: 157.4
click at [521, 254] on button "Font Size" at bounding box center [510, 255] width 30 height 32
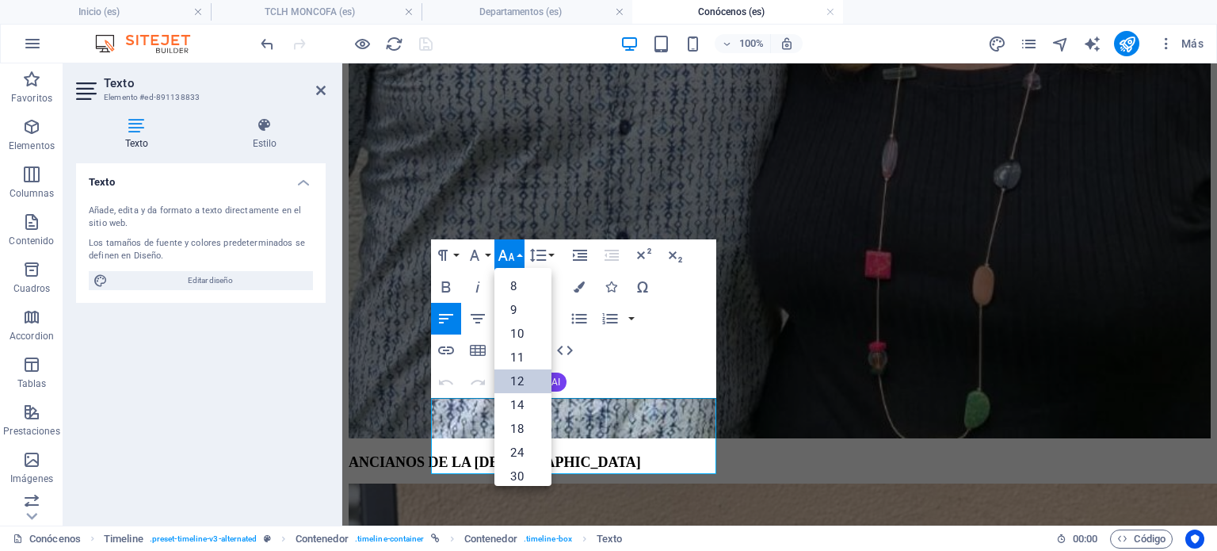
click at [507, 380] on link "12" at bounding box center [523, 381] width 57 height 24
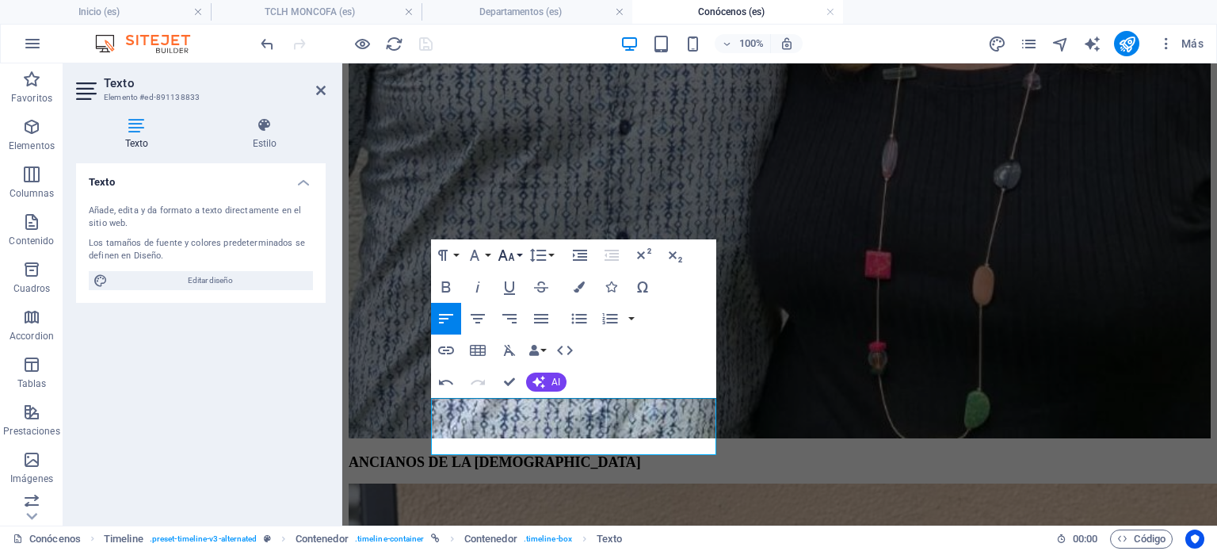
click at [511, 256] on icon "button" at bounding box center [506, 255] width 19 height 19
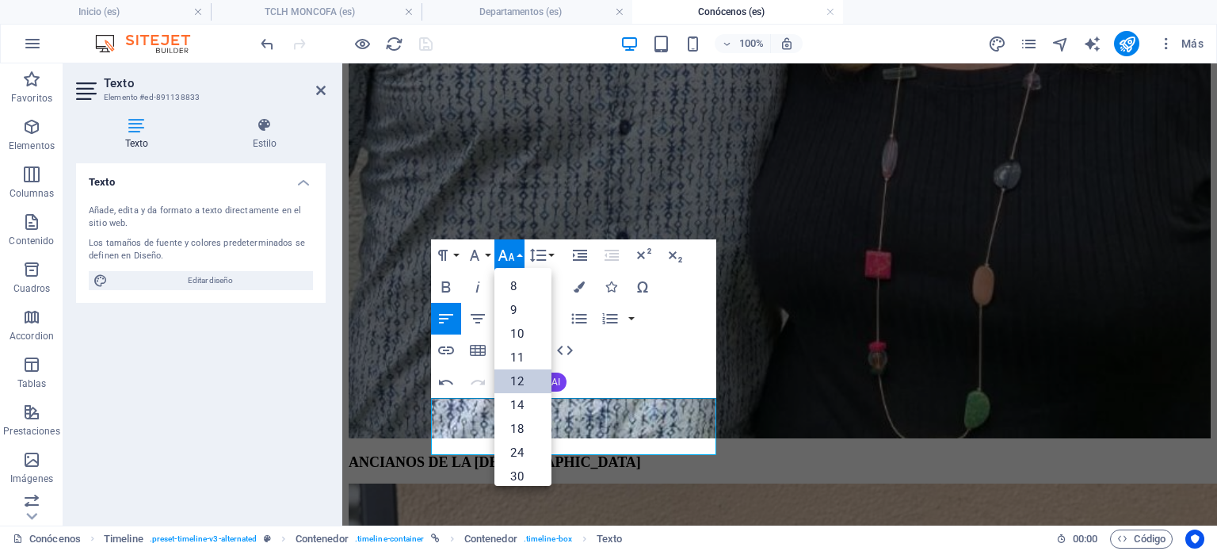
scroll to position [113, 0]
click at [515, 342] on link "24" at bounding box center [523, 339] width 57 height 24
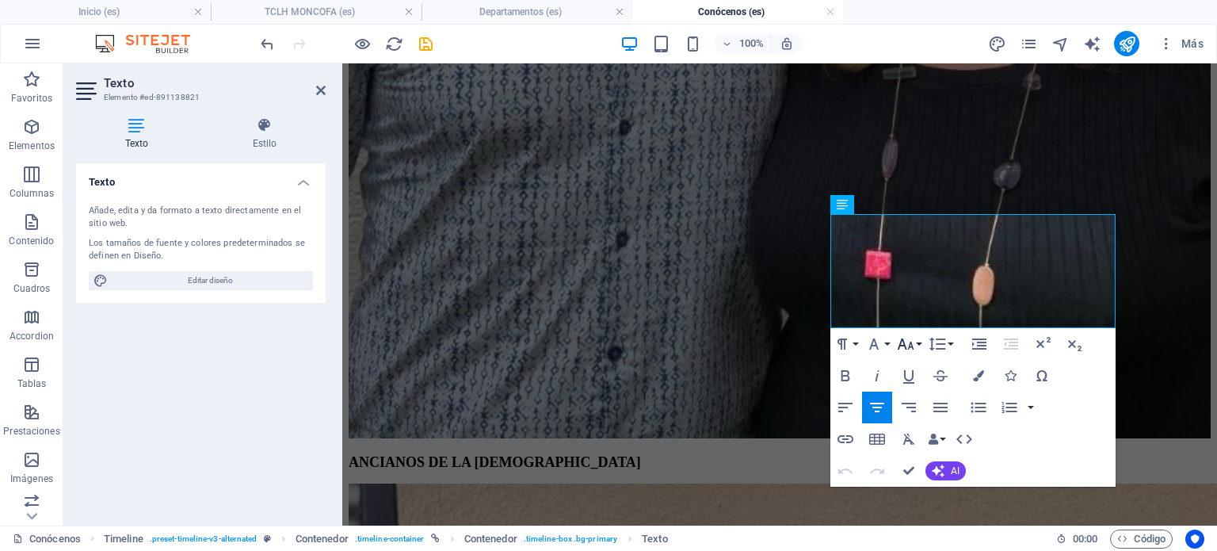
click at [923, 341] on button "Font Size" at bounding box center [909, 344] width 30 height 32
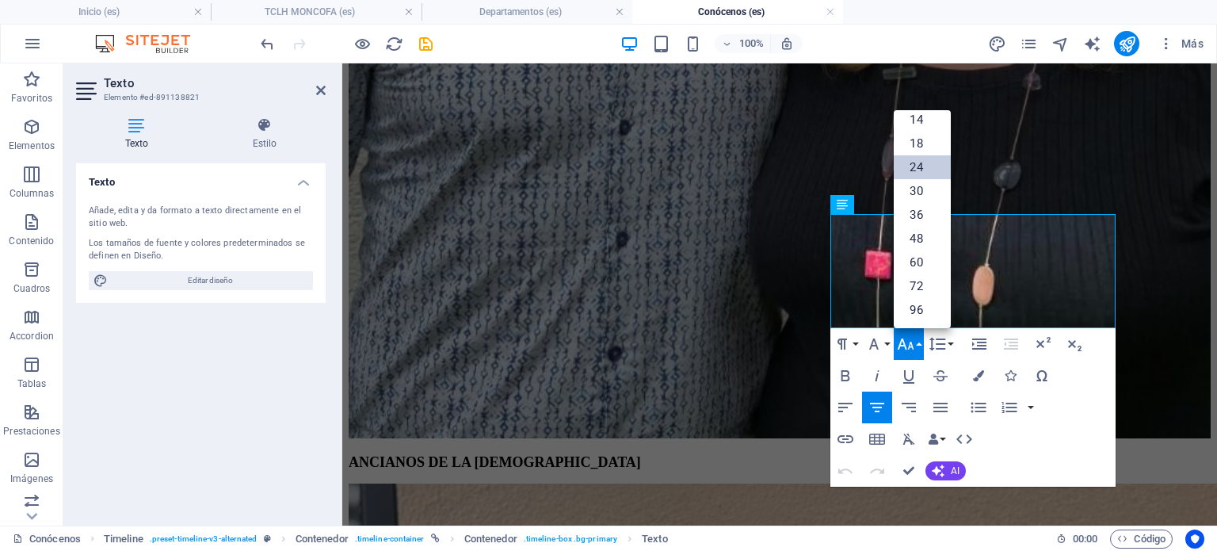
scroll to position [127, 0]
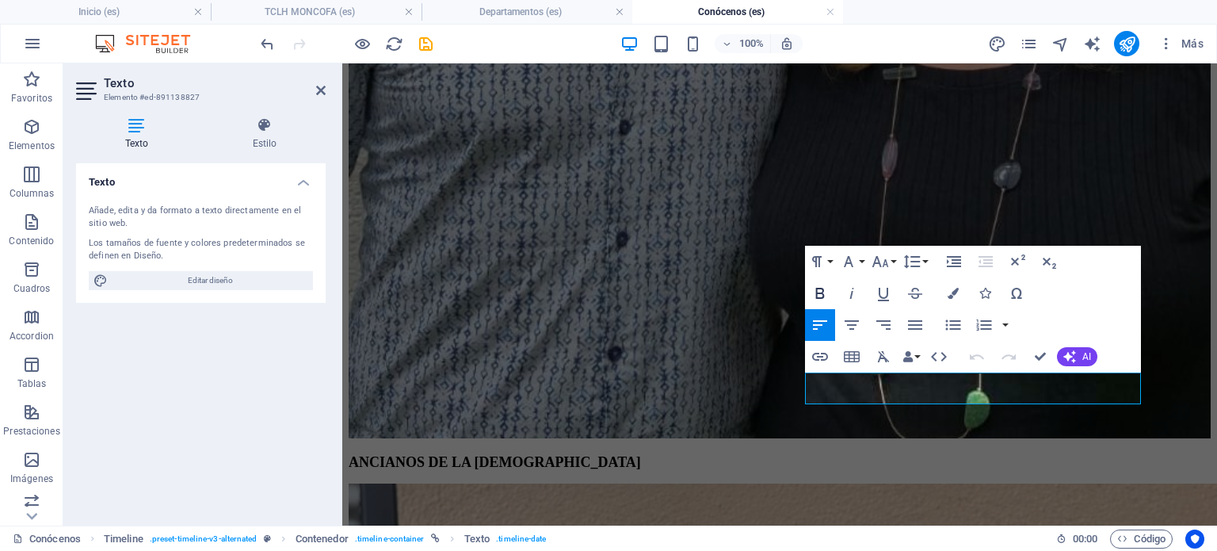
click at [821, 289] on icon "button" at bounding box center [820, 293] width 9 height 11
click at [818, 299] on icon "button" at bounding box center [820, 293] width 19 height 19
click at [853, 259] on icon "button" at bounding box center [848, 261] width 19 height 19
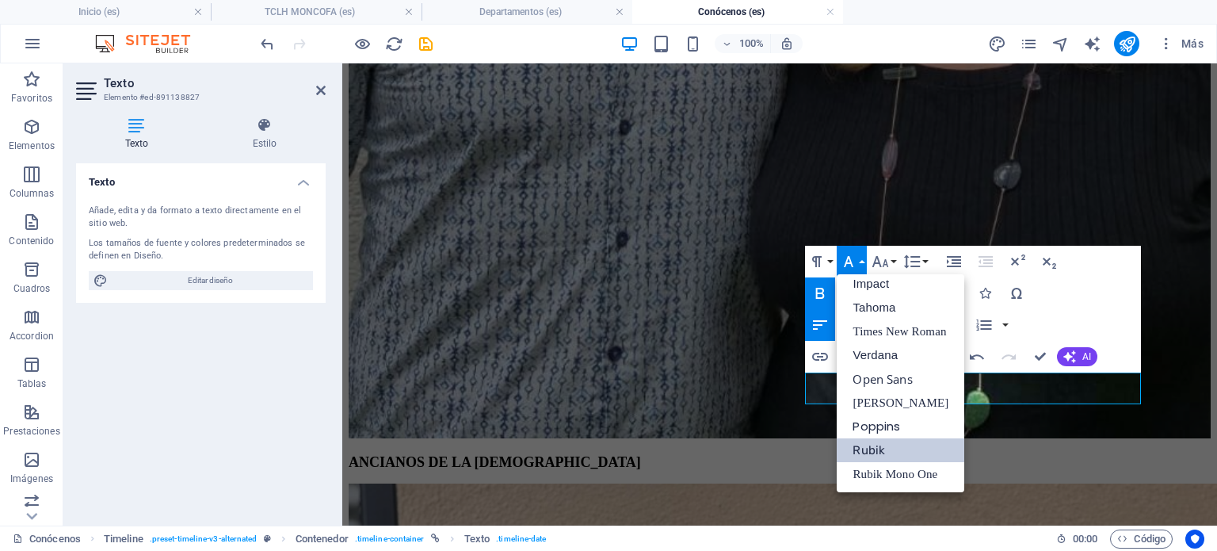
scroll to position [56, 0]
click at [877, 263] on icon "button" at bounding box center [881, 261] width 17 height 11
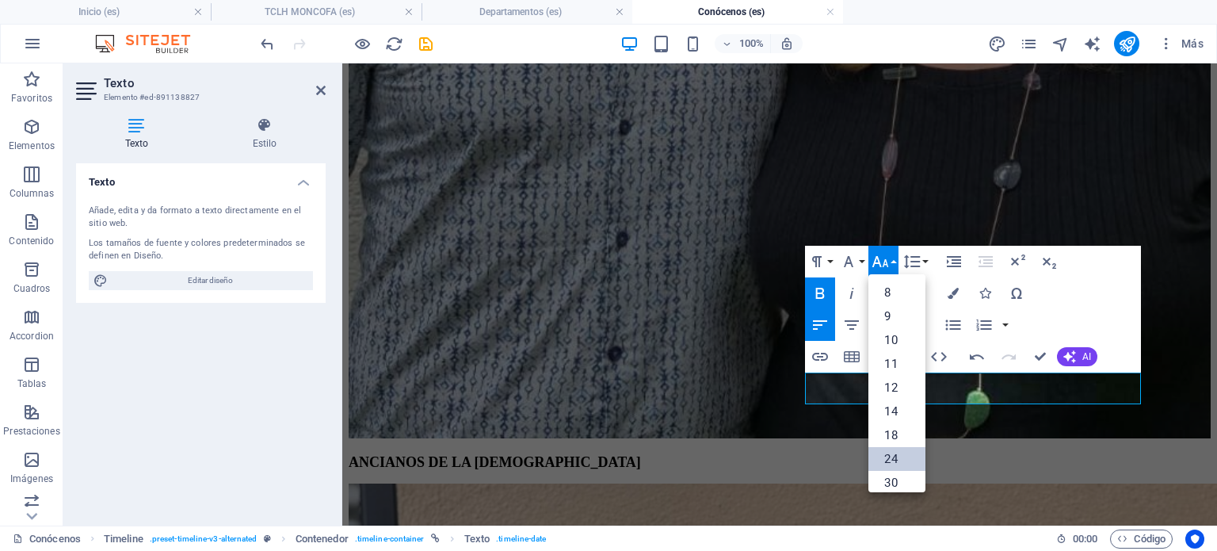
click at [886, 459] on link "24" at bounding box center [897, 459] width 57 height 24
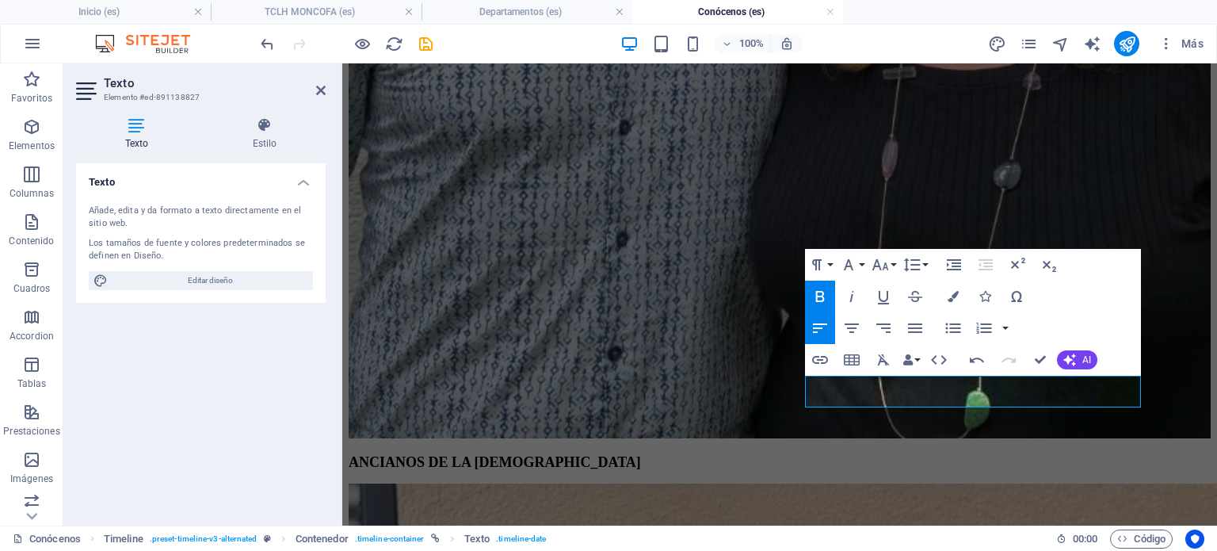
scroll to position [1027, 0]
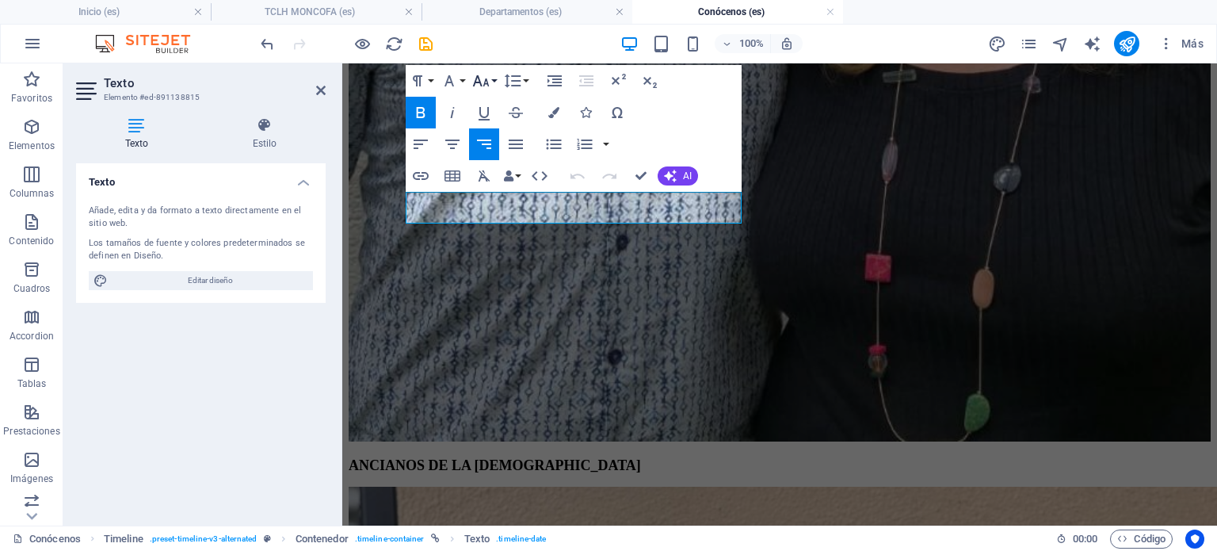
click at [498, 81] on button "Font Size" at bounding box center [484, 81] width 30 height 32
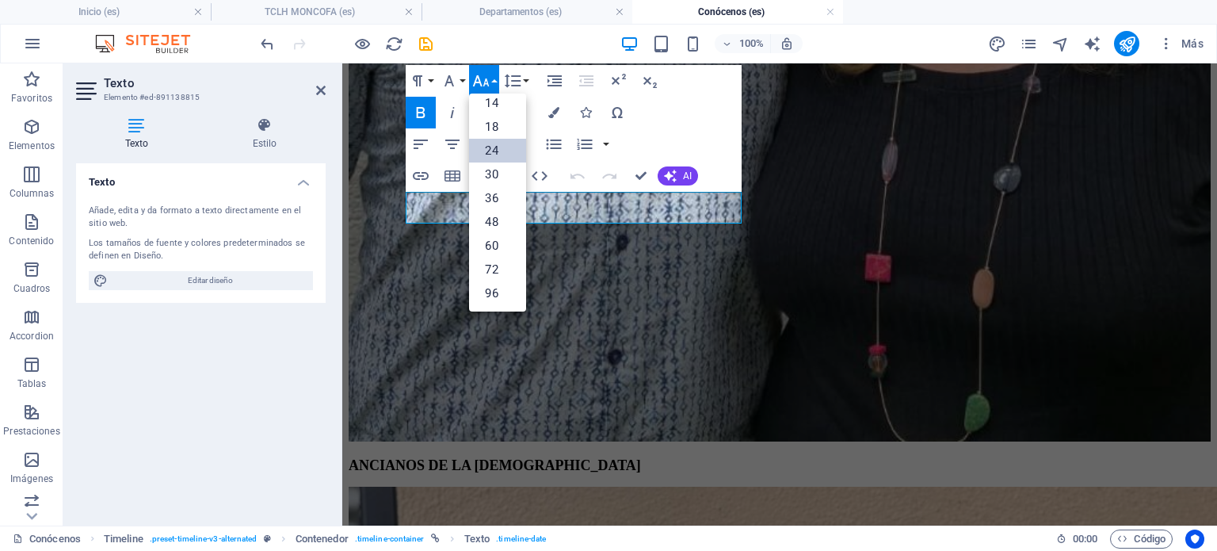
scroll to position [127, 0]
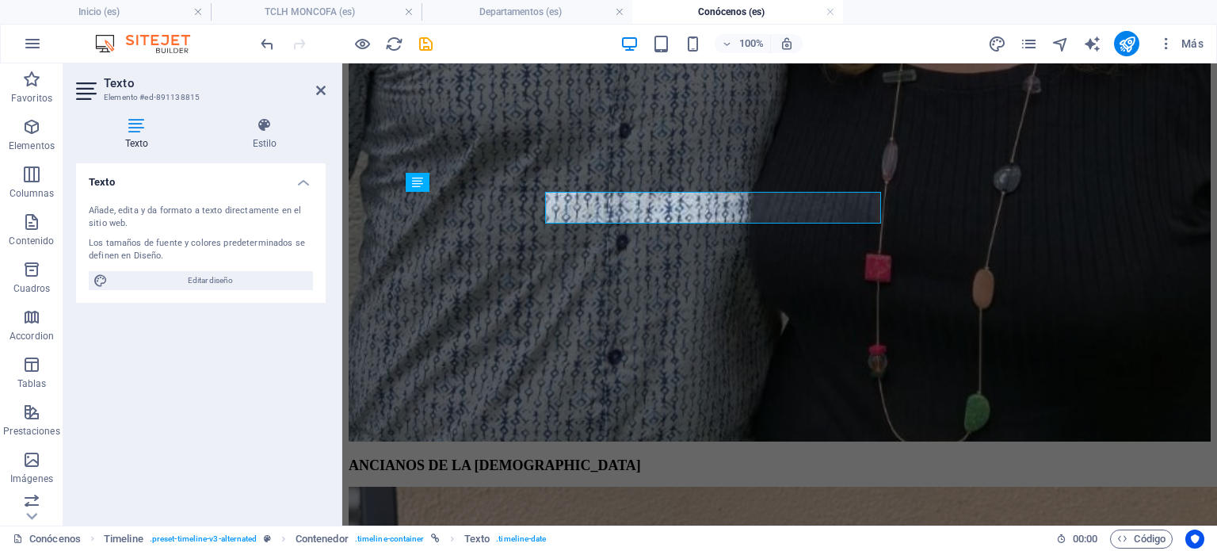
click at [301, 210] on div "Añade, edita y da formato a texto directamente en el sitio web." at bounding box center [201, 218] width 224 height 26
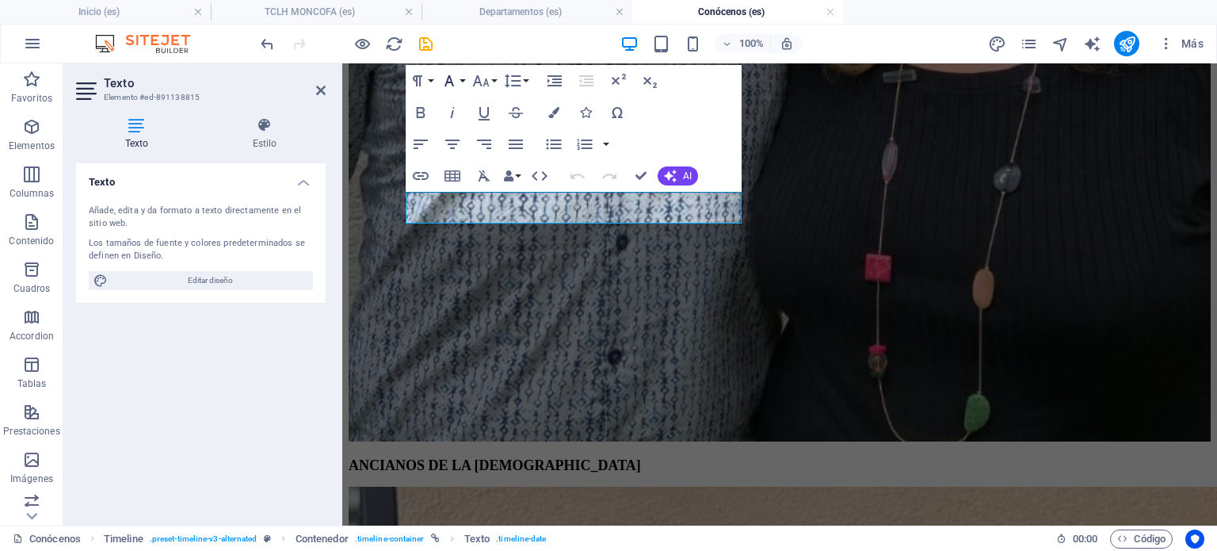
click at [463, 82] on button "Font Family" at bounding box center [453, 81] width 30 height 32
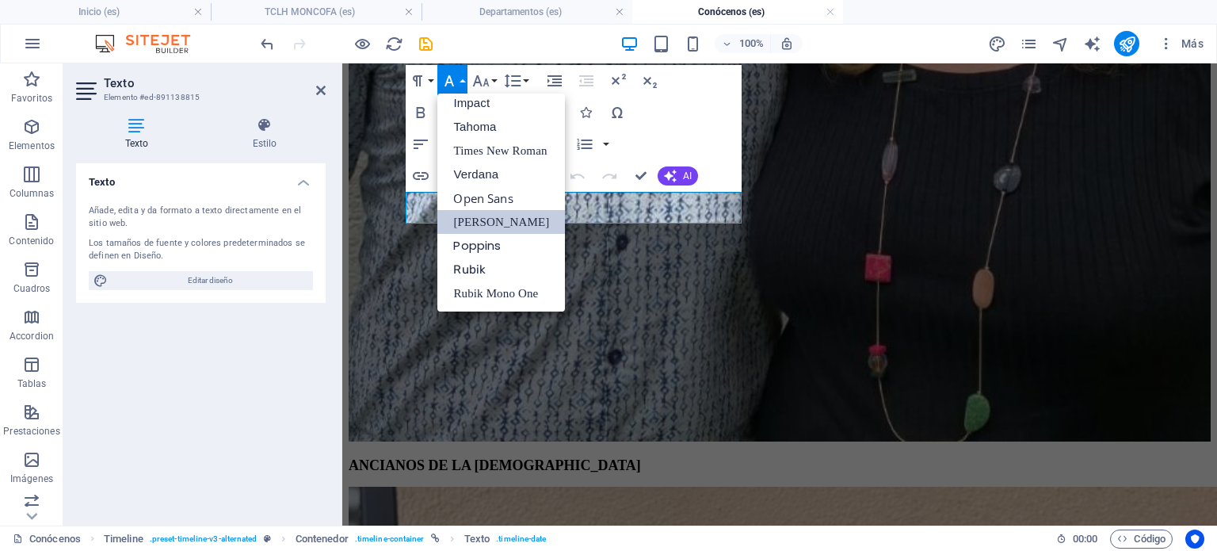
scroll to position [56, 0]
click at [482, 266] on link "Rubik" at bounding box center [502, 270] width 128 height 24
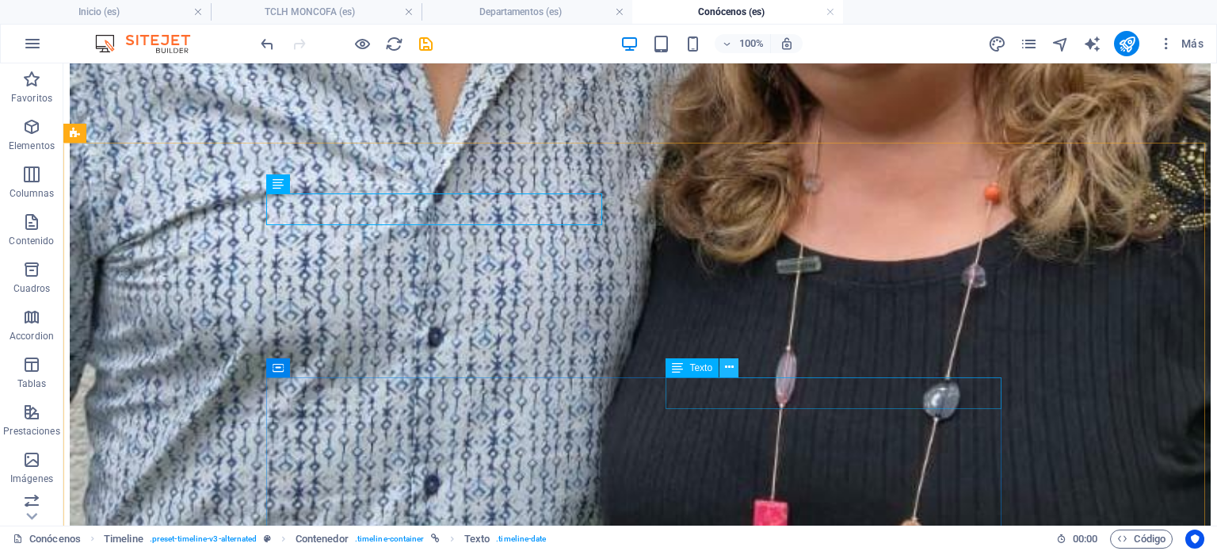
click at [725, 375] on icon at bounding box center [729, 367] width 9 height 17
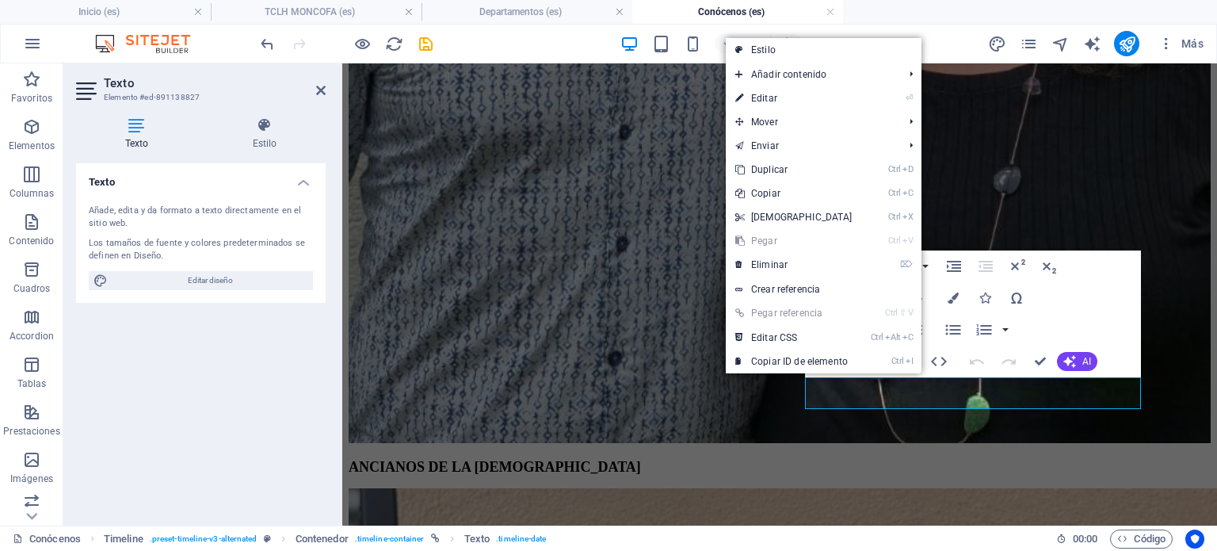
click at [1077, 313] on div "Paragraph Format Normal Heading 1 Heading 2 Heading 3 Heading 4 Heading 5 Headi…" at bounding box center [973, 313] width 336 height 127
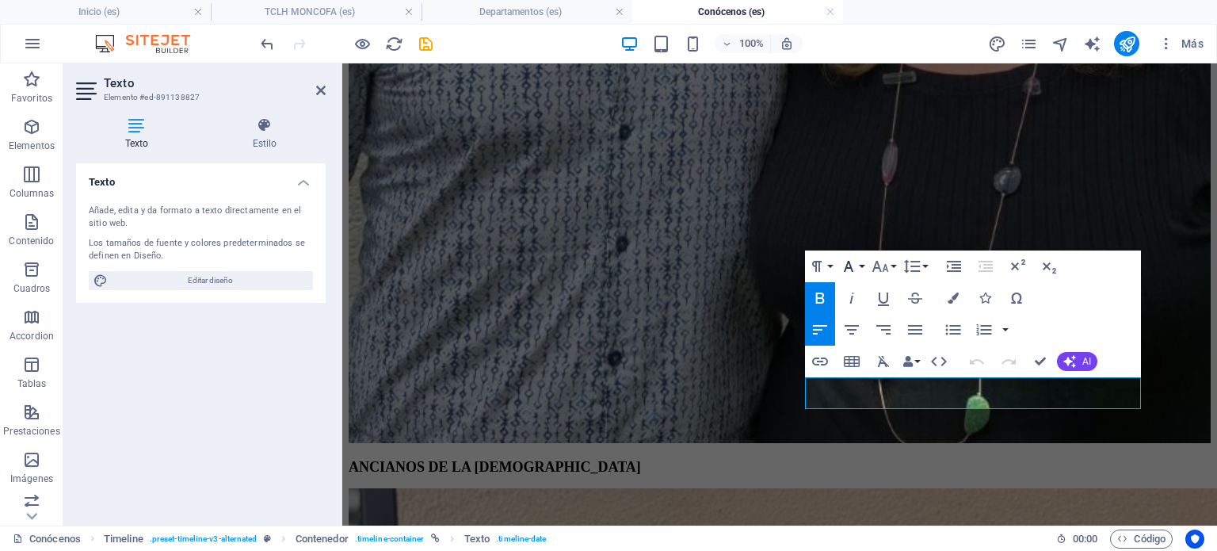
click at [860, 266] on button "Font Family" at bounding box center [852, 266] width 30 height 32
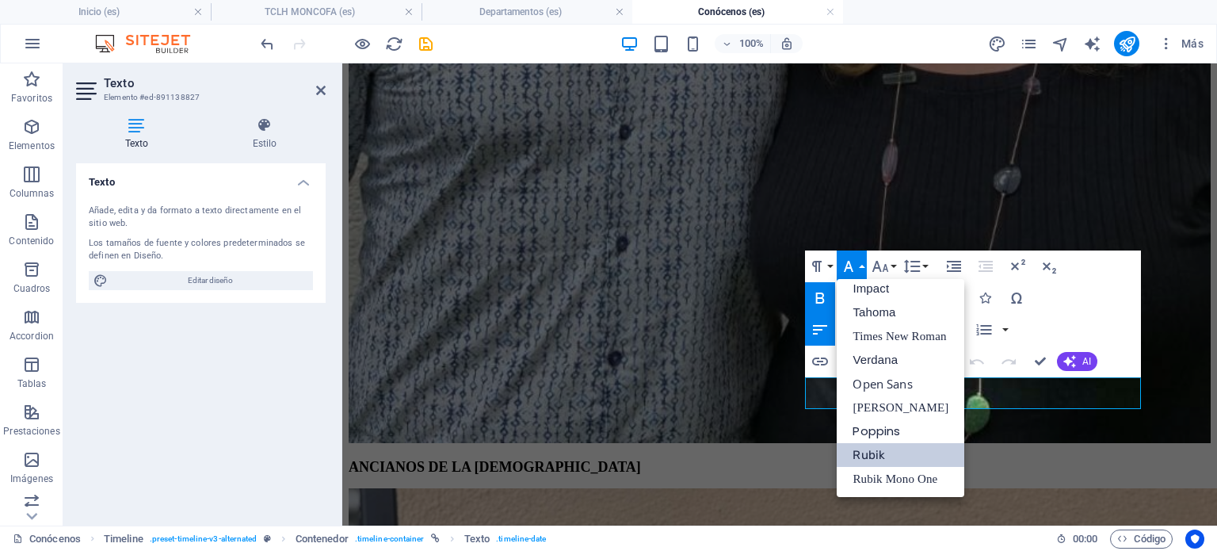
scroll to position [56, 0]
click at [854, 453] on link "Rubik" at bounding box center [901, 455] width 128 height 24
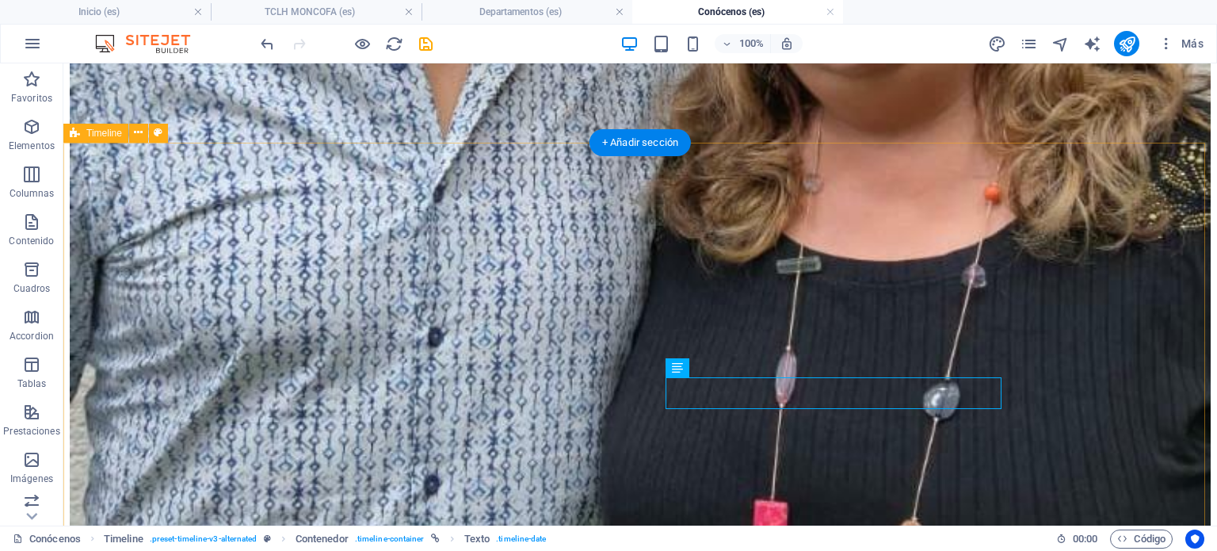
scroll to position [1339, 0]
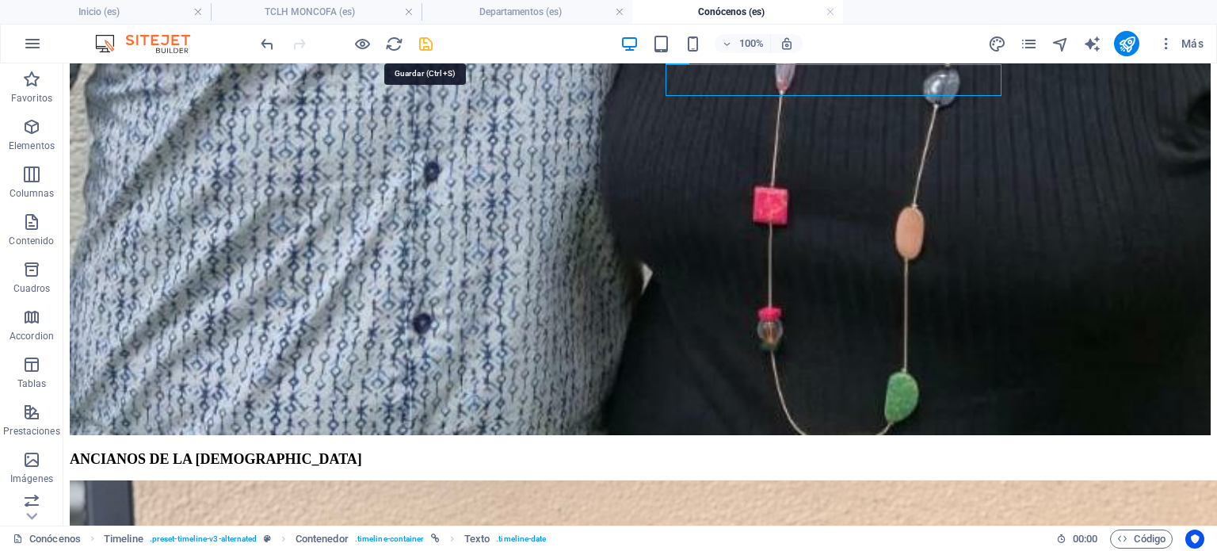
click at [434, 38] on icon "save" at bounding box center [426, 44] width 18 height 18
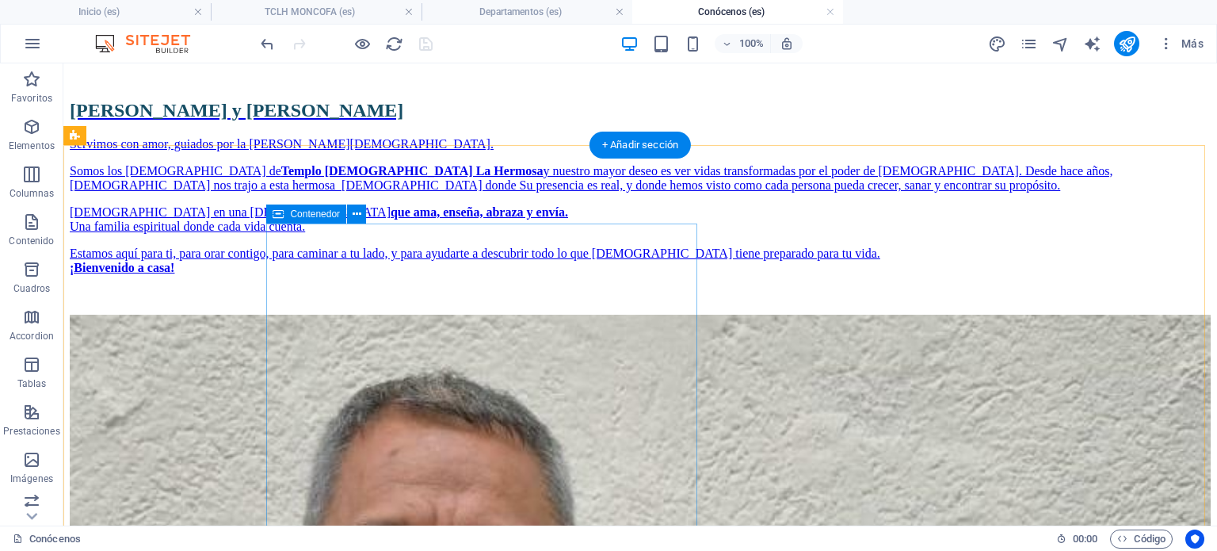
scroll to position [0, 0]
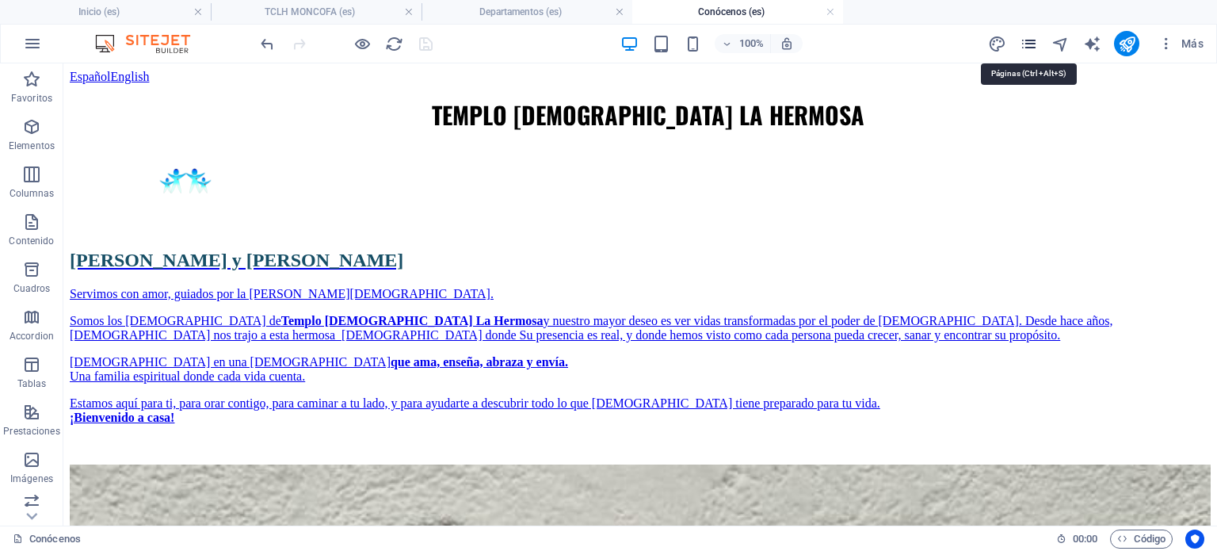
click at [1034, 35] on icon "pages" at bounding box center [1029, 44] width 18 height 18
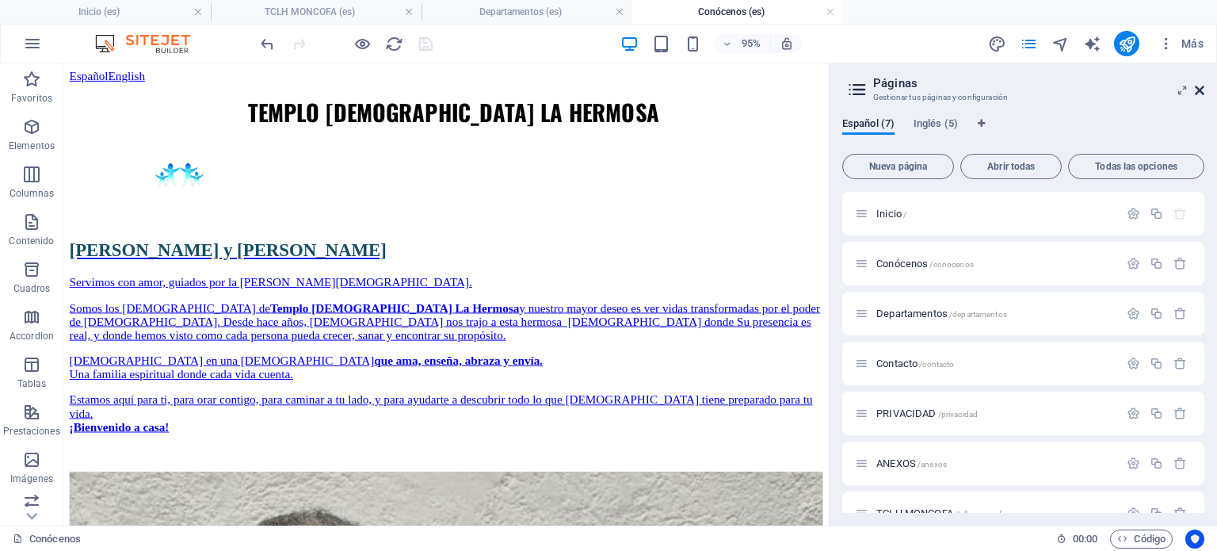
click at [1198, 94] on icon at bounding box center [1200, 90] width 10 height 13
